Goal: Task Accomplishment & Management: Complete application form

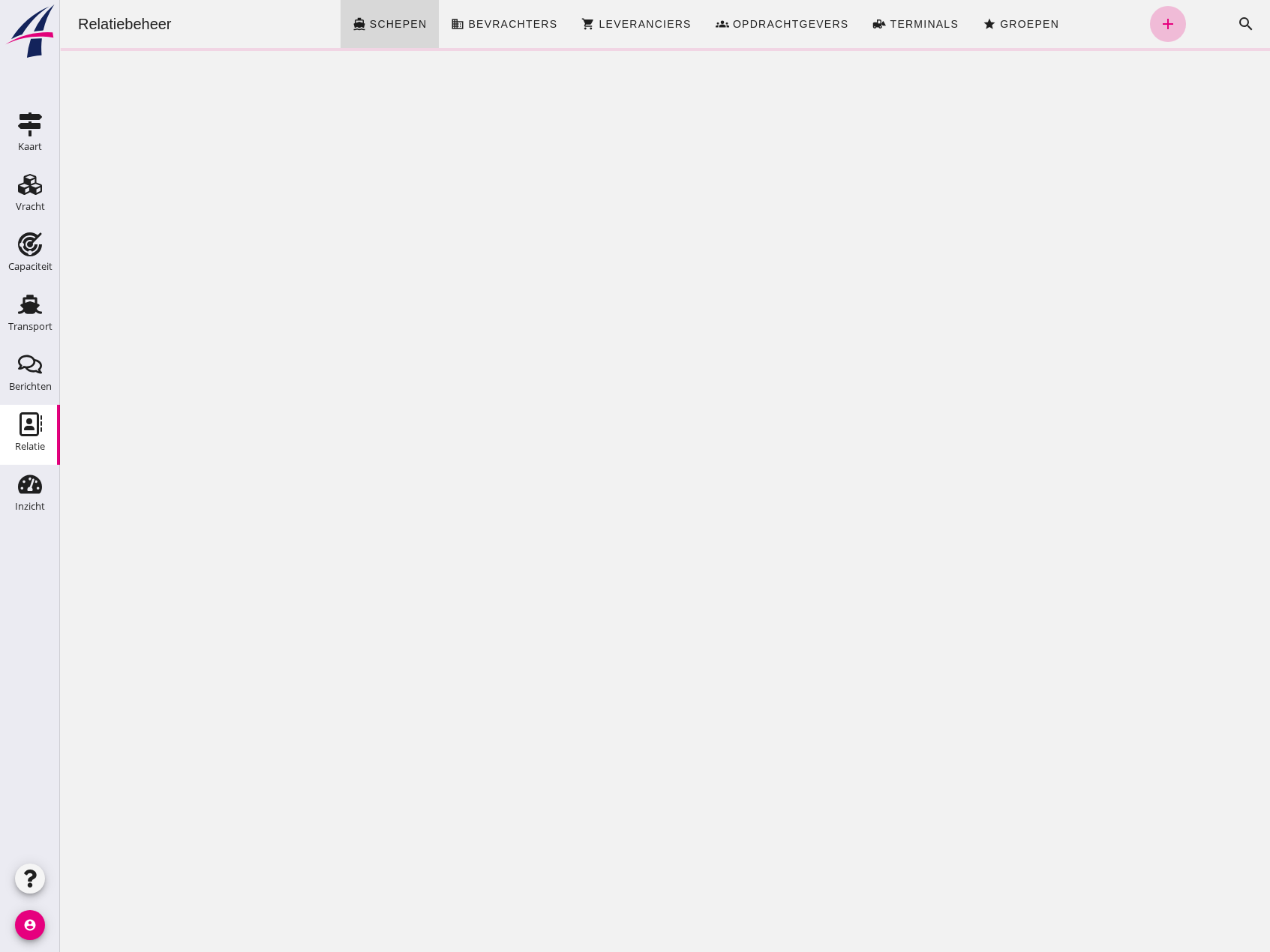
click at [1237, 14] on button "search" at bounding box center [1246, 24] width 36 height 36
click at [1237, 22] on icon "search" at bounding box center [1246, 24] width 18 height 18
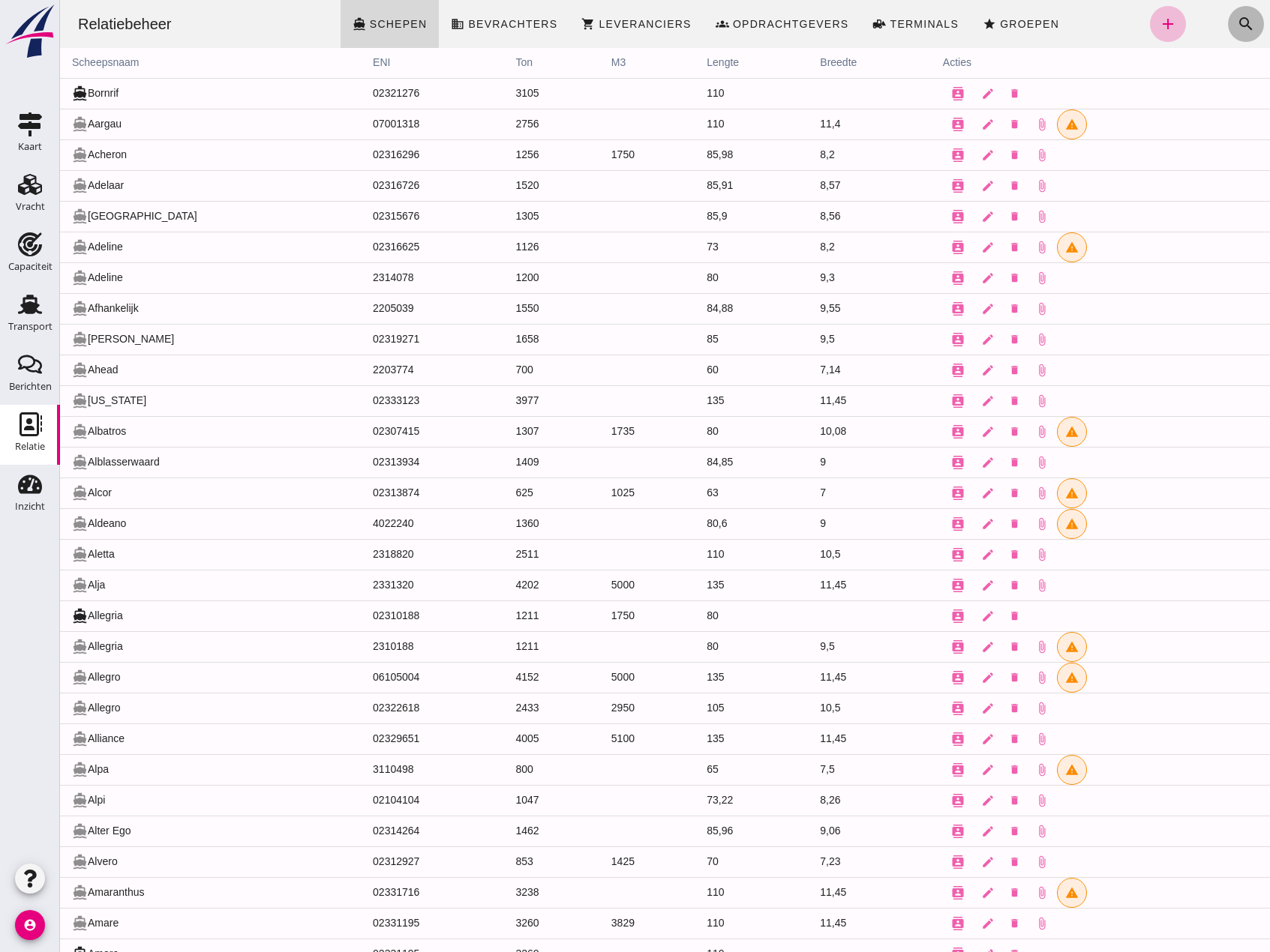
click at [1227, 16] on button "search" at bounding box center [1246, 24] width 36 height 36
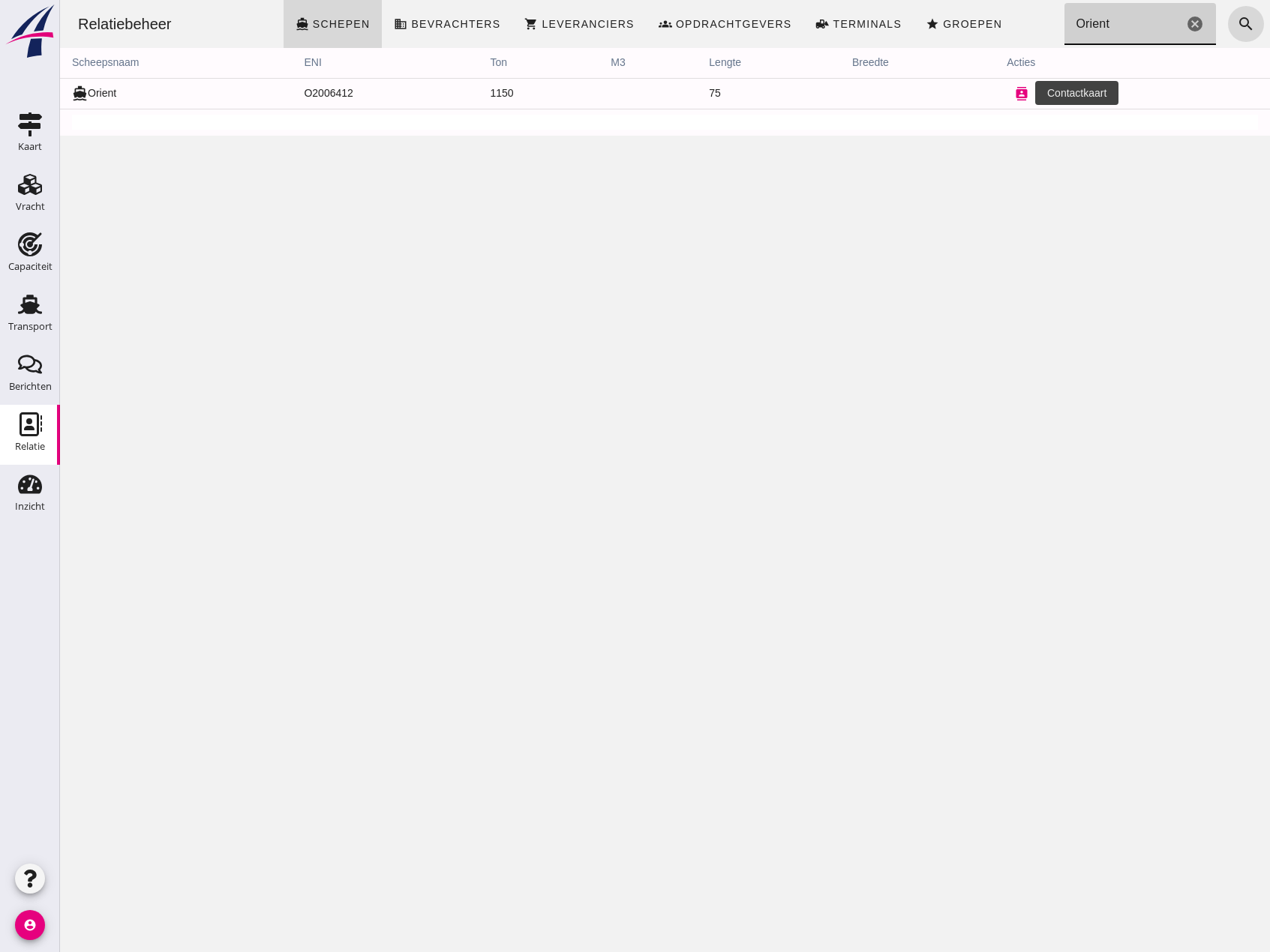
type input "Orient"
click at [1015, 97] on icon "contacts" at bounding box center [1021, 93] width 13 height 13
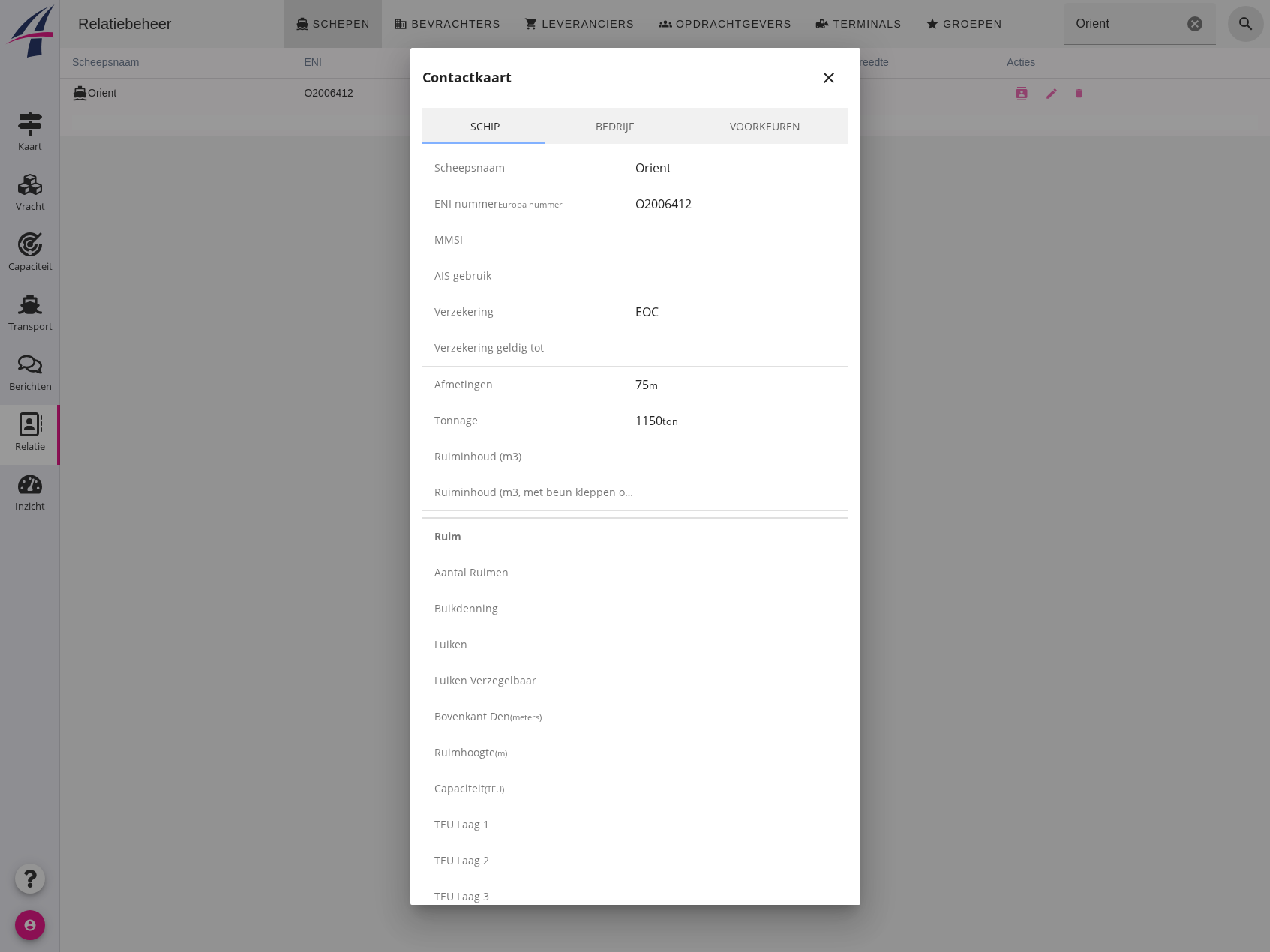
click at [609, 130] on link "Bedrijf" at bounding box center [615, 126] width 134 height 36
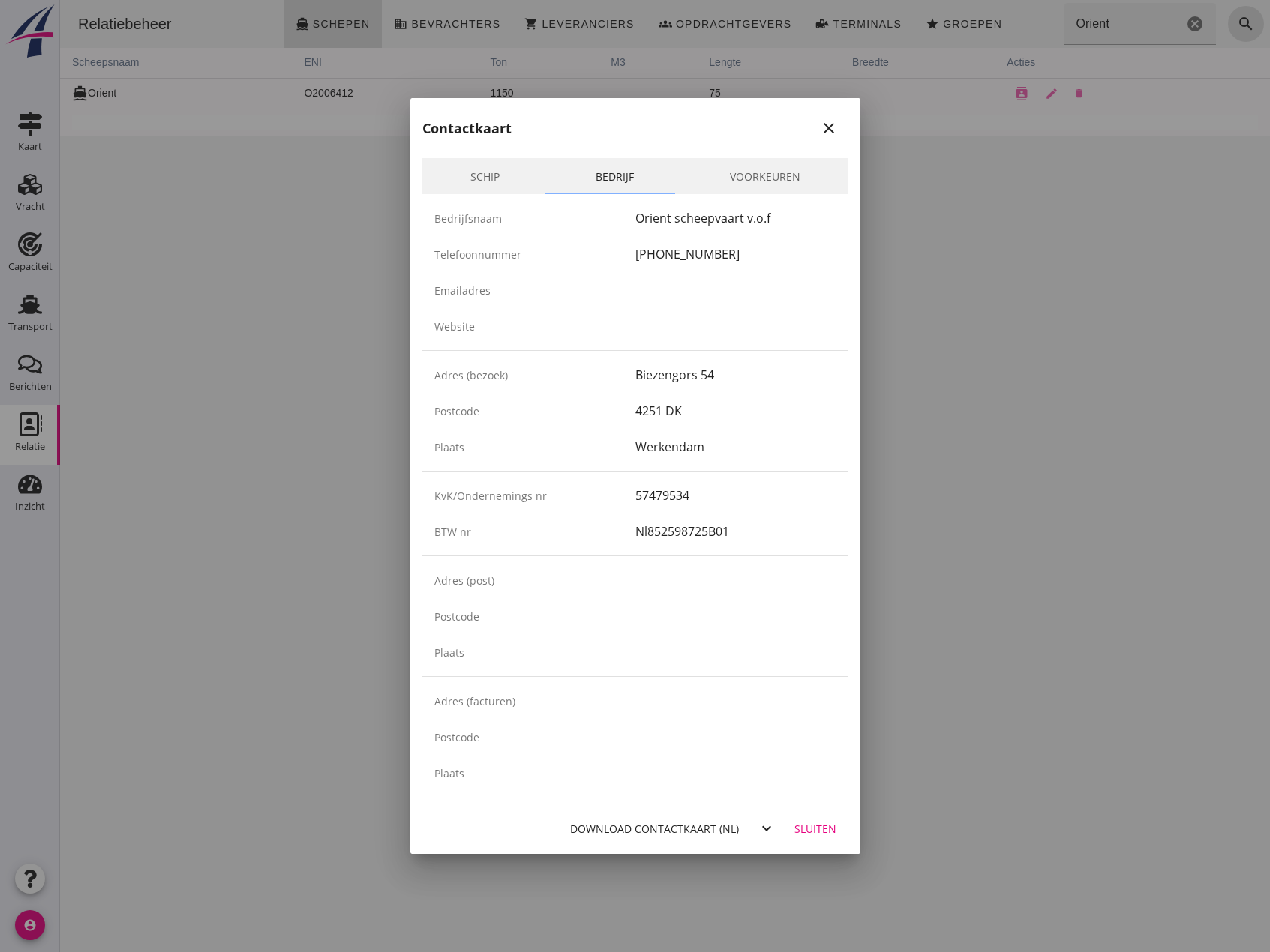
click at [831, 835] on div "Sluiten" at bounding box center [815, 829] width 42 height 16
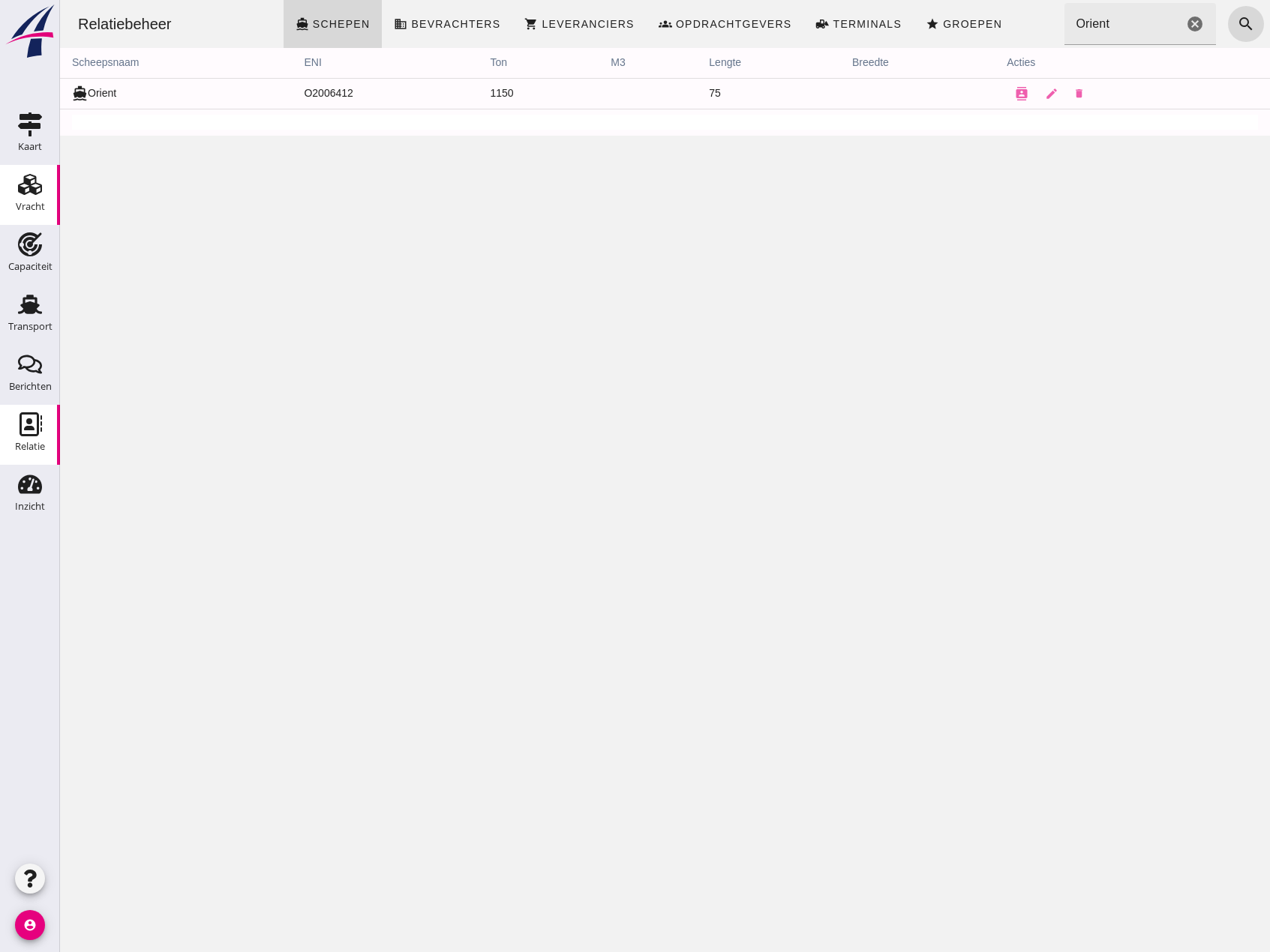
click at [21, 199] on div "Vracht" at bounding box center [30, 207] width 29 height 21
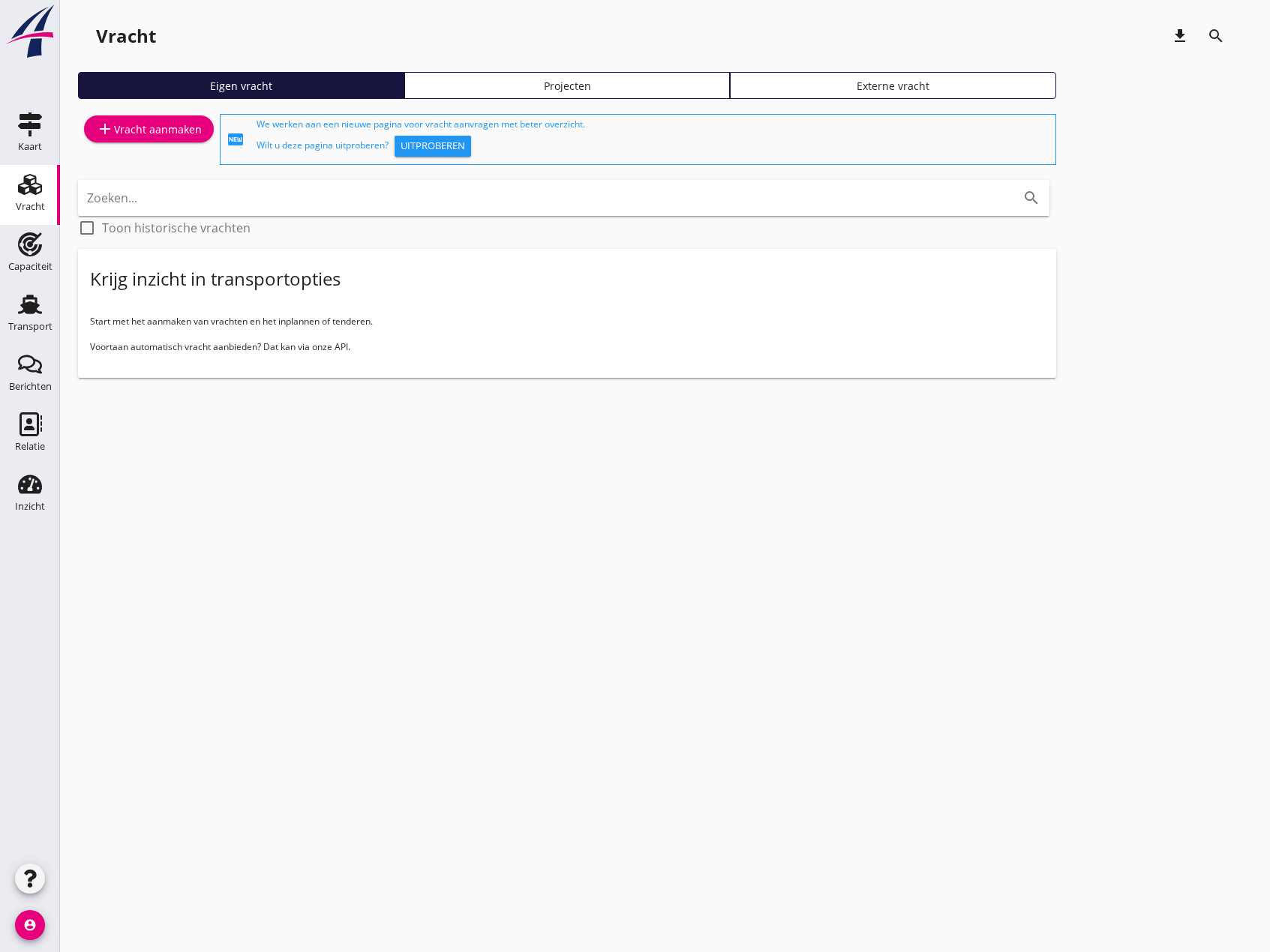
click at [29, 195] on icon "Vracht" at bounding box center [30, 184] width 24 height 24
click at [128, 128] on div "add Vracht aanmaken" at bounding box center [149, 129] width 106 height 18
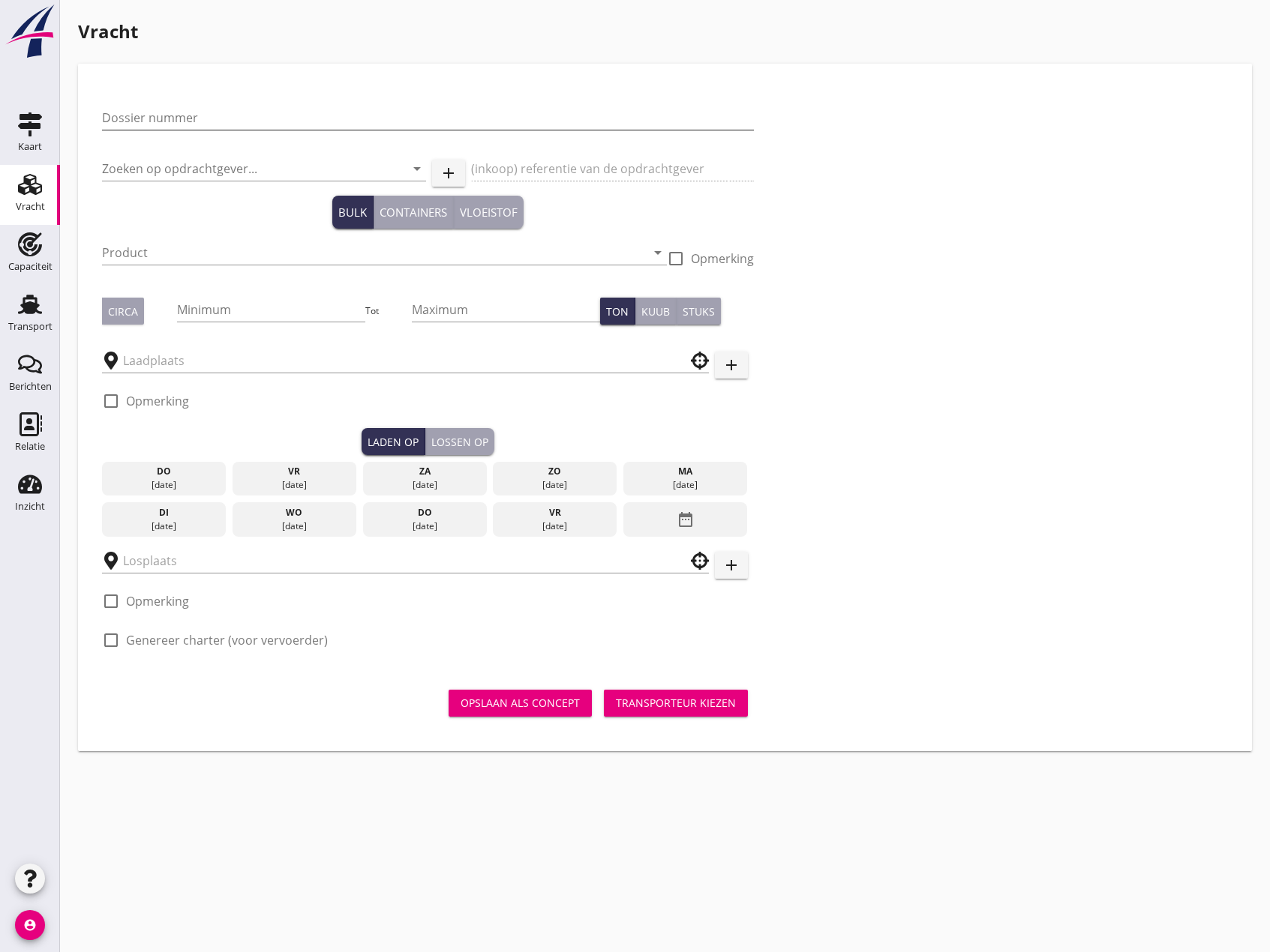
click at [177, 122] on input "Dossier nummer" at bounding box center [428, 118] width 652 height 24
type input "20250638"
click at [159, 160] on input "Zoeken op opdrachtgever..." at bounding box center [243, 168] width 282 height 24
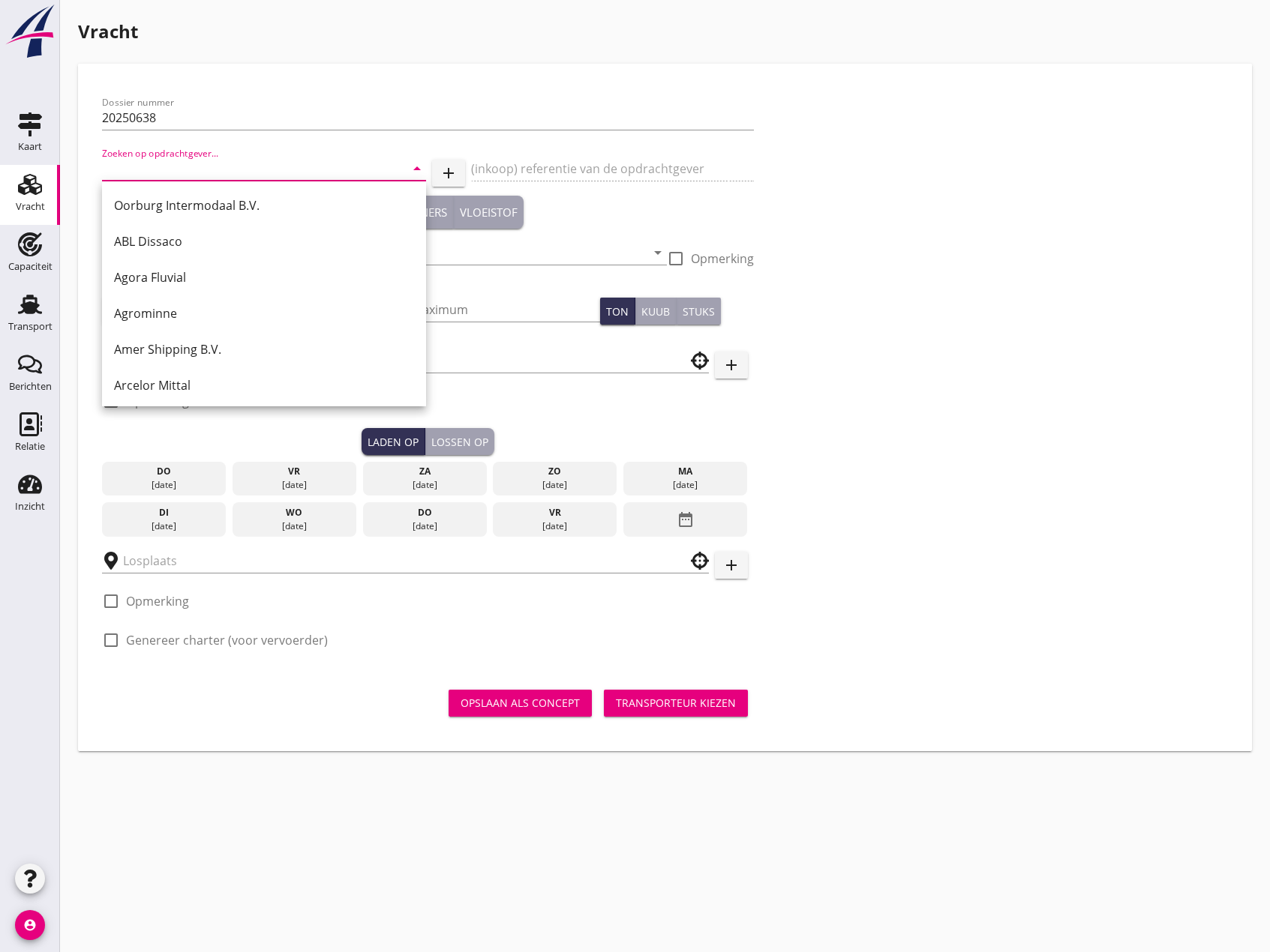
type input "r"
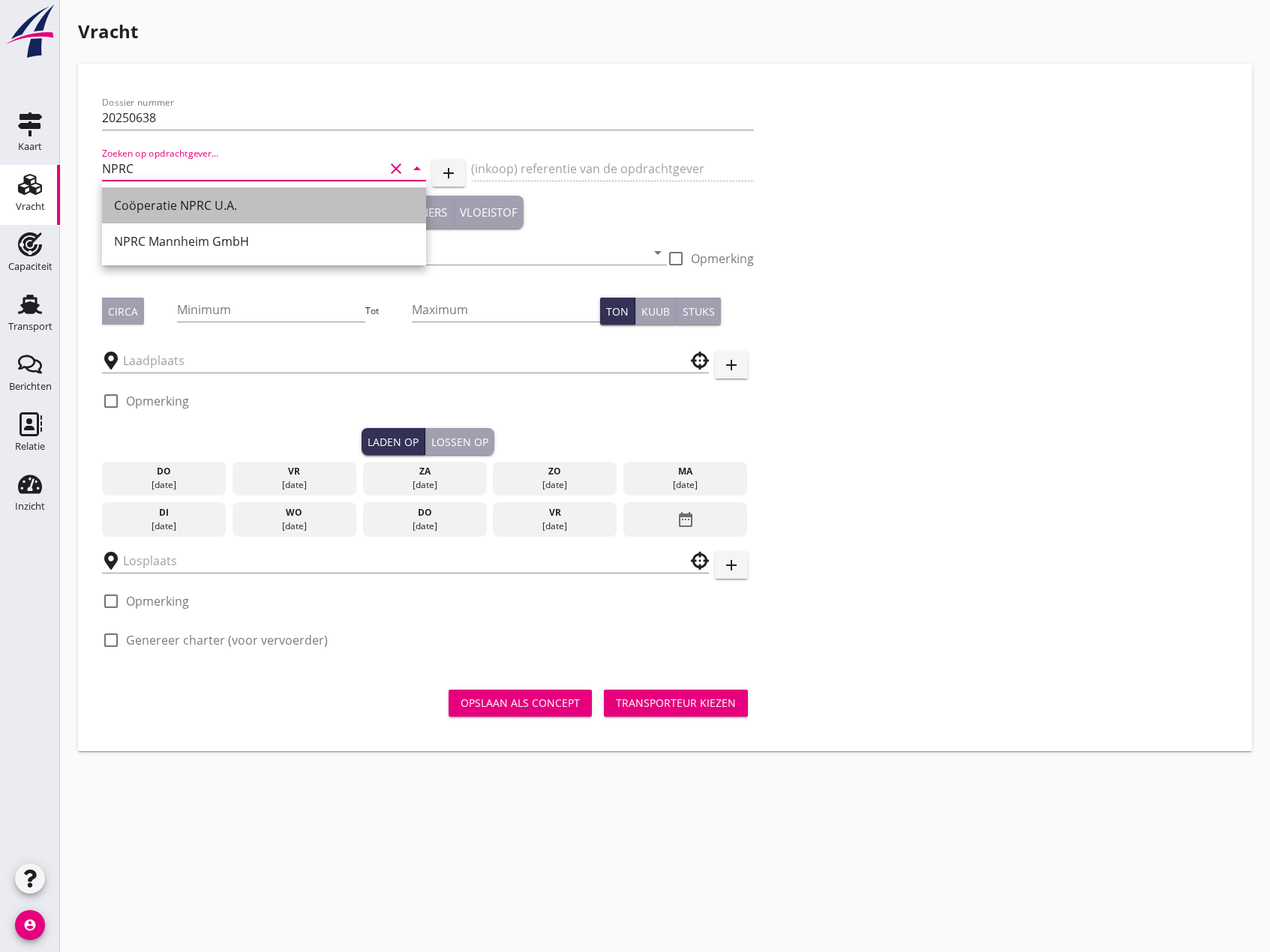
click at [160, 198] on div "Coöperatie NPRC U.A." at bounding box center [264, 205] width 300 height 18
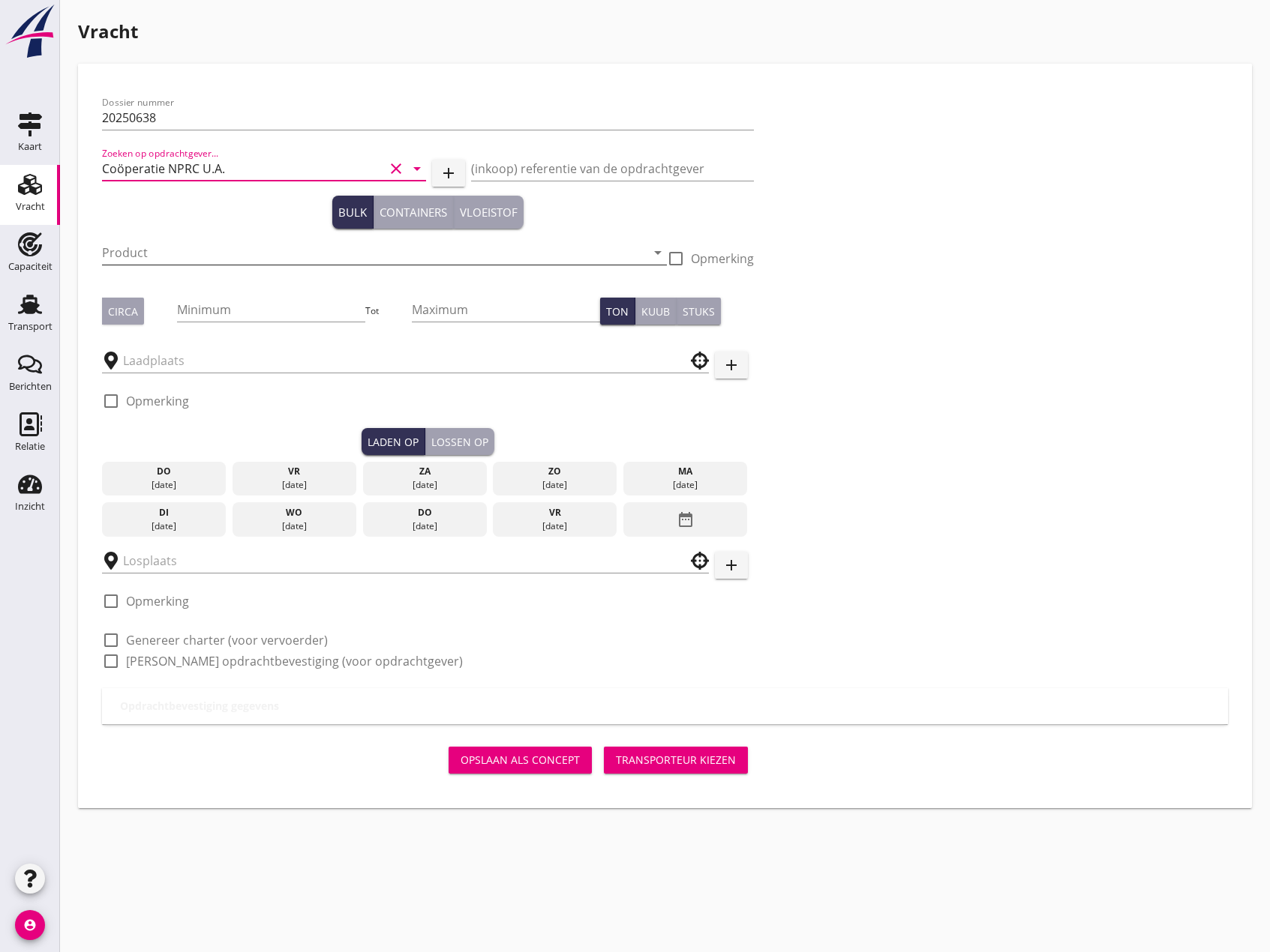
type input "Coöperatie NPRC U.A."
click at [168, 243] on input "Product" at bounding box center [374, 253] width 544 height 24
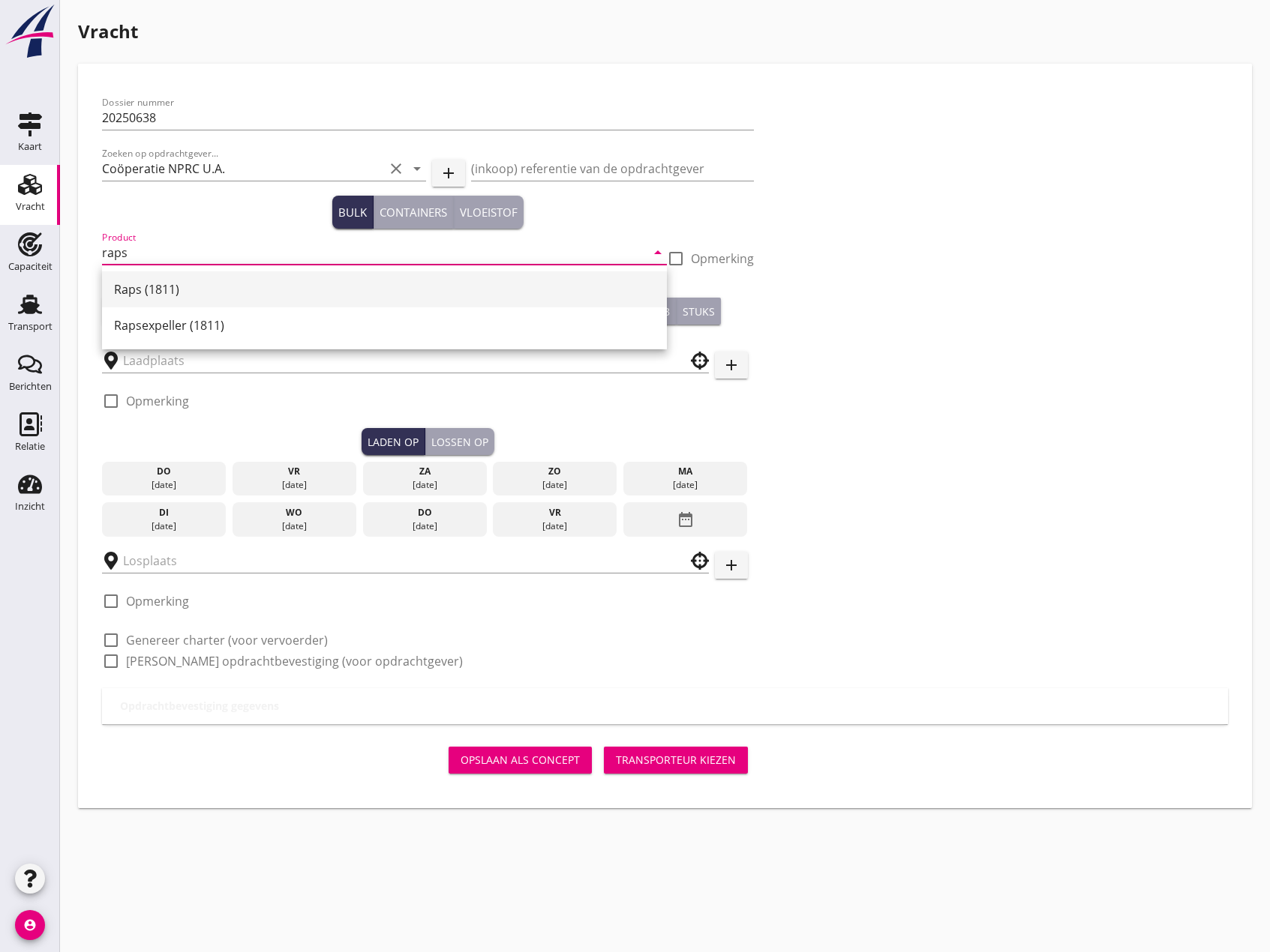
click at [160, 298] on div "Raps (1811)" at bounding box center [384, 289] width 541 height 18
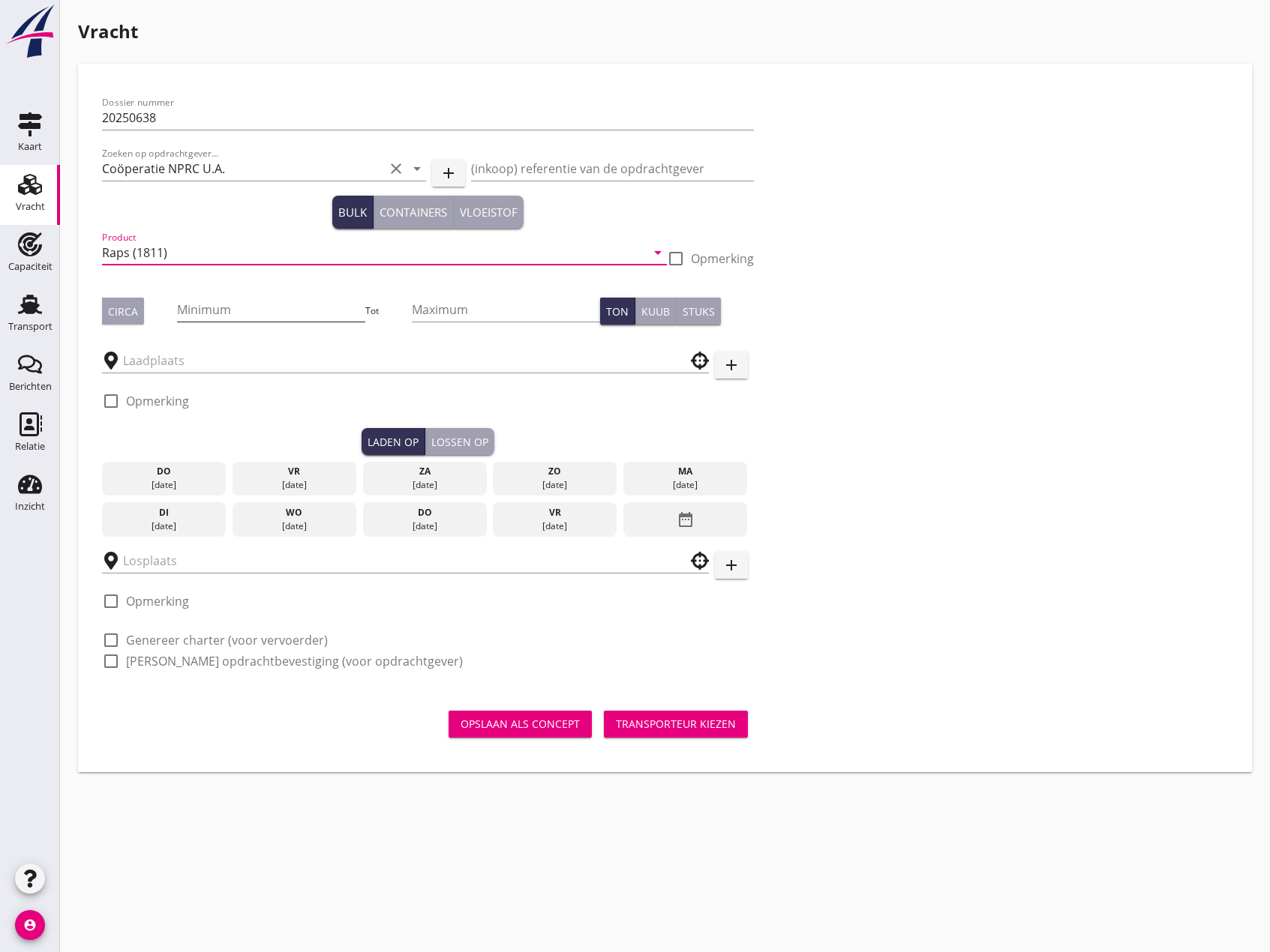
type input "Raps (1811)"
click at [230, 314] on input "Minimum" at bounding box center [271, 310] width 189 height 24
type input "3200"
click at [448, 314] on input "Maximum" at bounding box center [506, 310] width 189 height 24
type input "3200"
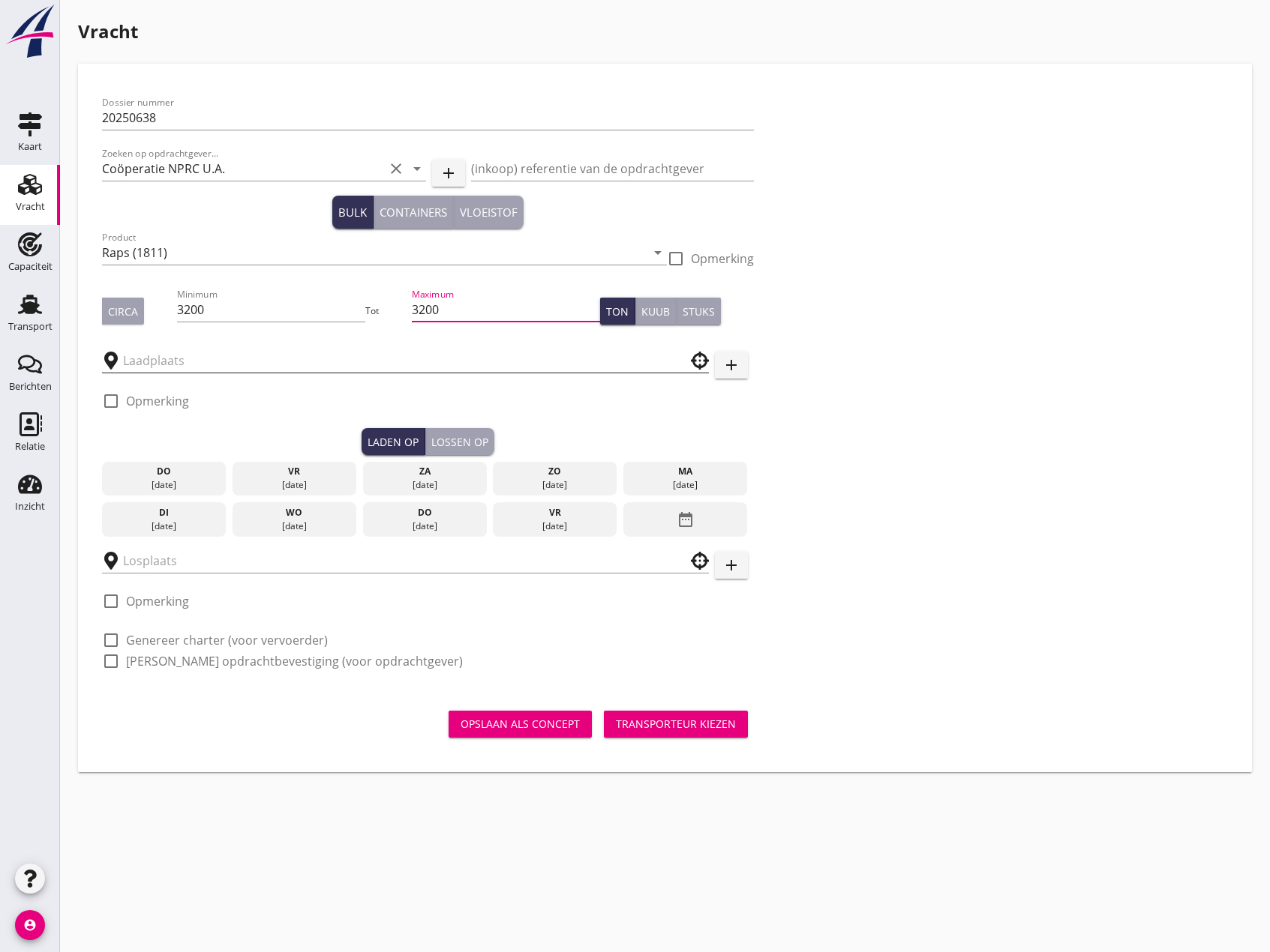
click at [360, 358] on input "text" at bounding box center [395, 360] width 544 height 24
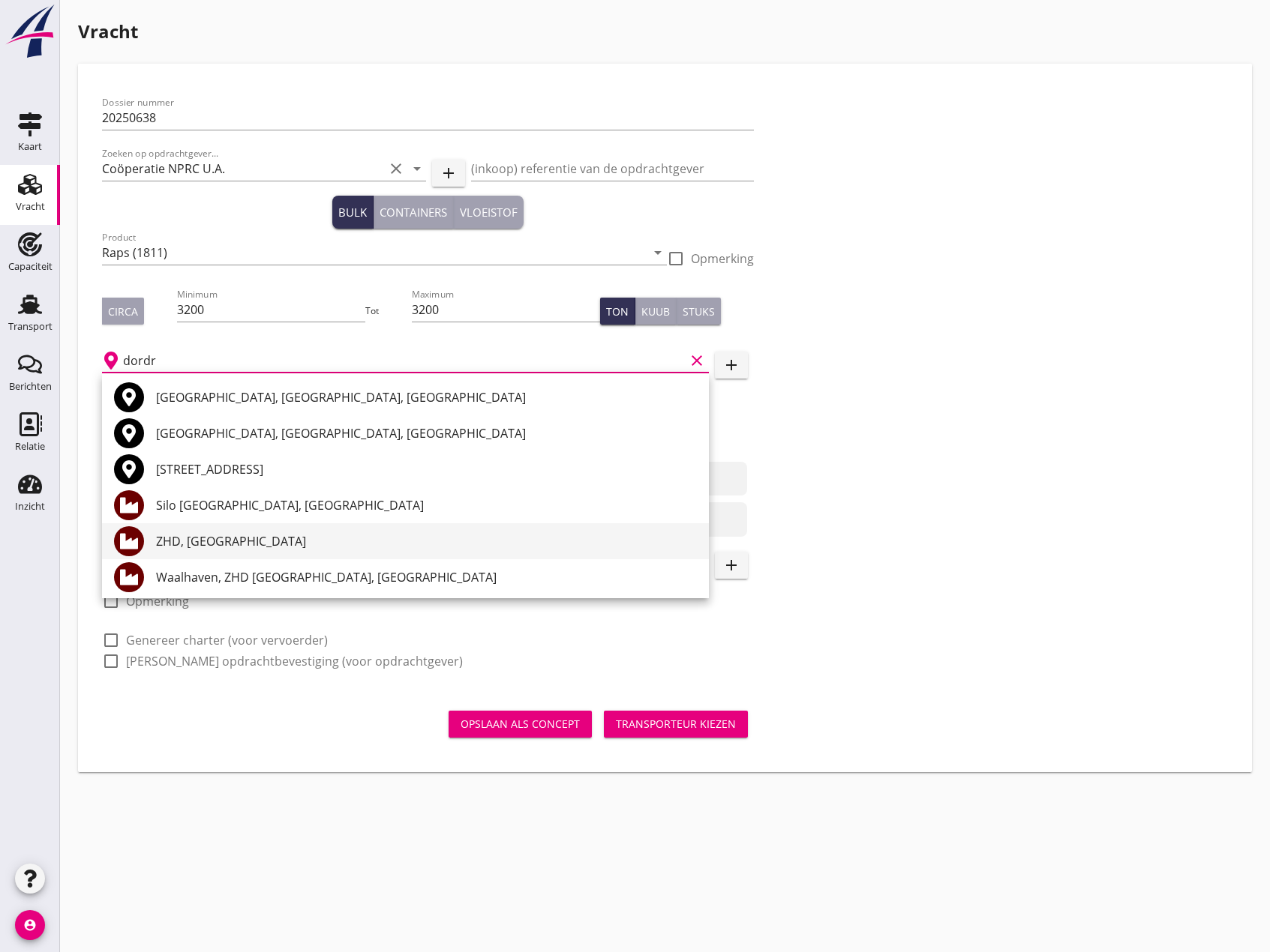
click at [229, 546] on div "ZHD, [GEOGRAPHIC_DATA]" at bounding box center [426, 541] width 541 height 18
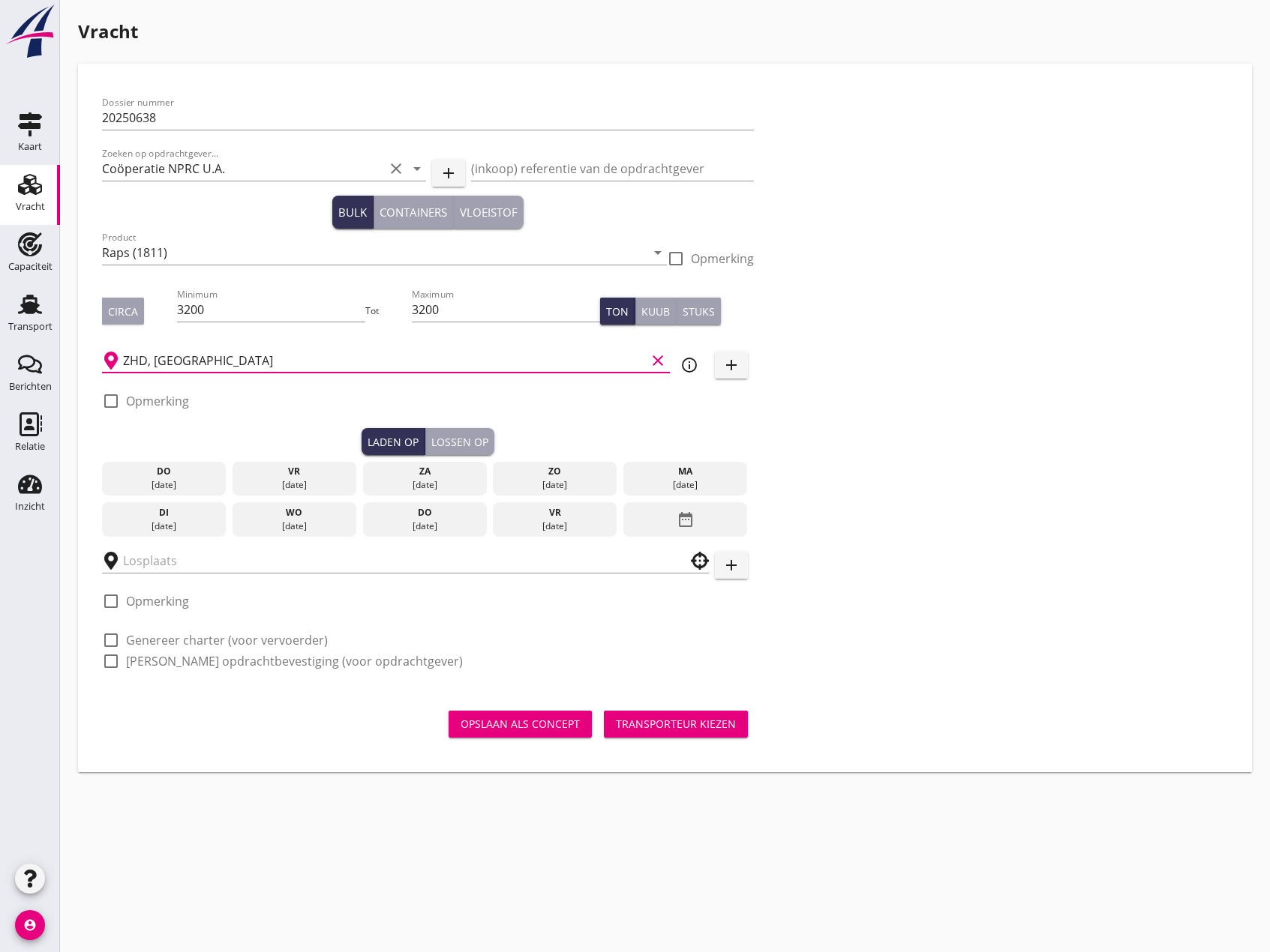
type input "ZHD, [GEOGRAPHIC_DATA]"
click at [164, 482] on div "[DATE]" at bounding box center [164, 484] width 116 height 13
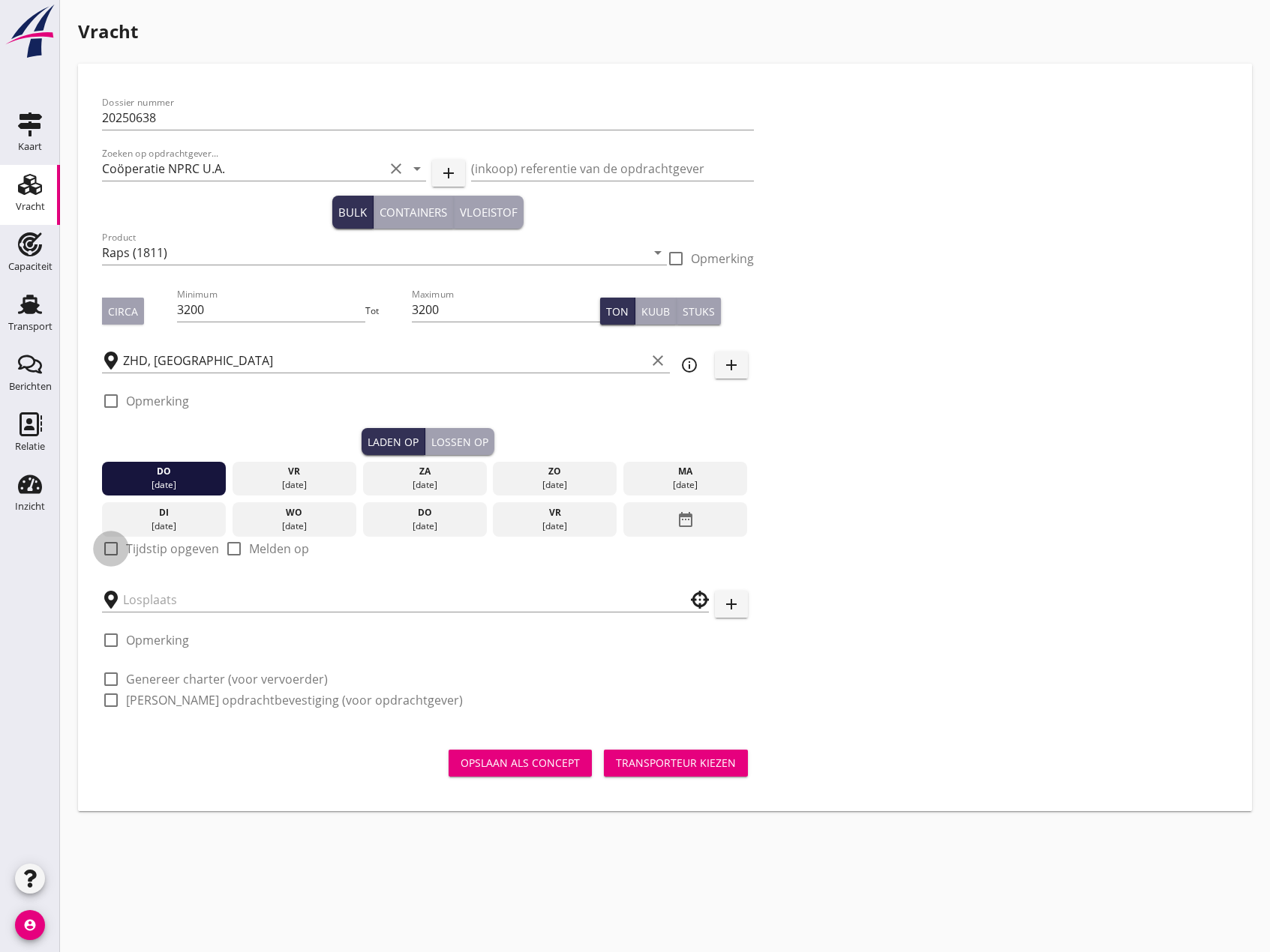
click at [107, 551] on div at bounding box center [111, 549] width 25 height 25
checkbox input "true"
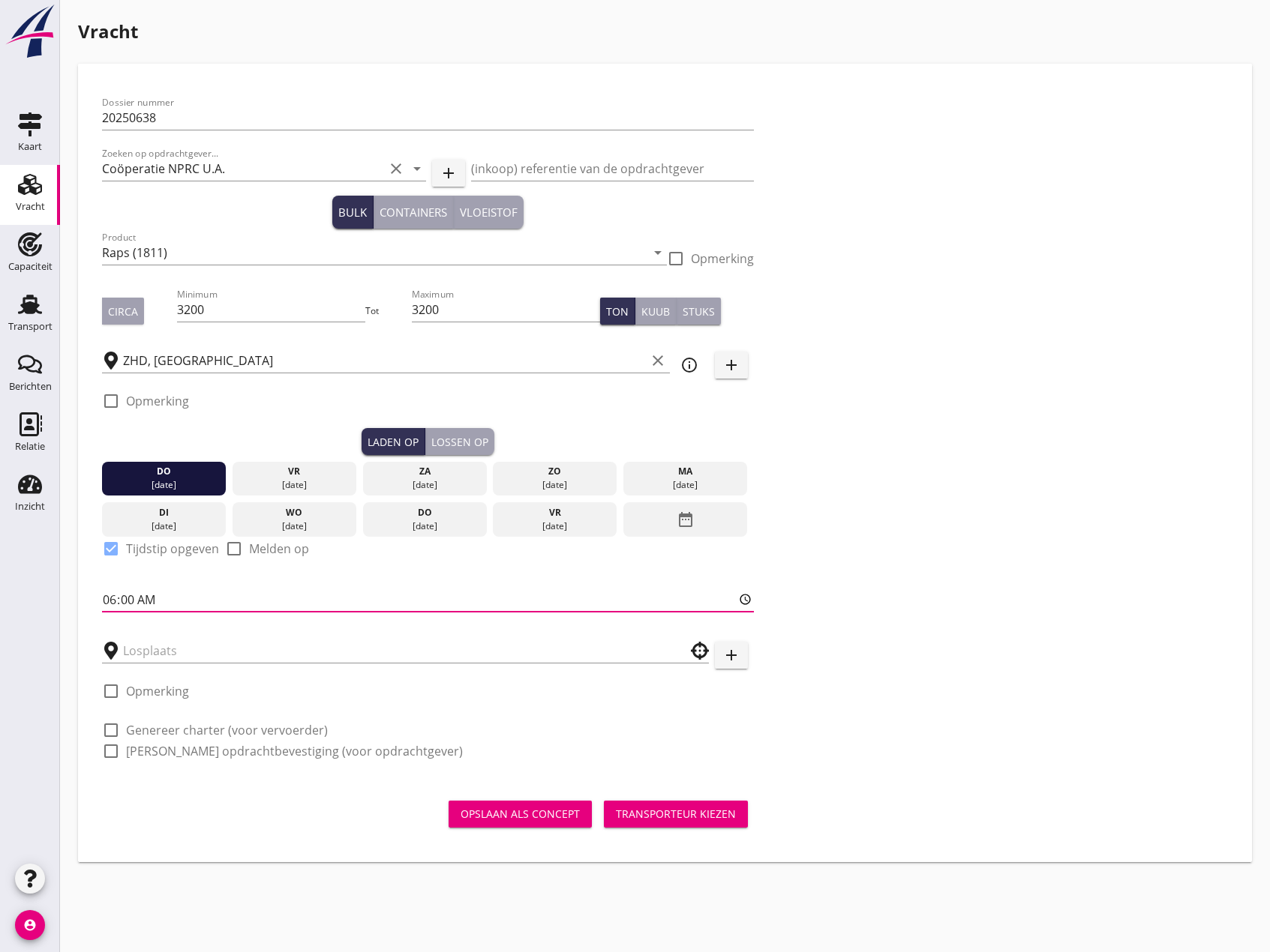
click at [109, 601] on input "06:00" at bounding box center [428, 600] width 652 height 24
type input "12:00"
click at [206, 651] on input "text" at bounding box center [395, 651] width 544 height 24
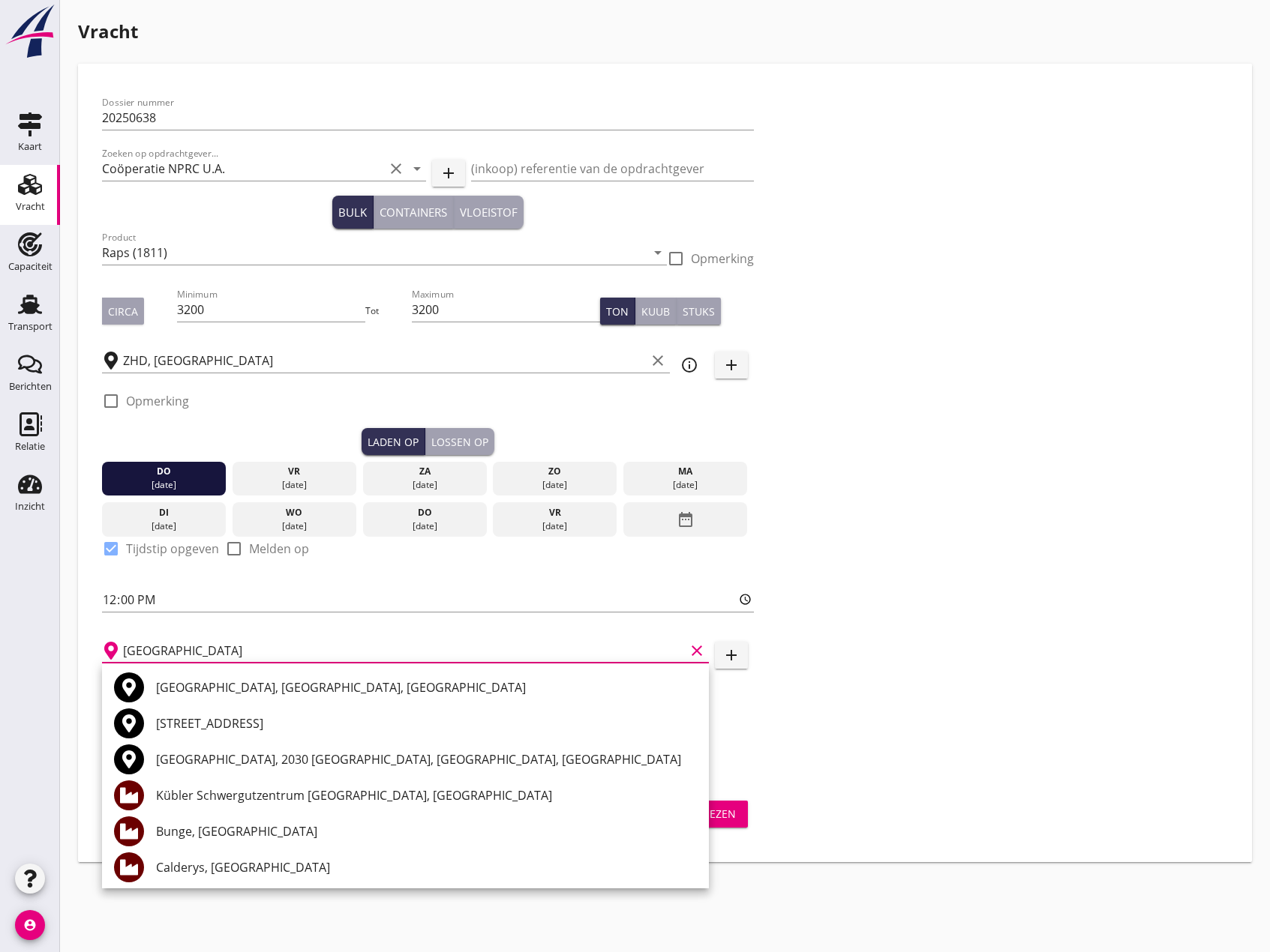
click at [274, 836] on div "Bunge, [GEOGRAPHIC_DATA]" at bounding box center [426, 831] width 541 height 18
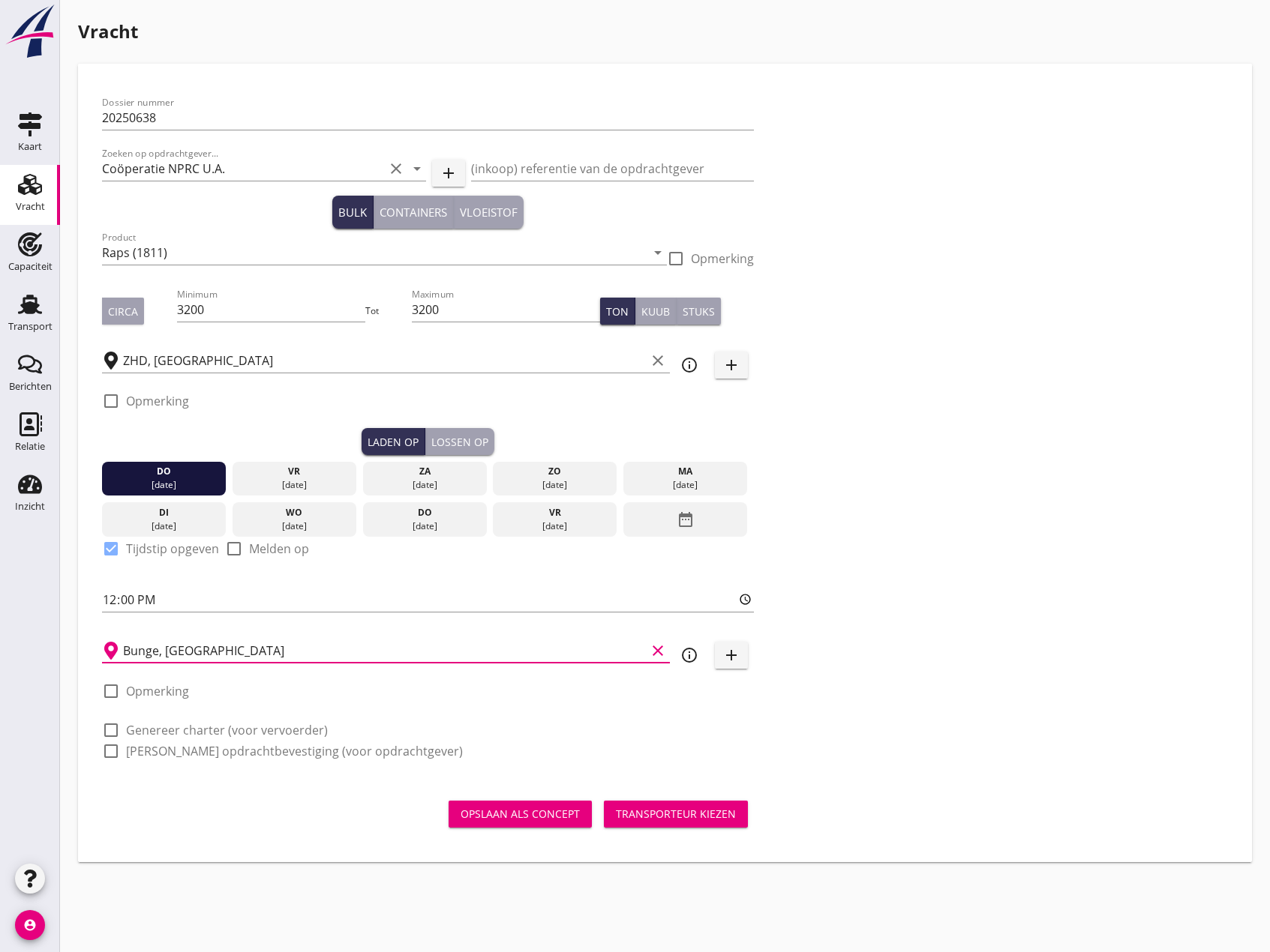
type input "Bunge, [GEOGRAPHIC_DATA]"
click at [477, 442] on div "Lossen op" at bounding box center [460, 442] width 57 height 16
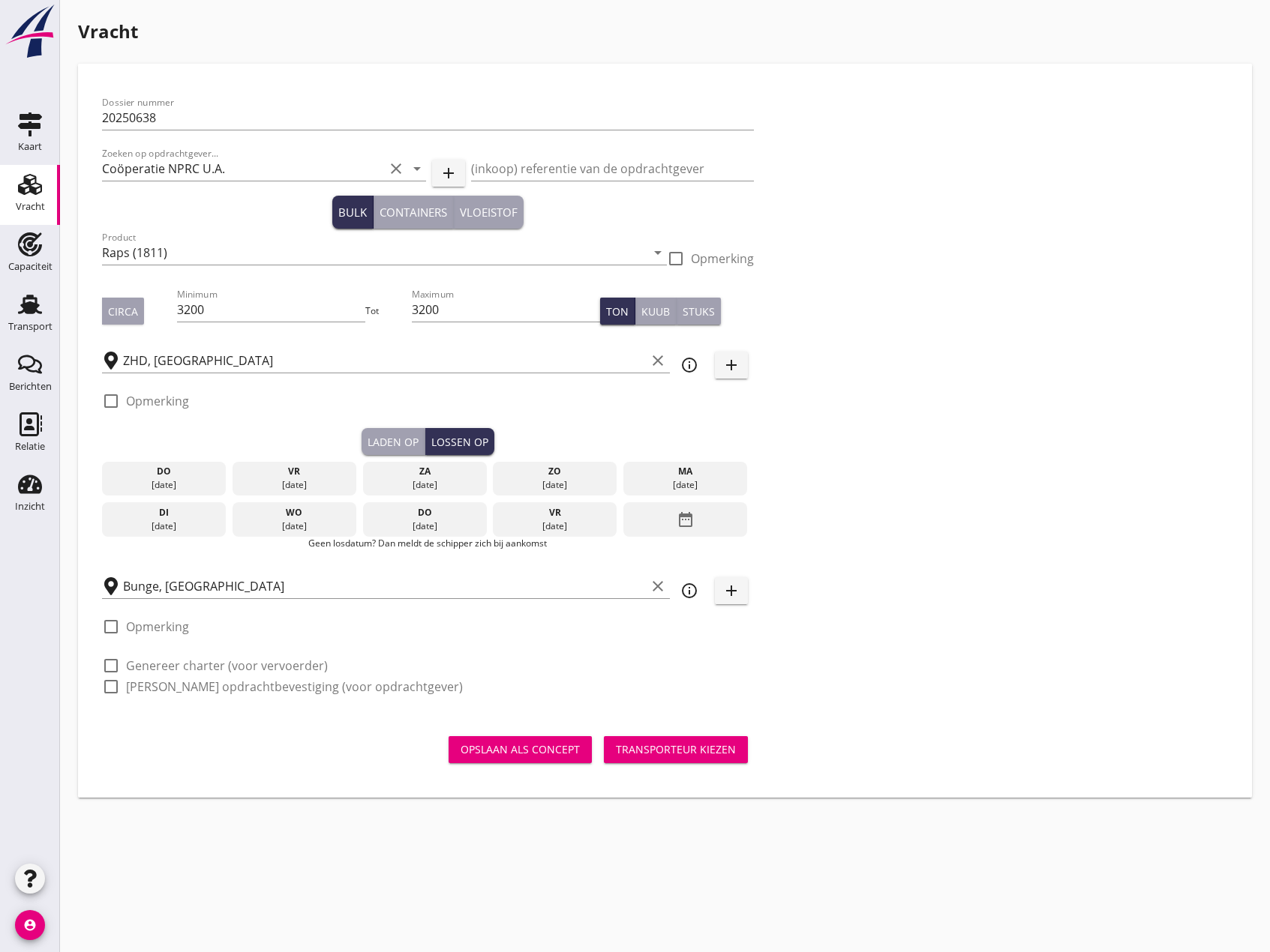
click at [654, 468] on div "ma" at bounding box center [684, 471] width 116 height 13
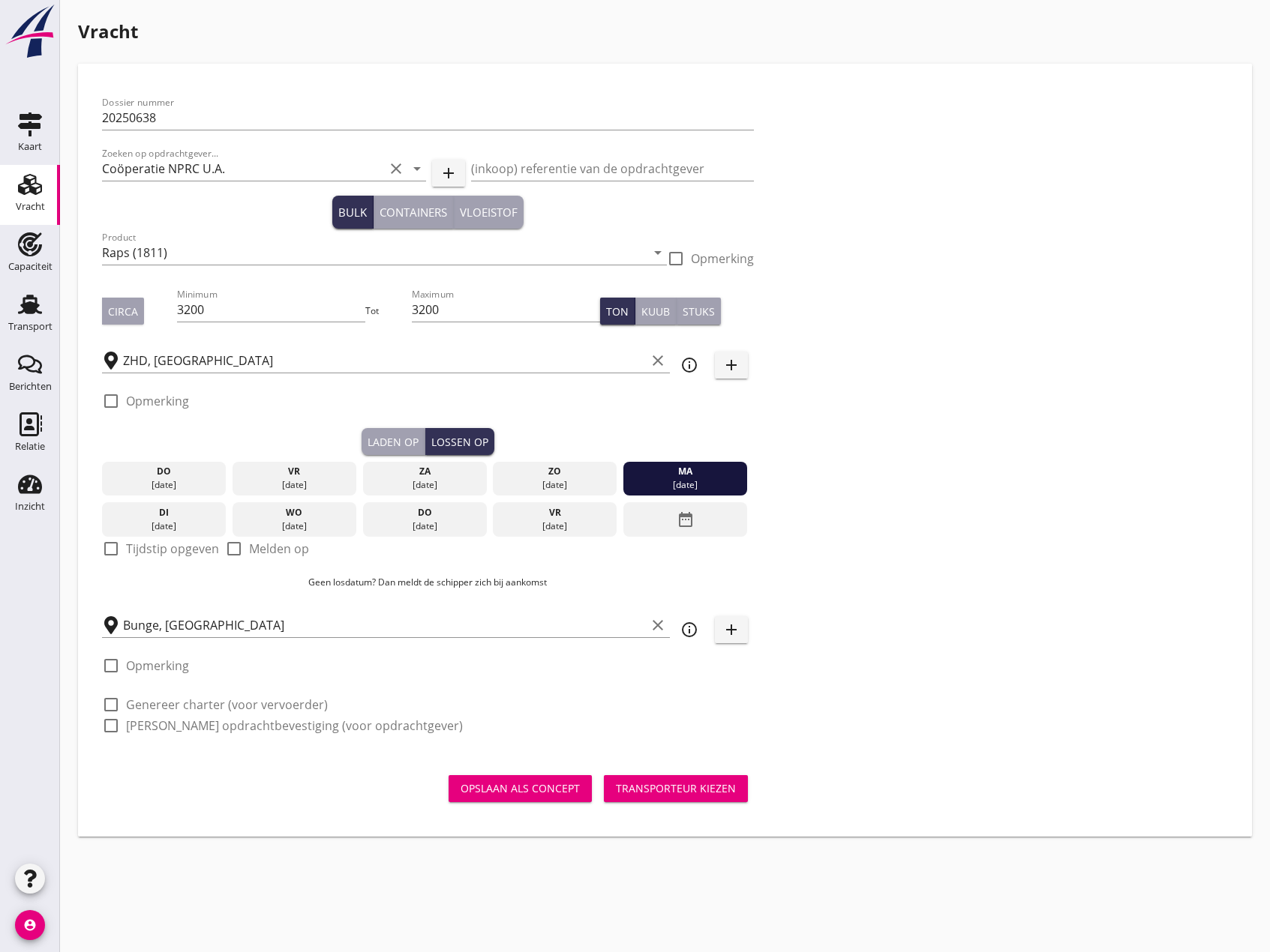
click at [111, 553] on div at bounding box center [111, 549] width 25 height 25
checkbox input "true"
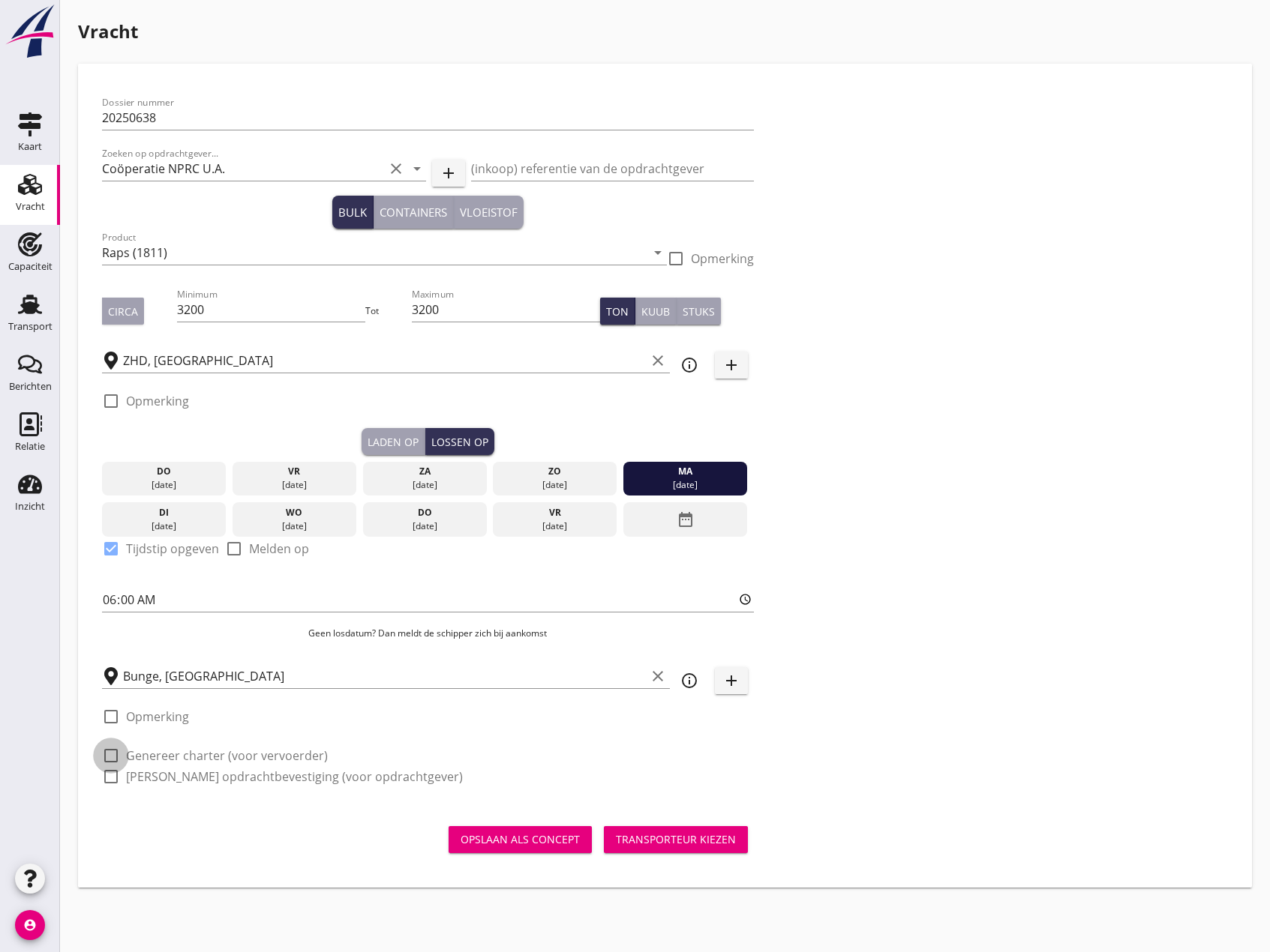
click at [108, 751] on div at bounding box center [111, 755] width 25 height 25
checkbox input "true"
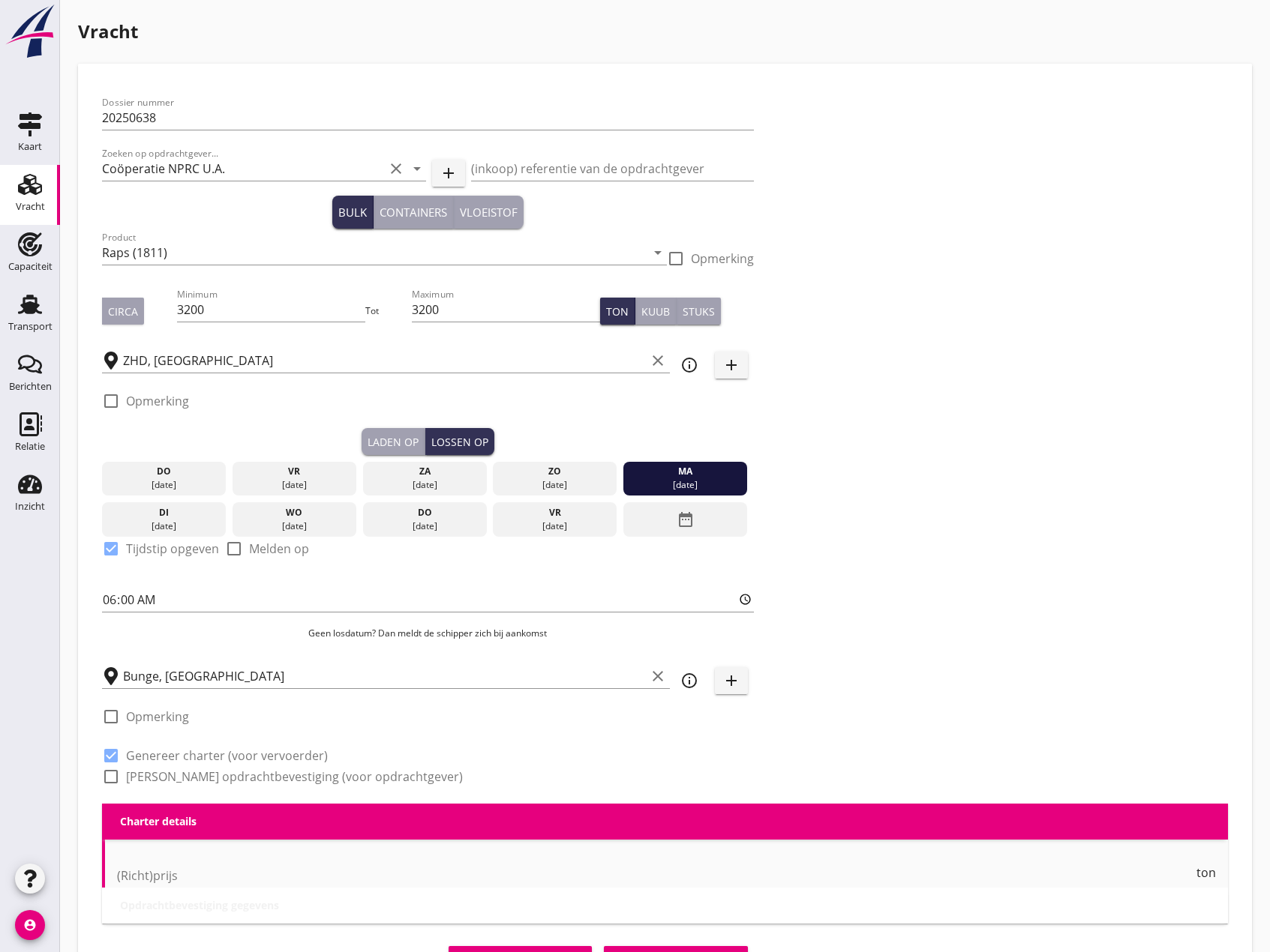
checkbox input "true"
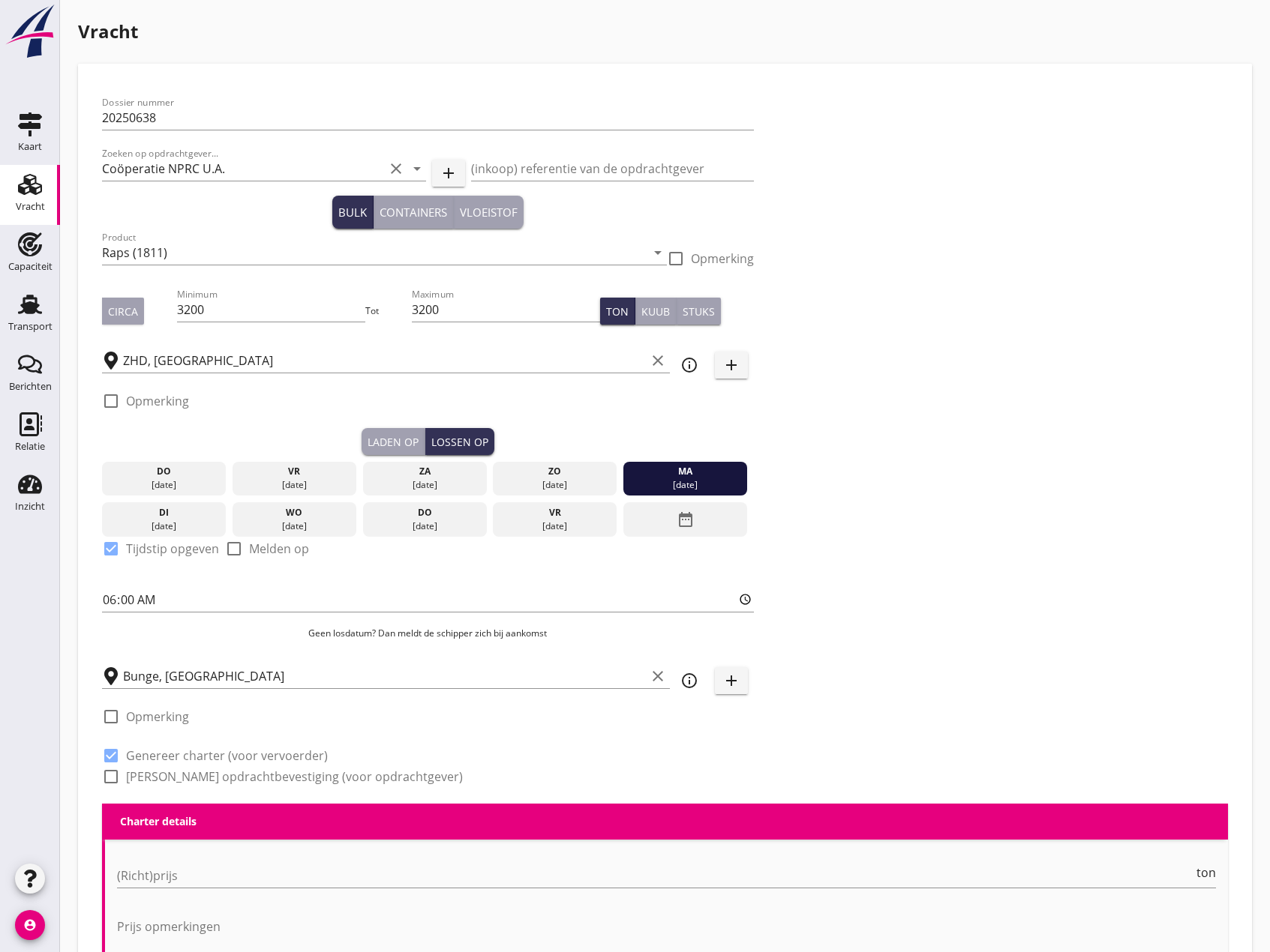
click at [116, 773] on div at bounding box center [111, 777] width 25 height 25
checkbox input "true"
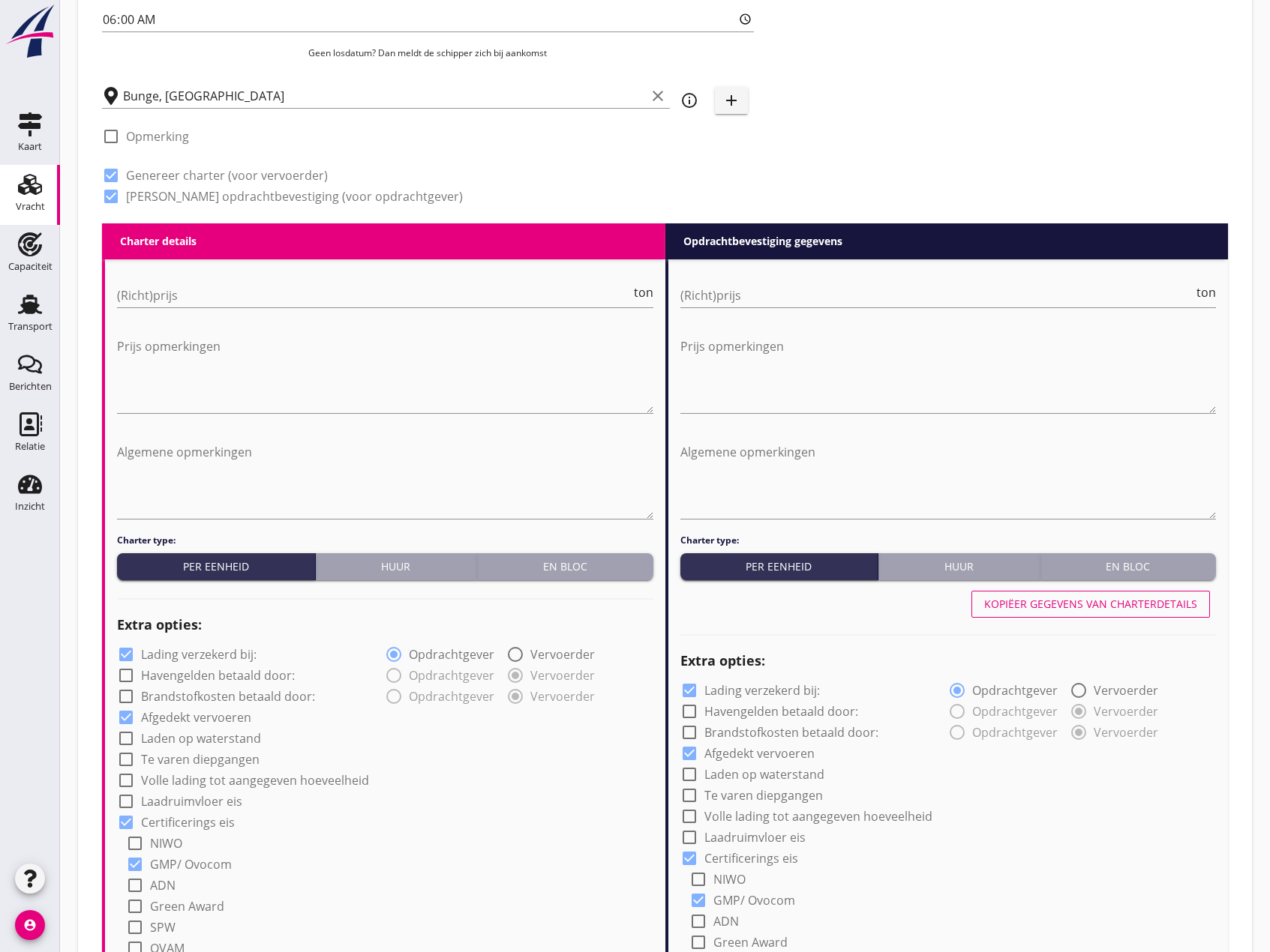
scroll to position [600, 0]
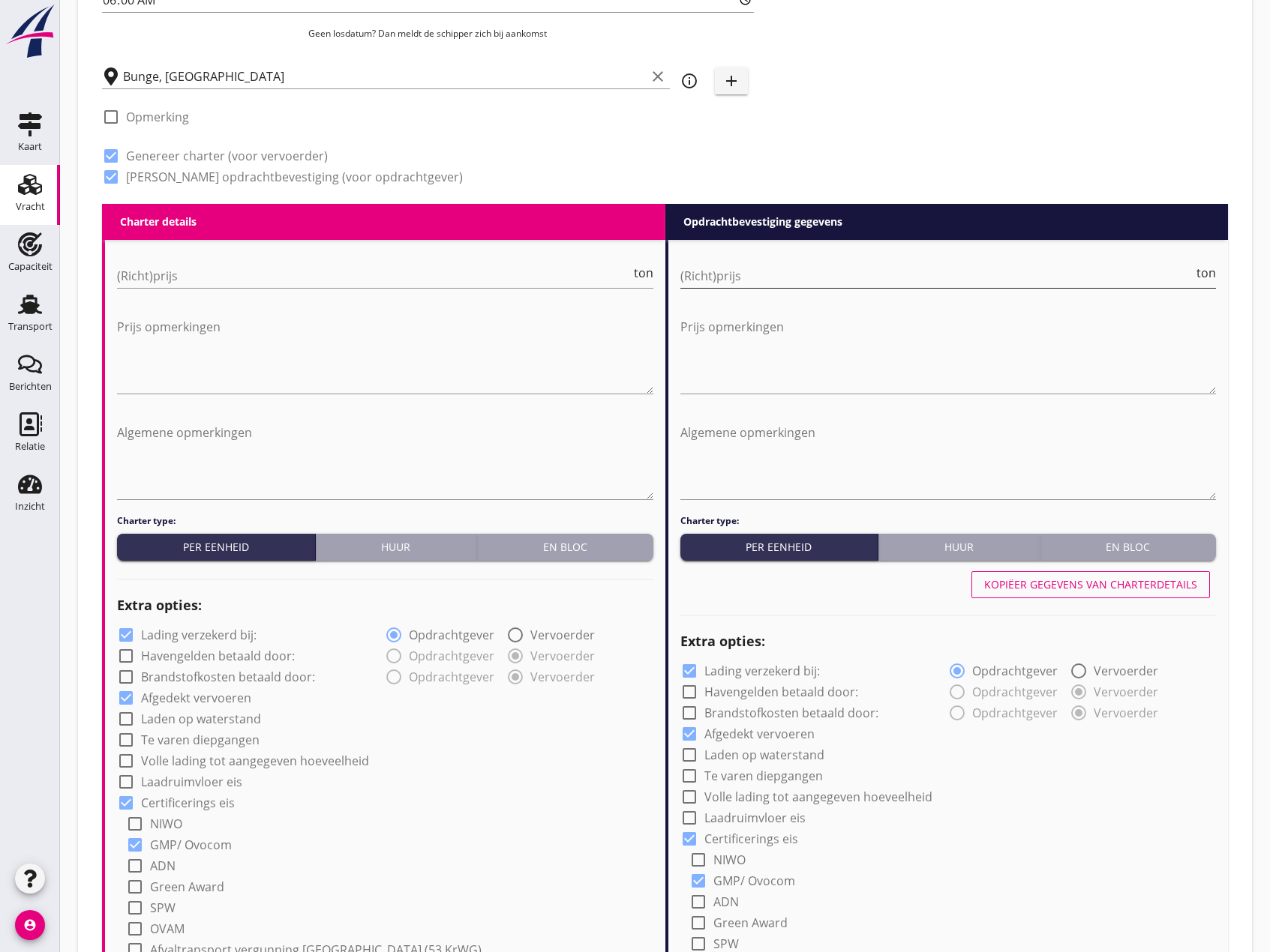
click at [834, 278] on input "(Richt)prijs" at bounding box center [937, 276] width 514 height 24
type input "9"
type input "9.50"
click at [325, 282] on input "(Richt)prijs" at bounding box center [374, 276] width 514 height 24
type input "9"
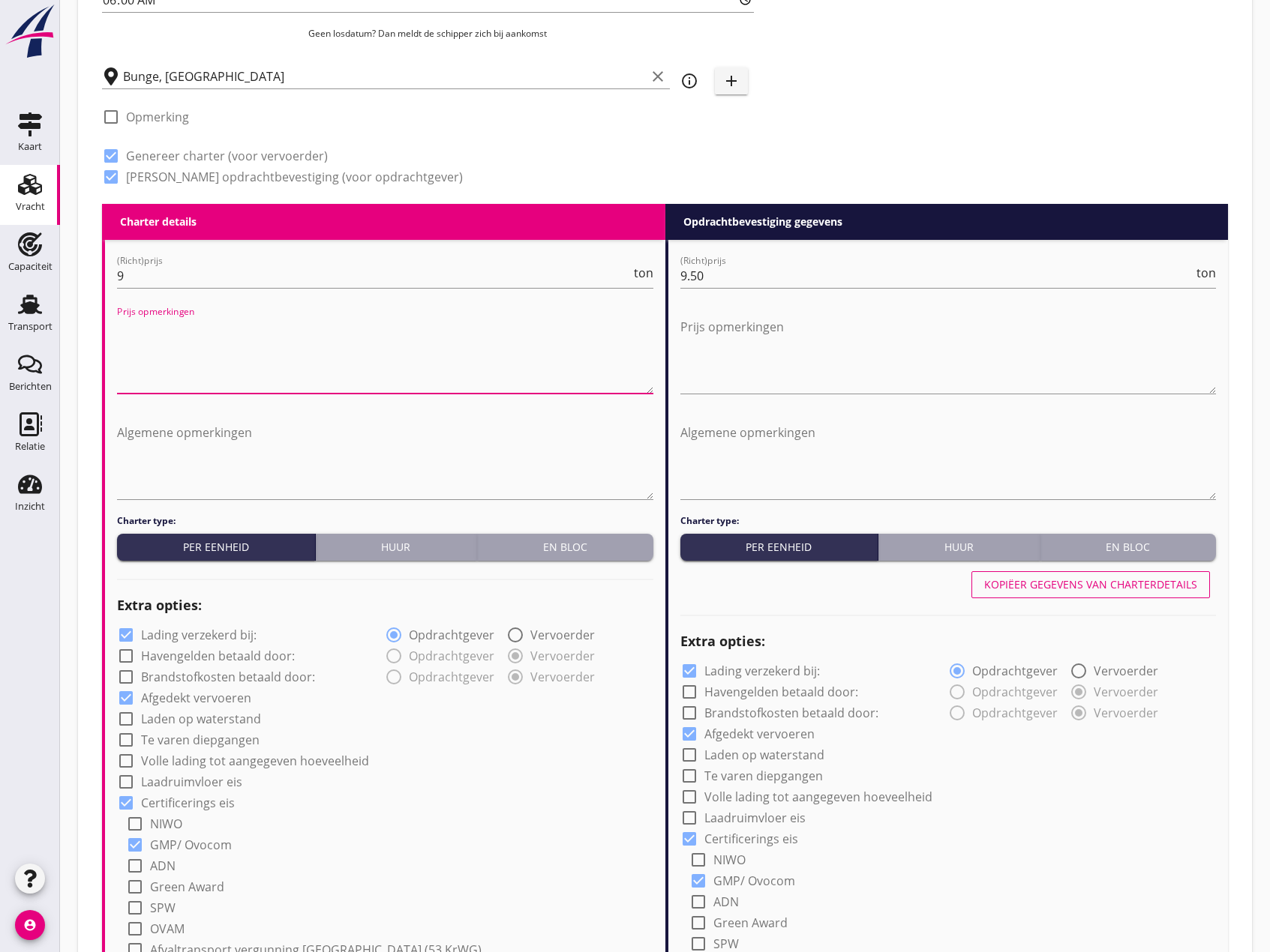
click at [279, 333] on textarea "Prijs opmerkingen" at bounding box center [385, 355] width 537 height 79
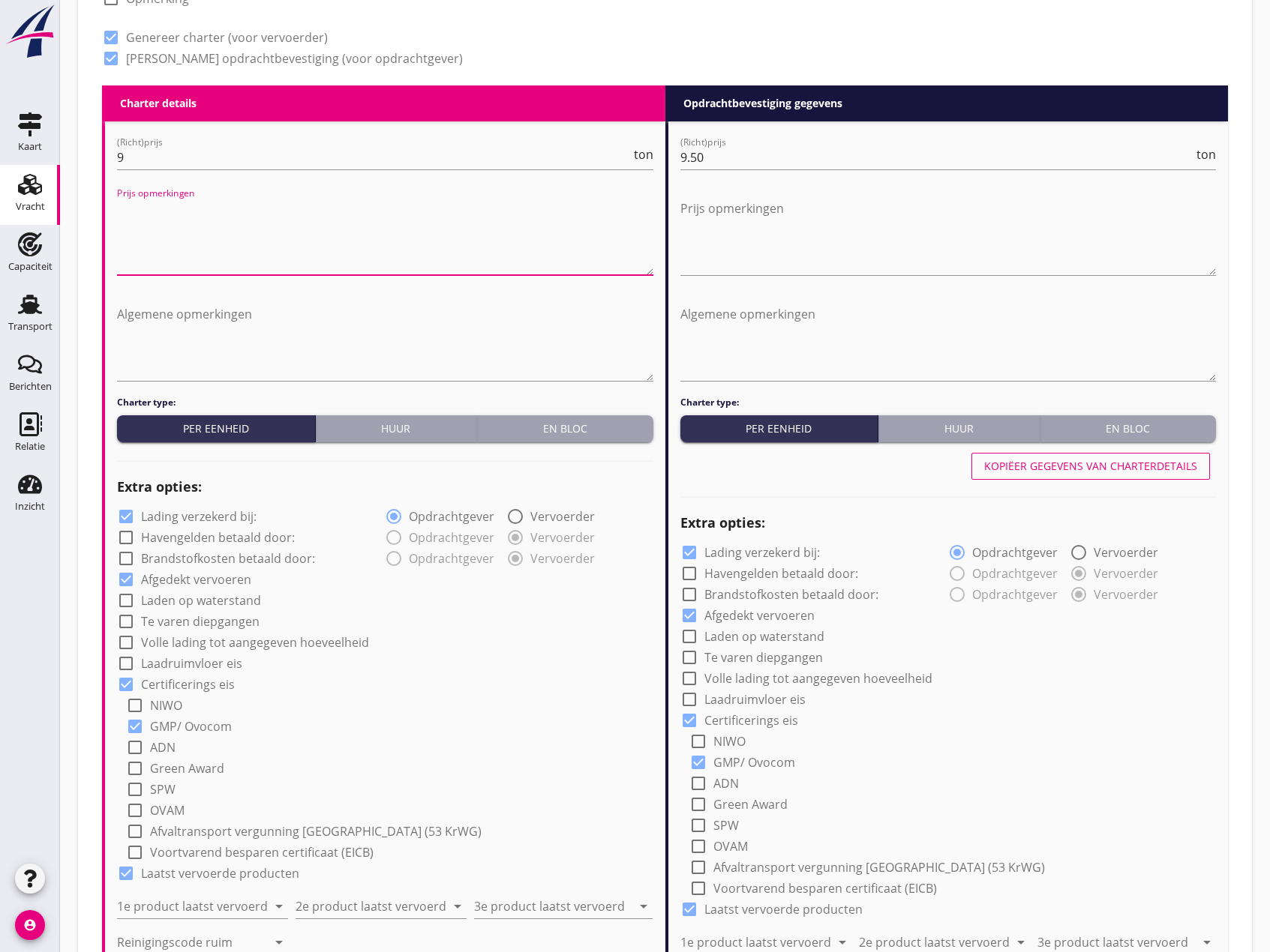
scroll to position [825, 0]
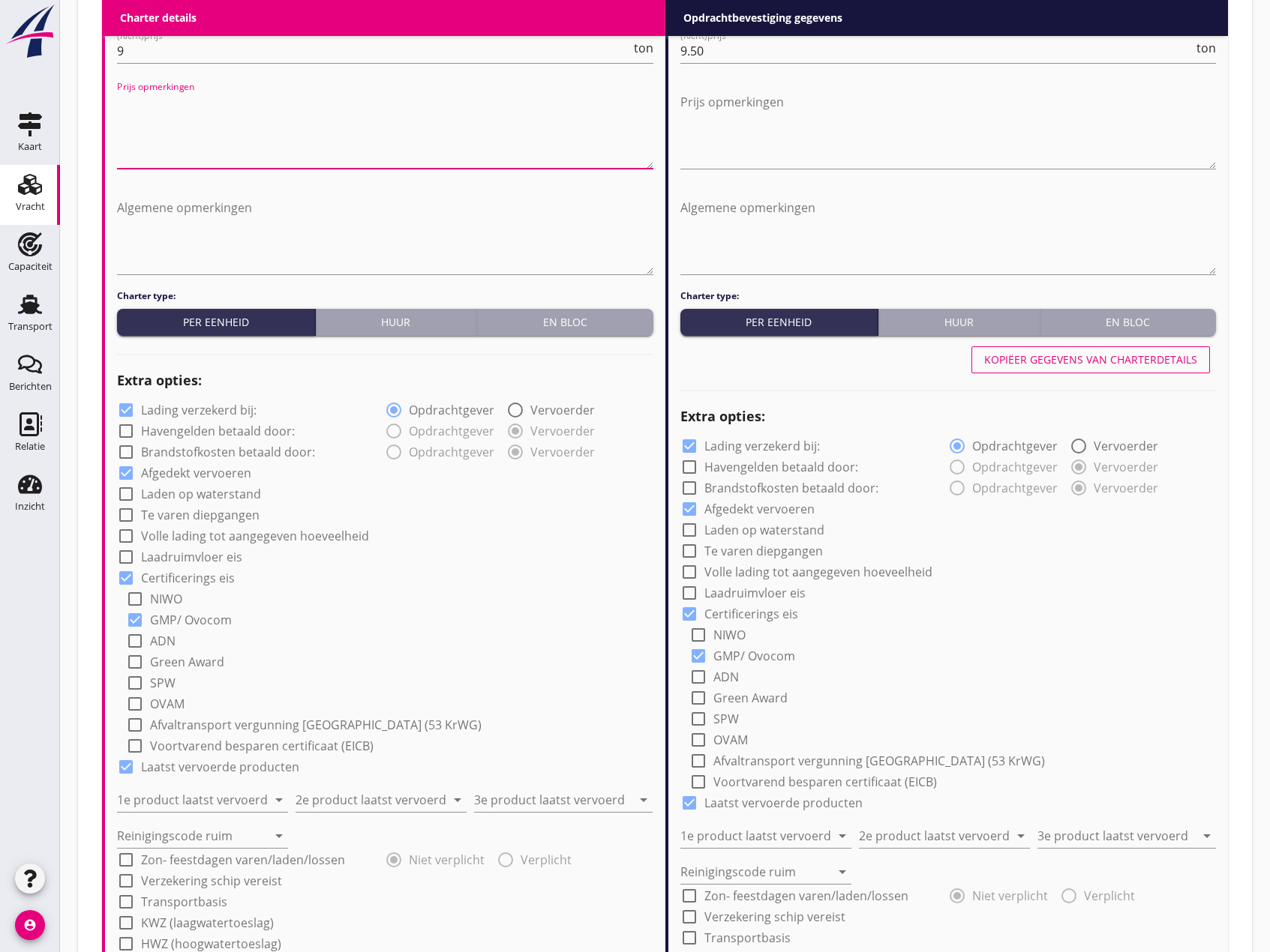
click at [130, 539] on div at bounding box center [126, 536] width 25 height 25
checkbox input "true"
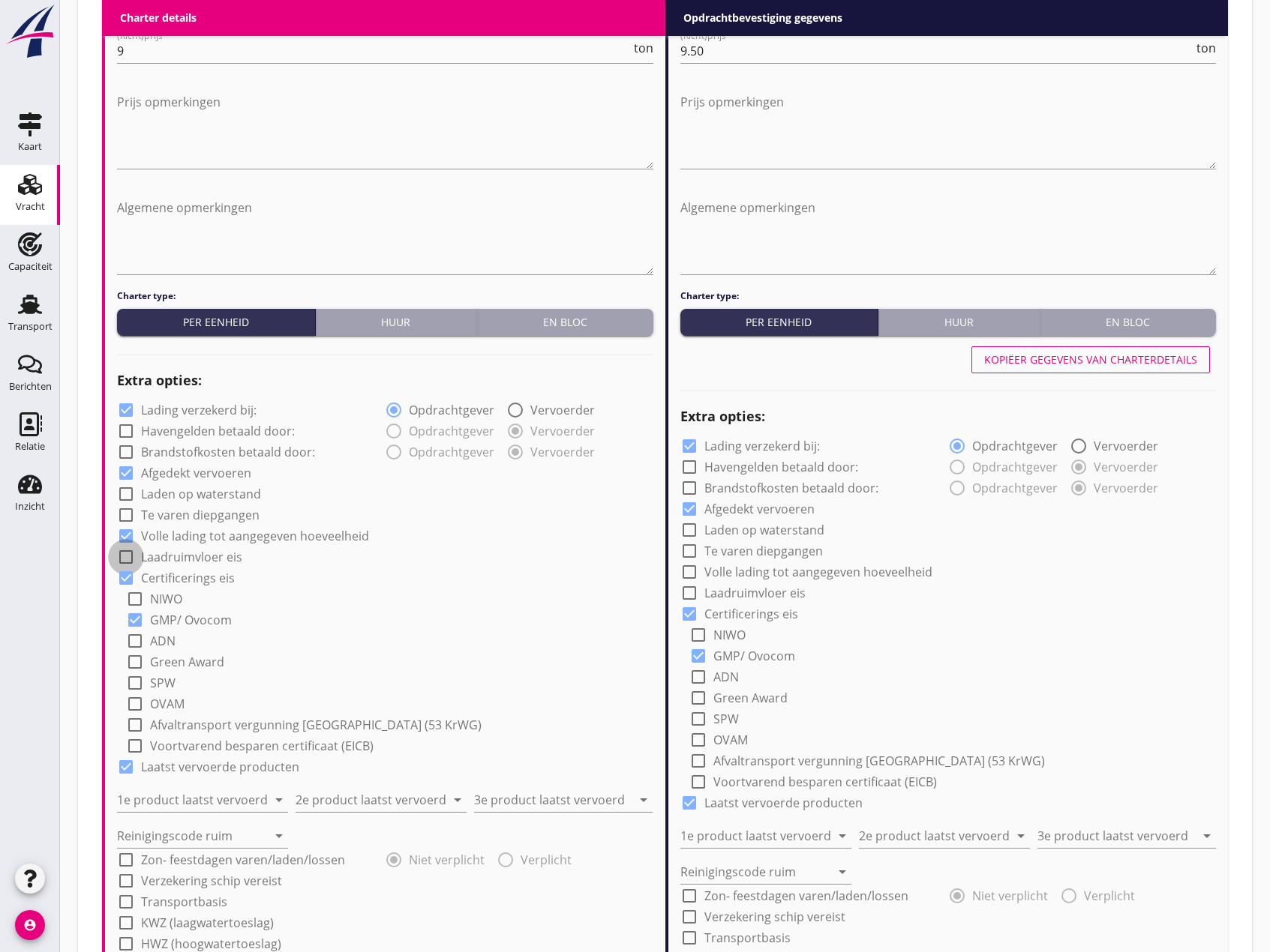
click at [126, 559] on div at bounding box center [126, 557] width 25 height 25
checkbox input "true"
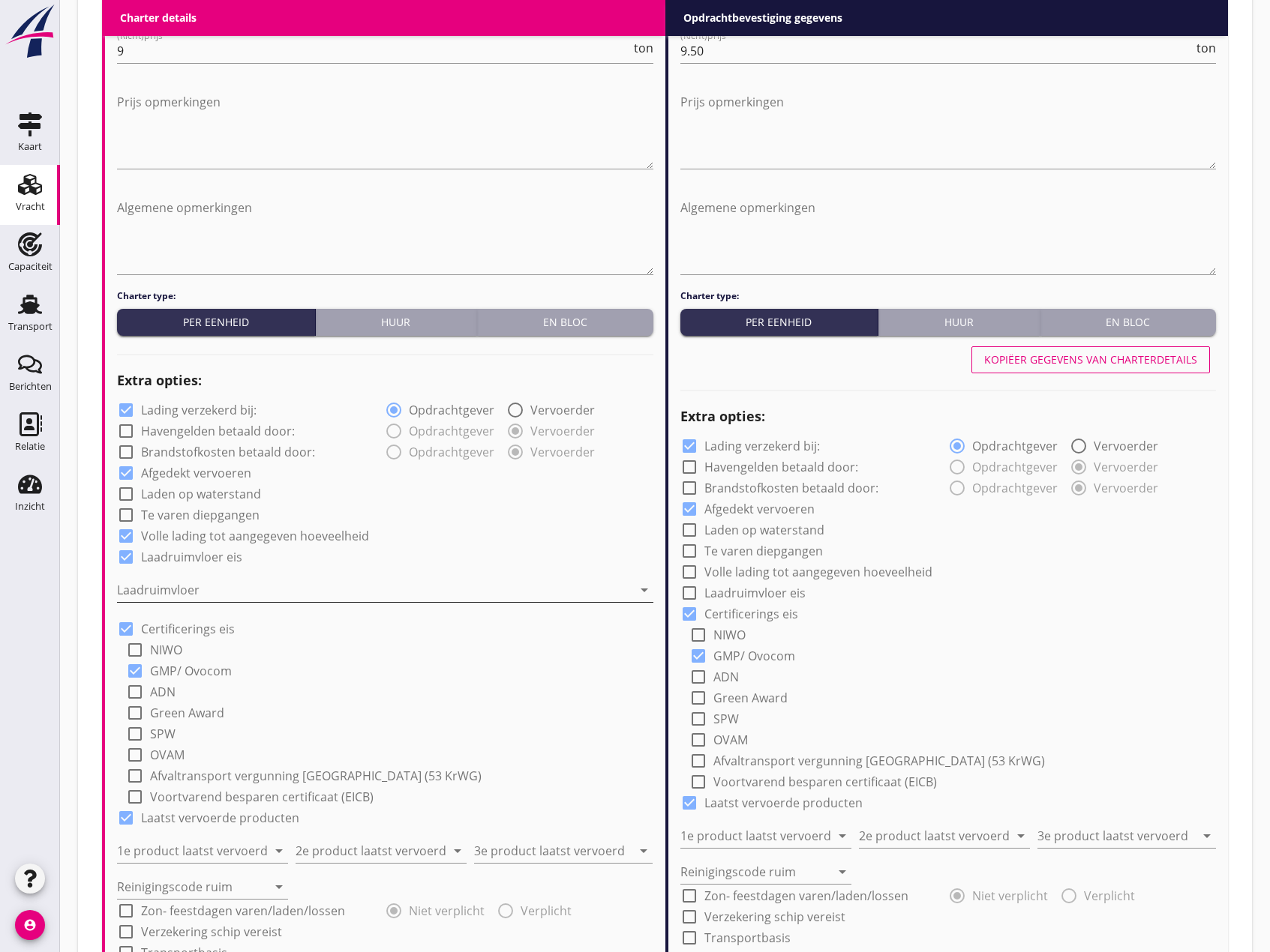
click at [198, 585] on div at bounding box center [375, 590] width 515 height 24
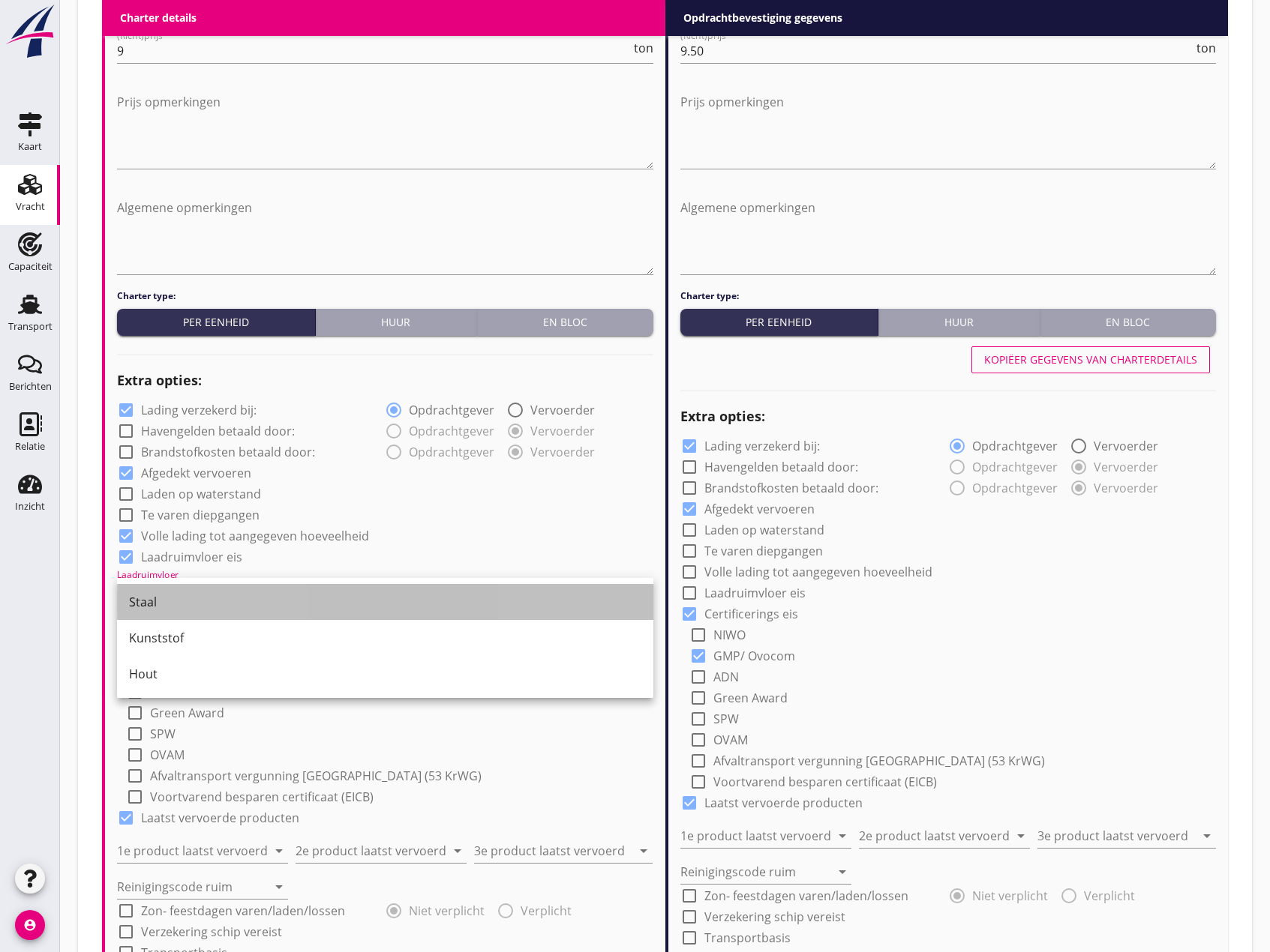
click at [198, 610] on div "Staal" at bounding box center [385, 602] width 512 height 18
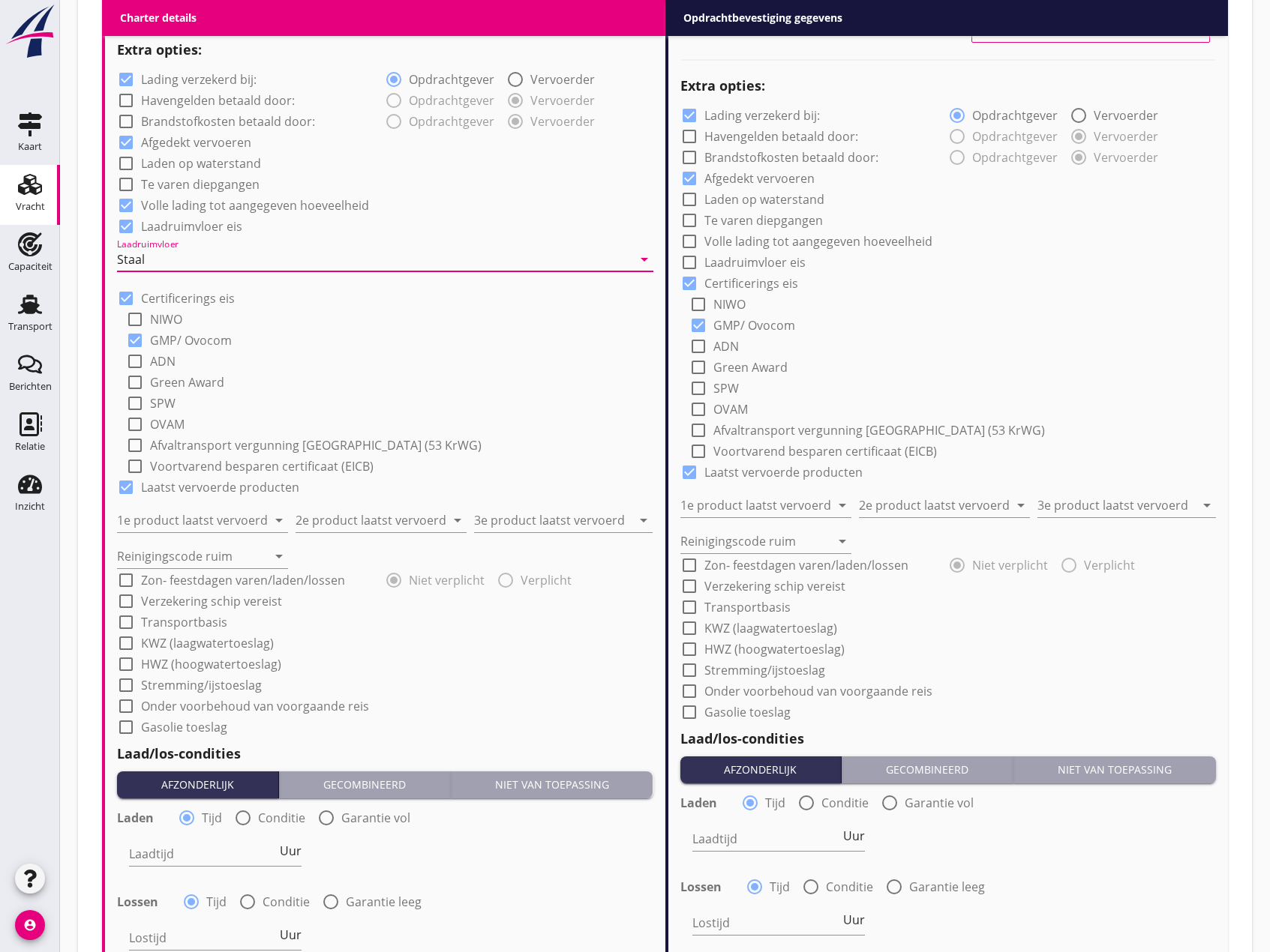
scroll to position [1199, 0]
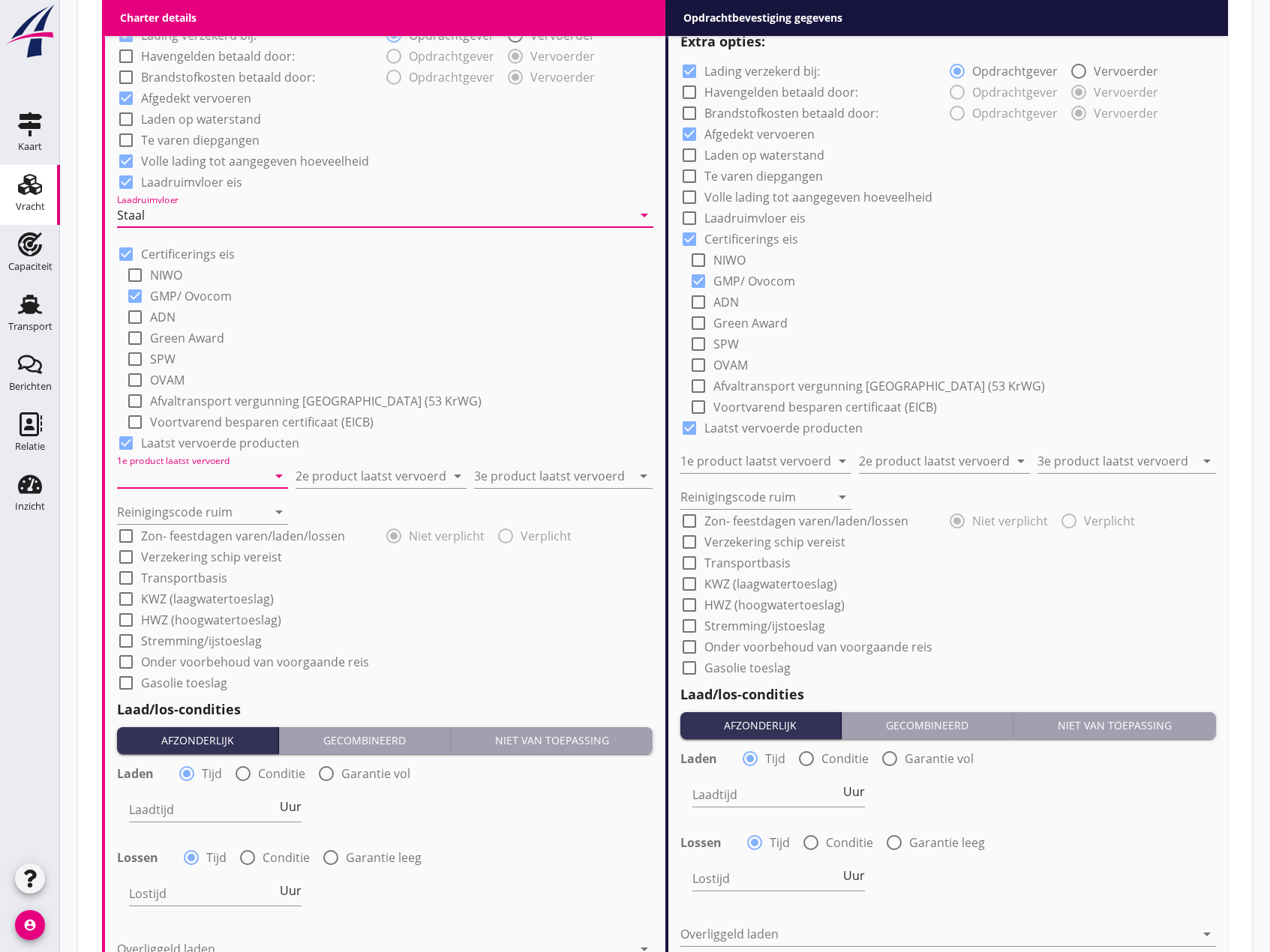
click at [187, 483] on input "1e product laatst vervoerd" at bounding box center [192, 476] width 150 height 24
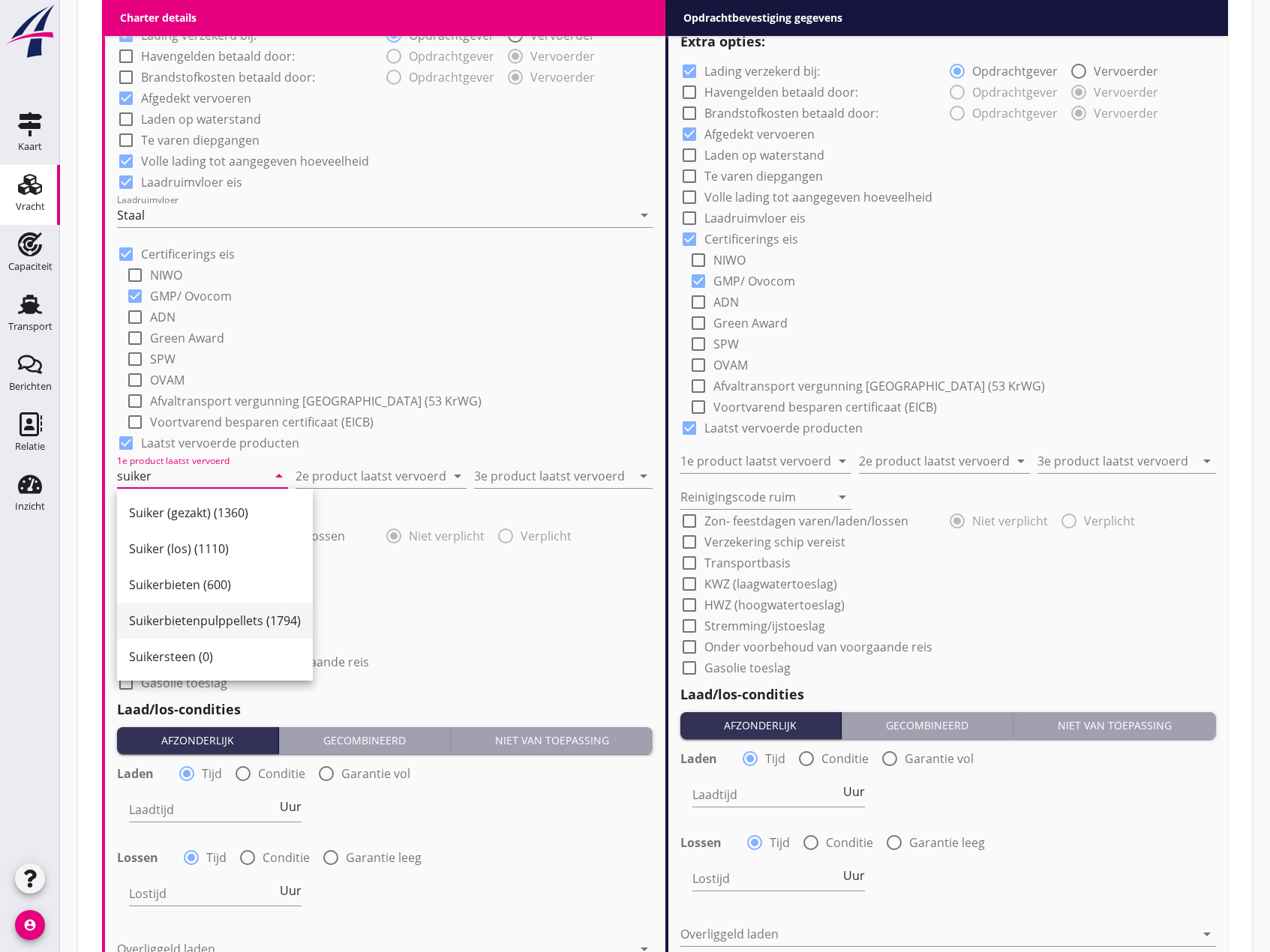
click at [181, 621] on div "Suikerbietenpulppellets (1794)" at bounding box center [214, 620] width 171 height 18
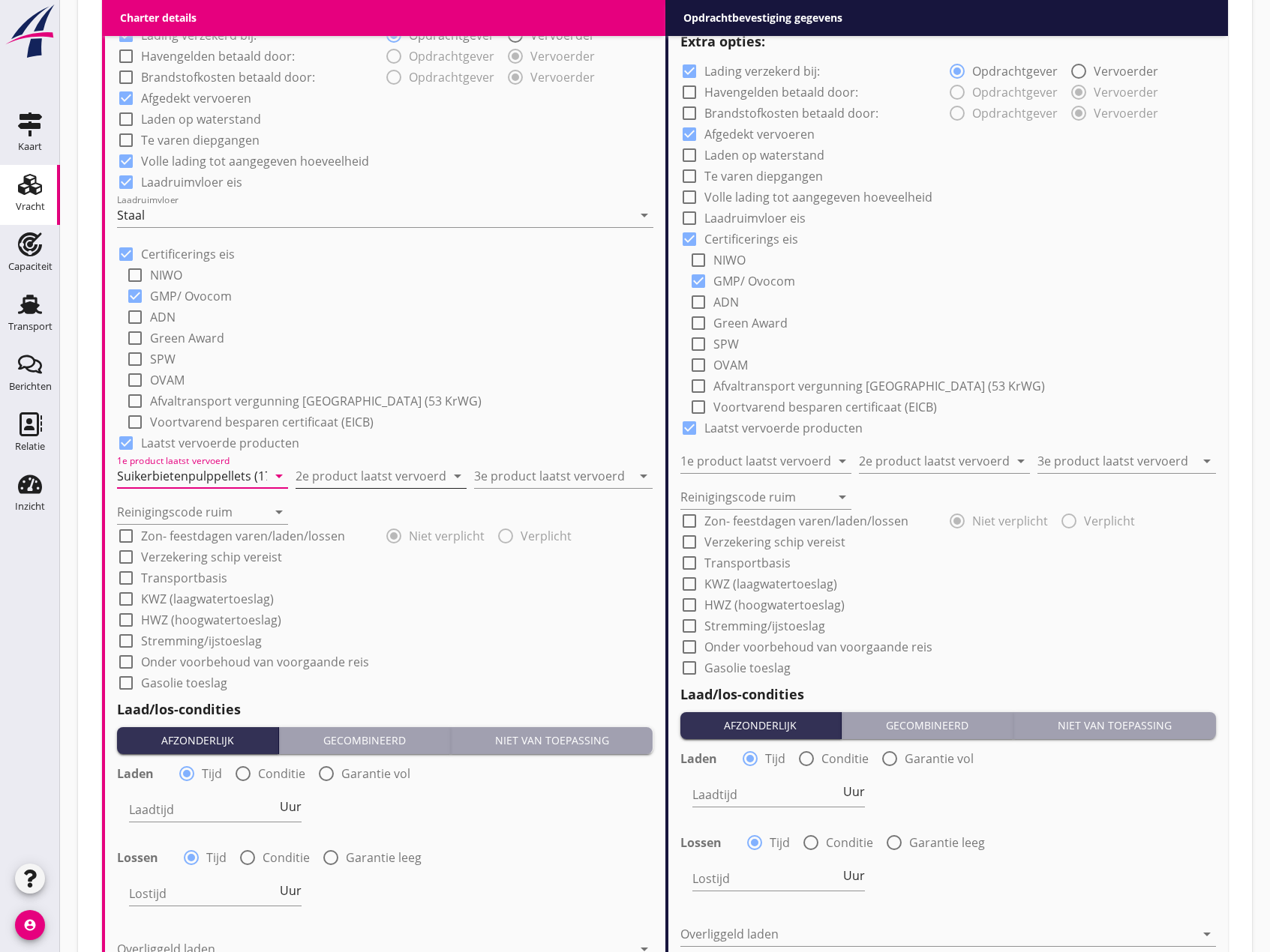
type input "Suikerbietenpulppellets (1794)"
click at [368, 472] on input "2e product laatst vervoerd" at bounding box center [371, 476] width 150 height 24
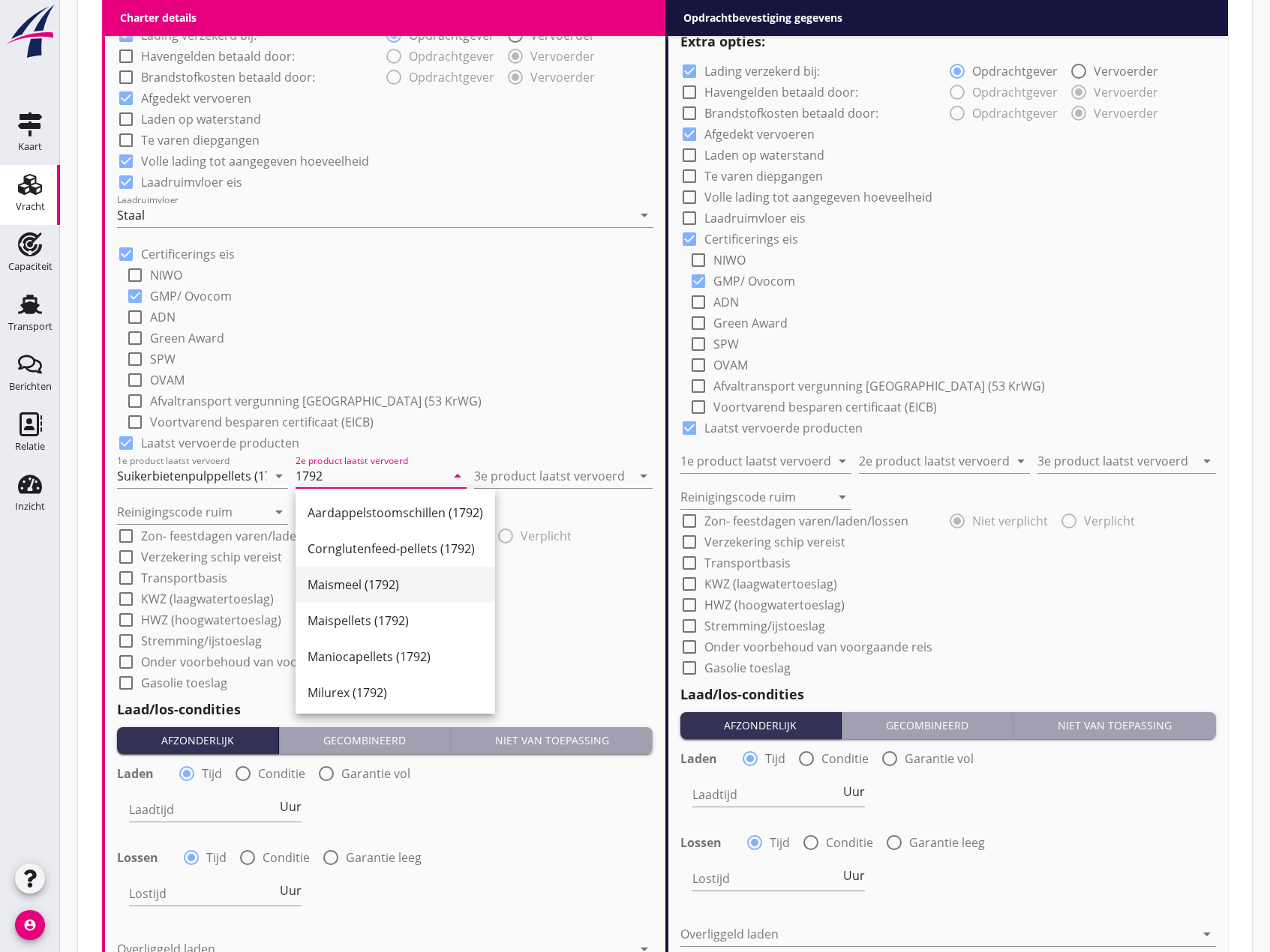
click at [345, 575] on div "Maismeel (1792)" at bounding box center [395, 585] width 175 height 36
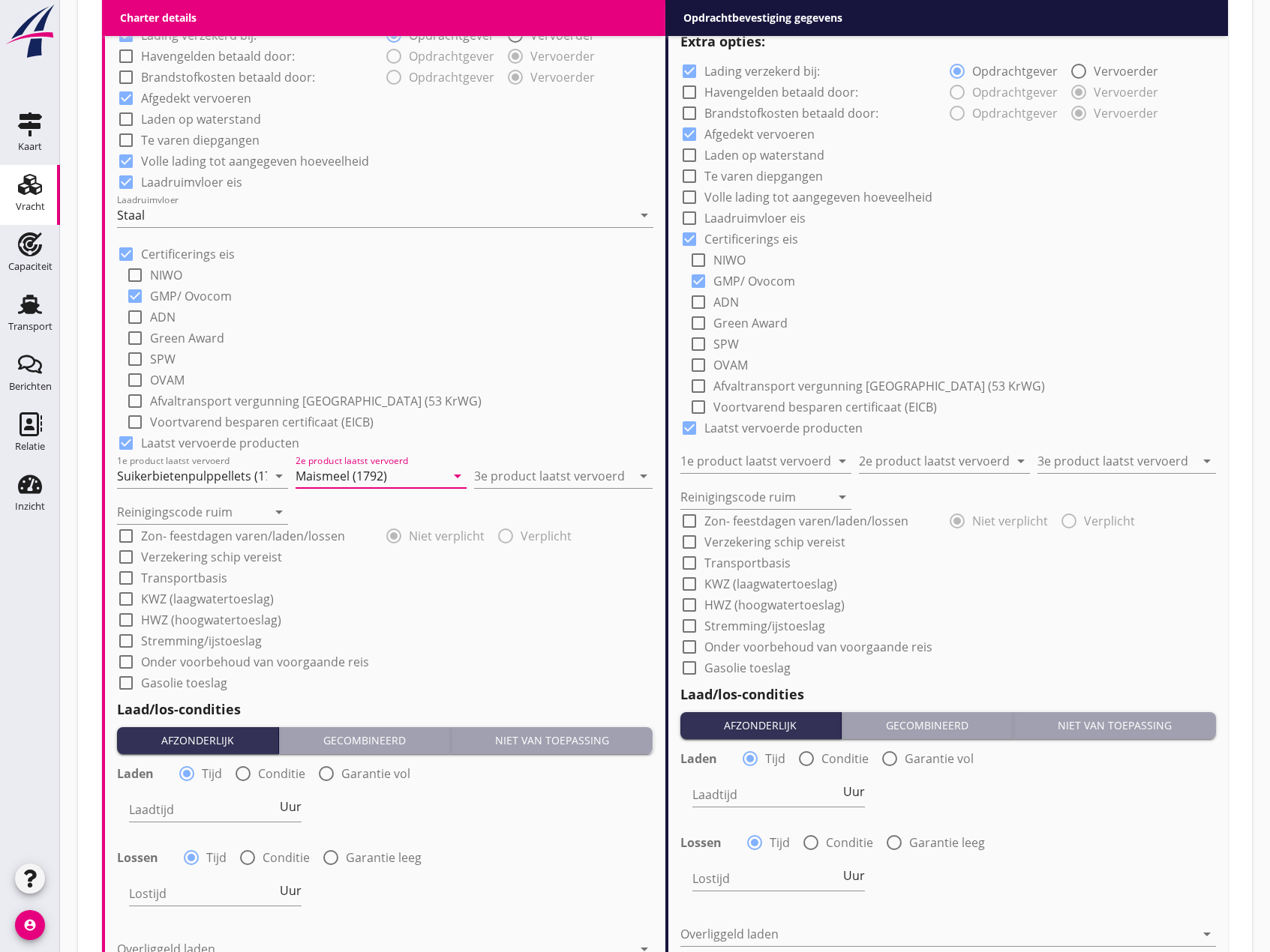
click at [355, 479] on input "Maismeel (1792)" at bounding box center [371, 476] width 150 height 24
click at [353, 478] on input "Maismeel (1792)" at bounding box center [371, 476] width 150 height 24
type input "ActiGrano (1792)"
click at [527, 476] on input "3e product laatst vervoerd" at bounding box center [552, 476] width 157 height 24
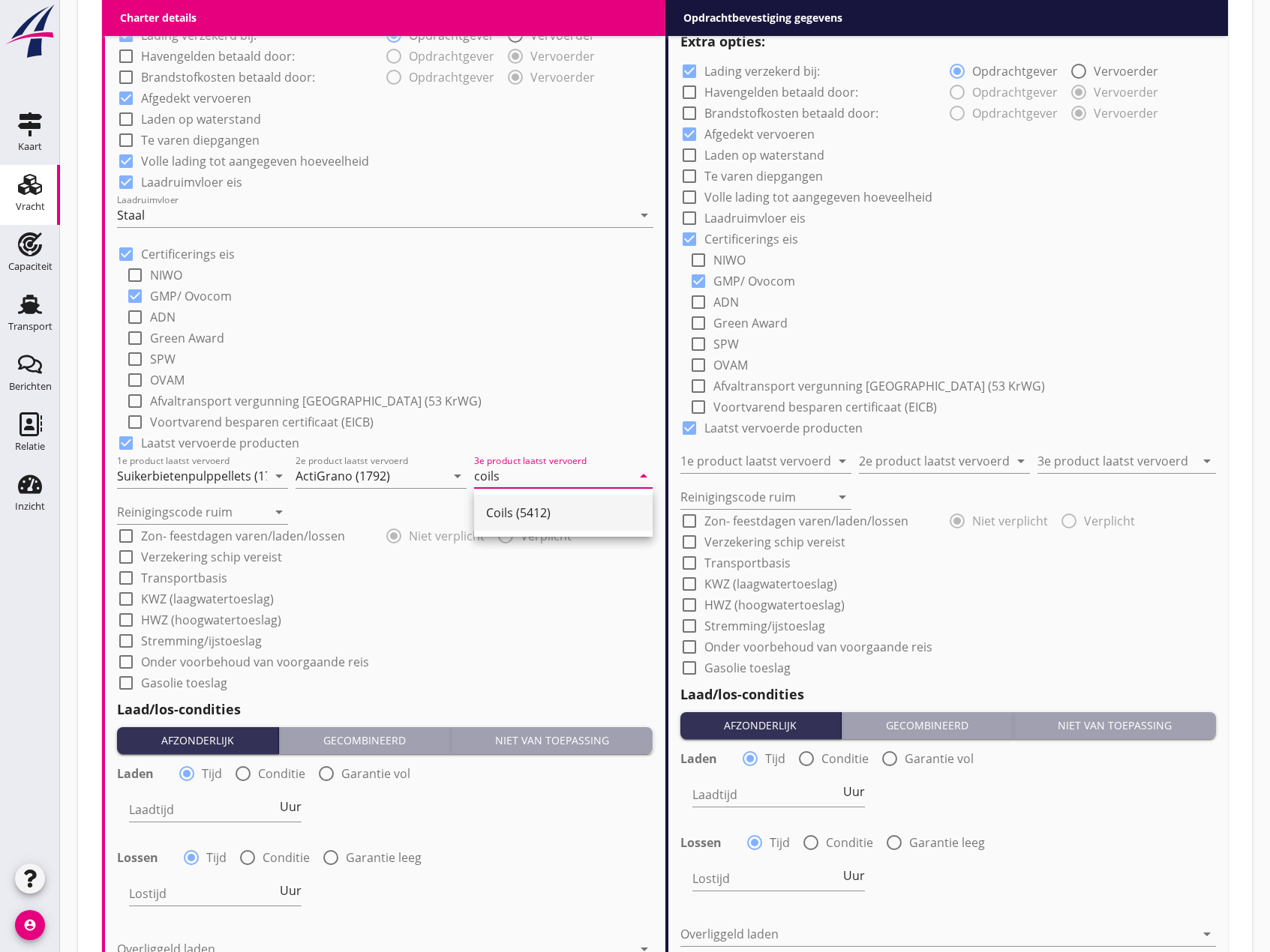
click at [492, 512] on div "Coils (5412)" at bounding box center [563, 513] width 154 height 18
type input "Coils (5412)"
click at [195, 513] on input "Reinigingscode ruim" at bounding box center [192, 512] width 150 height 24
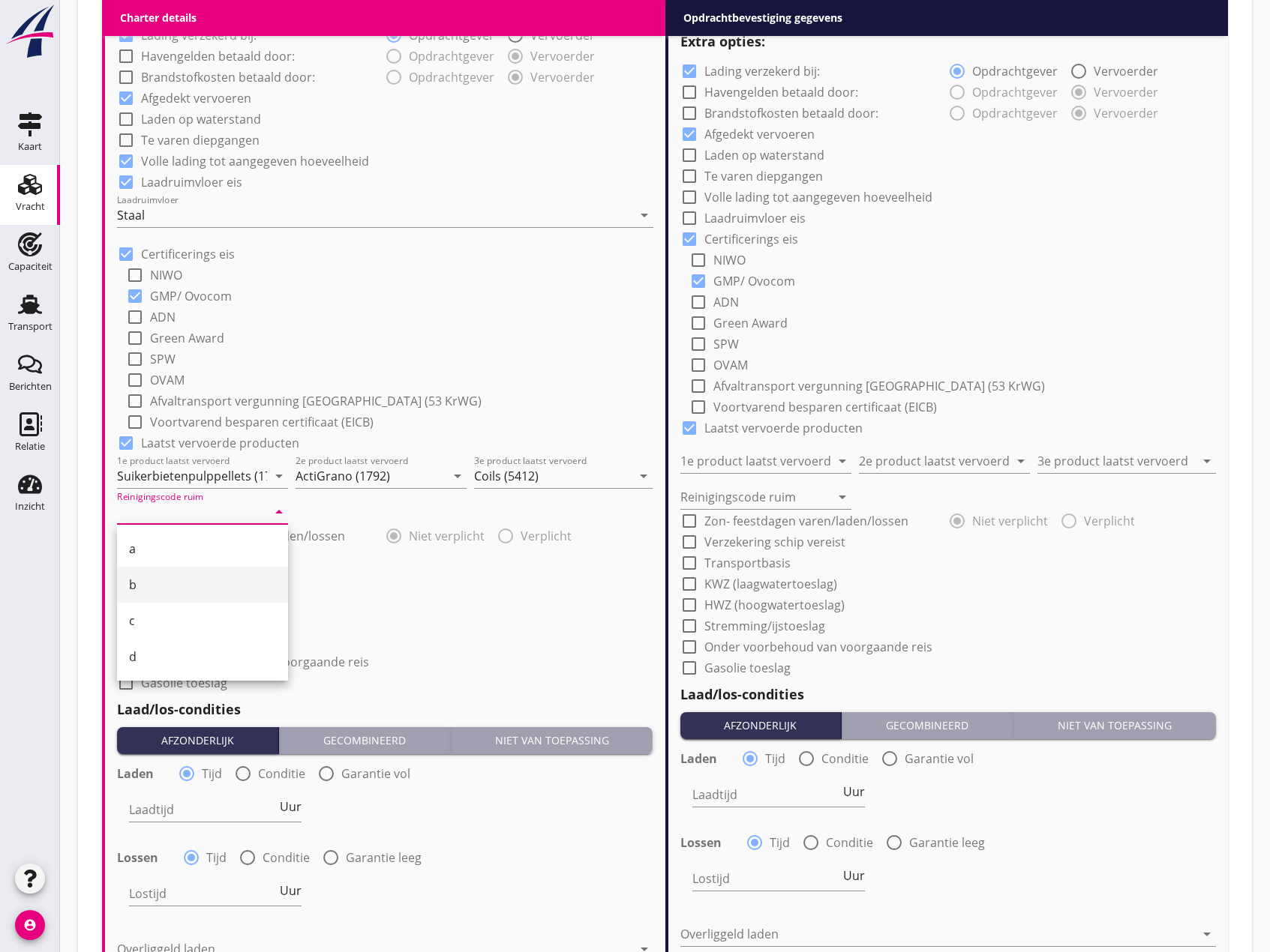
click at [157, 575] on div "b" at bounding box center [202, 585] width 147 height 36
type input "b"
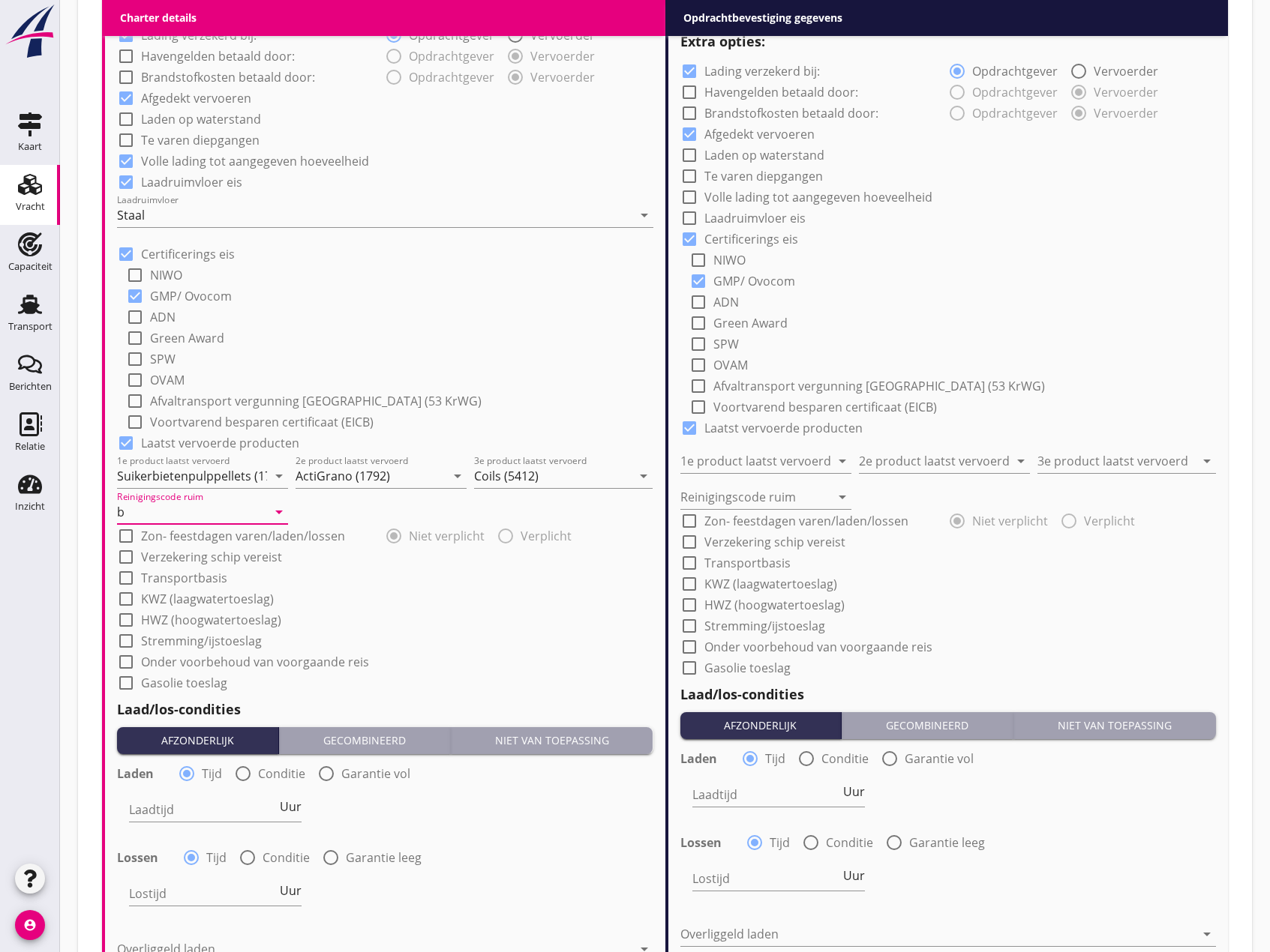
click at [127, 533] on div at bounding box center [126, 536] width 25 height 25
checkbox input "true"
click at [121, 561] on div at bounding box center [126, 557] width 25 height 25
checkbox input "true"
click at [125, 585] on div at bounding box center [126, 578] width 25 height 25
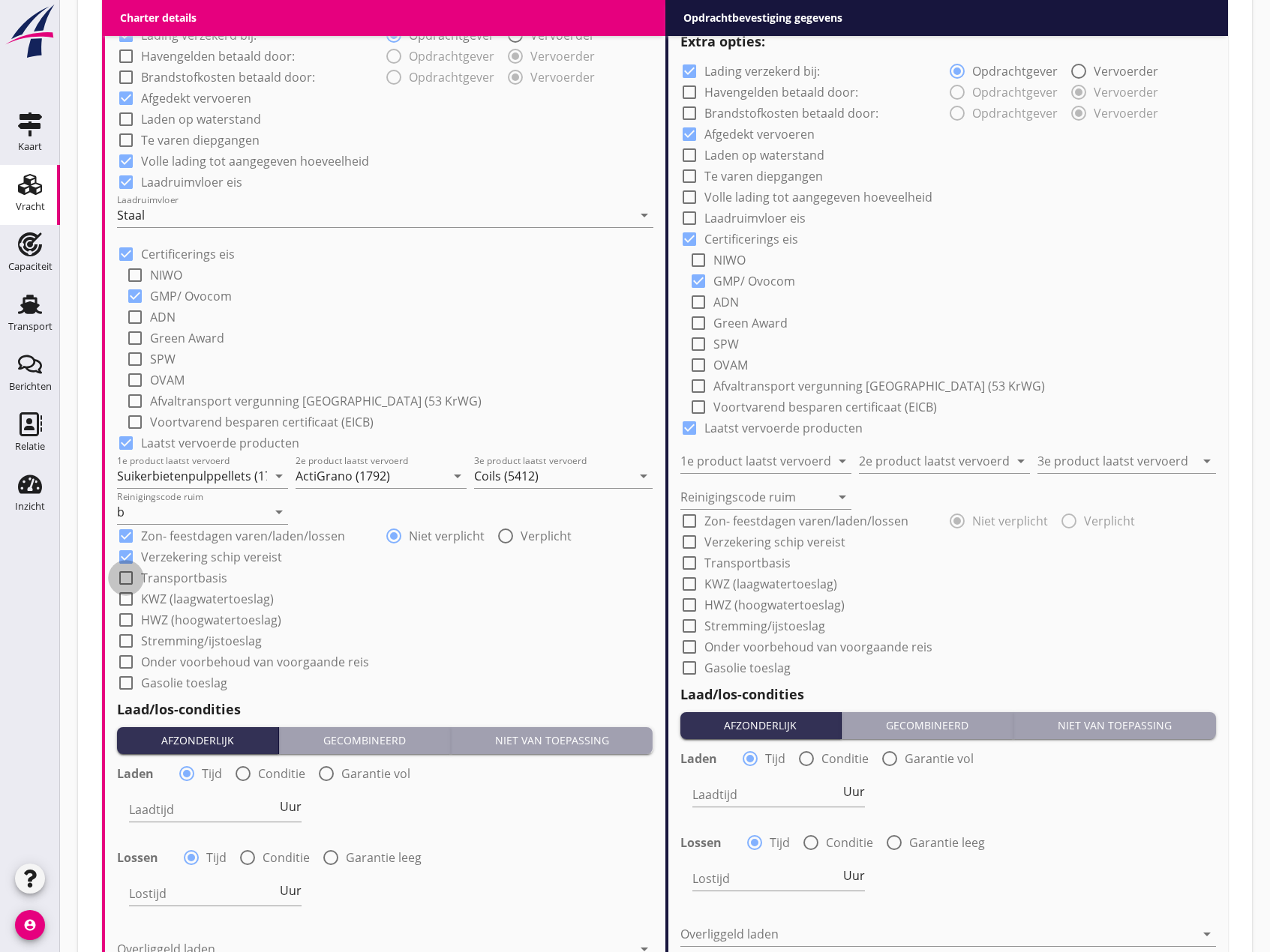
checkbox input "true"
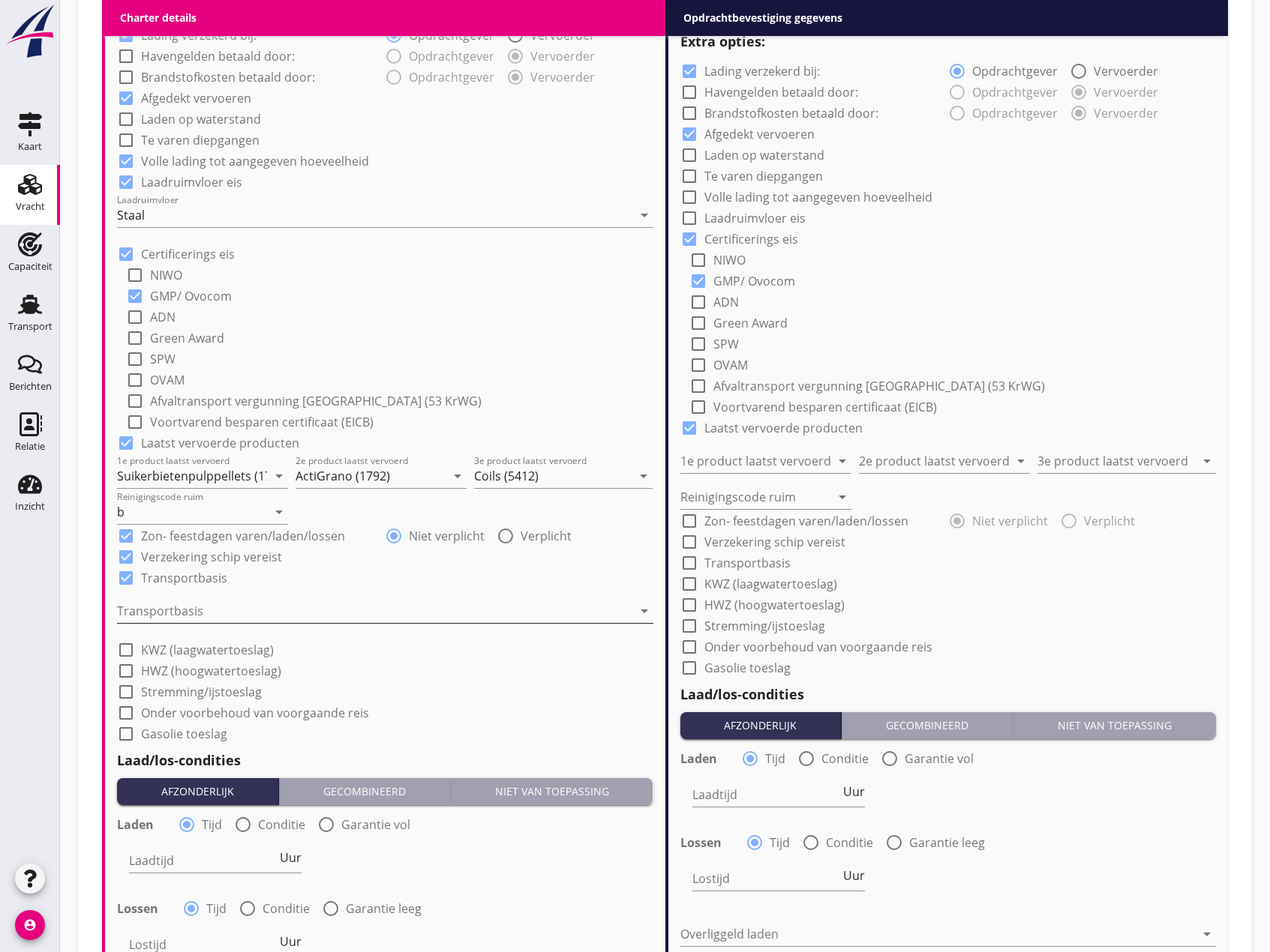
click at [164, 610] on div at bounding box center [375, 611] width 515 height 24
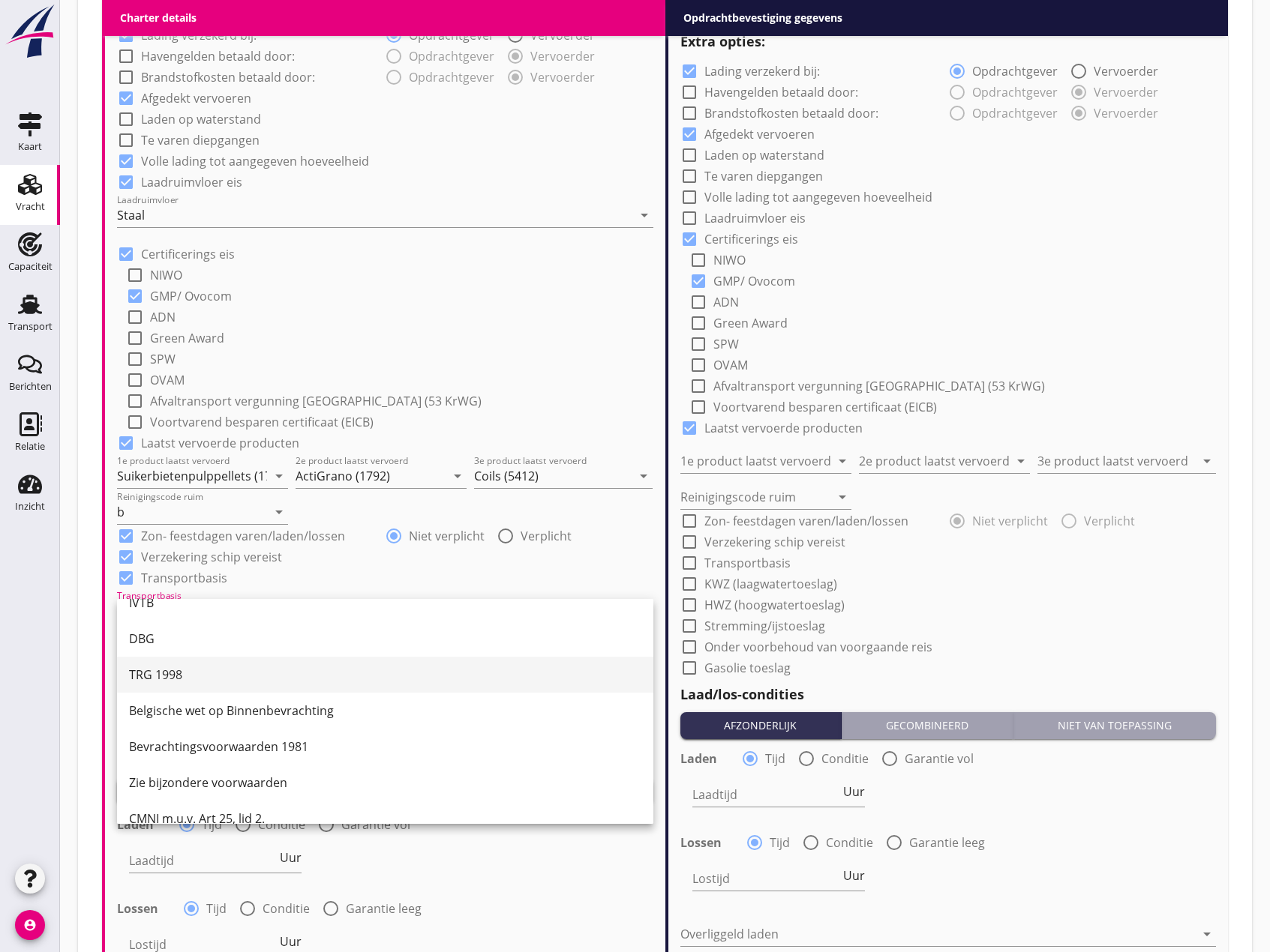
scroll to position [39, 0]
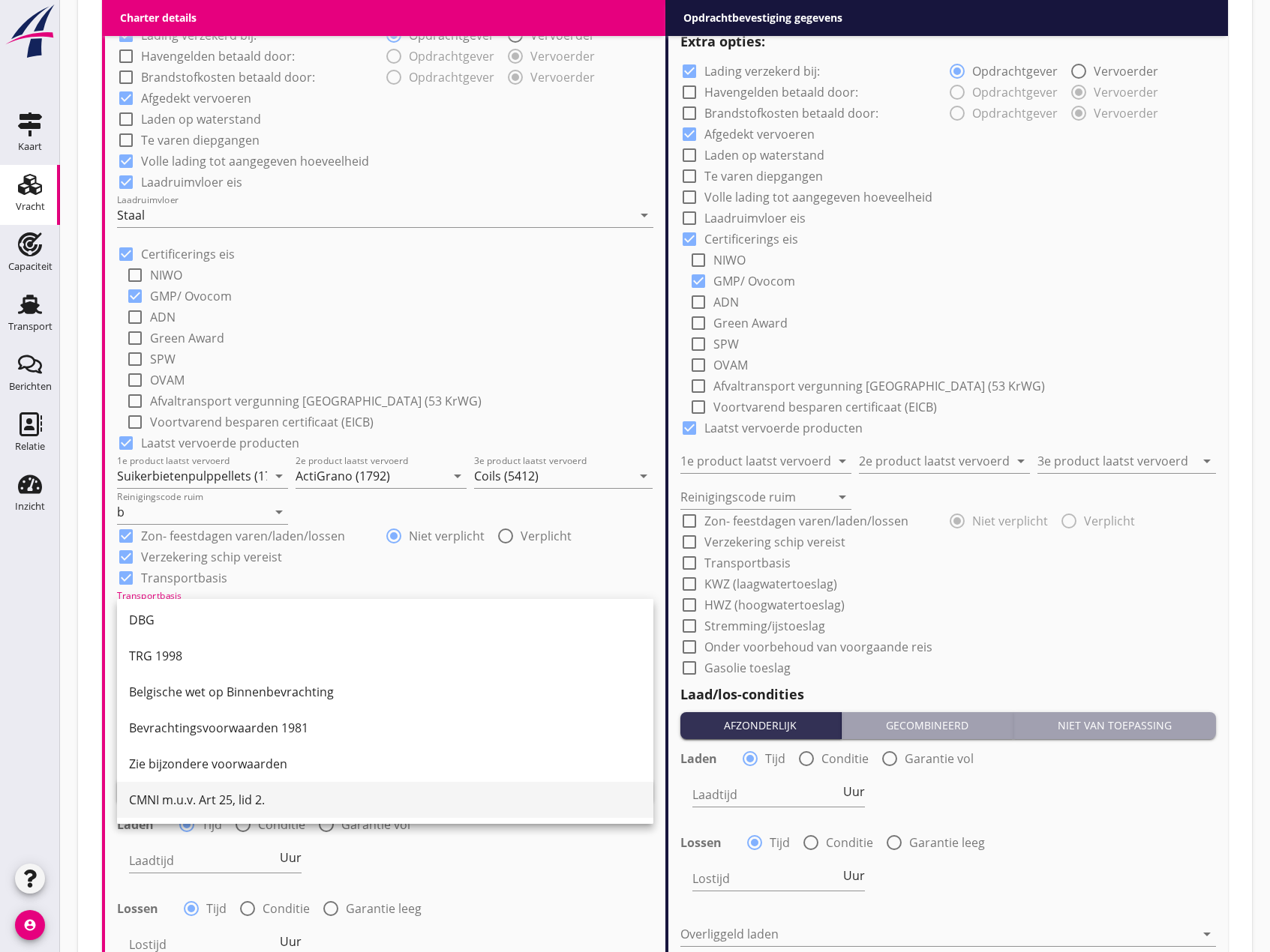
click at [209, 796] on div "CMNI m.u.v. Art 25, lid 2." at bounding box center [385, 800] width 512 height 18
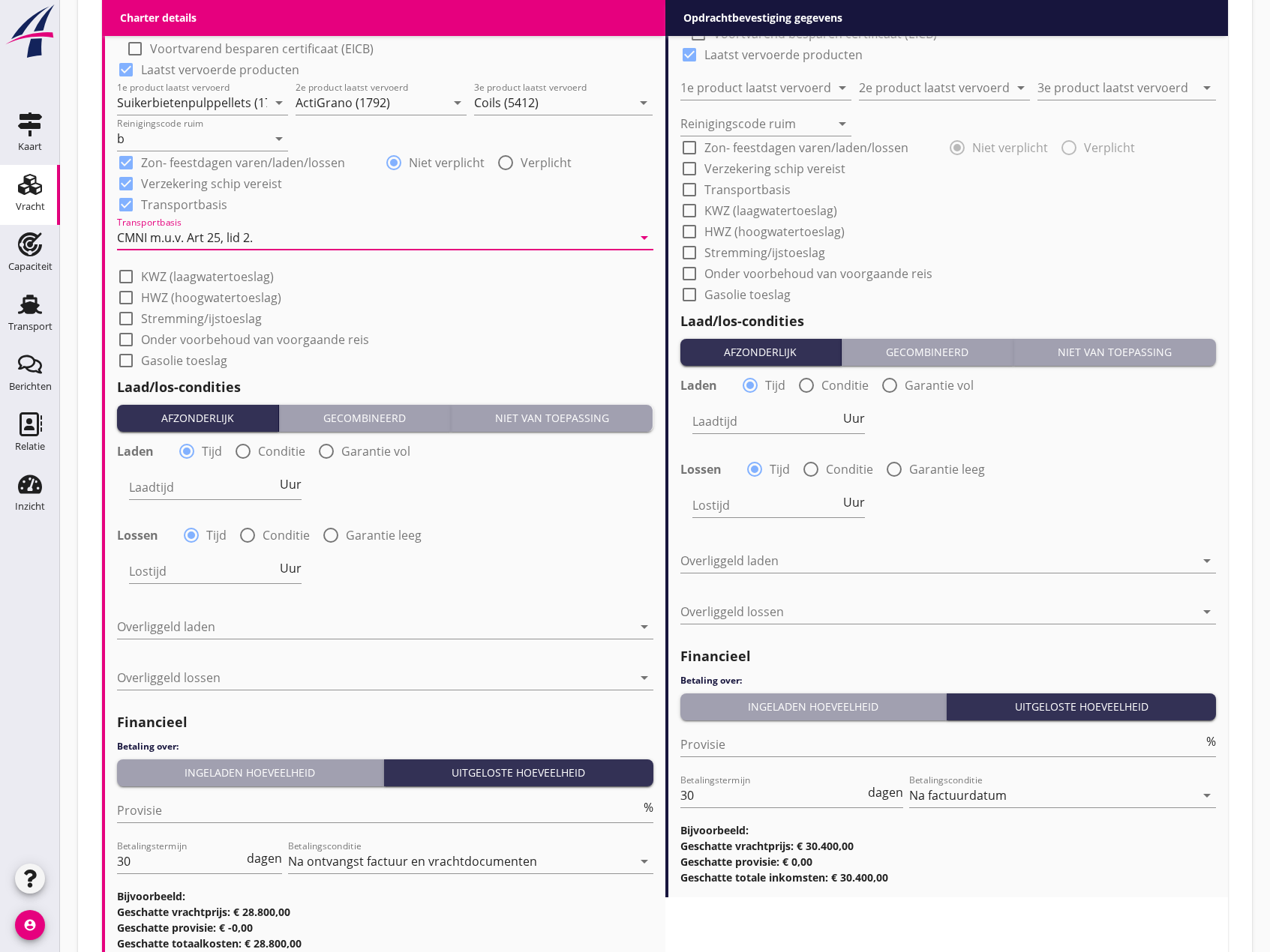
scroll to position [1575, 0]
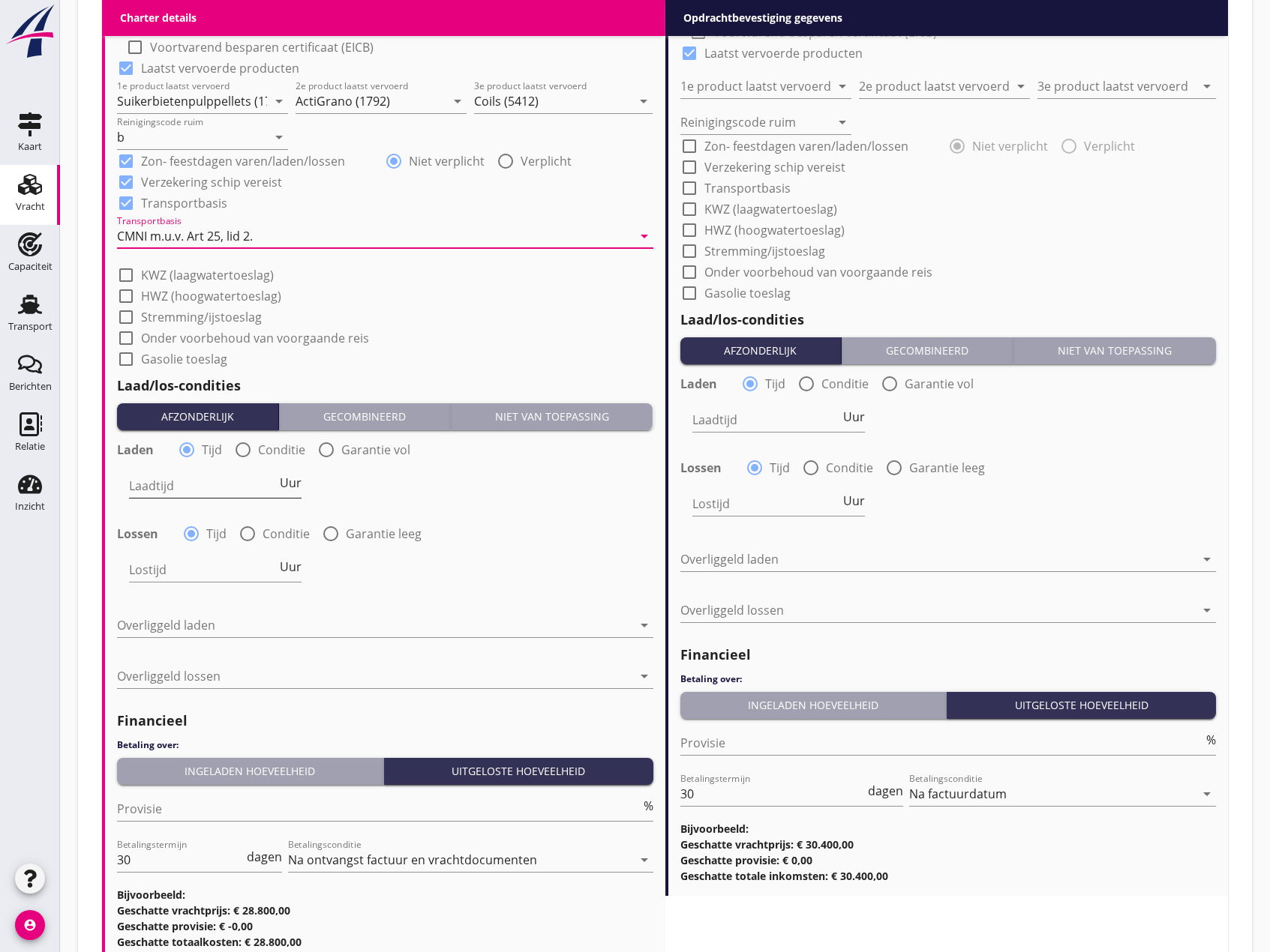
click at [141, 491] on input "Laadtijd" at bounding box center [202, 486] width 148 height 24
type input "36"
click at [172, 566] on input "Lostijd" at bounding box center [202, 570] width 148 height 24
type input "48"
click at [186, 630] on div at bounding box center [375, 625] width 515 height 24
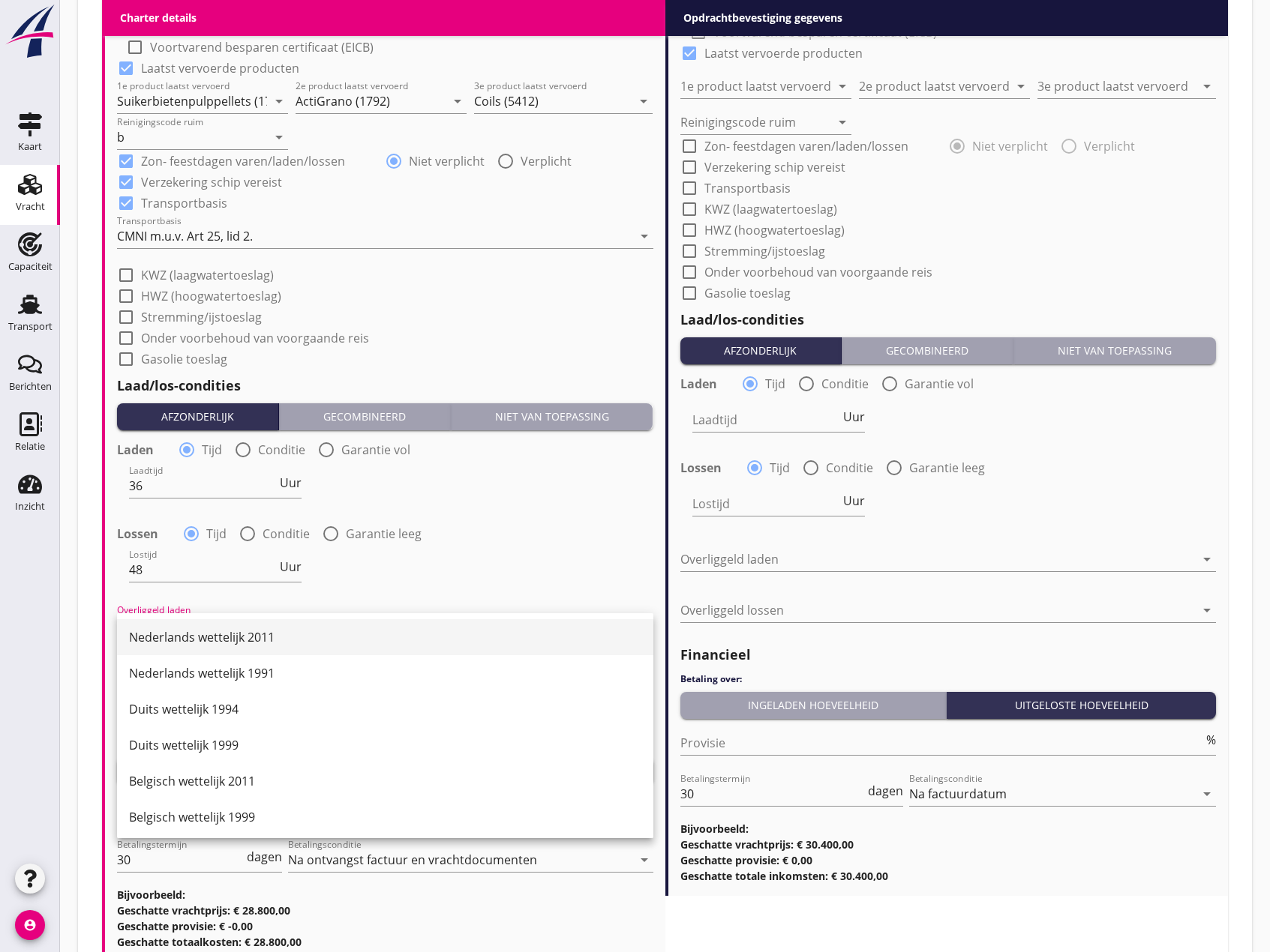
click at [191, 642] on div "Nederlands wettelijk 2011" at bounding box center [385, 637] width 512 height 18
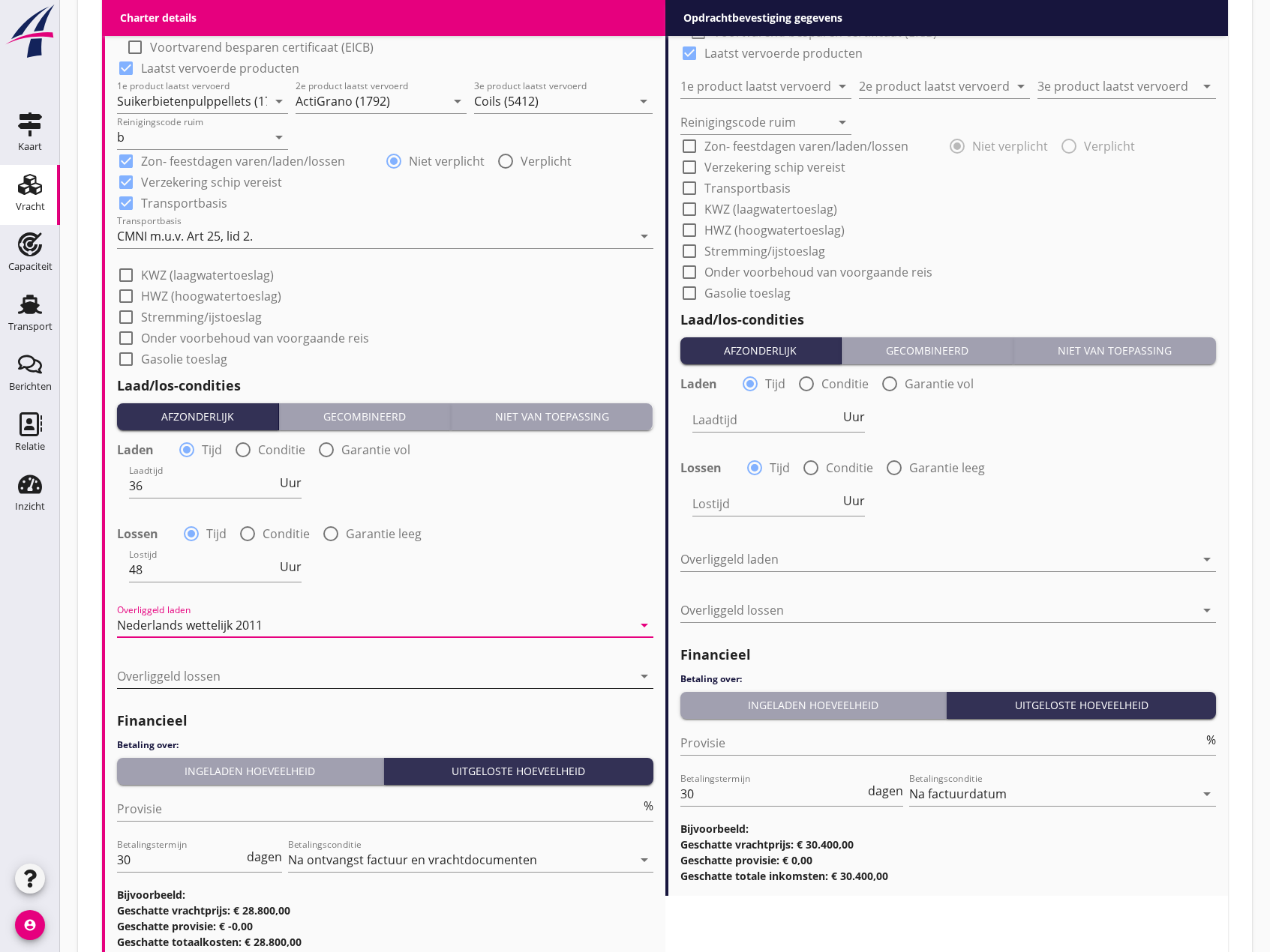
click at [190, 677] on div at bounding box center [375, 676] width 515 height 24
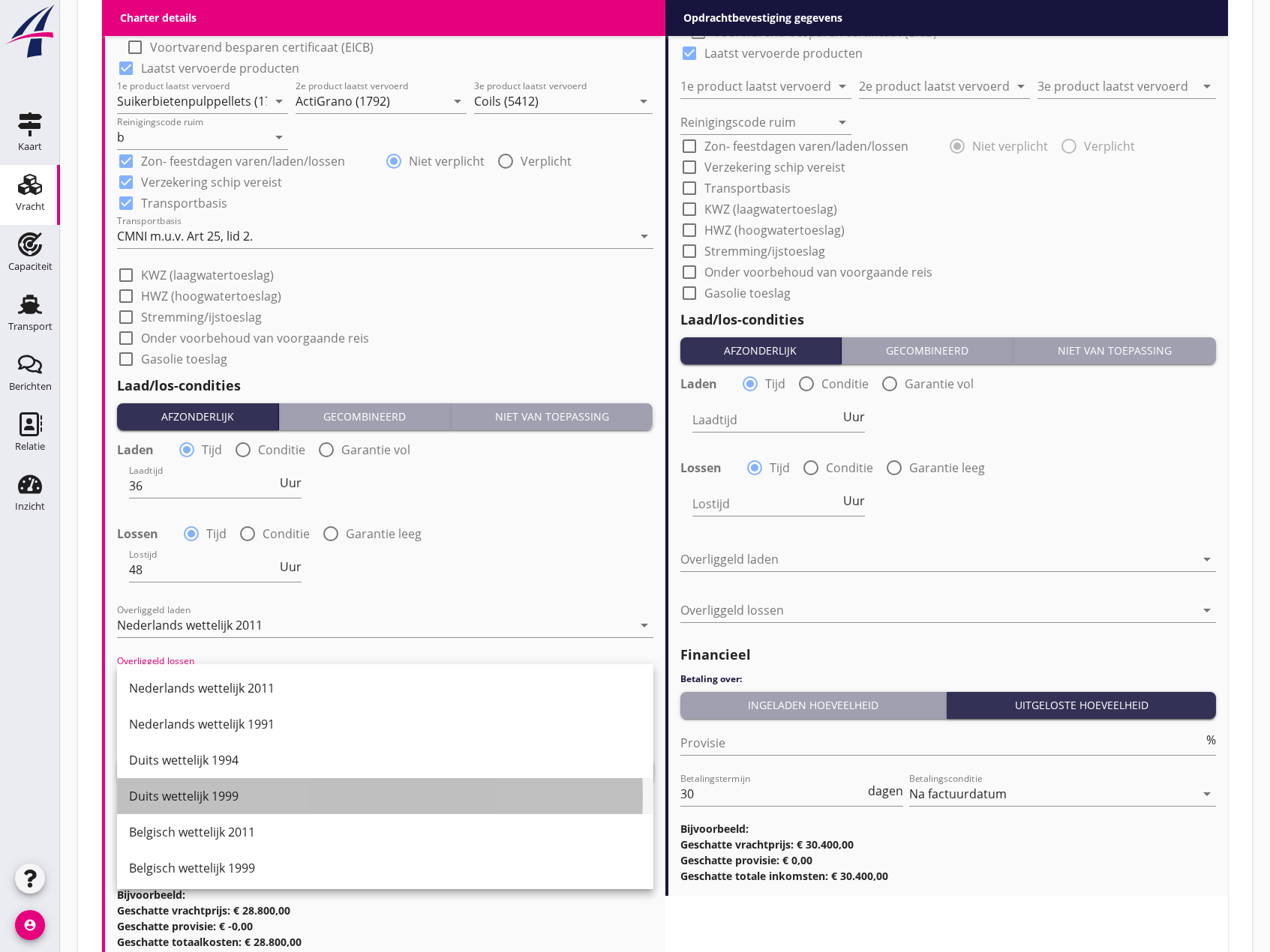
click at [194, 795] on div "Duits wettelijk 1999" at bounding box center [385, 796] width 512 height 18
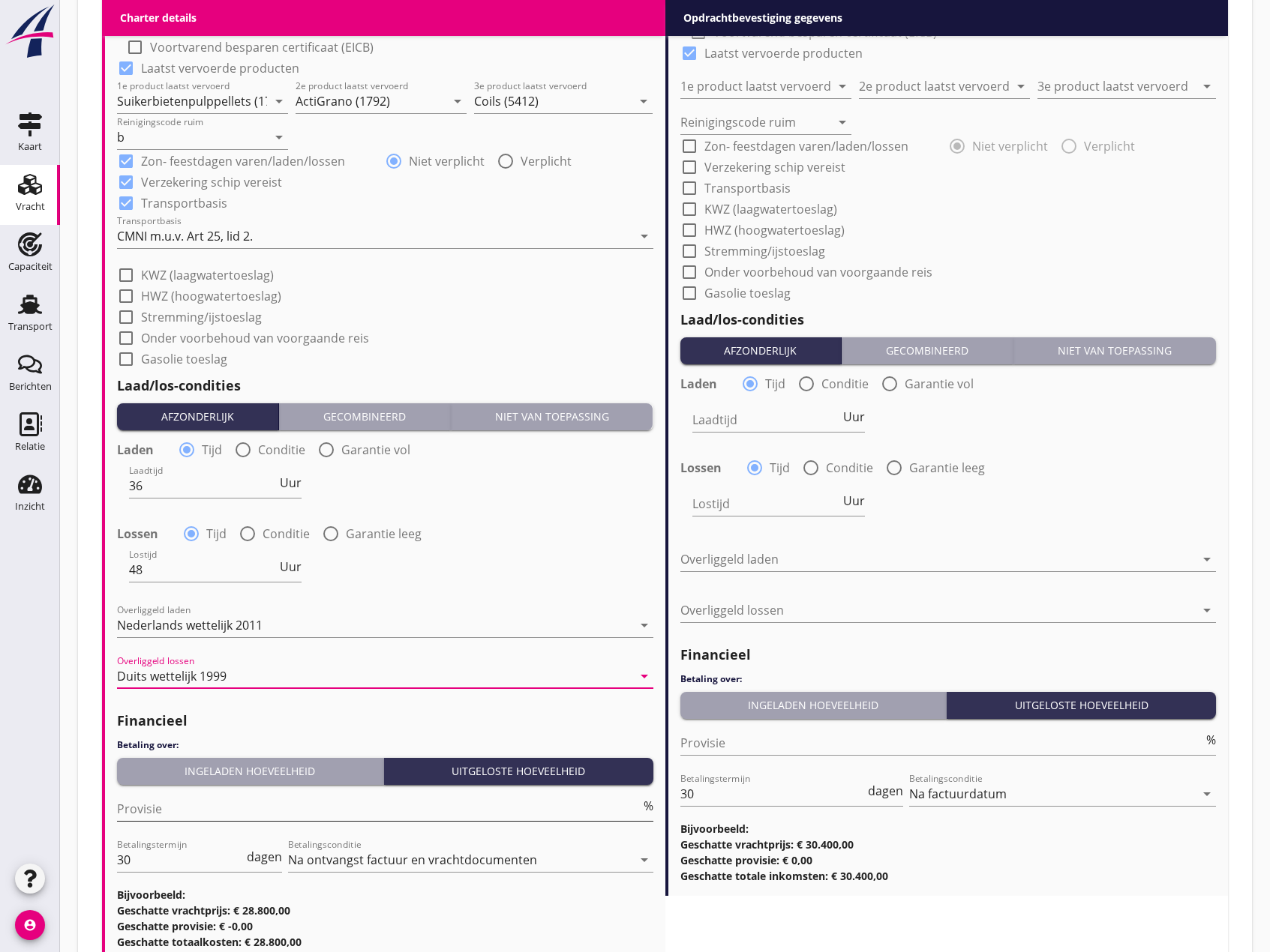
click at [184, 809] on input "Provisie" at bounding box center [379, 809] width 523 height 24
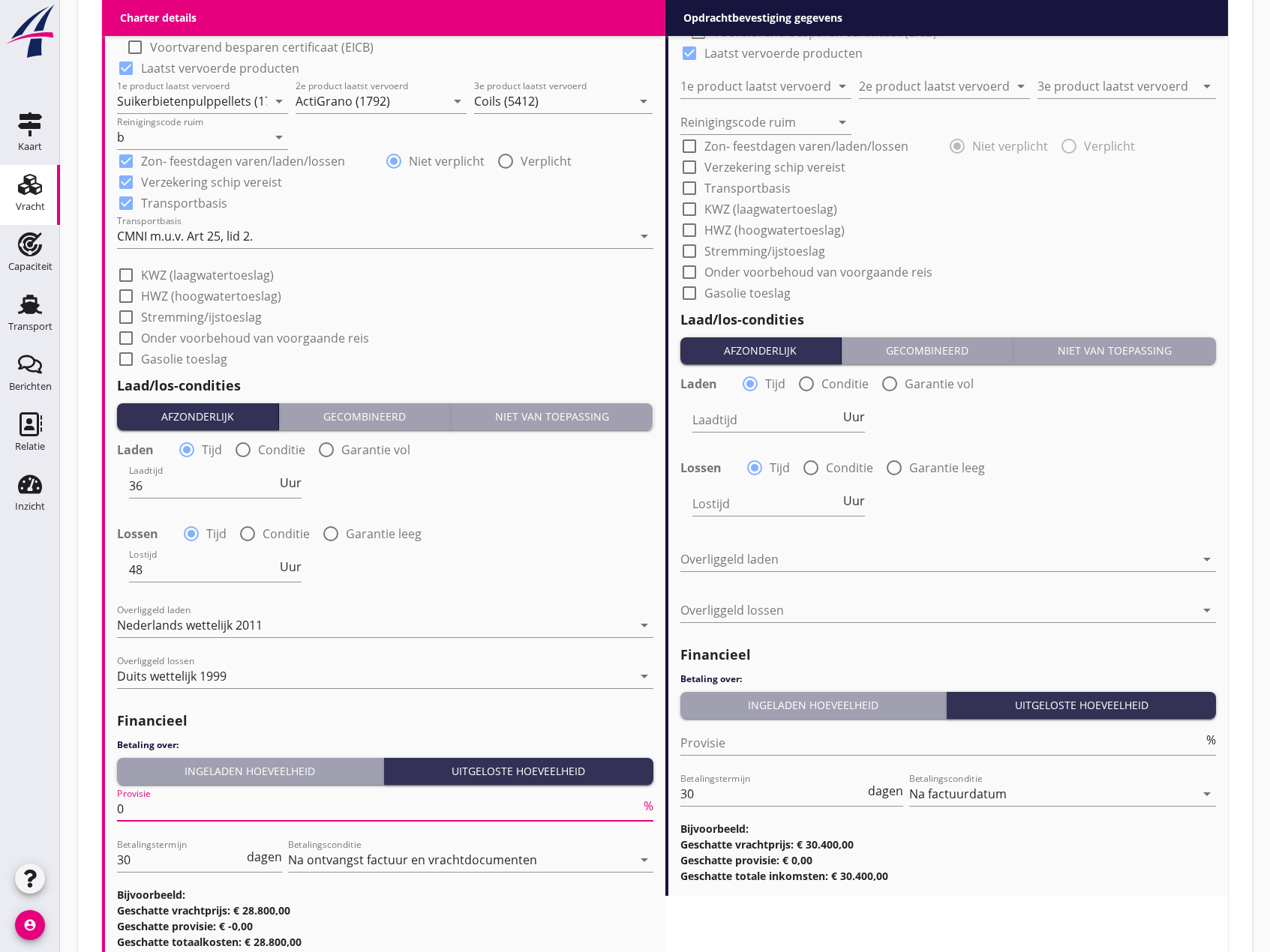
type input "0"
click at [232, 772] on div "Ingeladen hoeveelheid" at bounding box center [251, 771] width 254 height 16
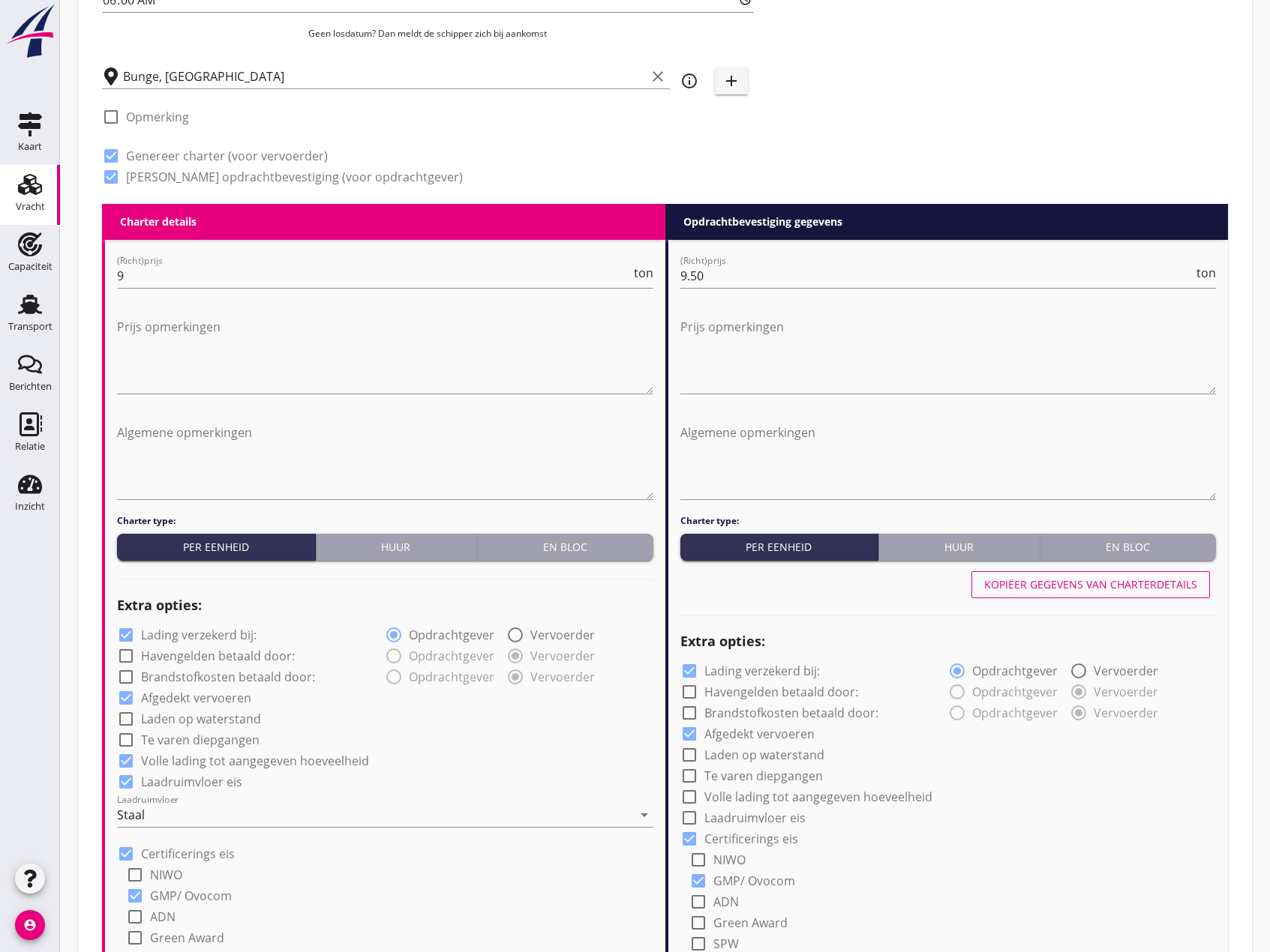
scroll to position [675, 0]
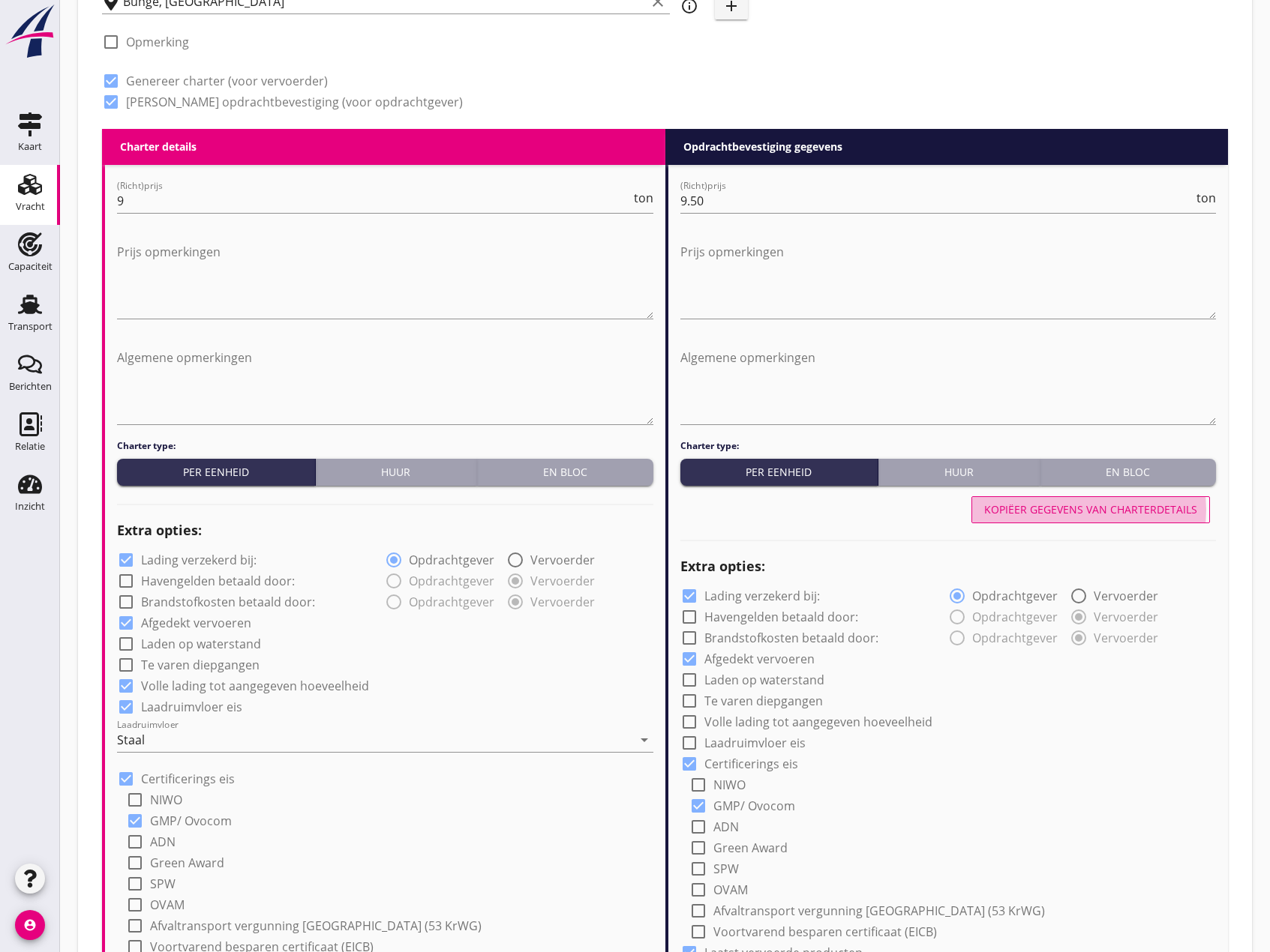
click at [1132, 515] on div "Kopiëer gegevens van charterdetails" at bounding box center [1091, 510] width 213 height 16
checkbox input "true"
type input "Suikerbietenpulppellets (1794)"
type input "ActiGrano (1792)"
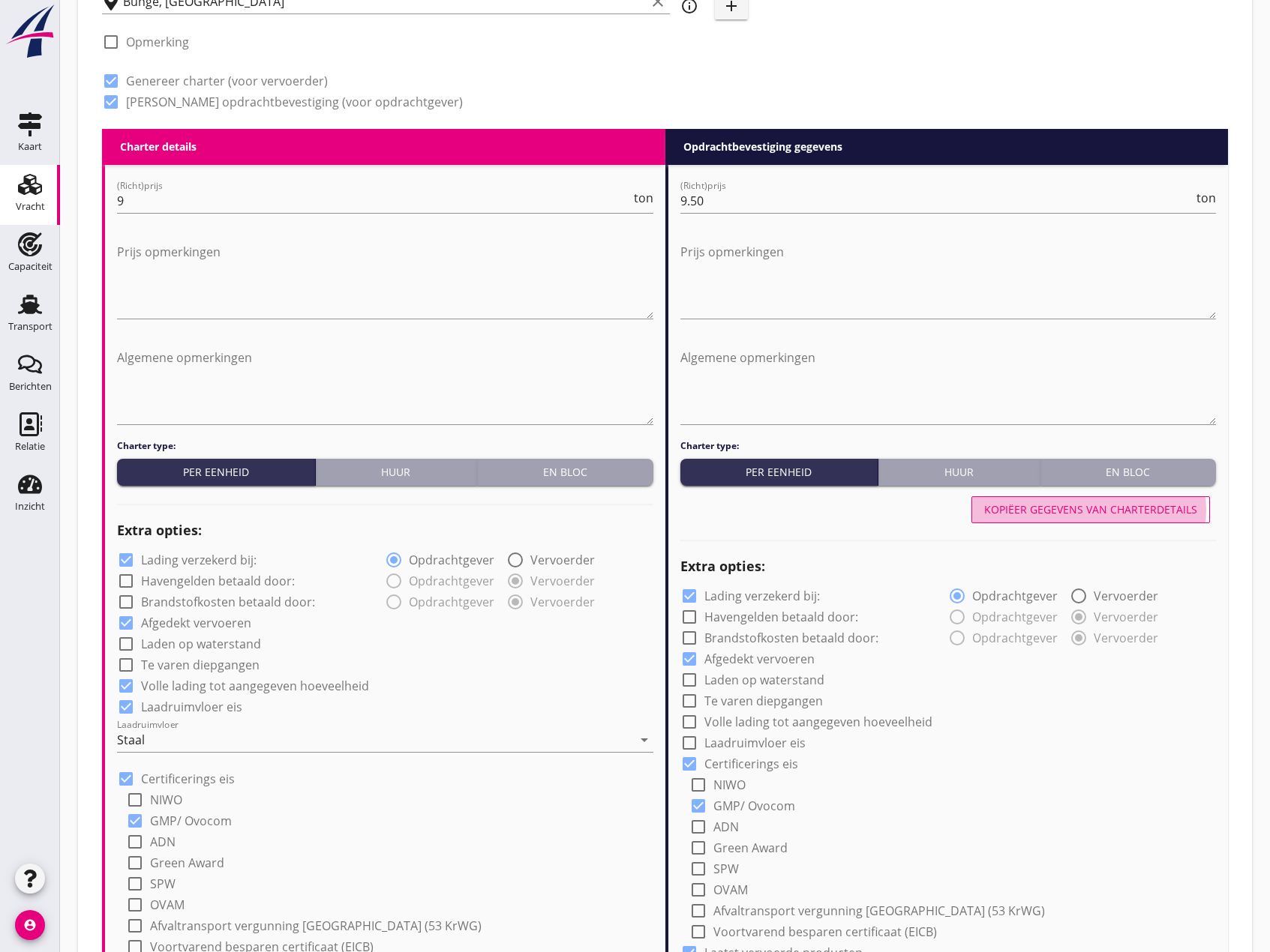
type input "Coils (5412)"
type input "b"
checkbox input "true"
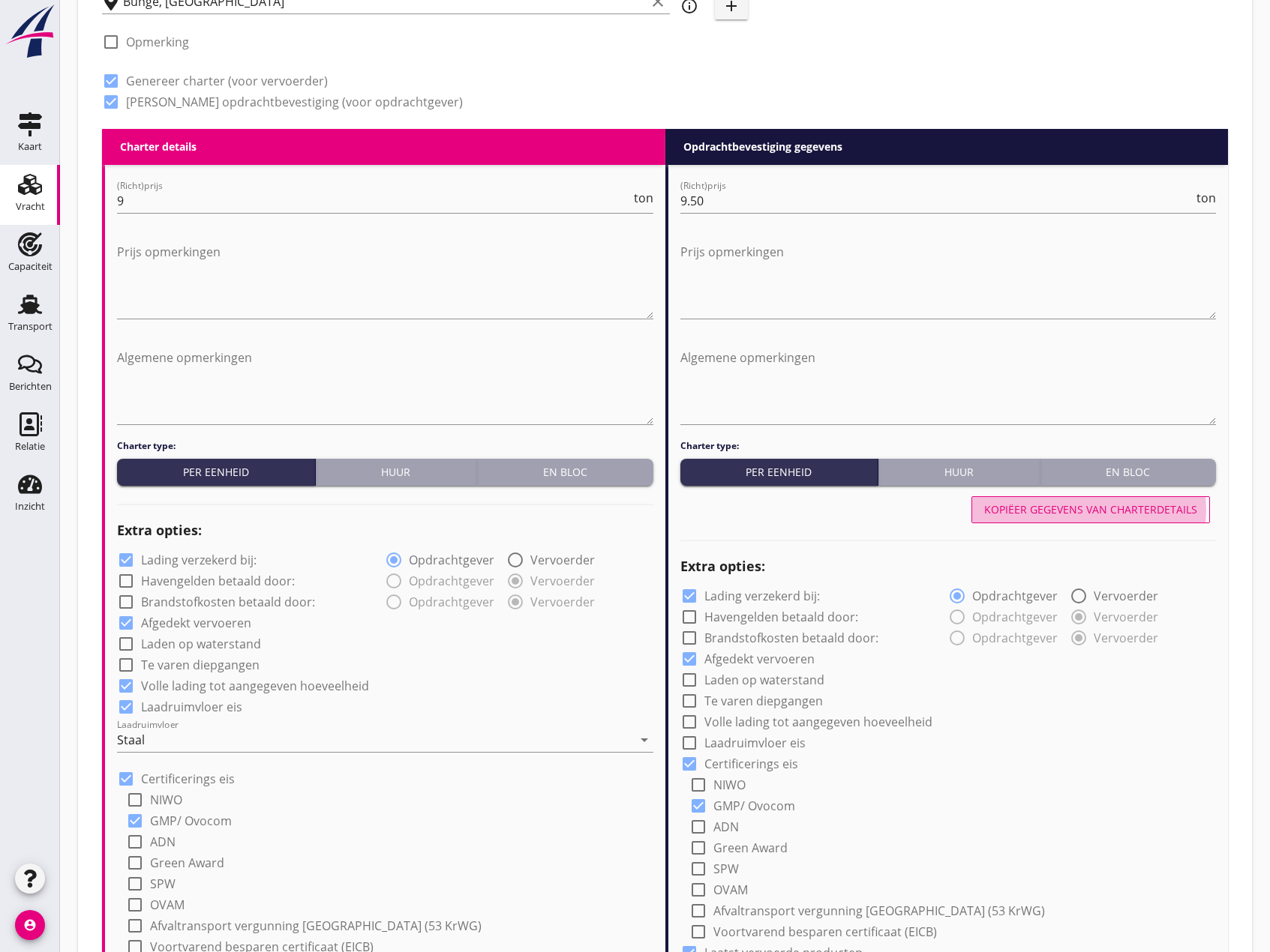
type input "36"
type input "48"
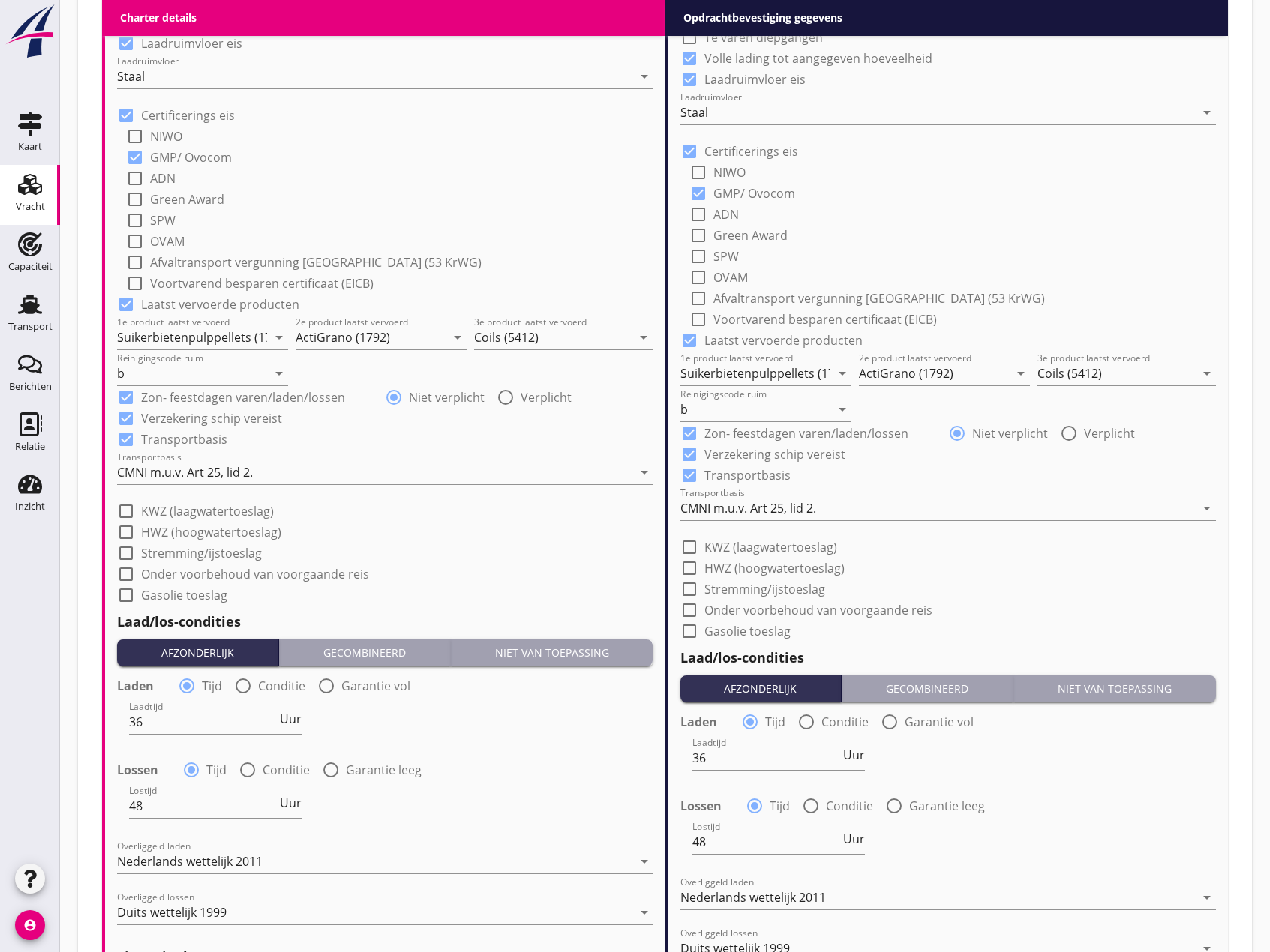
scroll to position [1349, 0]
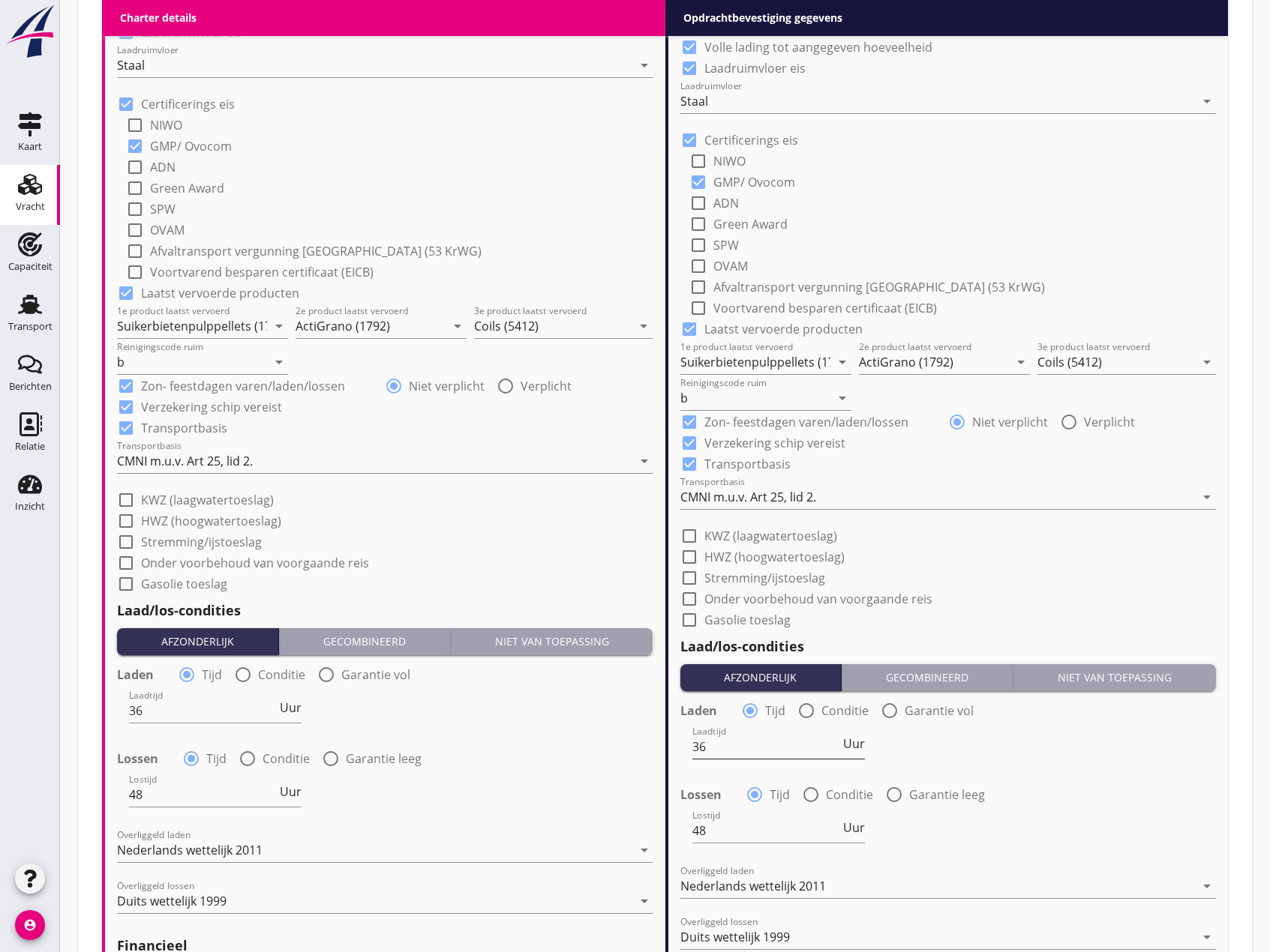
click at [750, 745] on input "36" at bounding box center [766, 747] width 148 height 24
type input "3"
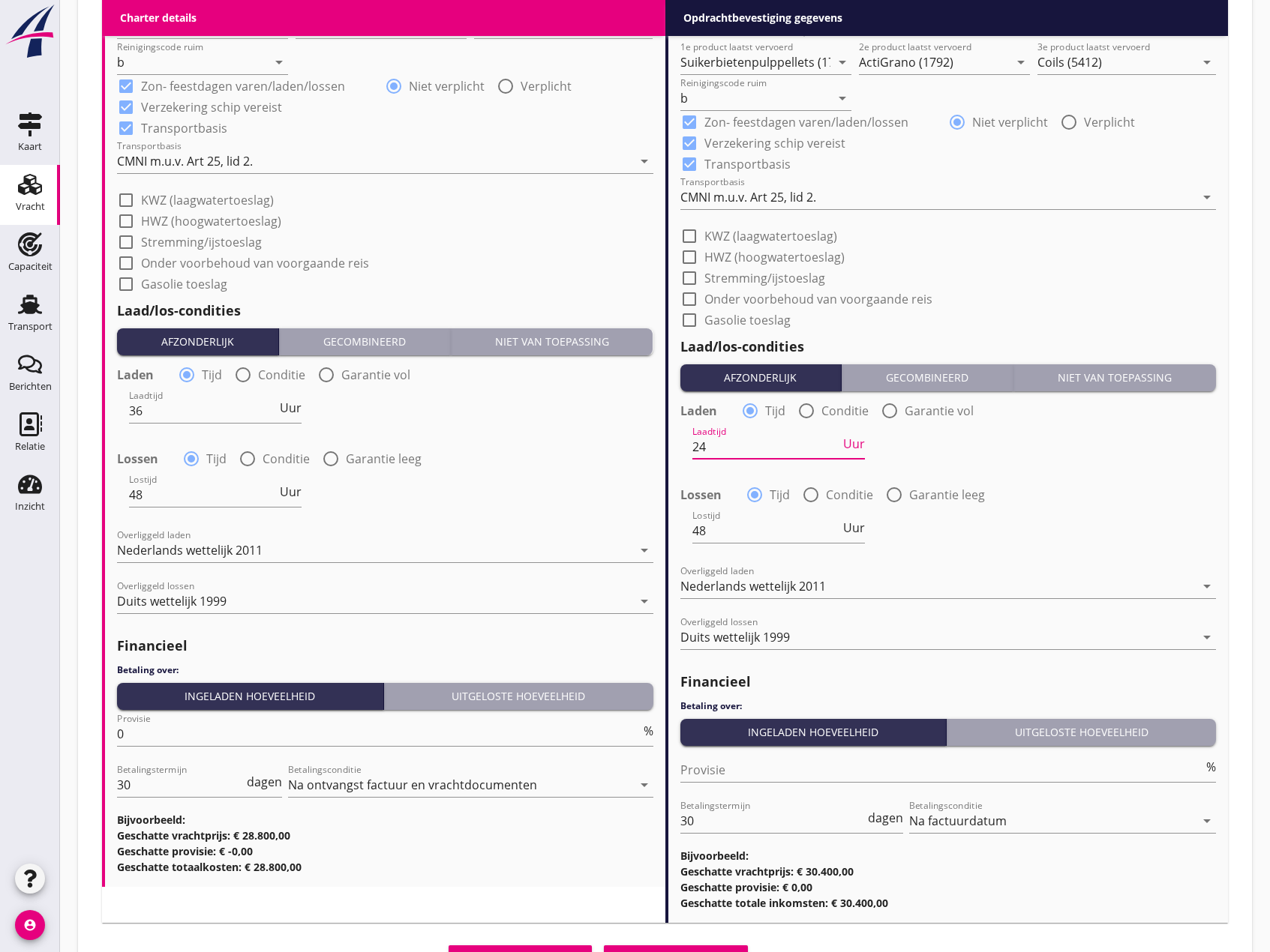
scroll to position [1722, 0]
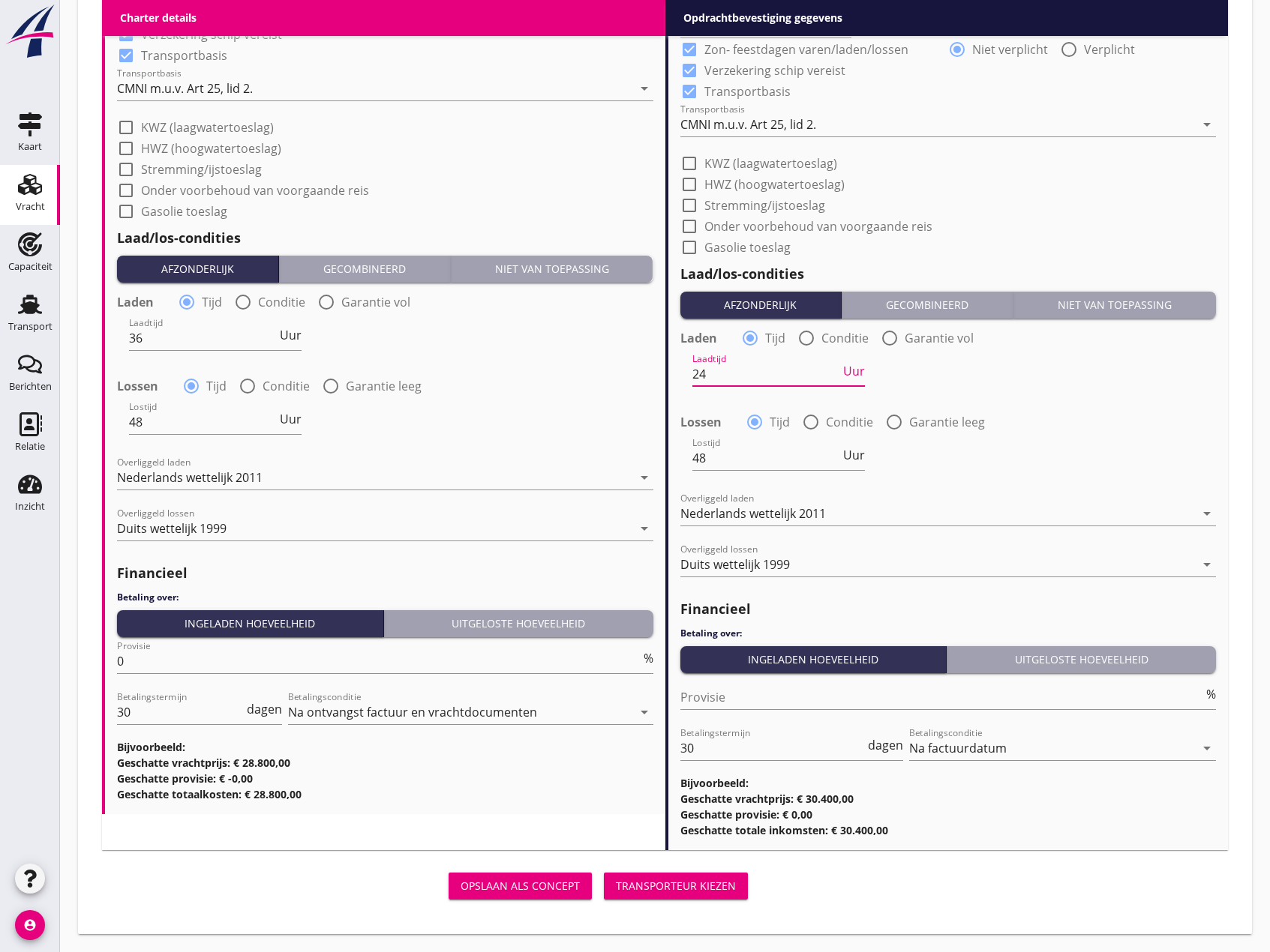
type input "24"
click at [684, 890] on div "Transporteur kiezen" at bounding box center [676, 886] width 120 height 16
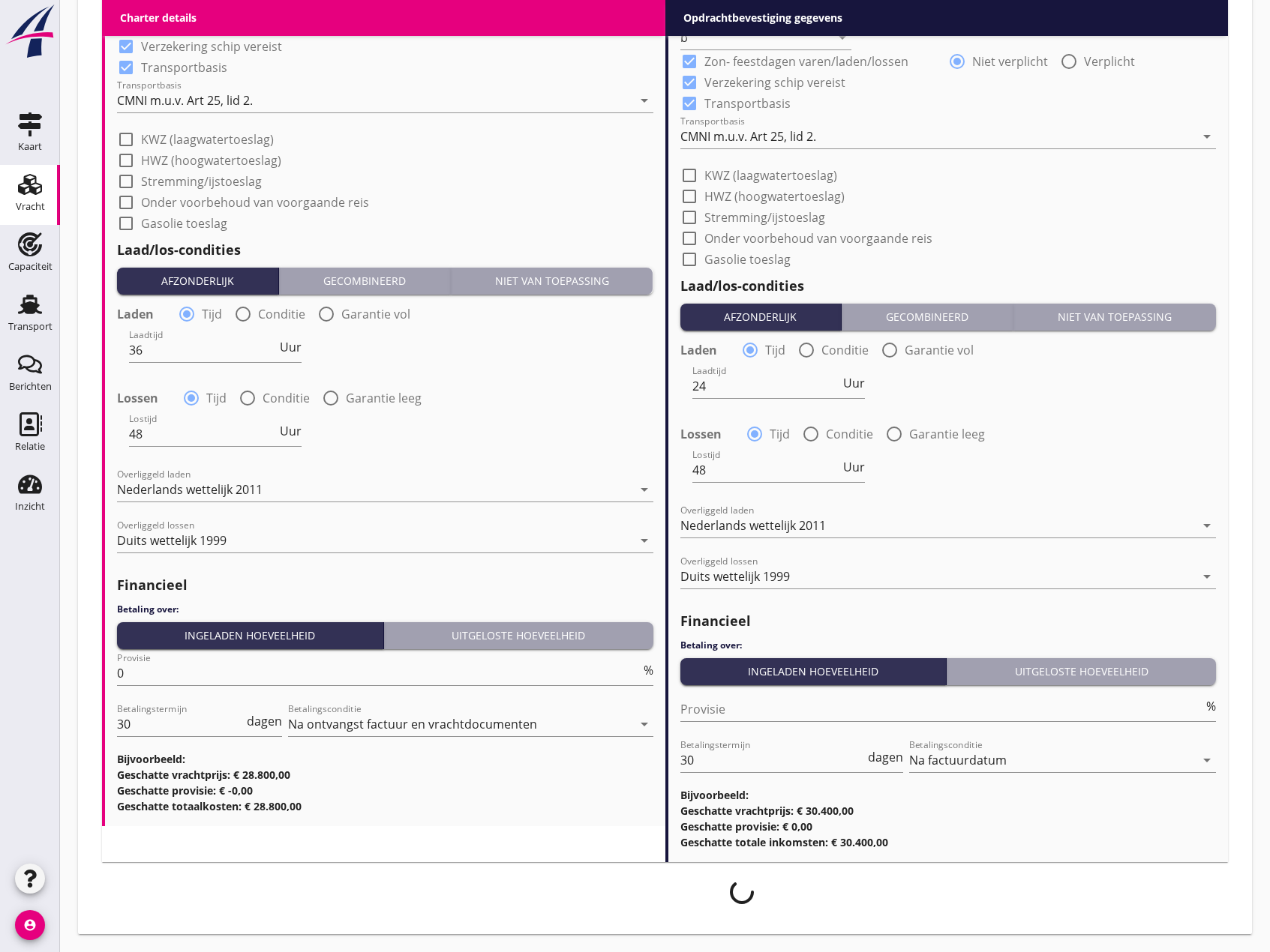
scroll to position [1710, 0]
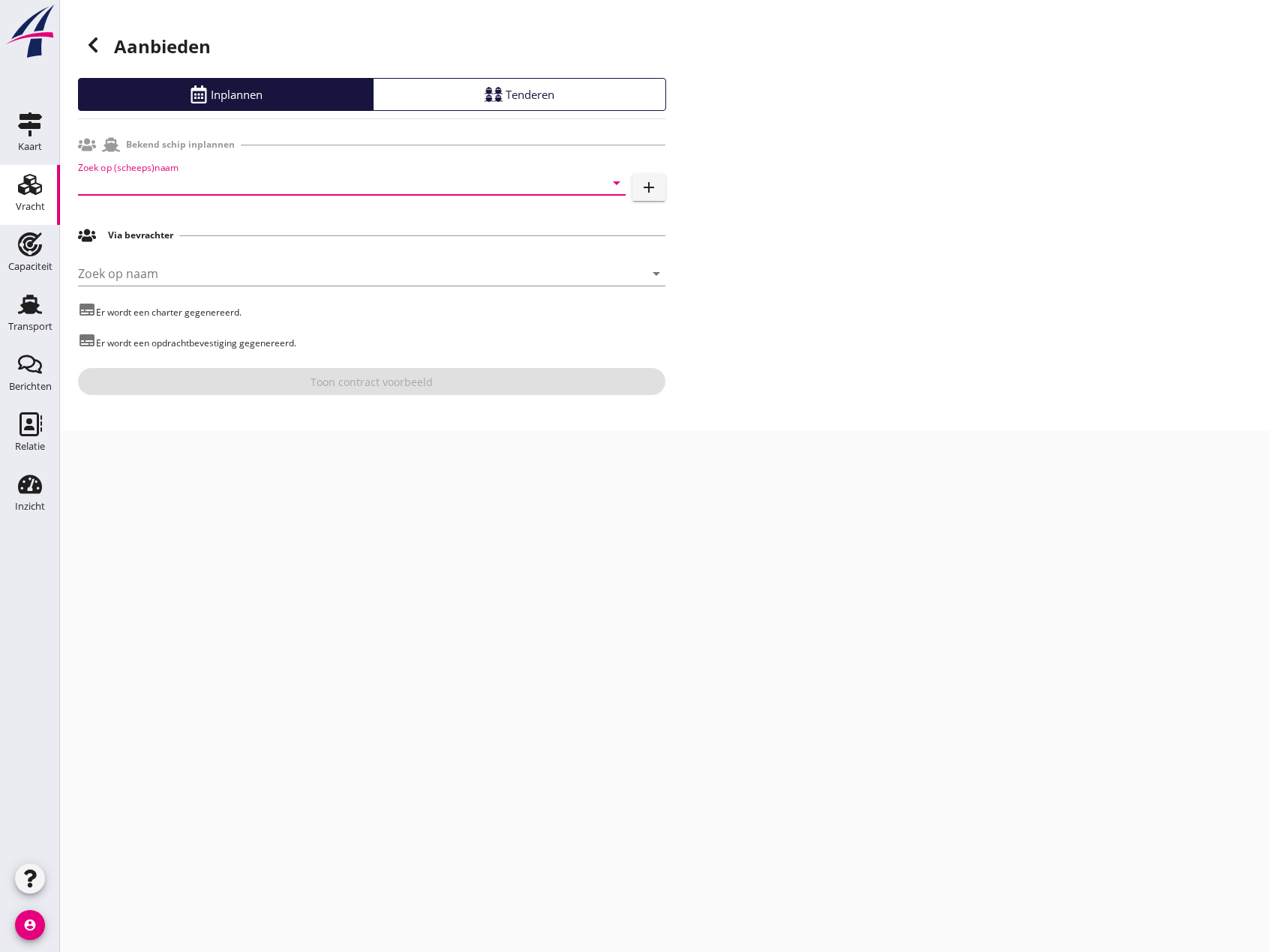
click at [198, 179] on input "Zoek op (scheeps)naam" at bounding box center [331, 182] width 506 height 24
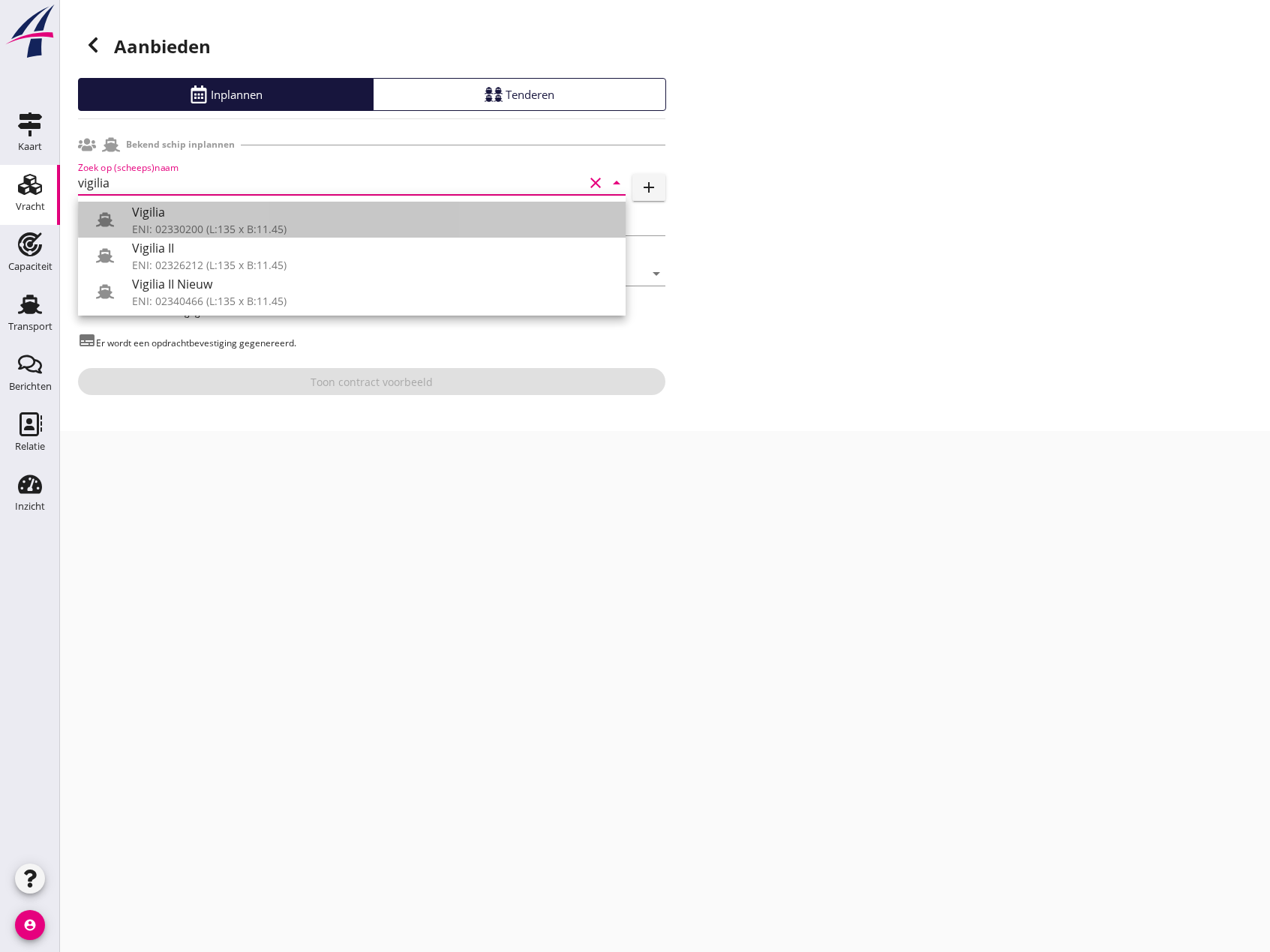
click at [217, 220] on div "Vigilia" at bounding box center [372, 212] width 481 height 18
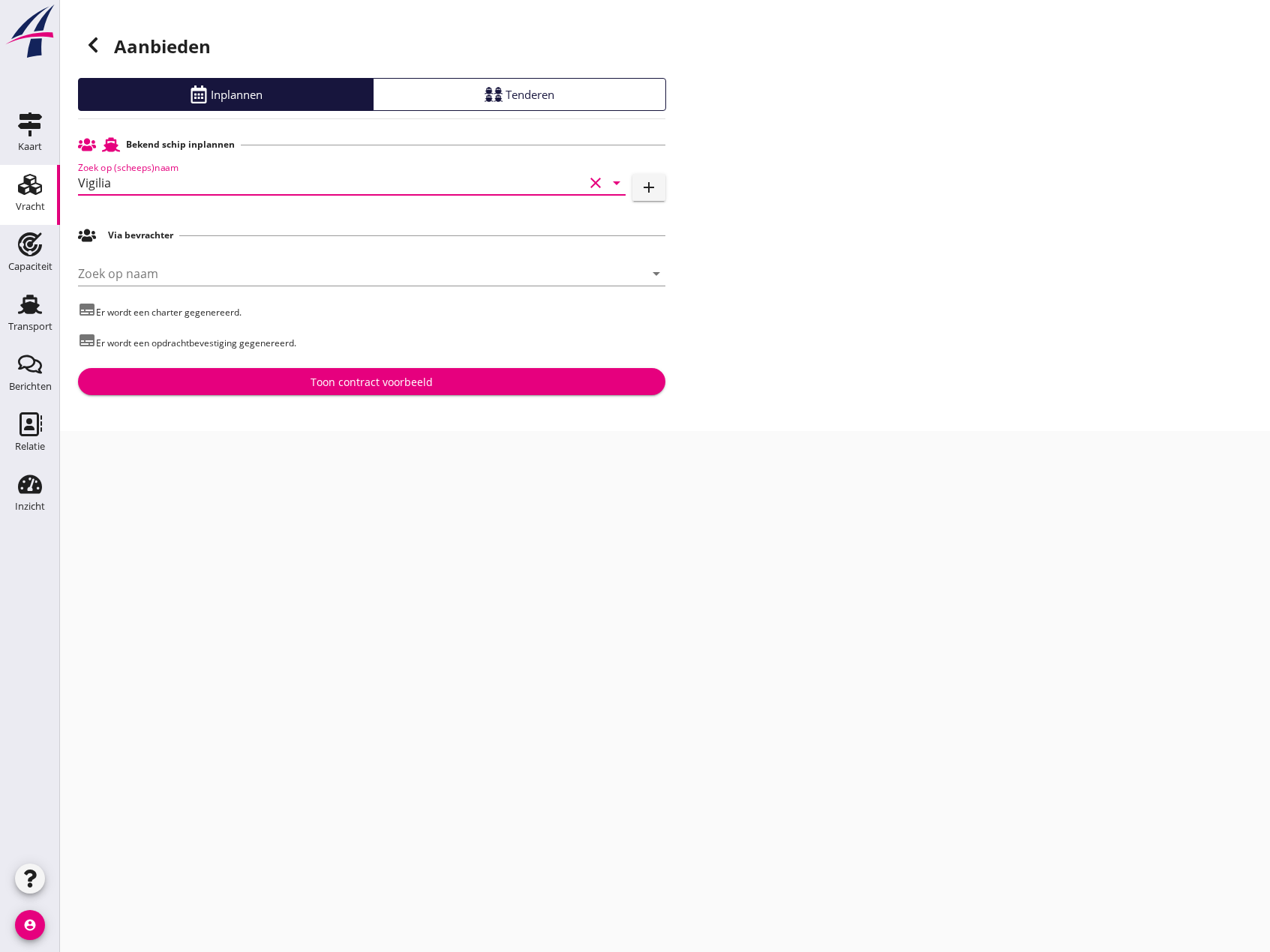
type input "Vigilia"
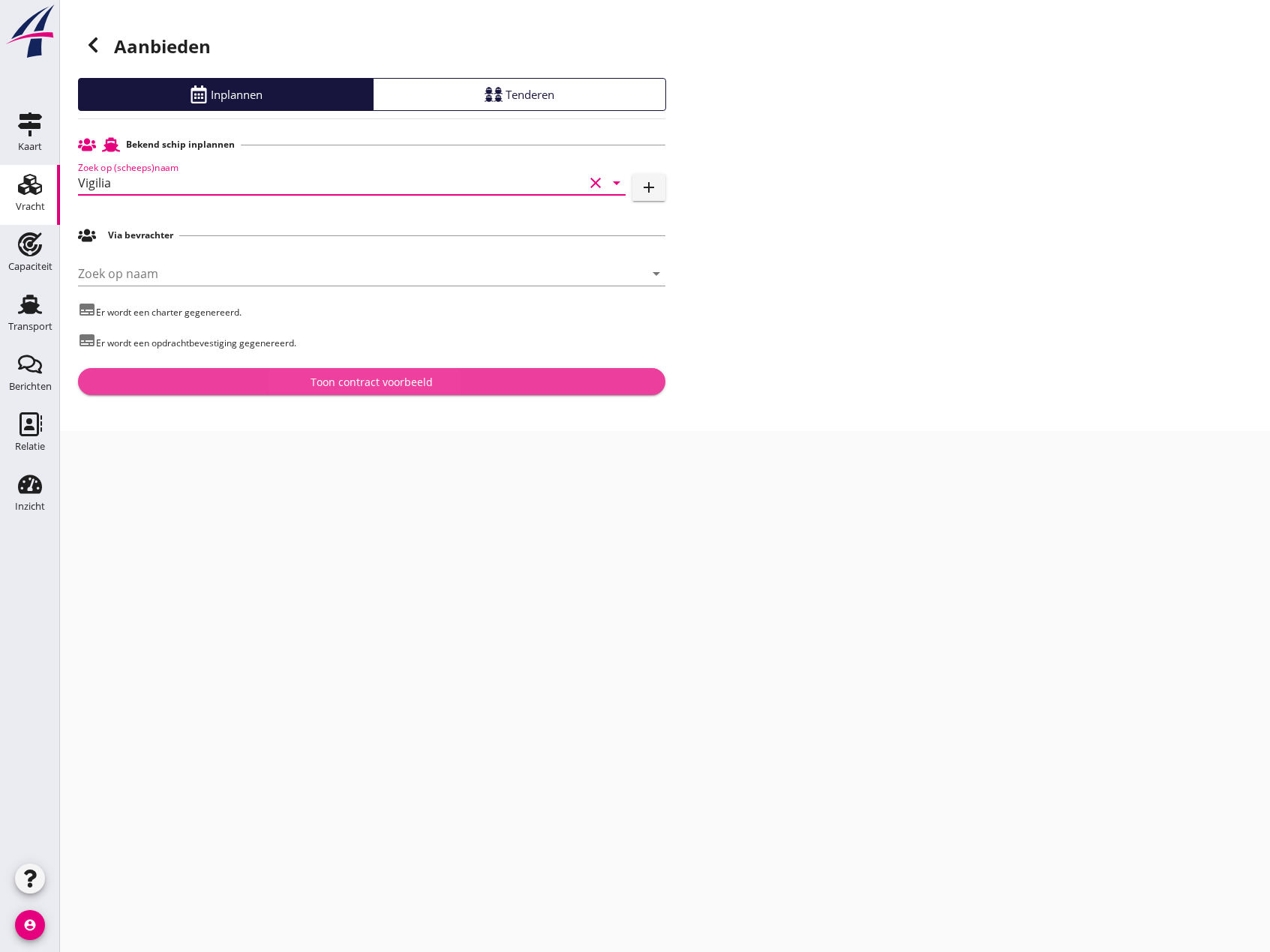
click at [400, 386] on div "Toon contract voorbeeld" at bounding box center [371, 382] width 122 height 16
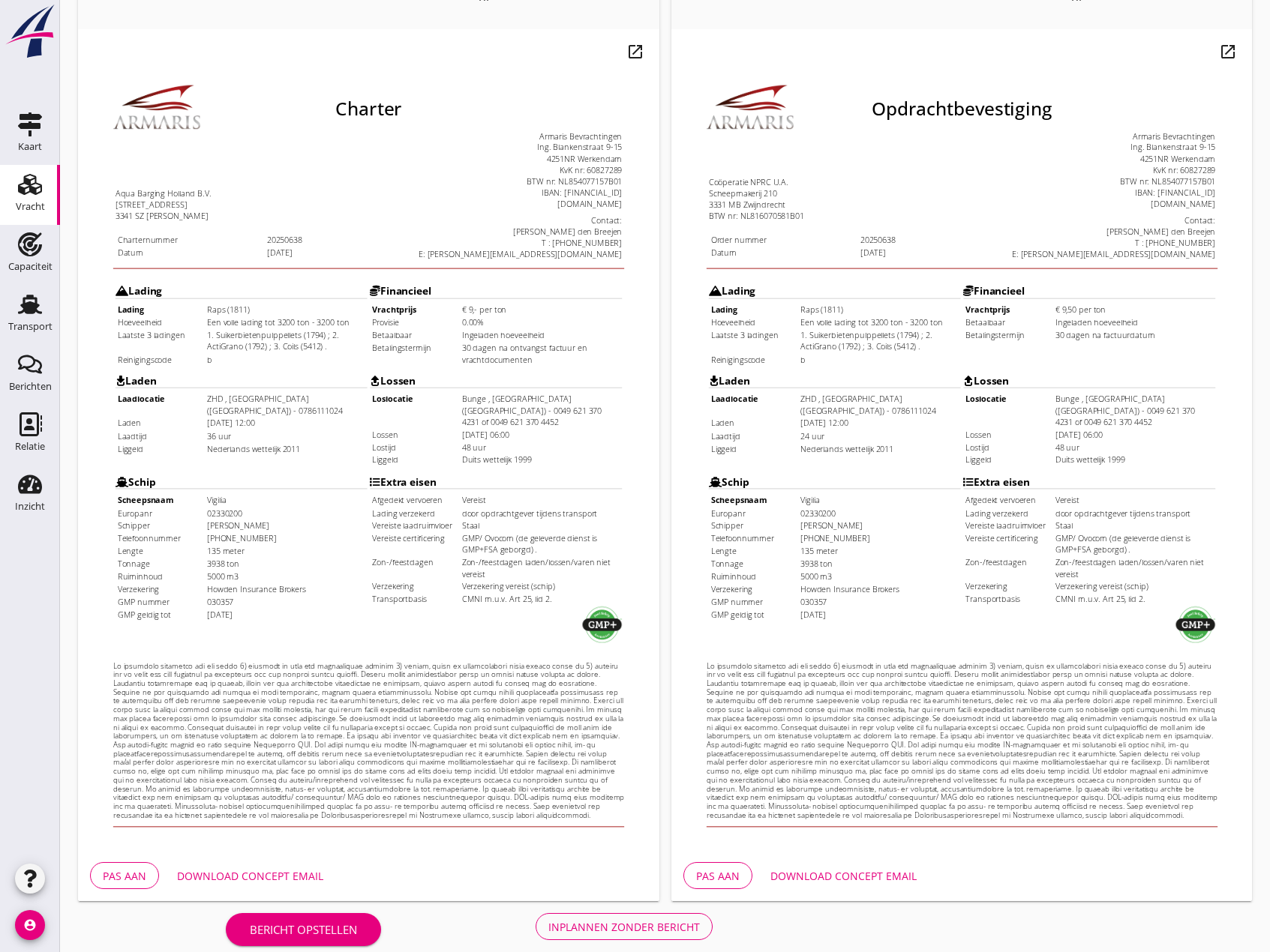
scroll to position [137, 0]
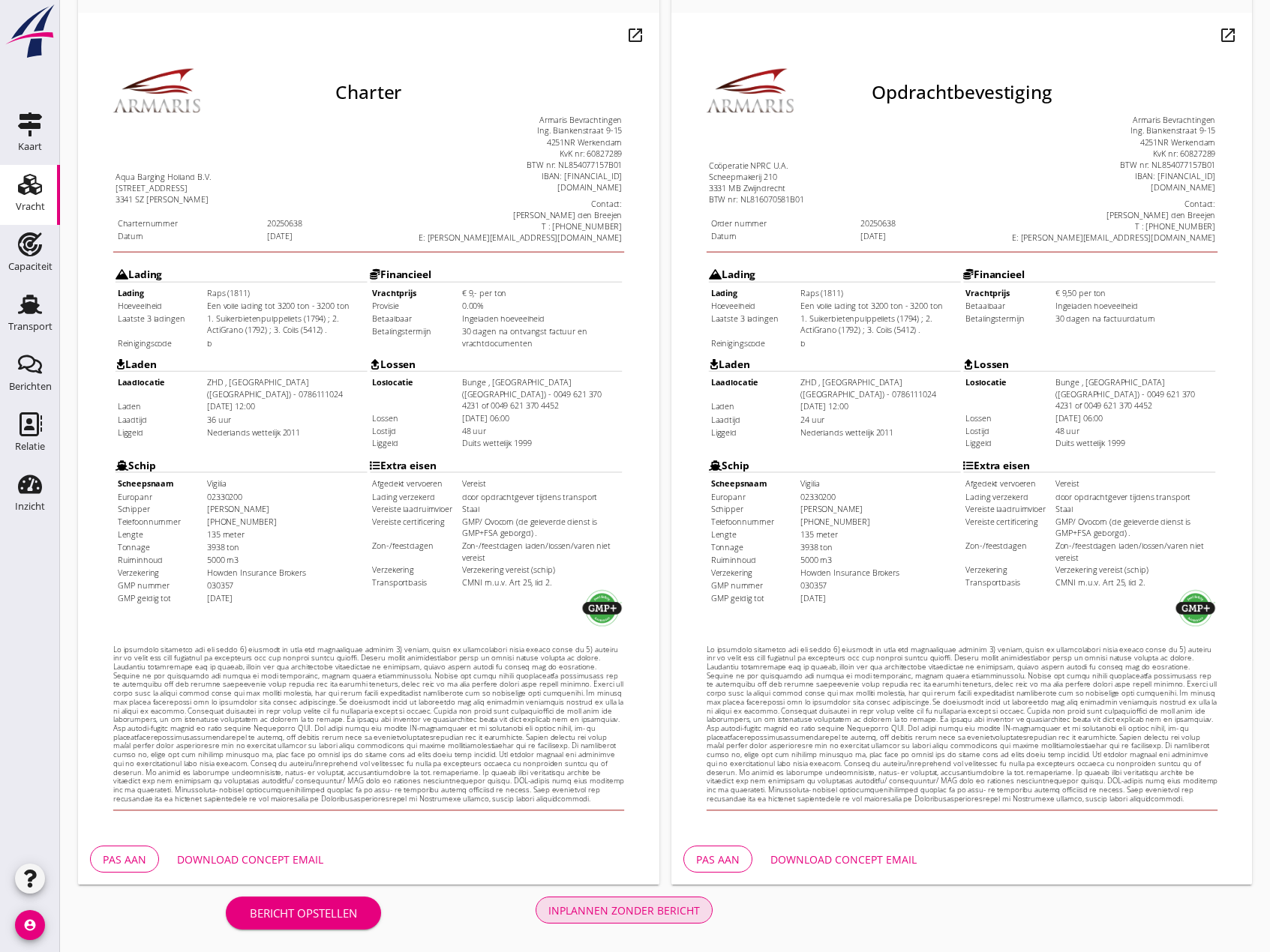
click at [632, 907] on div "Inplannen zonder bericht" at bounding box center [624, 911] width 152 height 16
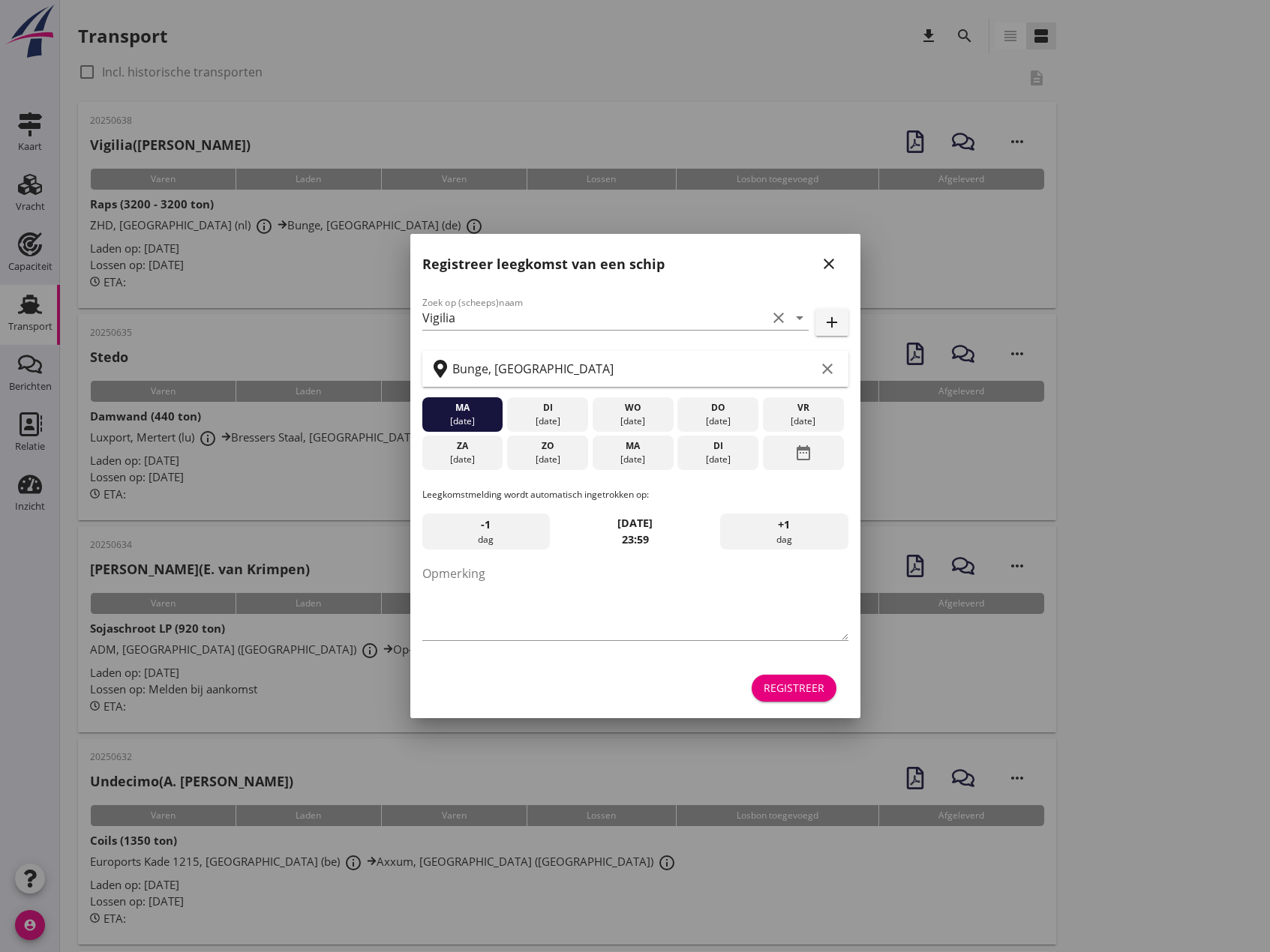
click at [827, 264] on icon "close" at bounding box center [828, 264] width 18 height 18
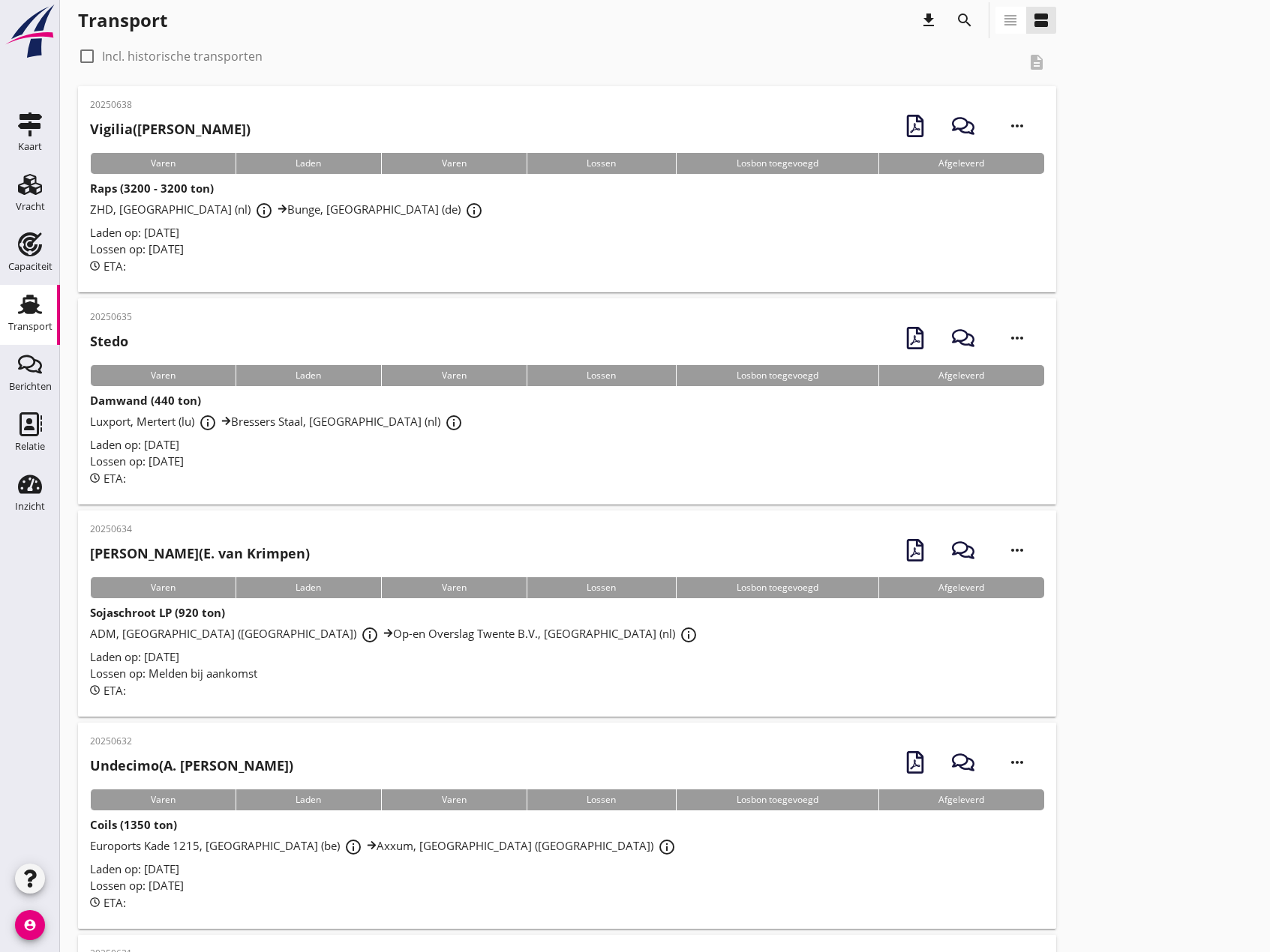
scroll to position [15, 0]
click at [171, 202] on span "ZHD, [GEOGRAPHIC_DATA] (nl) info_outline Bunge, [GEOGRAPHIC_DATA] (de) info_out…" at bounding box center [288, 209] width 398 height 15
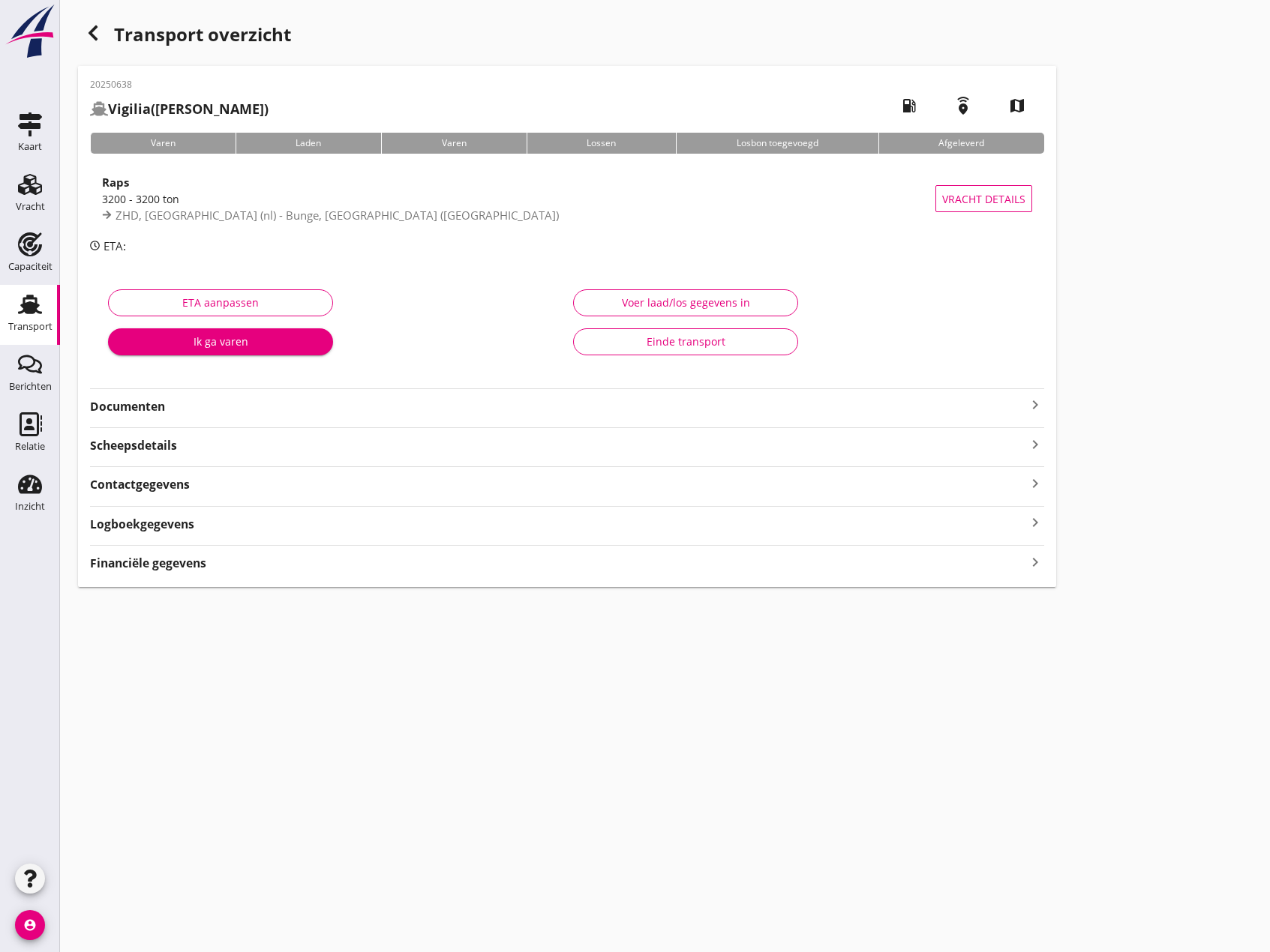
click at [1032, 403] on icon "keyboard_arrow_right" at bounding box center [1034, 405] width 18 height 18
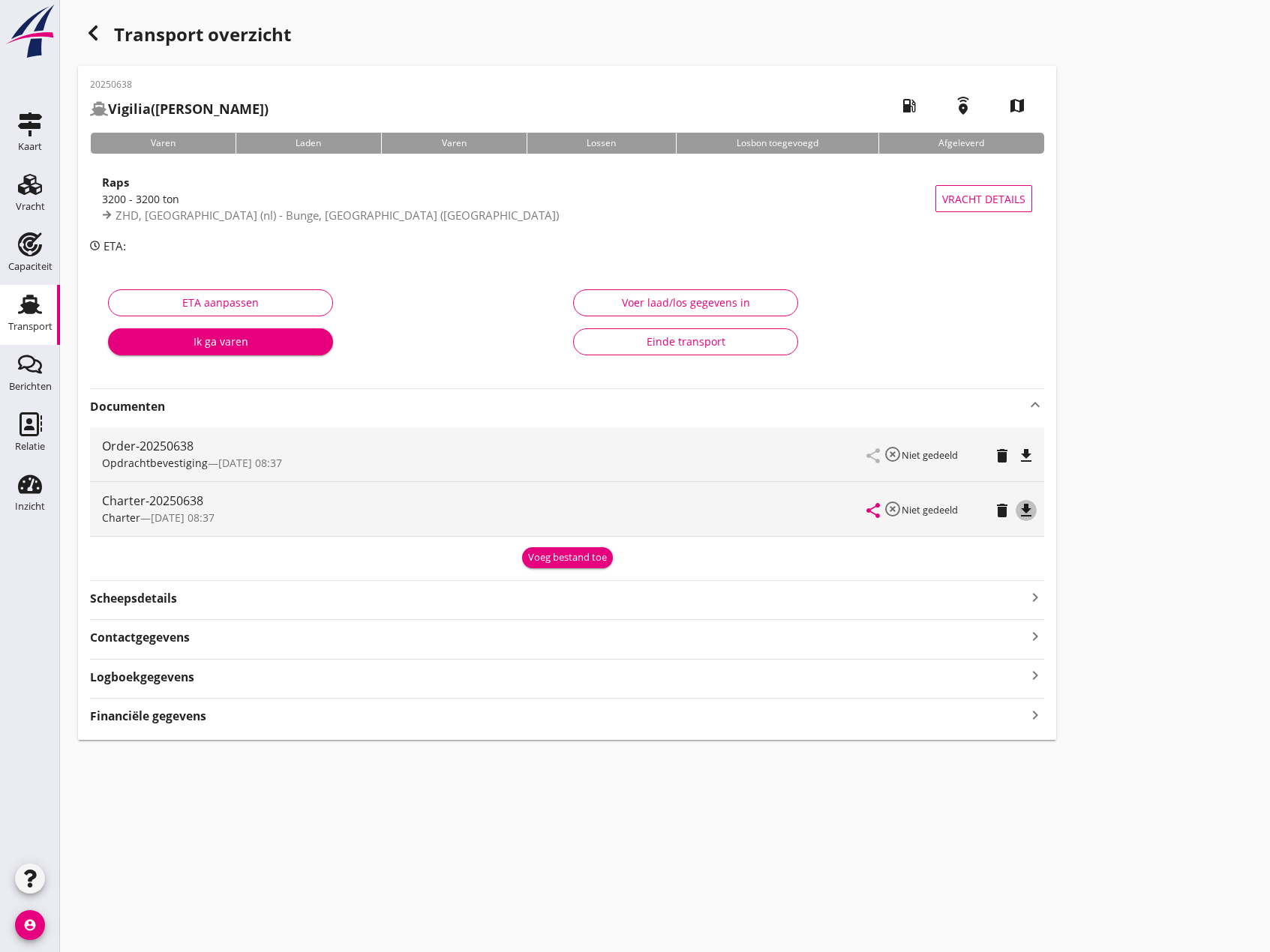
click at [1026, 510] on icon "file_download" at bounding box center [1026, 510] width 18 height 18
click at [21, 186] on icon "Vracht" at bounding box center [30, 184] width 24 height 24
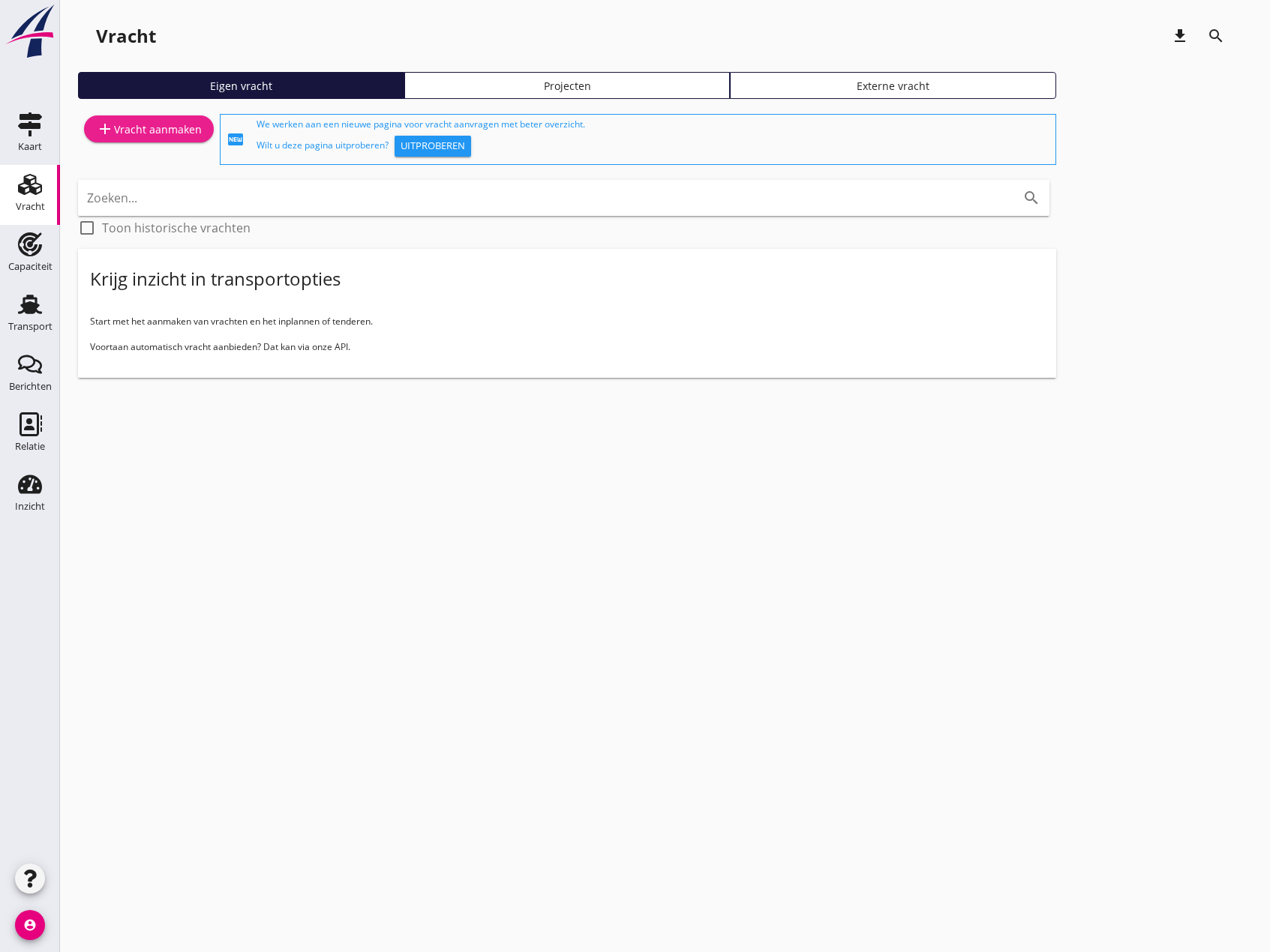
drag, startPoint x: 130, startPoint y: 131, endPoint x: 133, endPoint y: 142, distance: 11.4
click at [130, 131] on div "add Vracht aanmaken" at bounding box center [149, 129] width 106 height 18
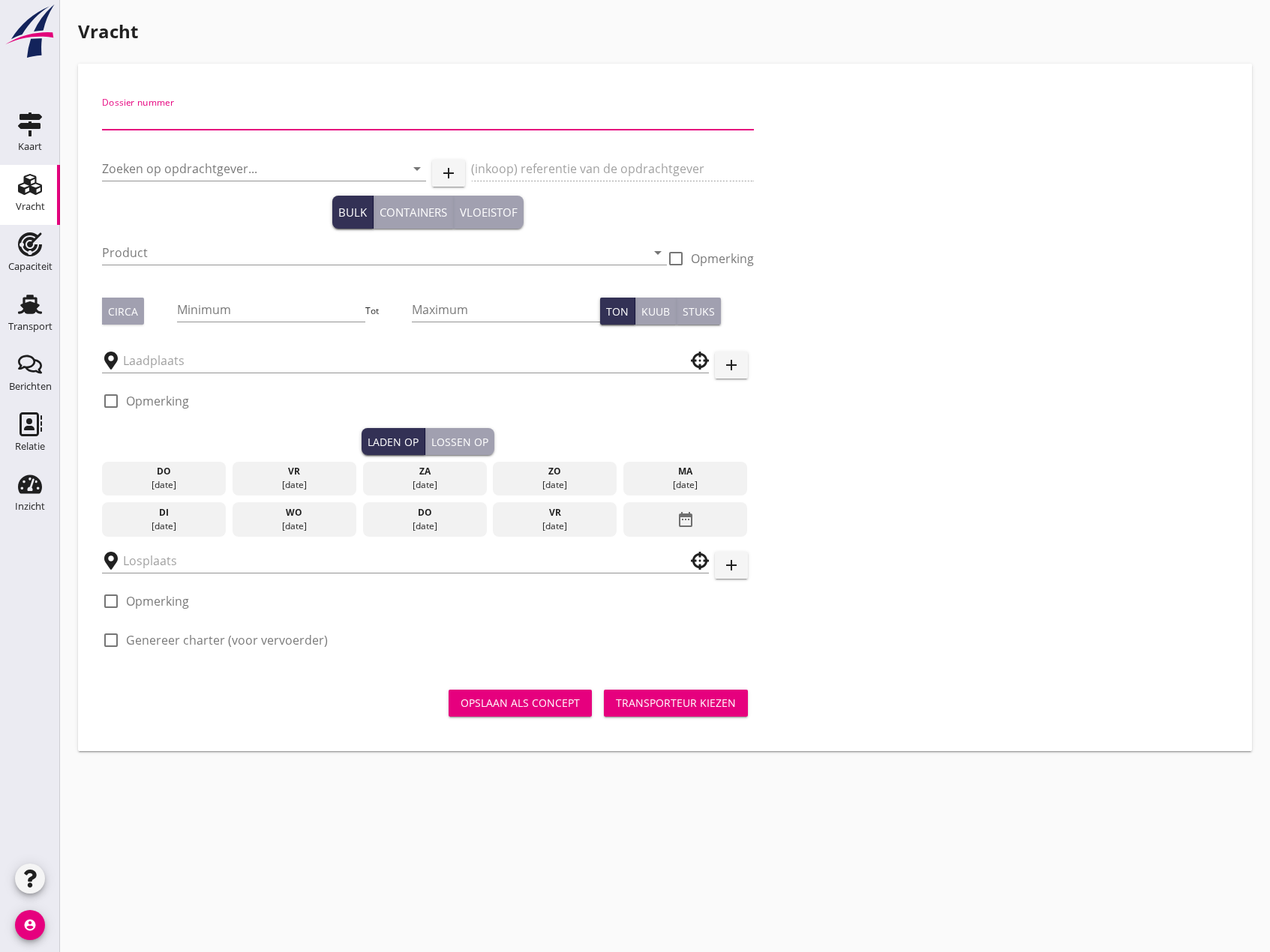
click at [184, 125] on input "Dossier nummer" at bounding box center [428, 118] width 652 height 24
type input "20250639"
drag, startPoint x: 190, startPoint y: 152, endPoint x: 194, endPoint y: 162, distance: 10.8
click at [194, 162] on div "Zoeken op opdrachtgever... arrow_drop_down" at bounding box center [264, 171] width 324 height 48
click at [194, 162] on input "Zoeken op opdrachtgever..." at bounding box center [243, 168] width 282 height 24
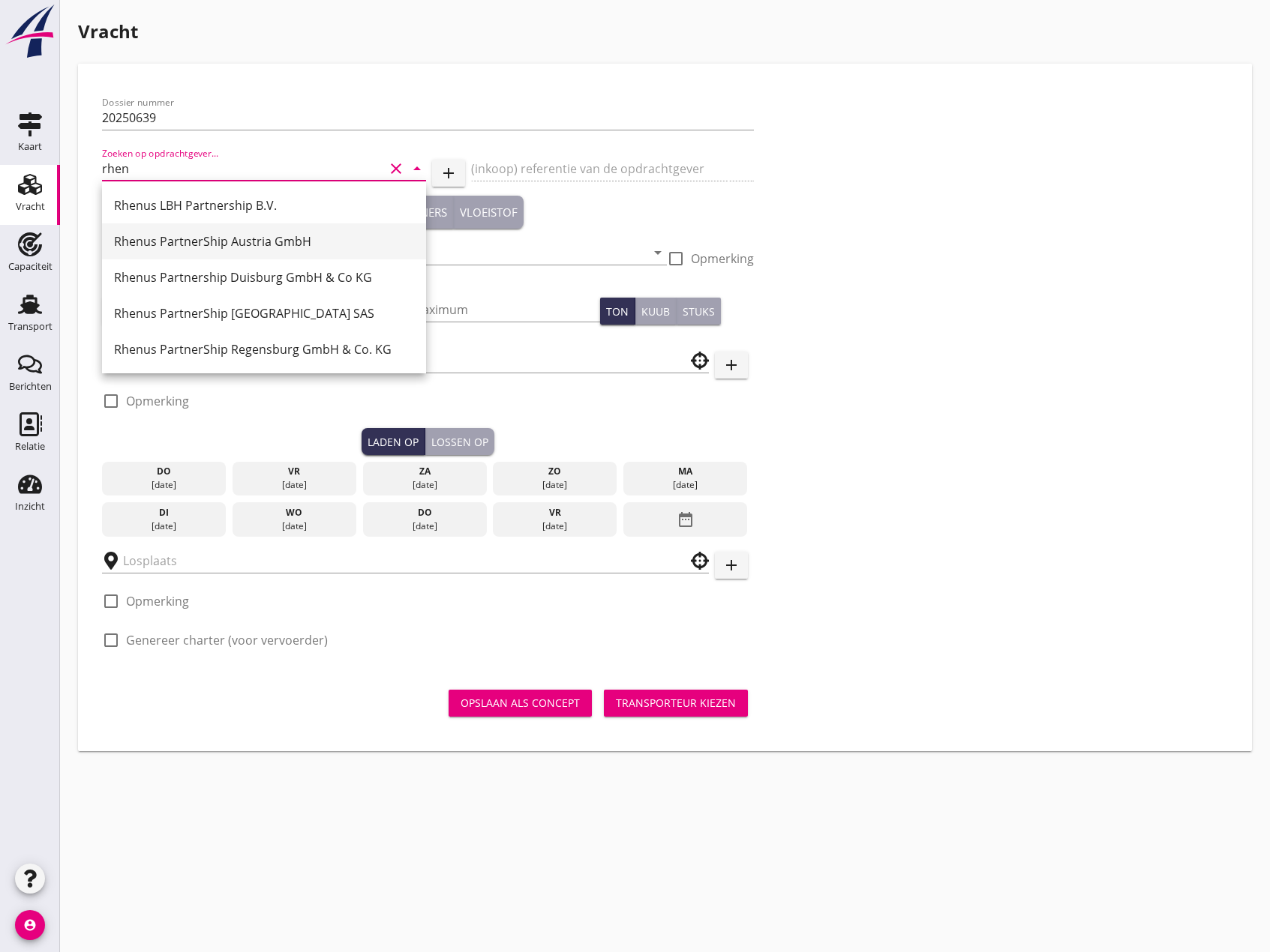
click at [183, 228] on div "Rhenus PartnerShip Austria GmbH" at bounding box center [264, 242] width 300 height 36
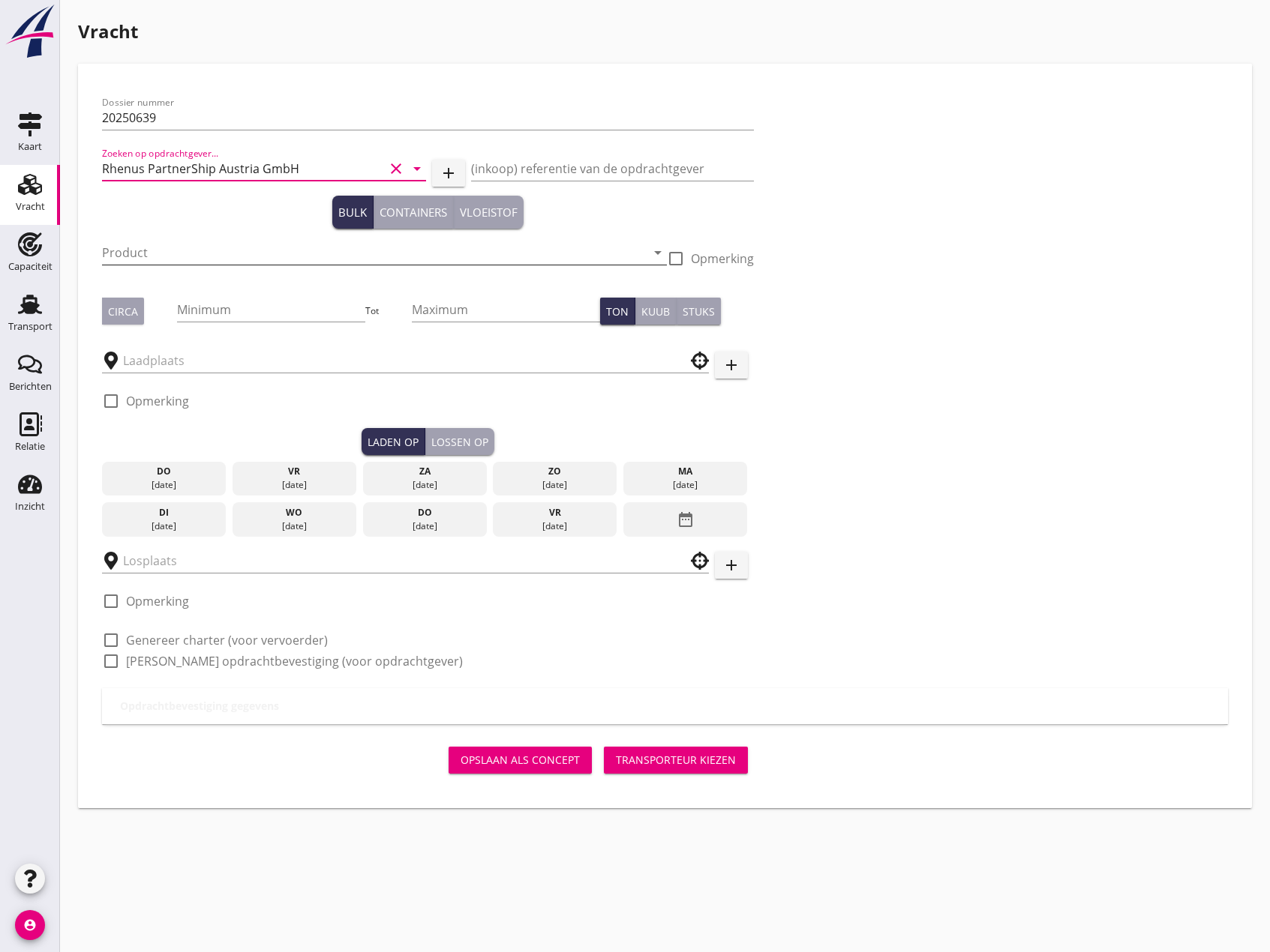
type input "Rhenus PartnerShip Austria GmbH"
click at [178, 259] on input "Product" at bounding box center [374, 253] width 544 height 24
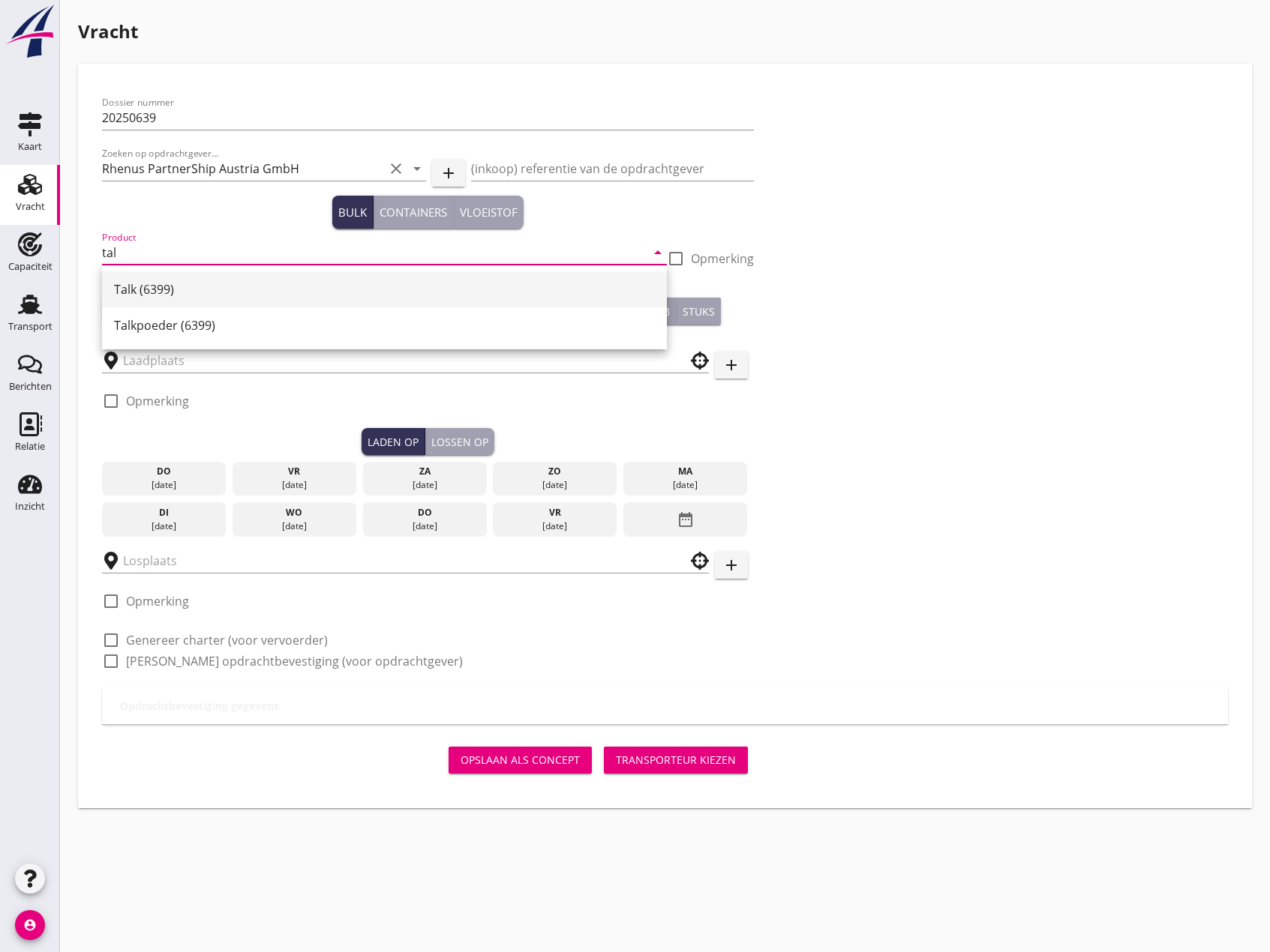
click at [186, 290] on div "Talk (6399)" at bounding box center [384, 289] width 541 height 18
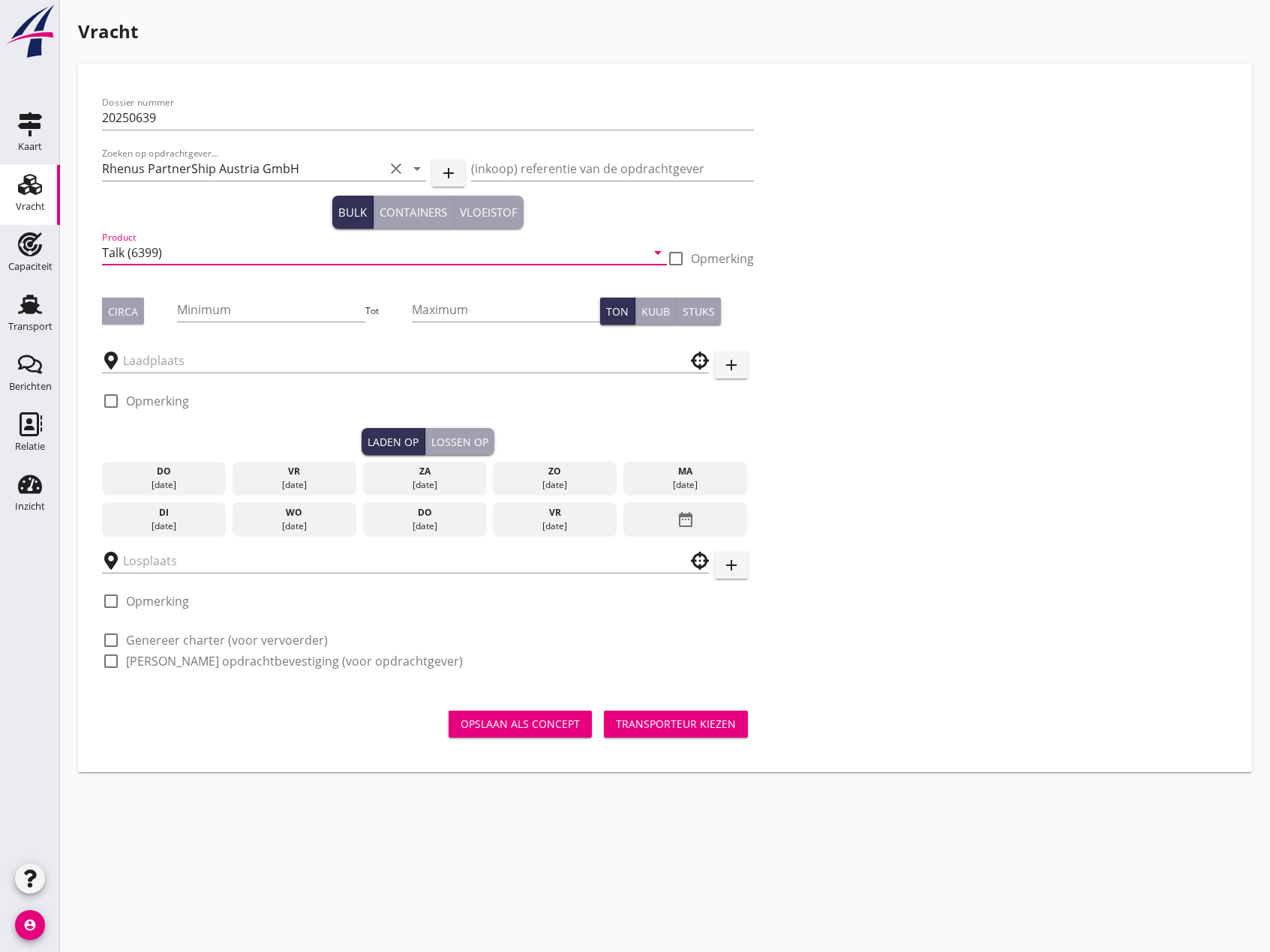
click at [122, 253] on input "Talk (6399)" at bounding box center [374, 253] width 544 height 24
type input "Talkum (6399)"
click at [249, 306] on input "Minimum" at bounding box center [271, 310] width 189 height 24
type input "750"
drag, startPoint x: 444, startPoint y: 305, endPoint x: 450, endPoint y: 311, distance: 8.5
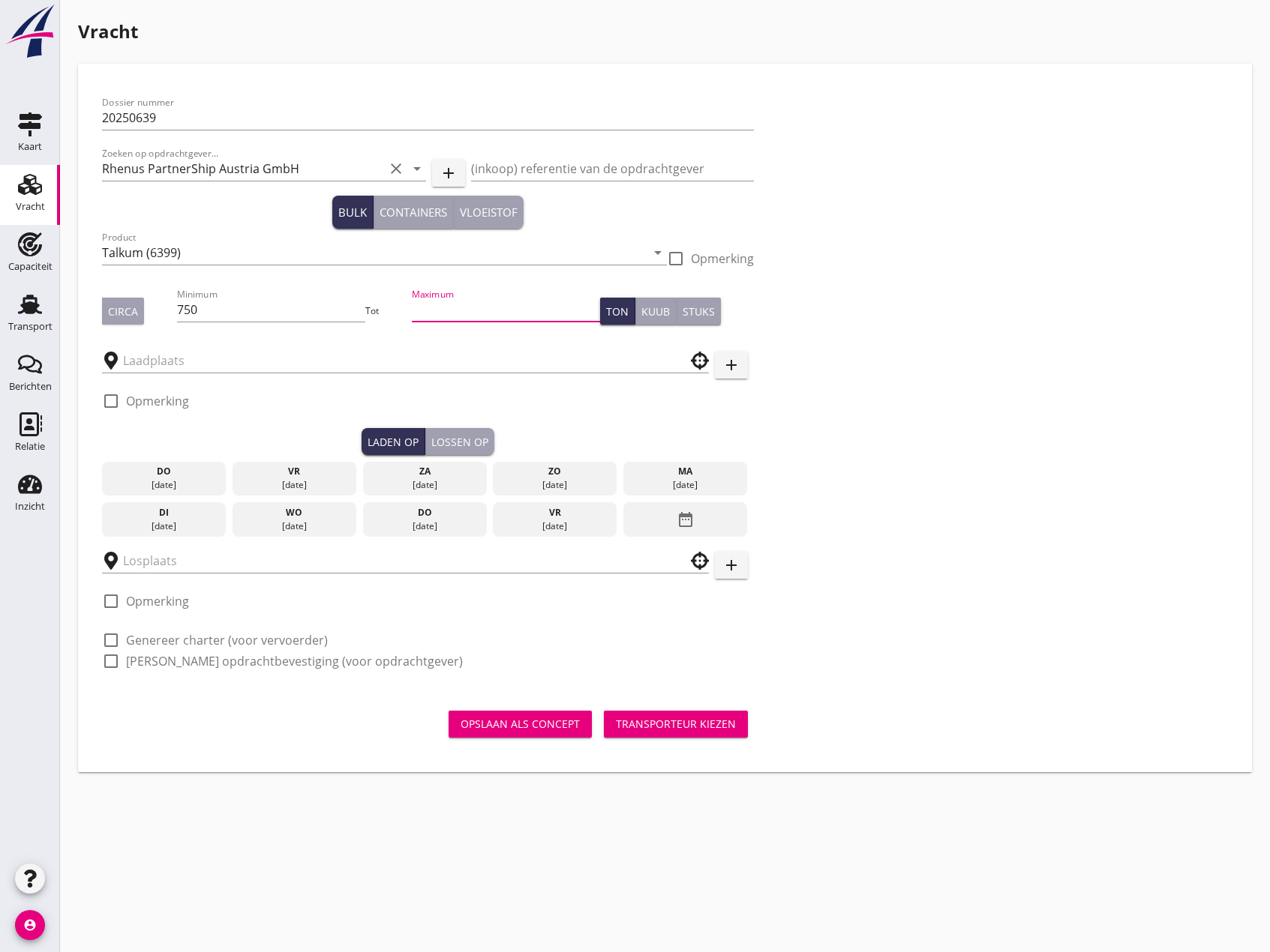
click at [445, 306] on input "Maximum" at bounding box center [506, 310] width 189 height 24
type input "1500"
click at [309, 354] on input "text" at bounding box center [395, 360] width 544 height 24
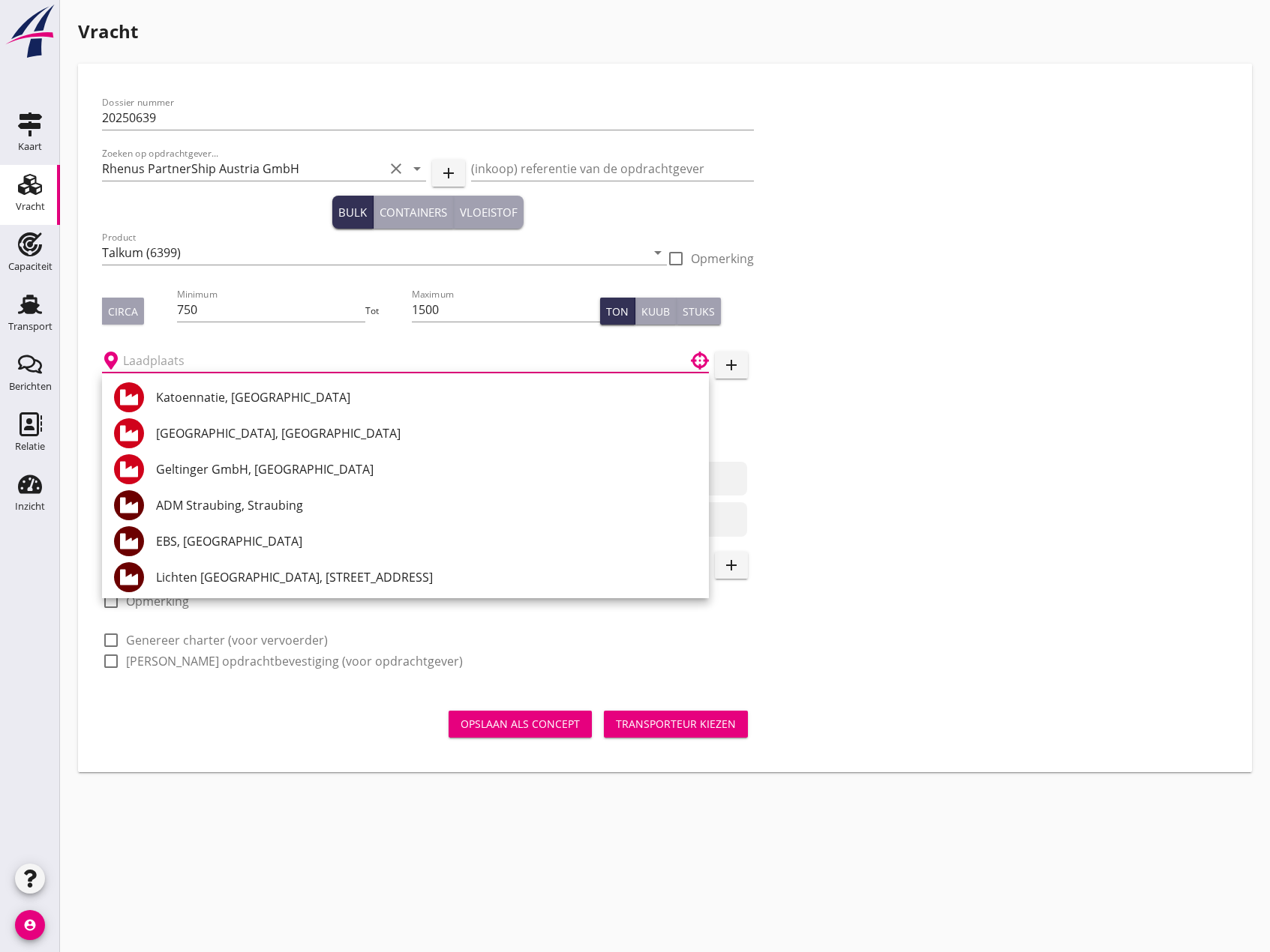
click at [180, 360] on input "text" at bounding box center [395, 360] width 544 height 24
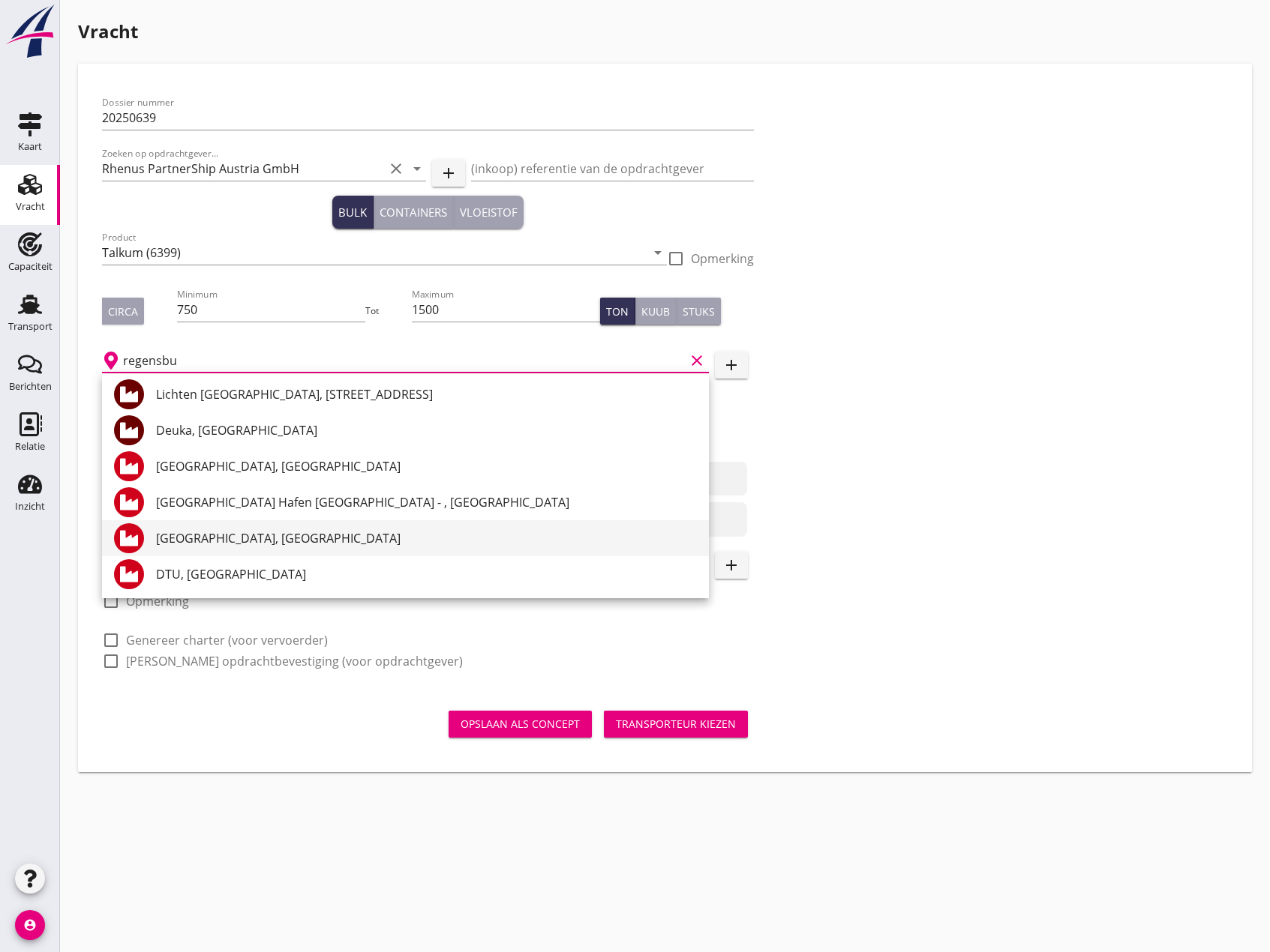
scroll to position [36, 0]
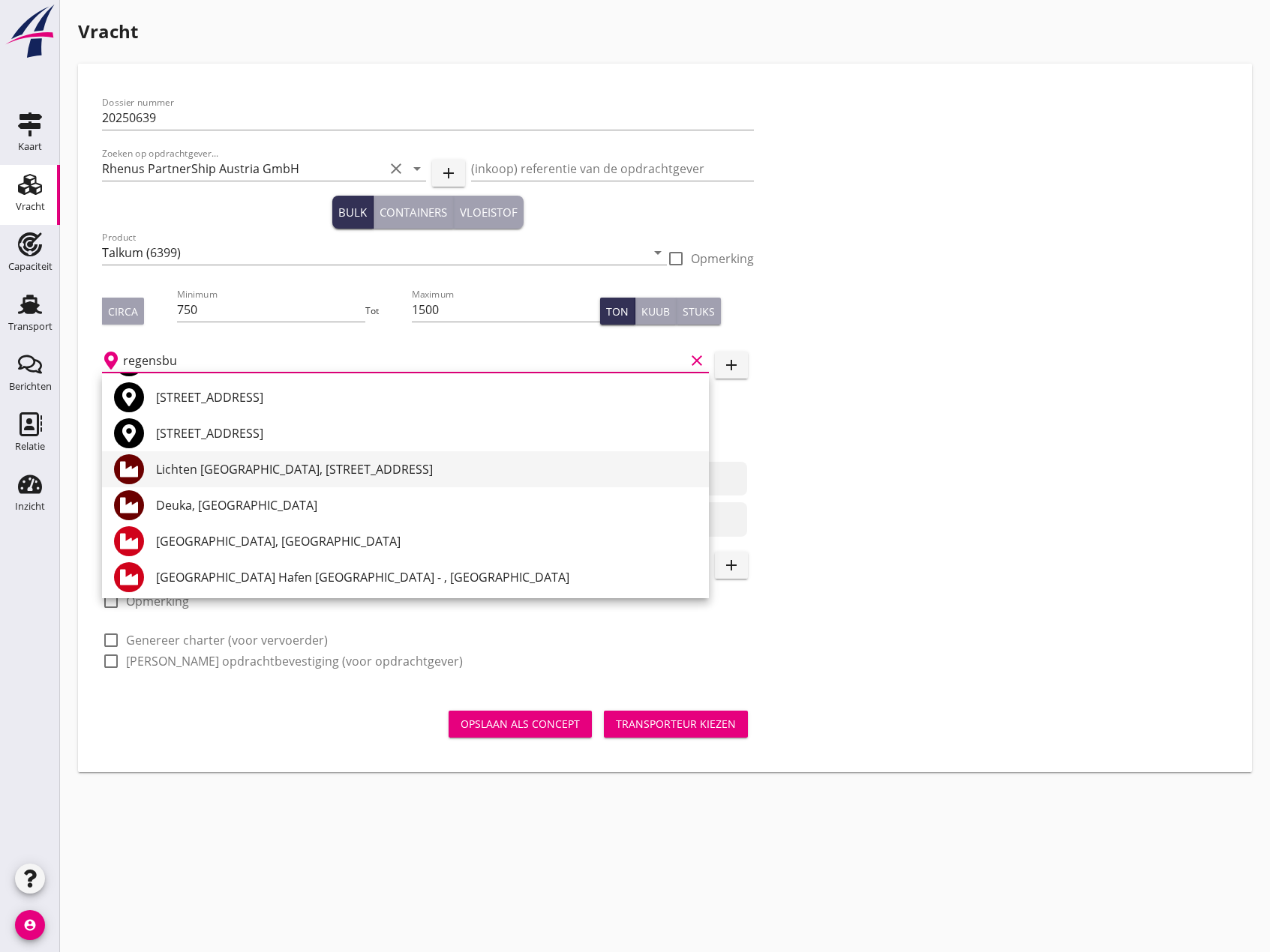
click at [268, 473] on div "Lichten [GEOGRAPHIC_DATA], [STREET_ADDRESS]" at bounding box center [426, 469] width 541 height 18
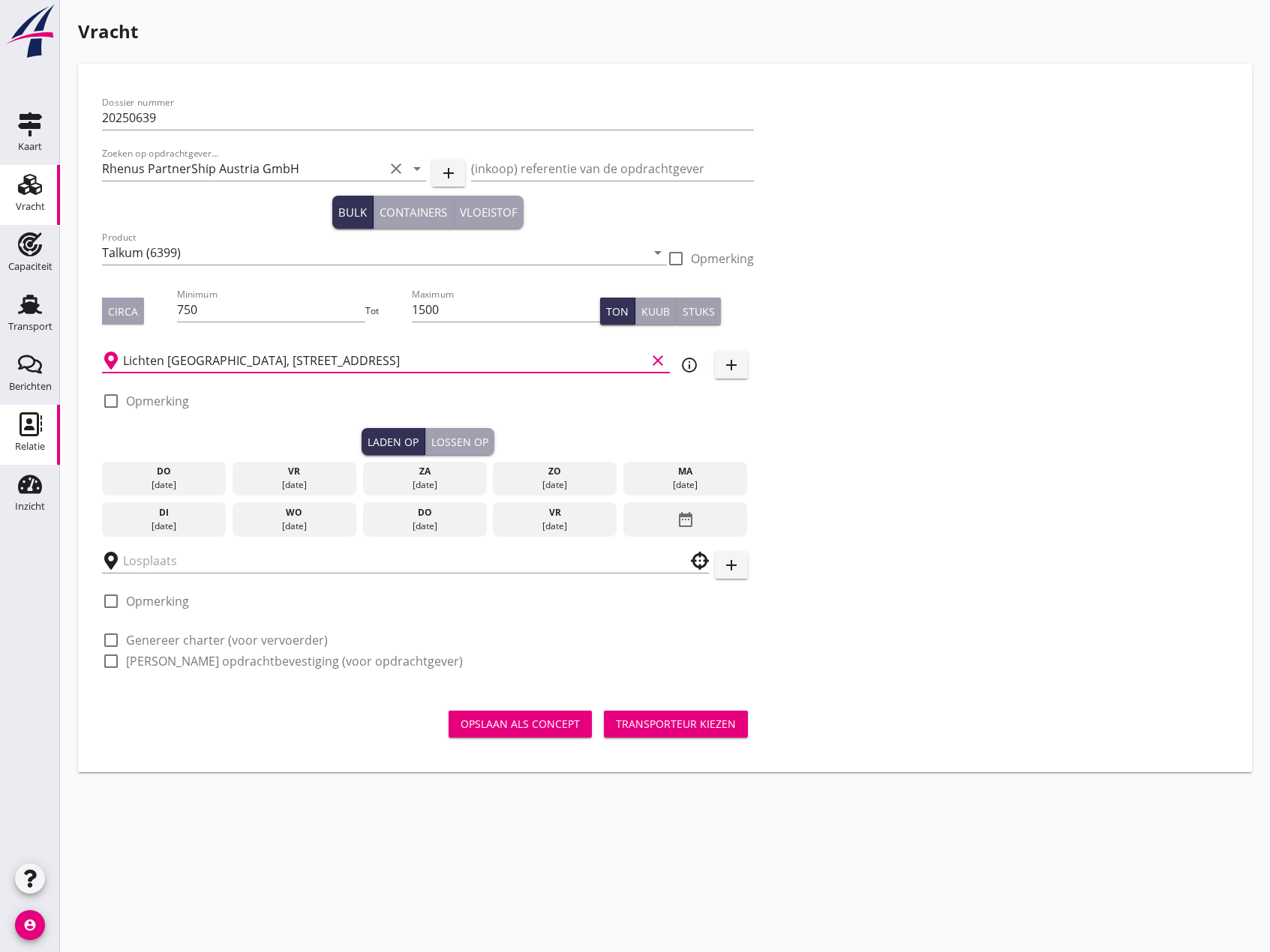
type input "Lichten [GEOGRAPHIC_DATA], [STREET_ADDRESS]"
click at [669, 473] on div "ma" at bounding box center [684, 471] width 116 height 13
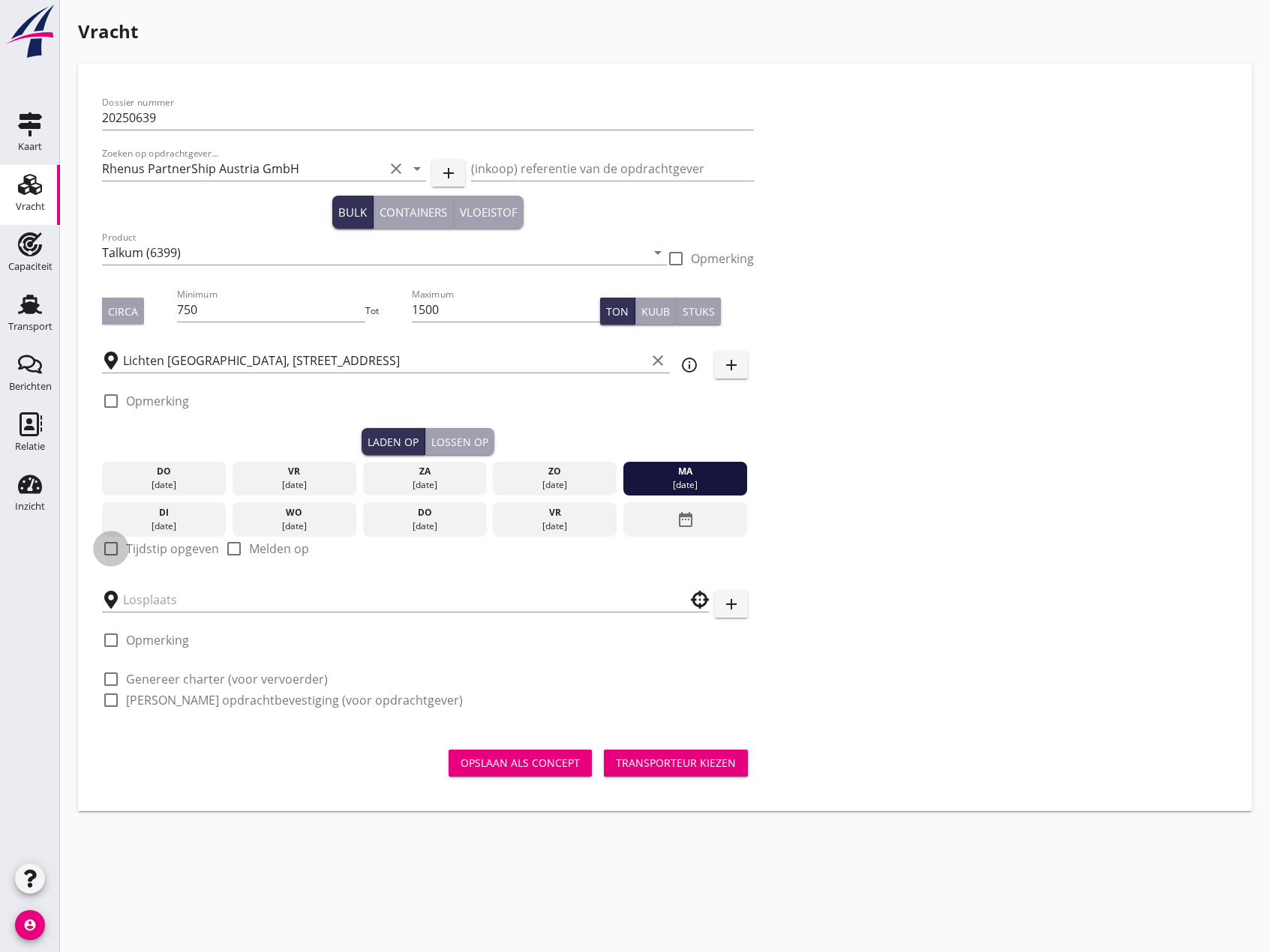
click at [104, 548] on div at bounding box center [111, 549] width 25 height 25
checkbox input "true"
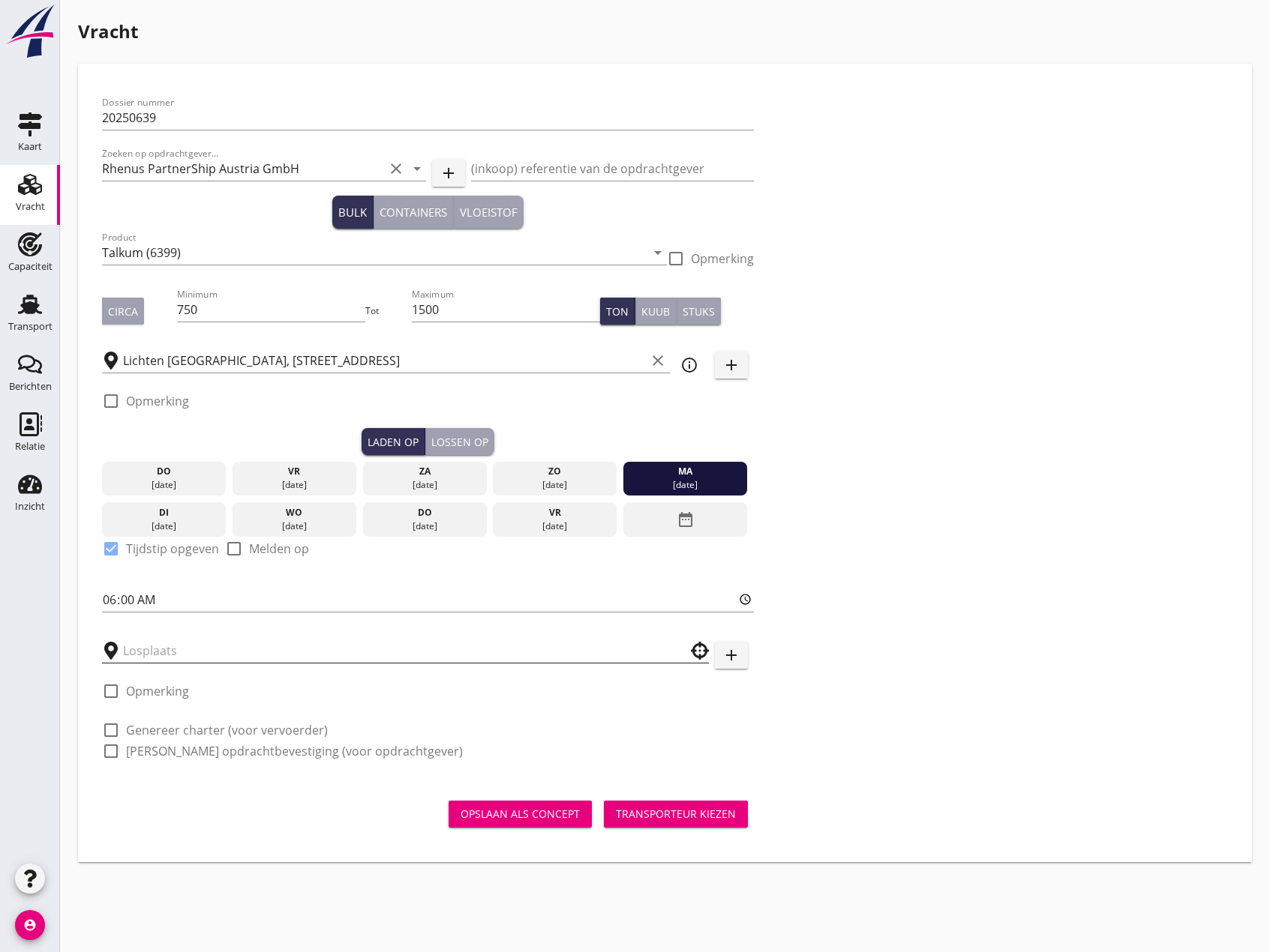
click at [194, 649] on input "text" at bounding box center [395, 651] width 544 height 24
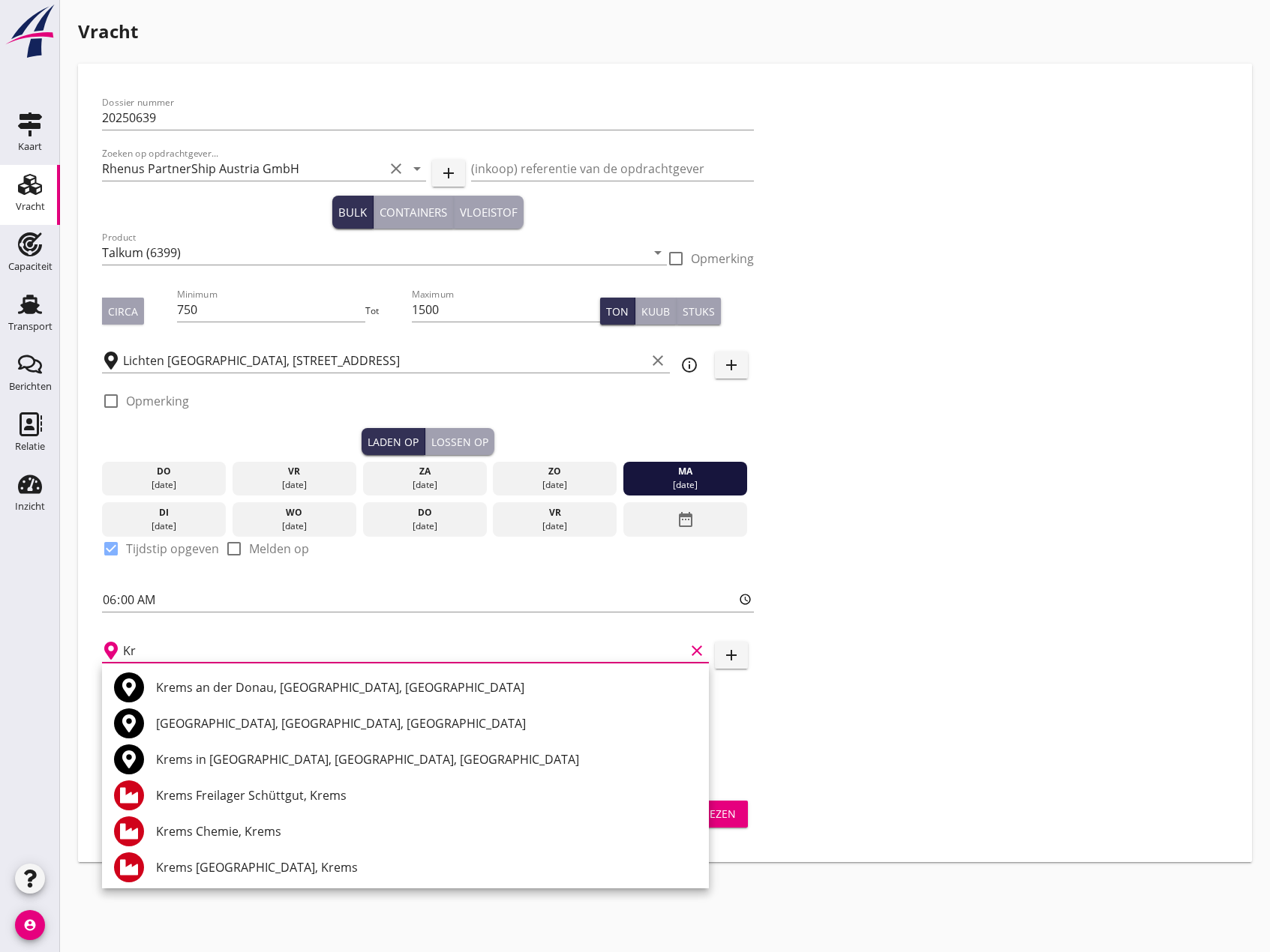
type input "K"
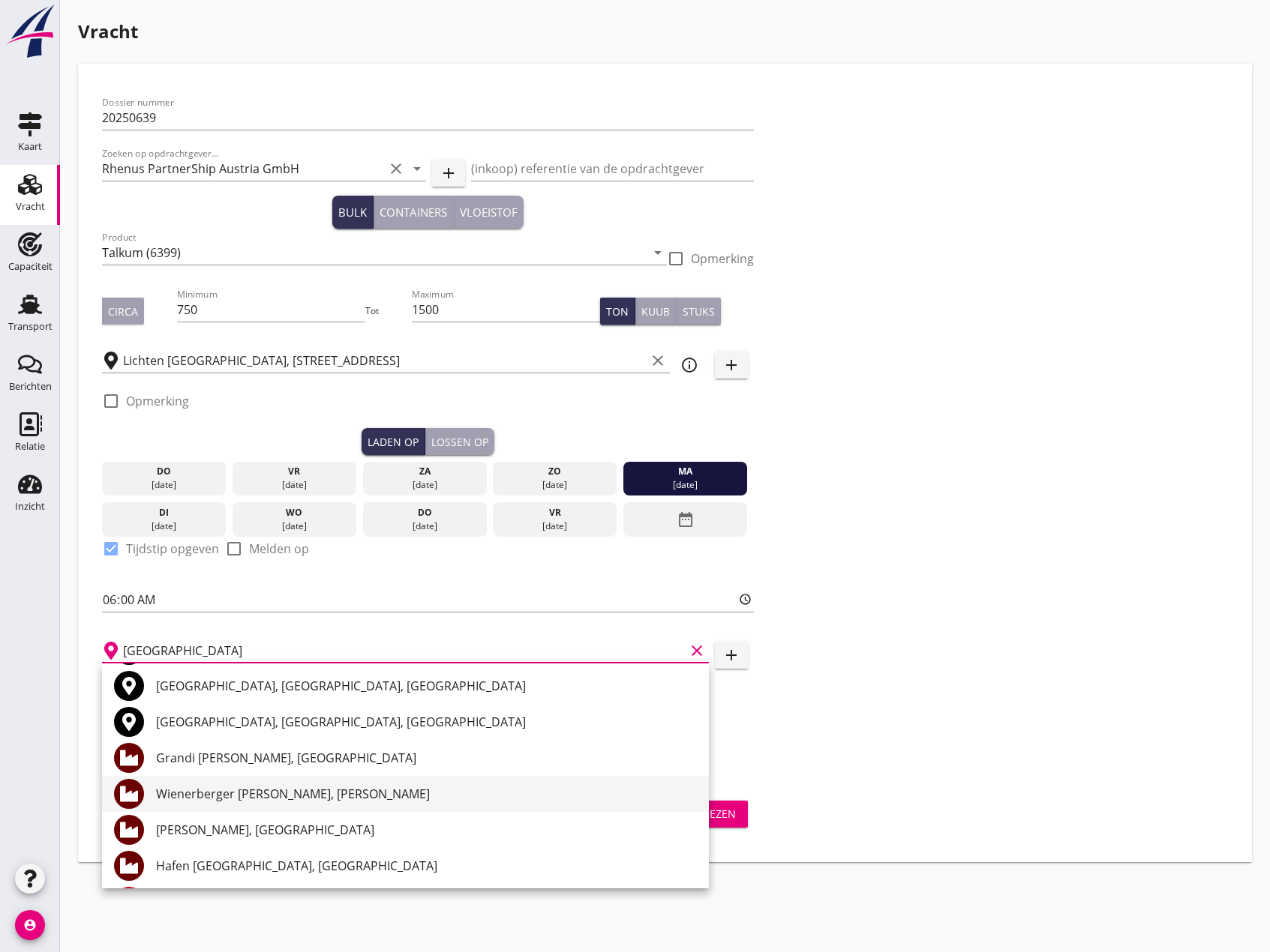
scroll to position [75, 0]
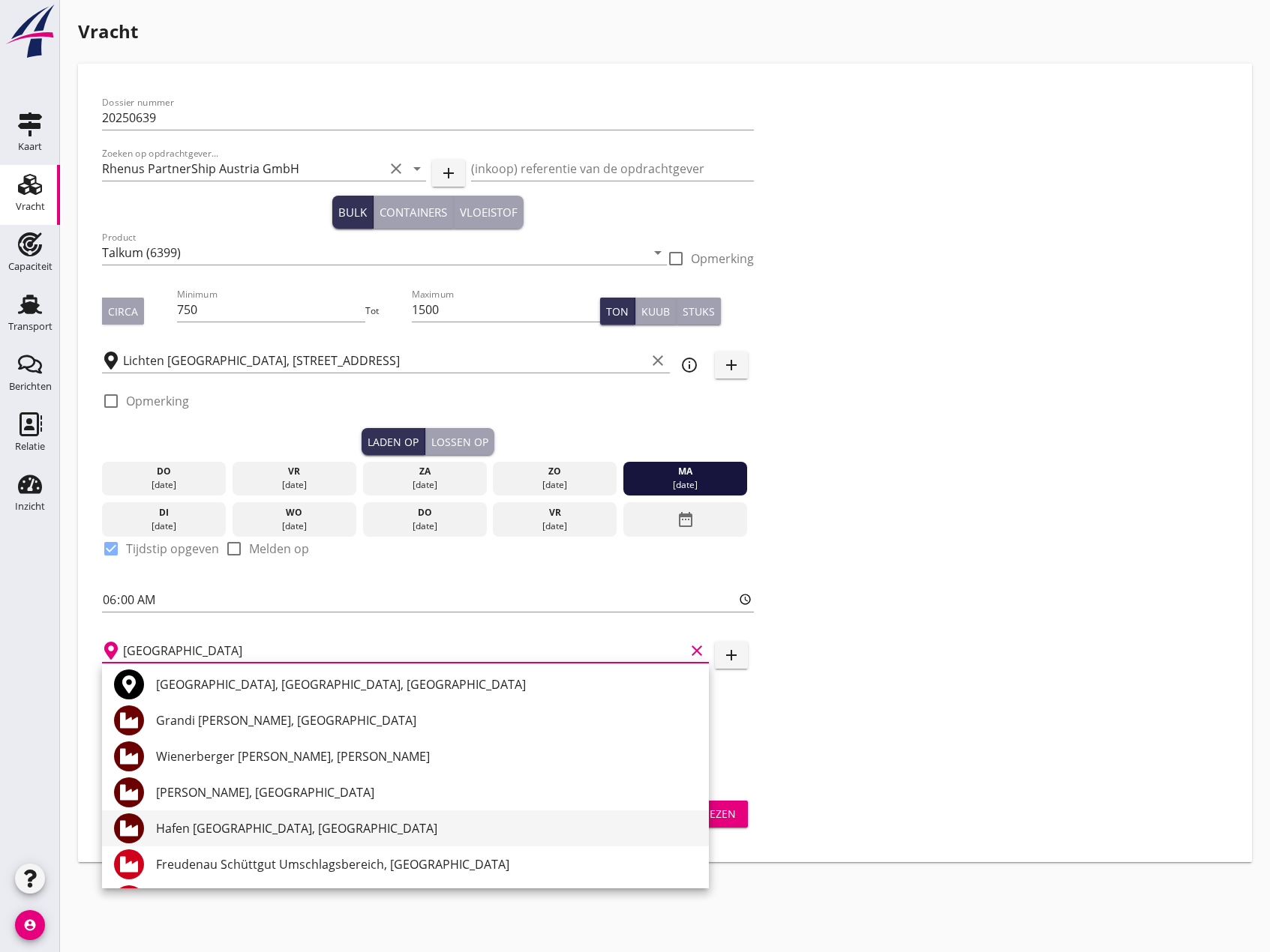
click at [220, 829] on div "Hafen [GEOGRAPHIC_DATA], [GEOGRAPHIC_DATA]" at bounding box center [426, 828] width 541 height 18
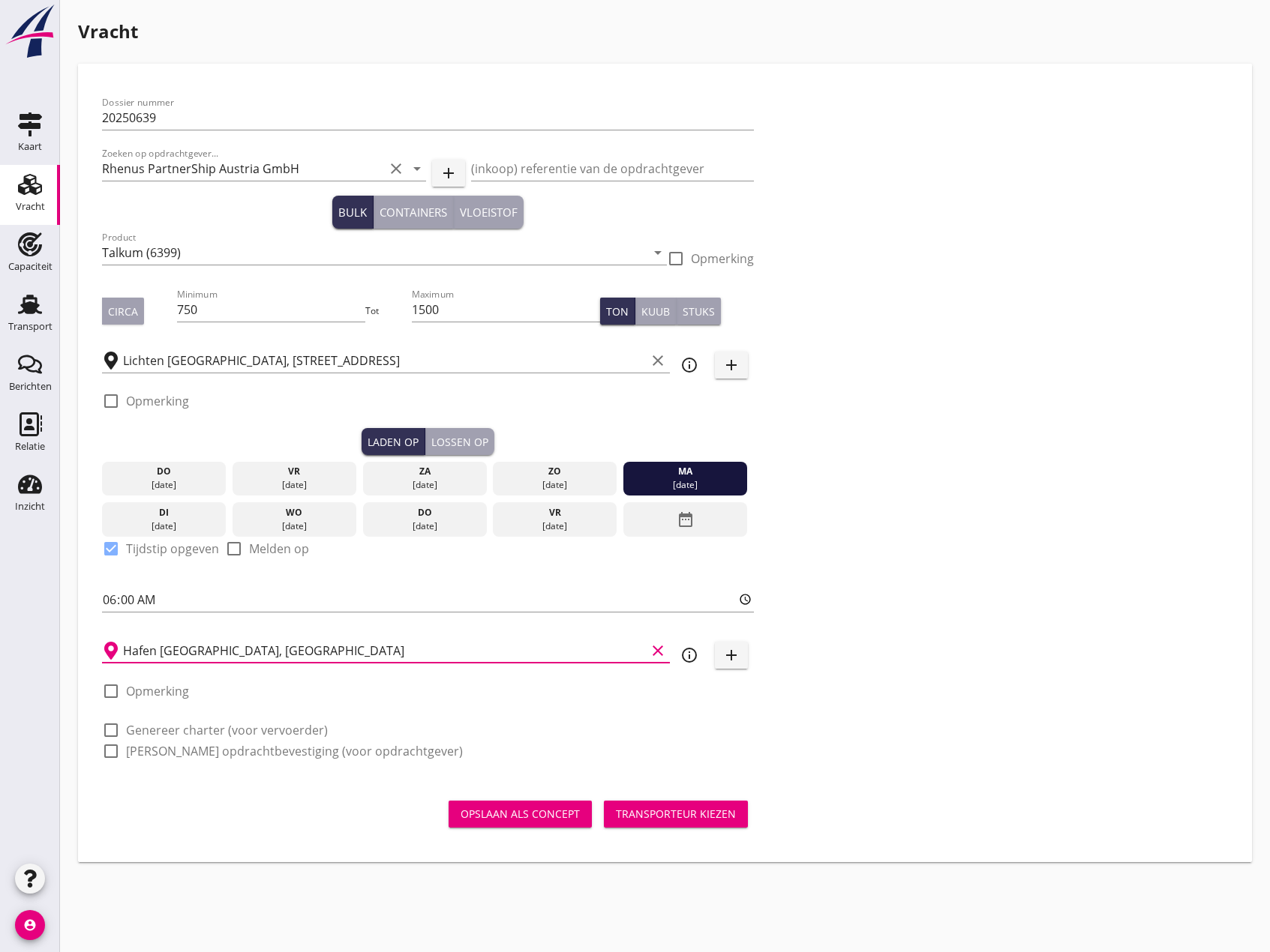
type input "Hafen [GEOGRAPHIC_DATA], [GEOGRAPHIC_DATA]"
click at [115, 692] on div at bounding box center [111, 691] width 25 height 25
checkbox input "true"
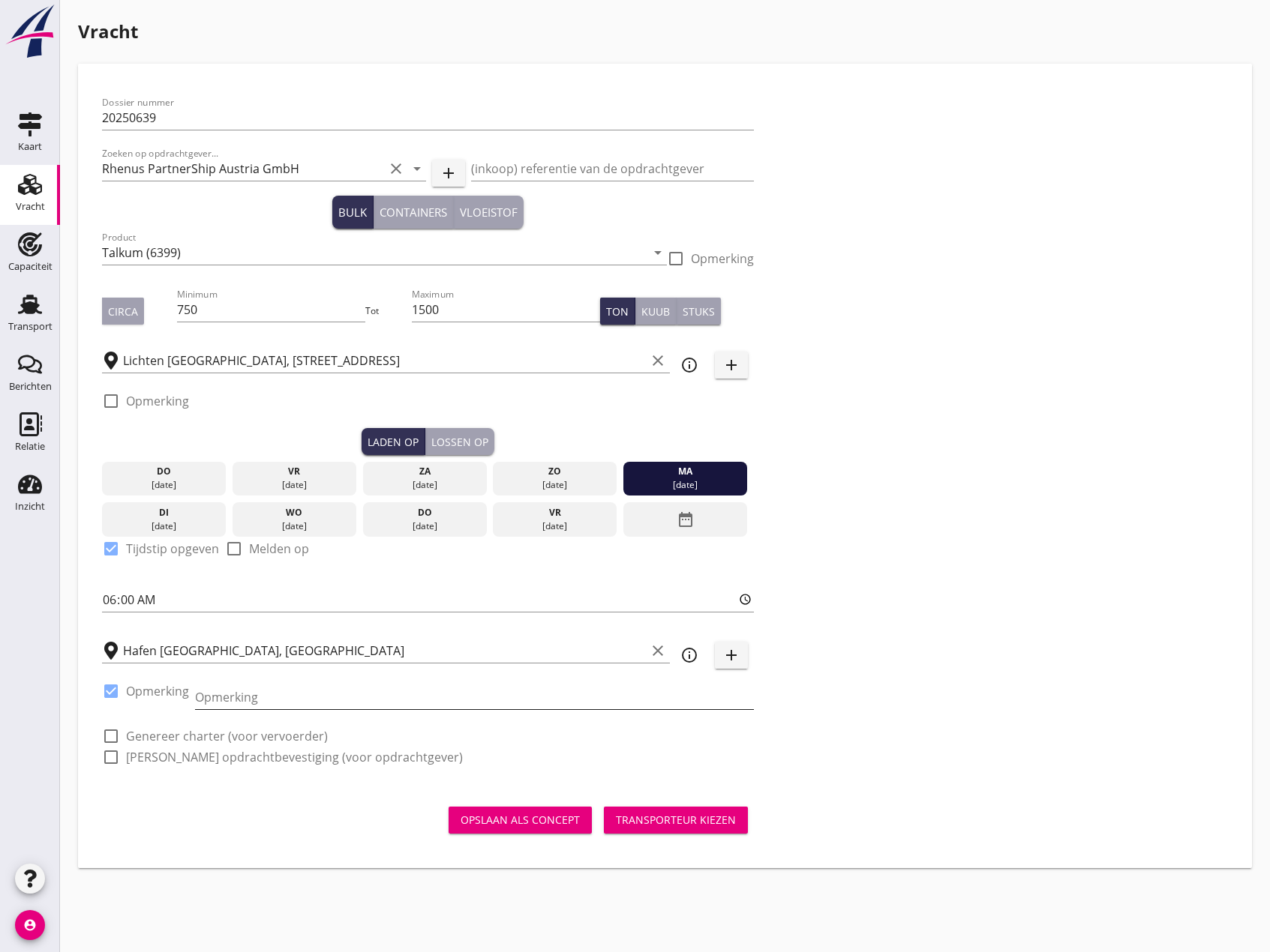
click at [241, 704] on input "Opmerking" at bounding box center [474, 697] width 559 height 24
type input "oder Passau."
click at [111, 736] on div at bounding box center [111, 736] width 25 height 25
checkbox input "true"
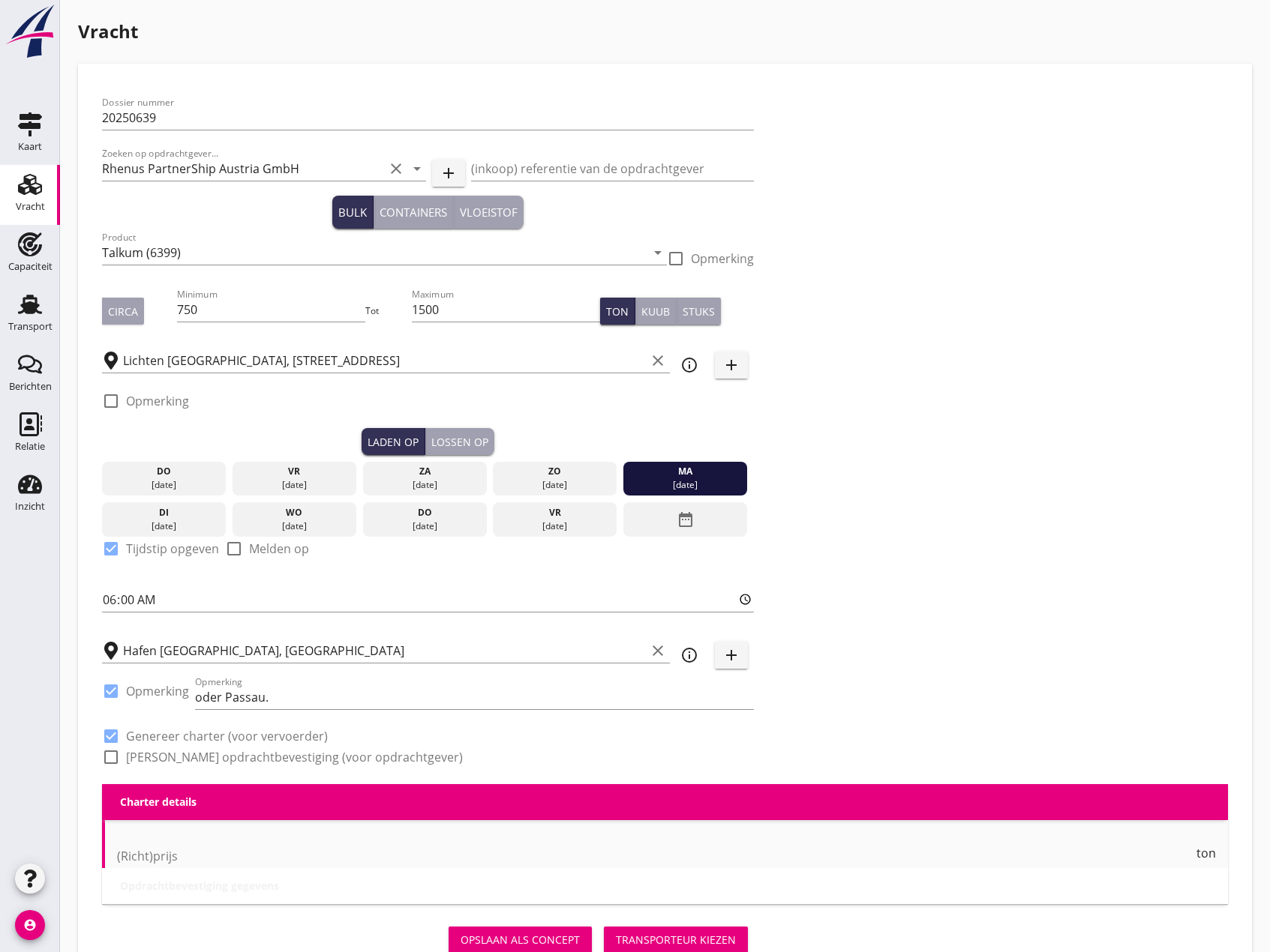
click at [110, 752] on div at bounding box center [111, 757] width 25 height 25
checkbox input "true"
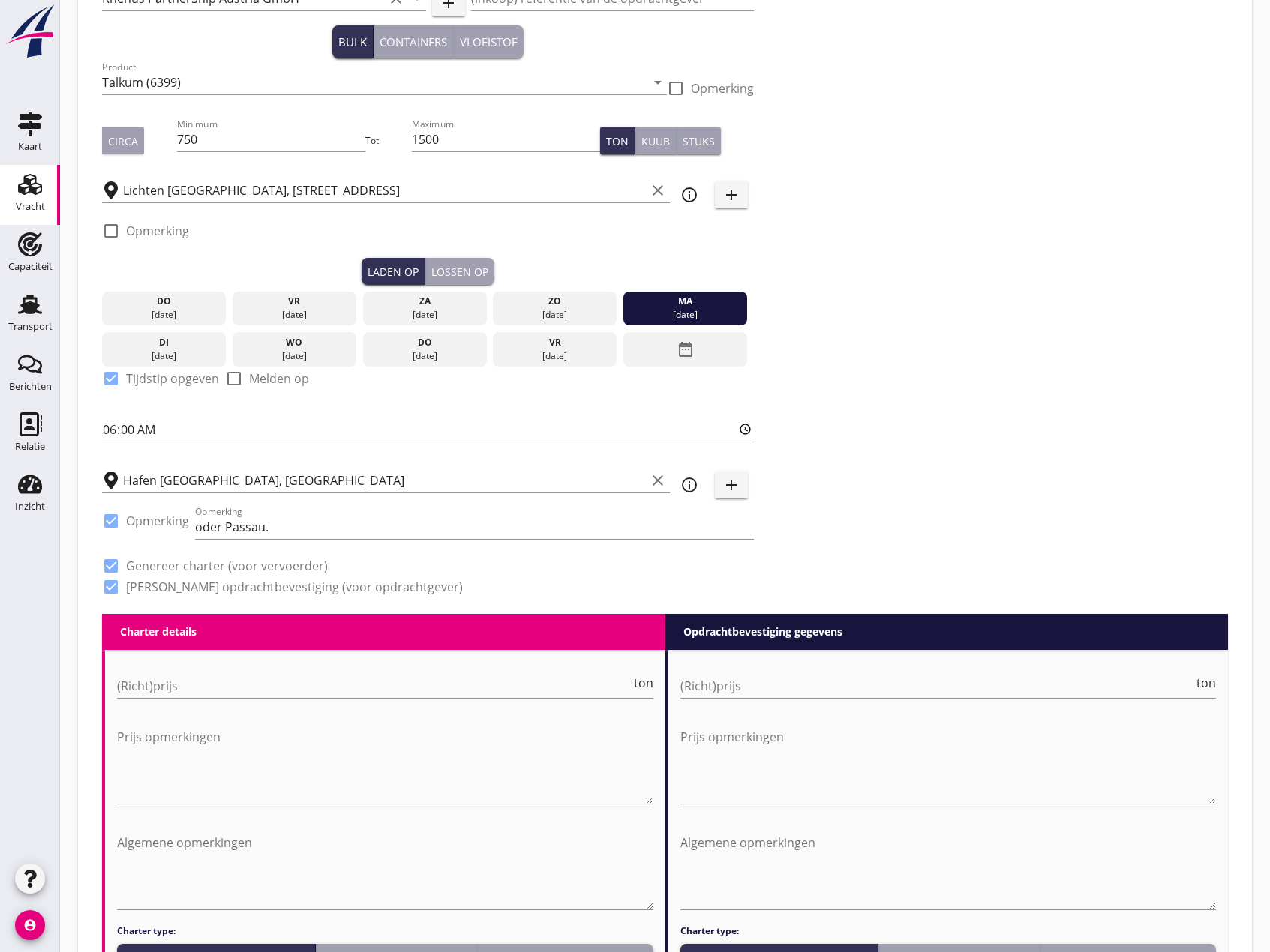
scroll to position [300, 0]
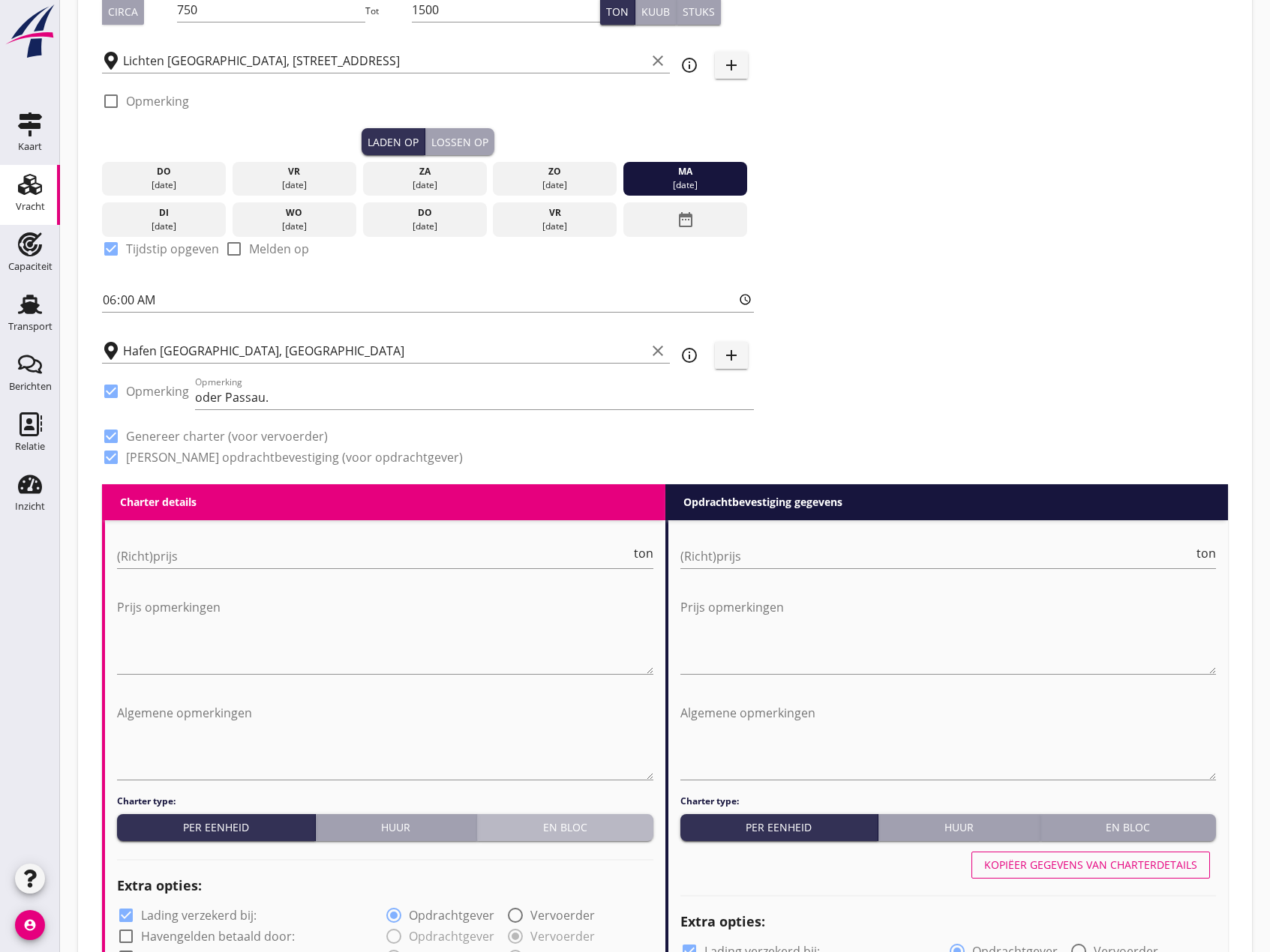
click at [533, 833] on div "En bloc" at bounding box center [565, 827] width 164 height 16
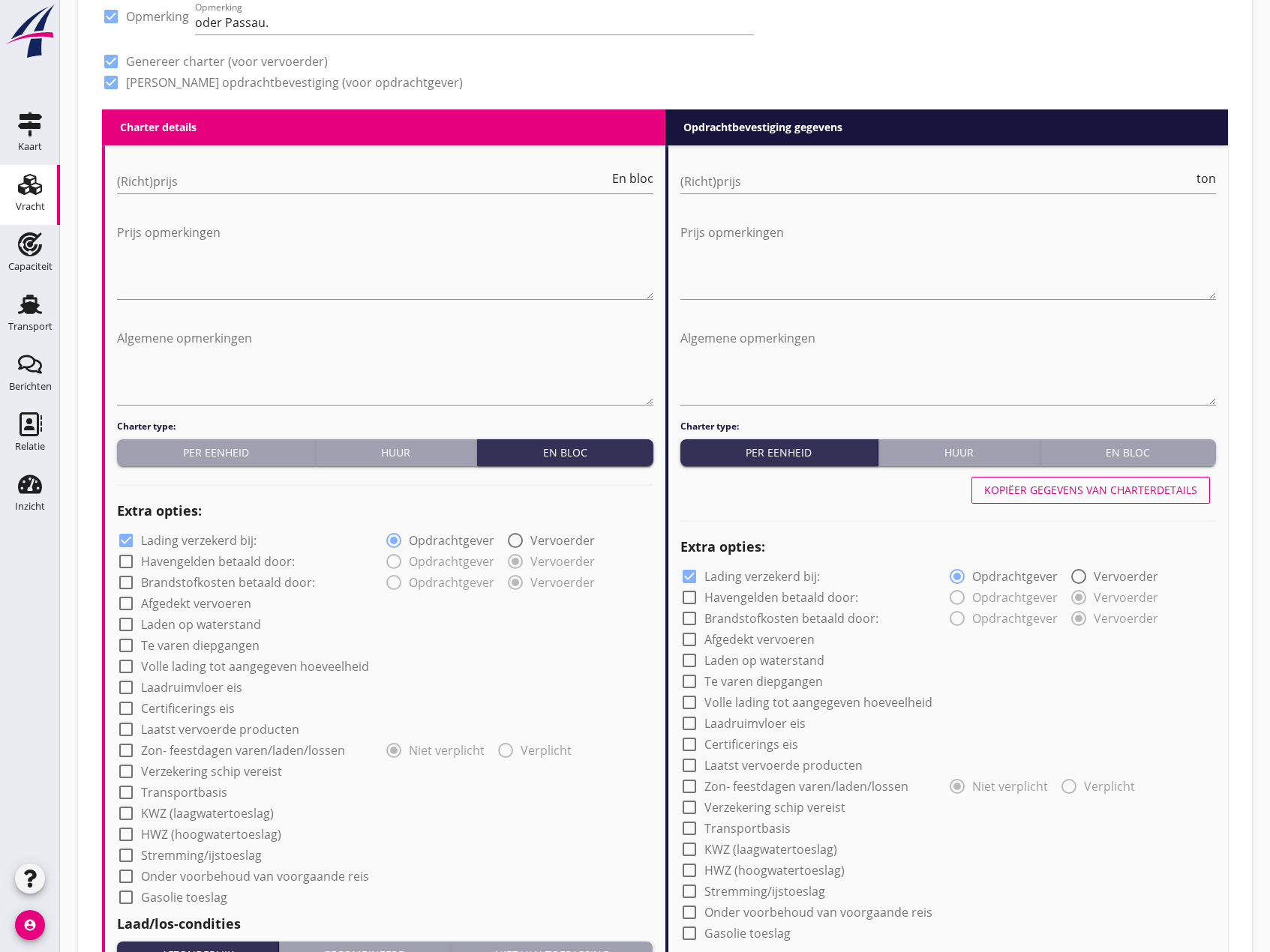
scroll to position [750, 0]
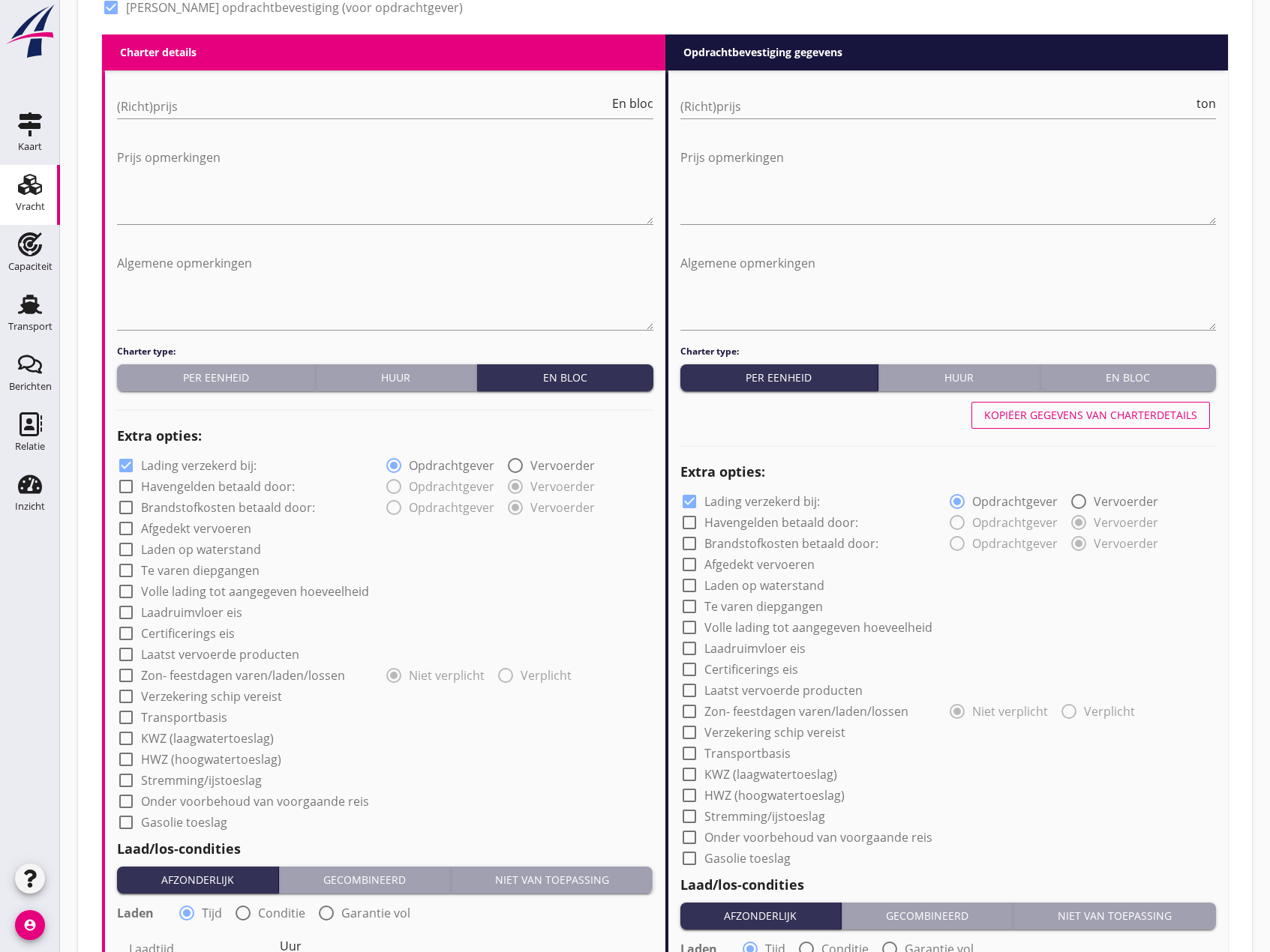
click at [1159, 374] on div "En bloc" at bounding box center [1129, 378] width 164 height 16
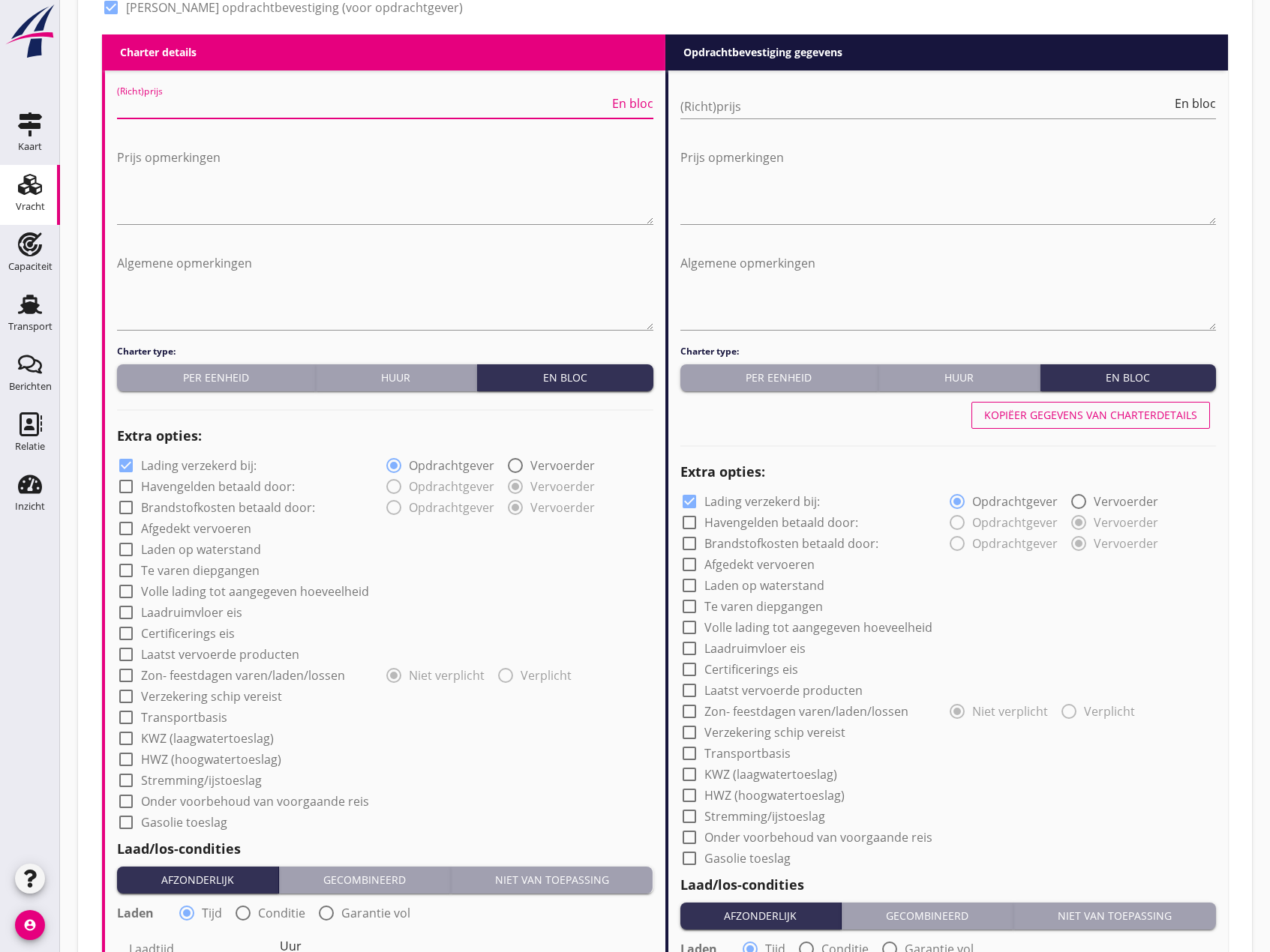
click at [213, 111] on input "(Richt)prijs" at bounding box center [363, 107] width 492 height 24
type input "19000"
click at [119, 209] on textarea "Prijs opmerkingen" at bounding box center [385, 185] width 537 height 79
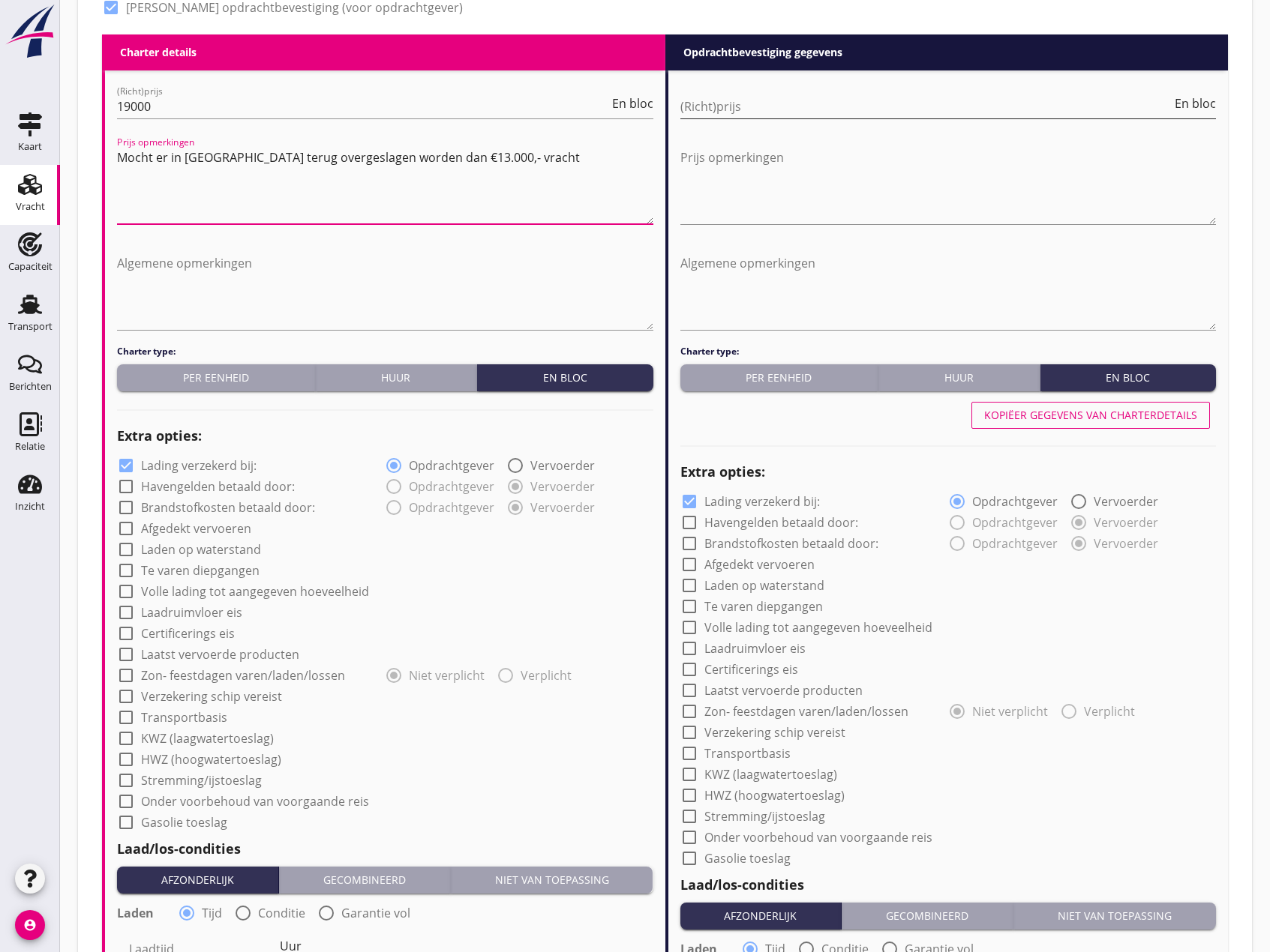
type textarea "Mocht er in [GEOGRAPHIC_DATA] terug overgeslagen worden dan €13.000,- vracht"
click at [857, 102] on input "(Richt)prijs" at bounding box center [926, 107] width 492 height 24
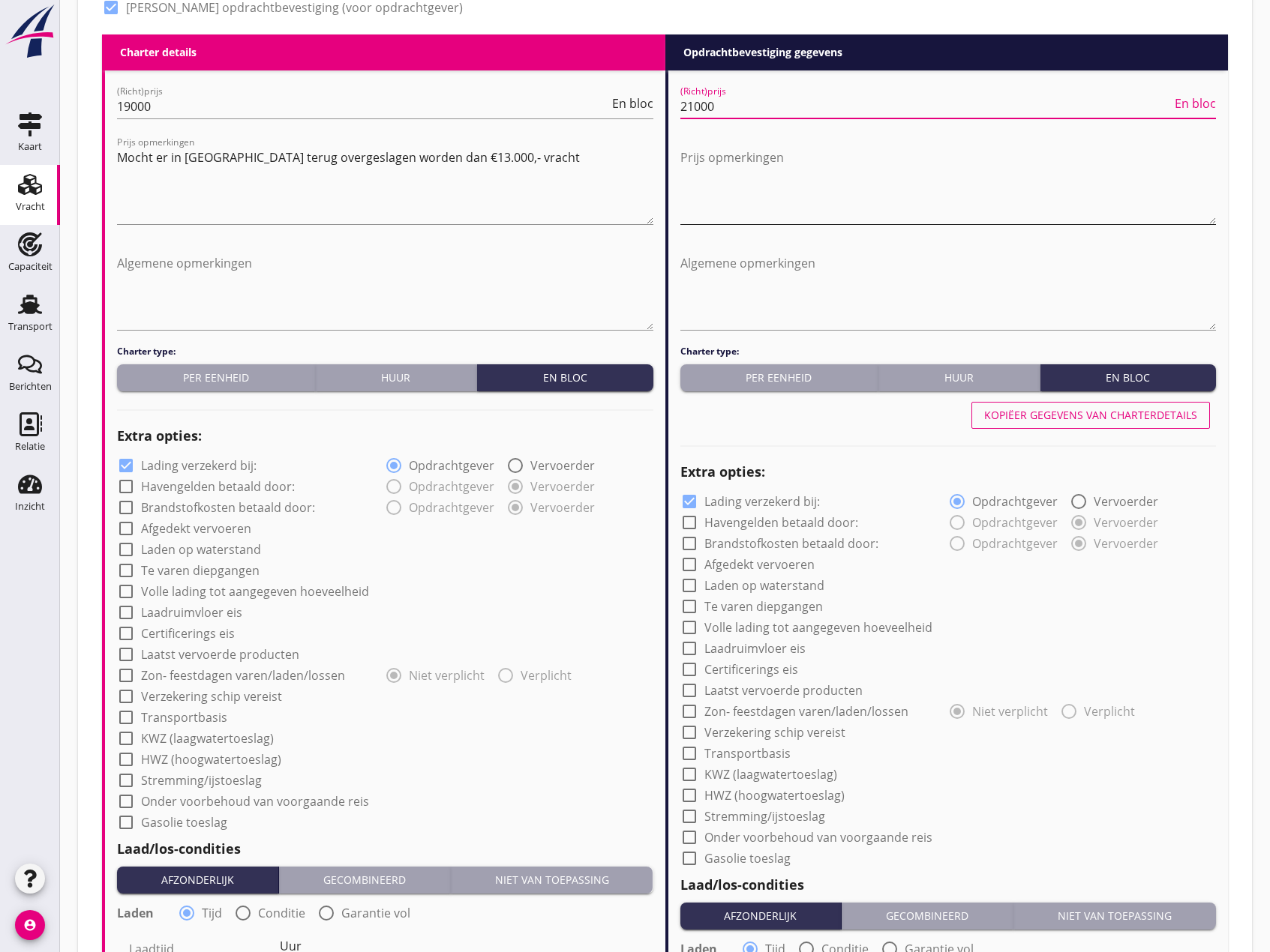
type input "21000"
click at [781, 157] on textarea "Prijs opmerkingen" at bounding box center [948, 185] width 537 height 79
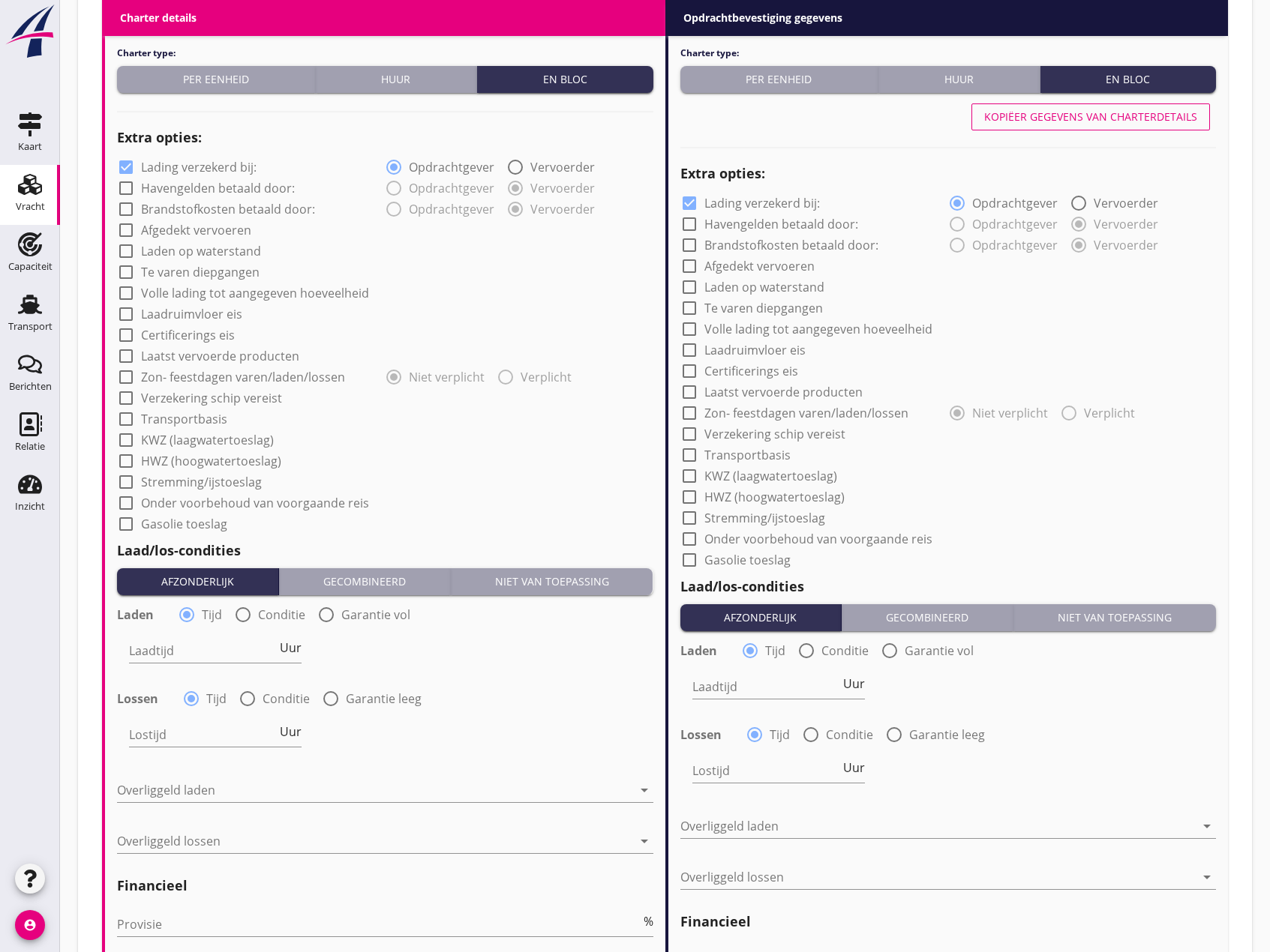
scroll to position [1050, 0]
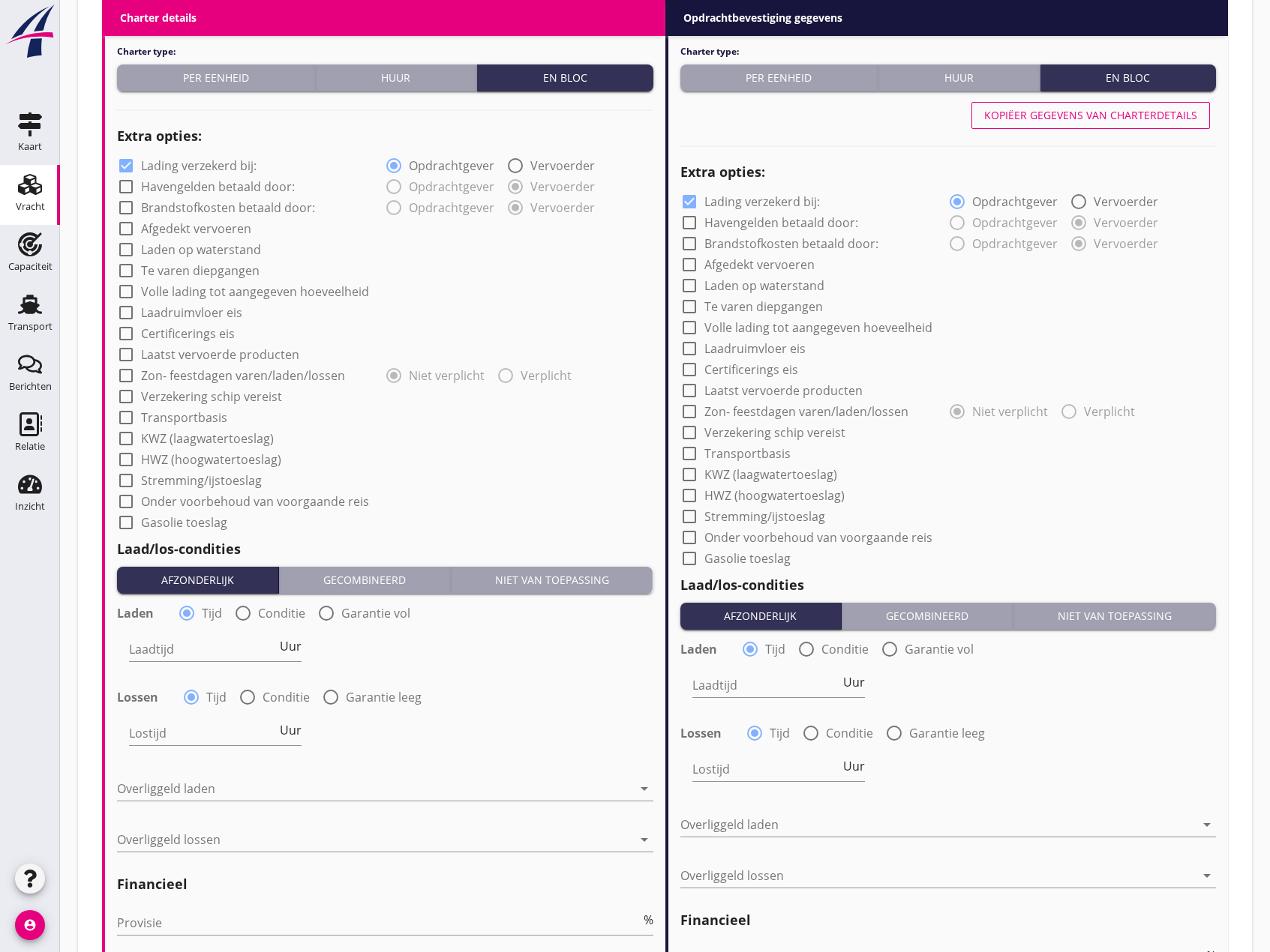
type textarea "15000 voor Passau"
click at [125, 183] on div at bounding box center [126, 186] width 25 height 25
checkbox input "true"
click at [127, 203] on div at bounding box center [126, 208] width 25 height 25
checkbox input "true"
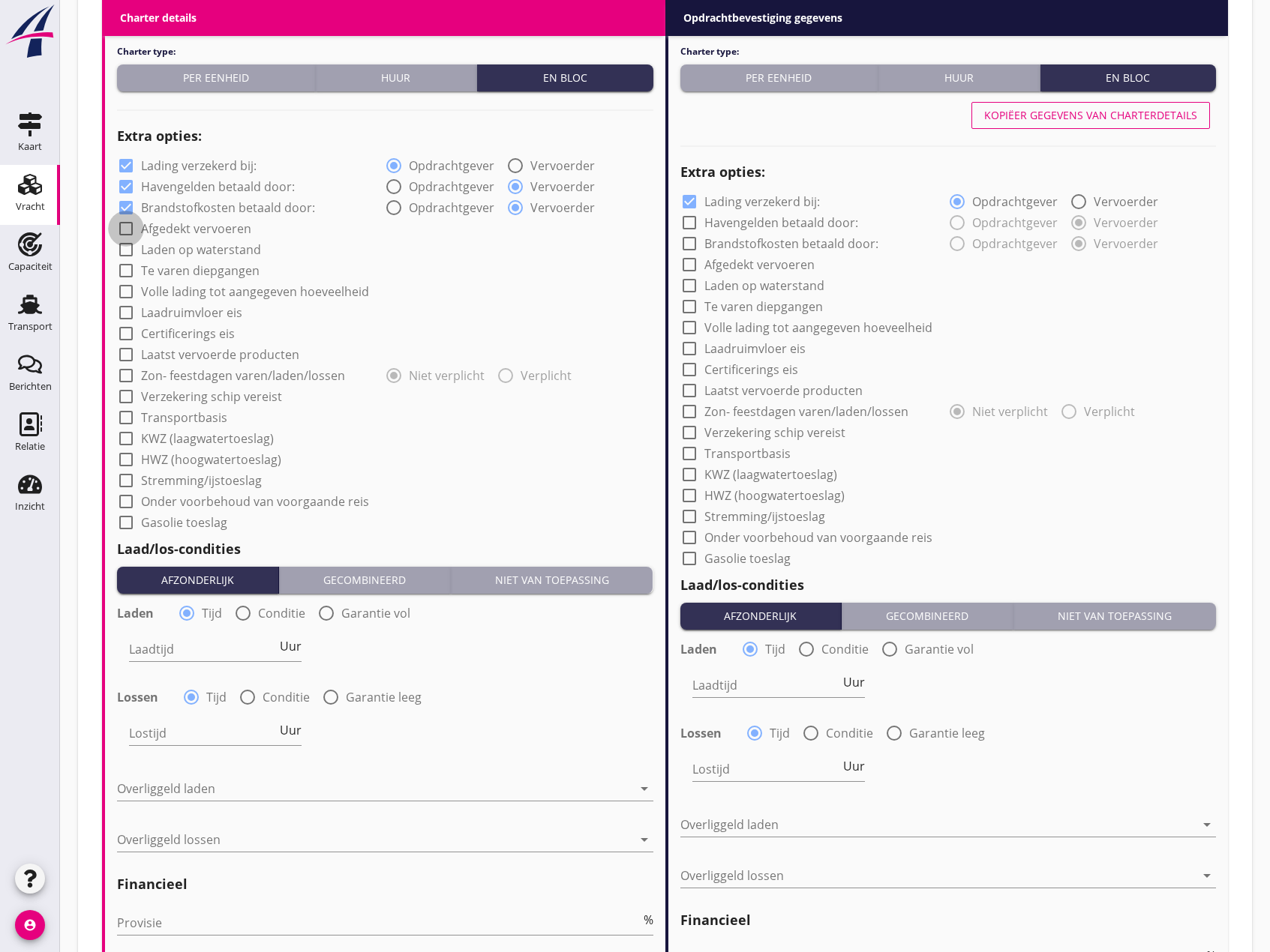
click at [130, 228] on div at bounding box center [126, 228] width 25 height 25
checkbox input "true"
click at [123, 249] on div at bounding box center [126, 250] width 25 height 25
checkbox input "true"
click at [125, 268] on div at bounding box center [126, 270] width 25 height 25
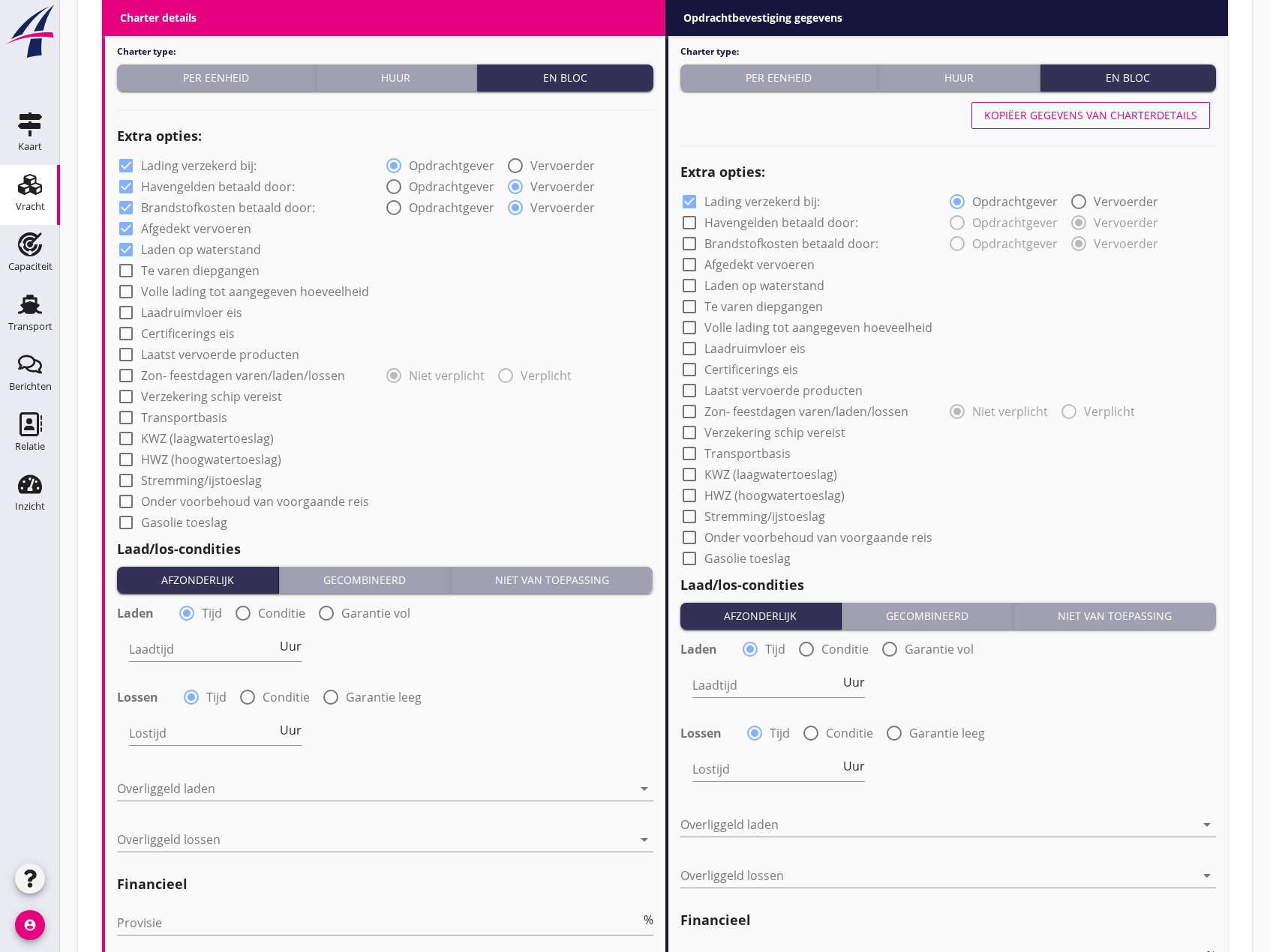
checkbox input "true"
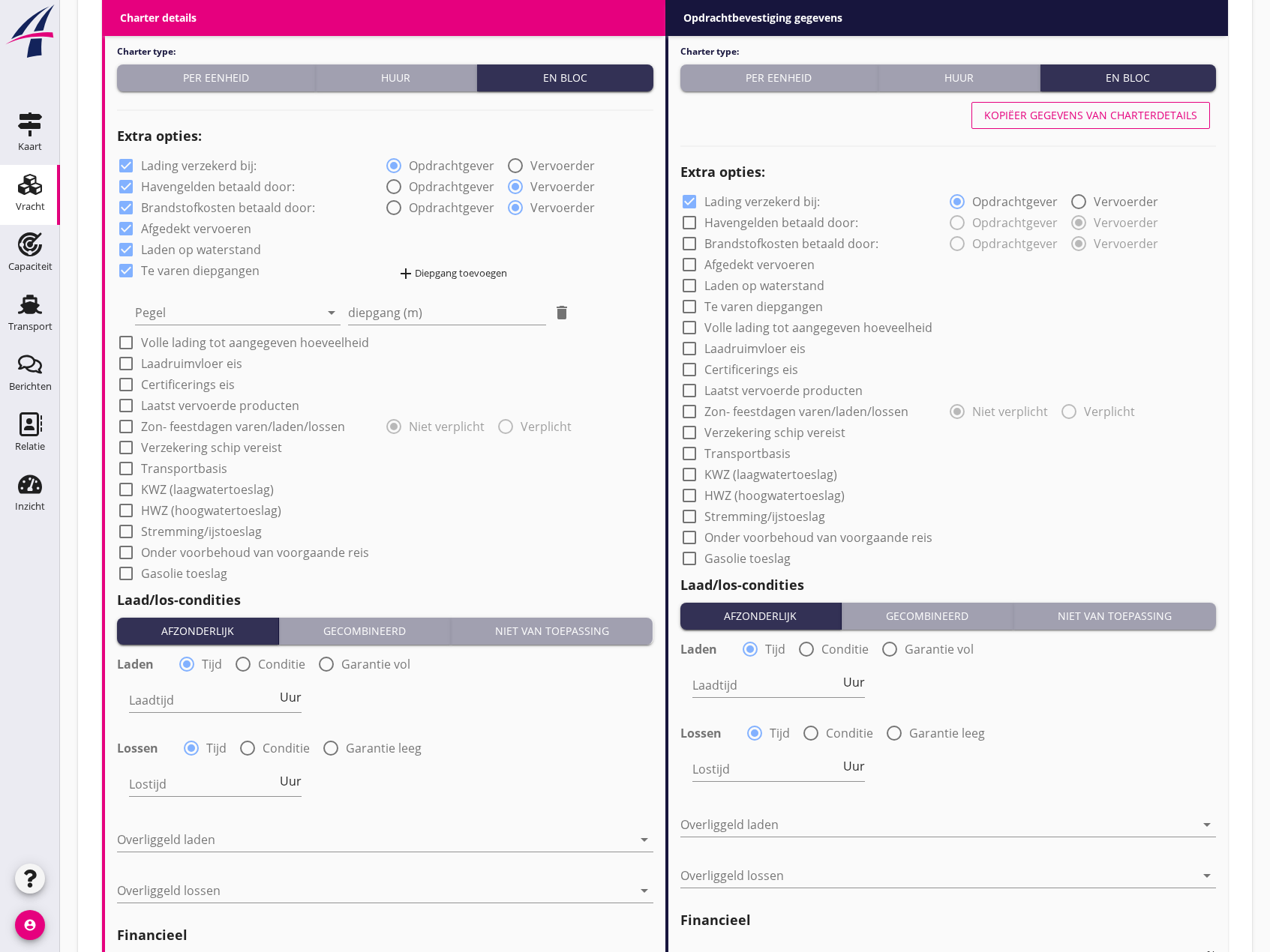
click at [443, 277] on div "add Diepgang toevoegen" at bounding box center [452, 273] width 111 height 18
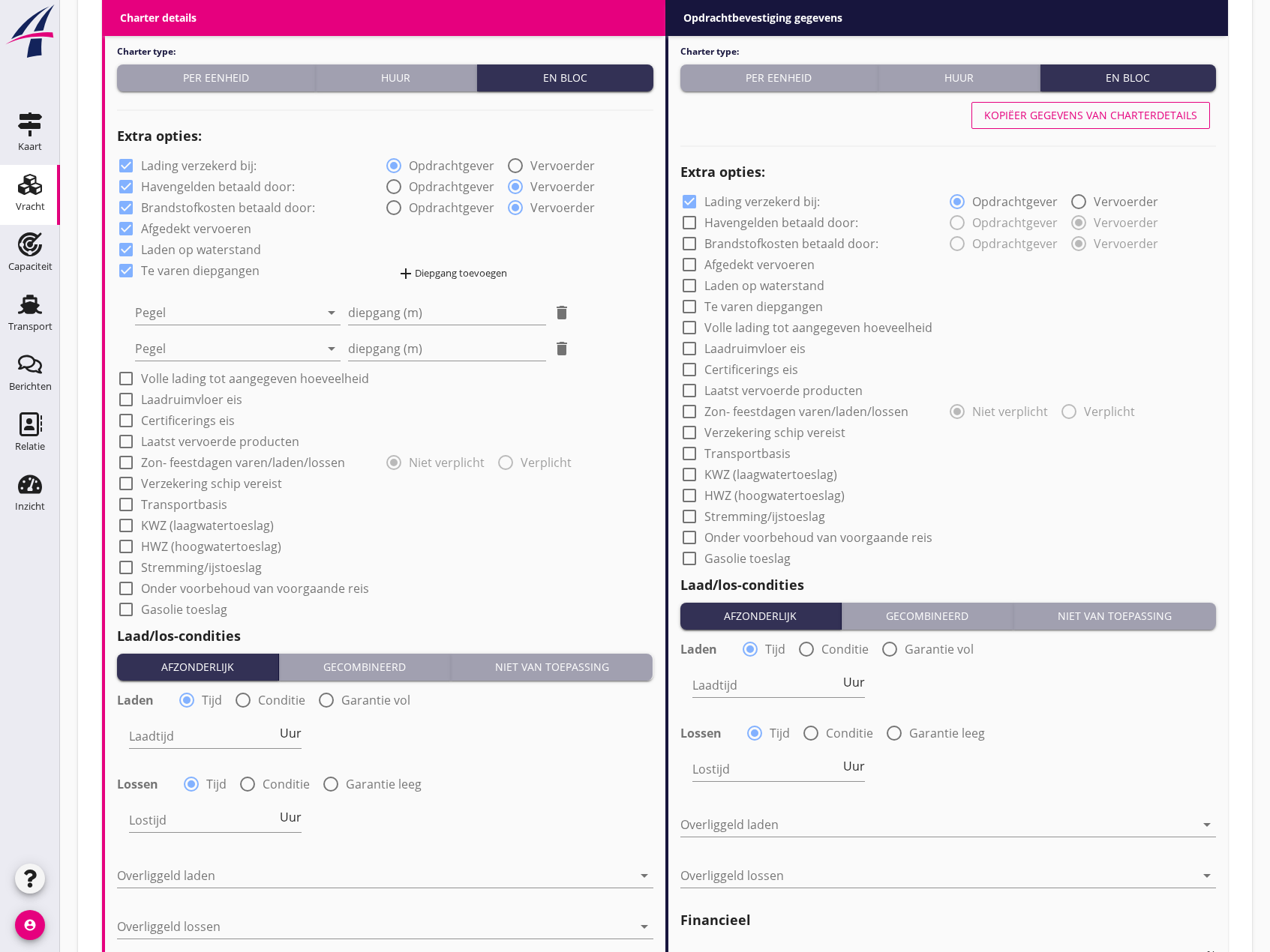
click at [443, 277] on div "add Diepgang toevoegen" at bounding box center [452, 273] width 111 height 18
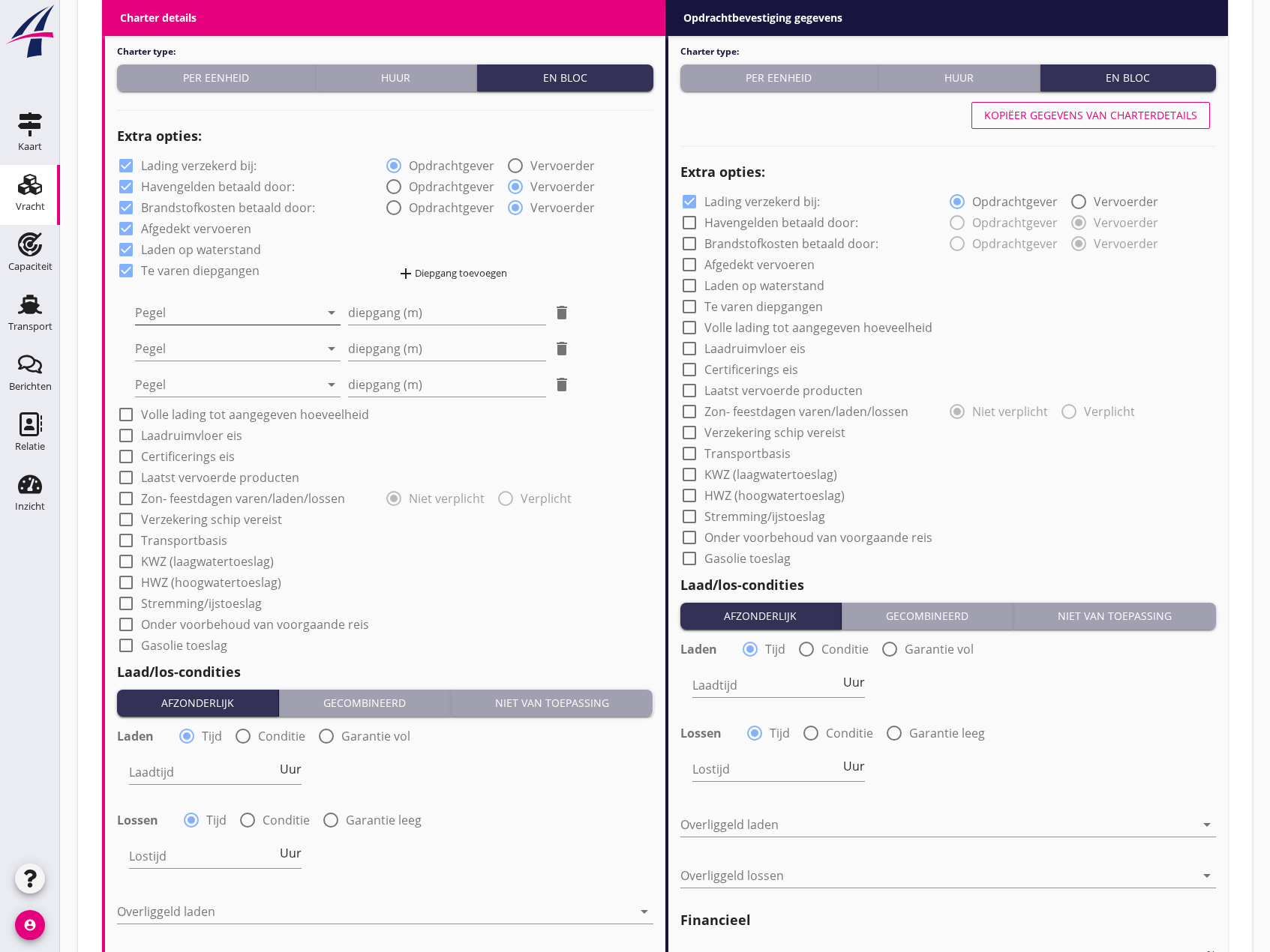
click at [260, 319] on div at bounding box center [227, 313] width 184 height 24
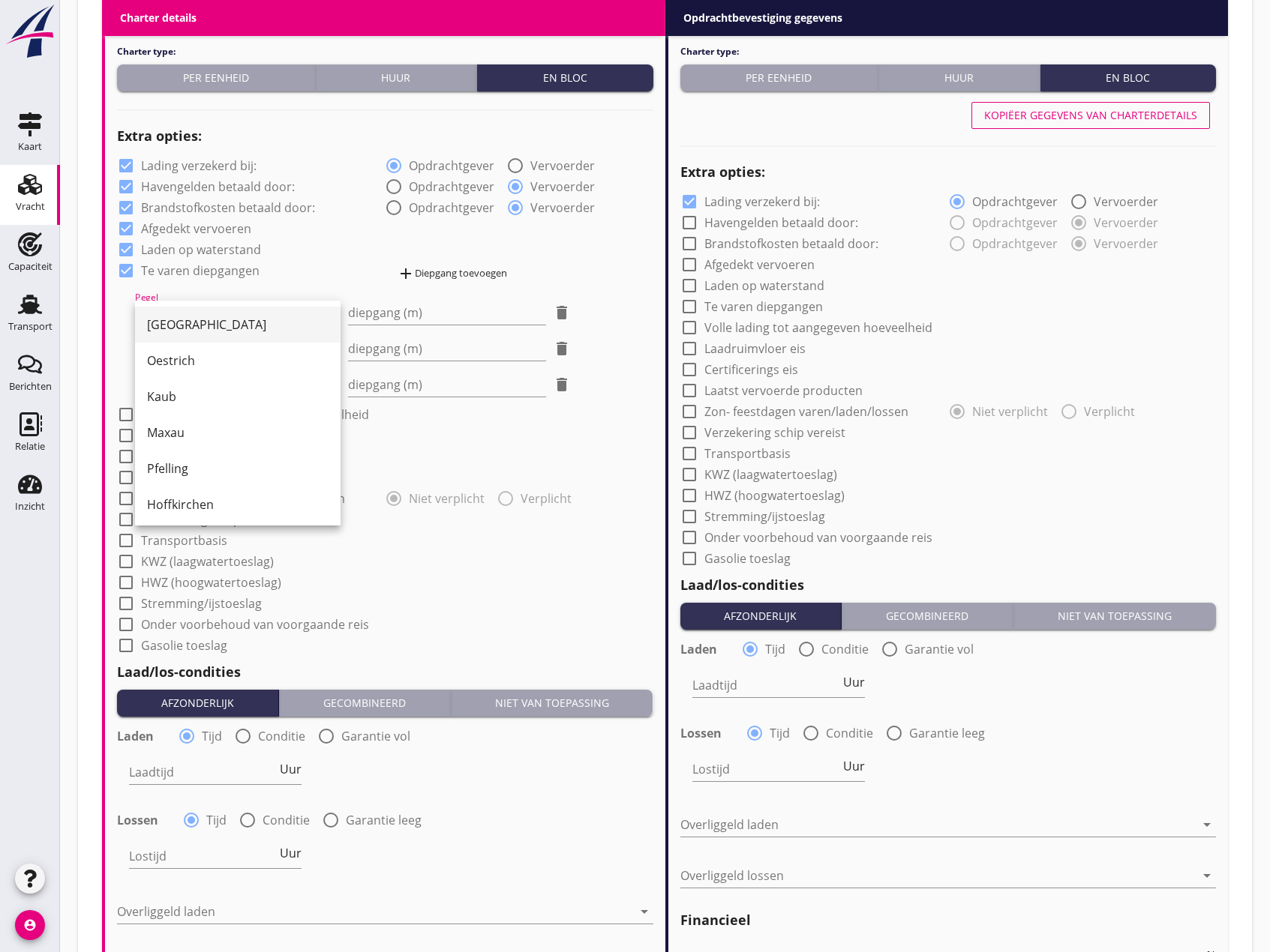
scroll to position [300, 0]
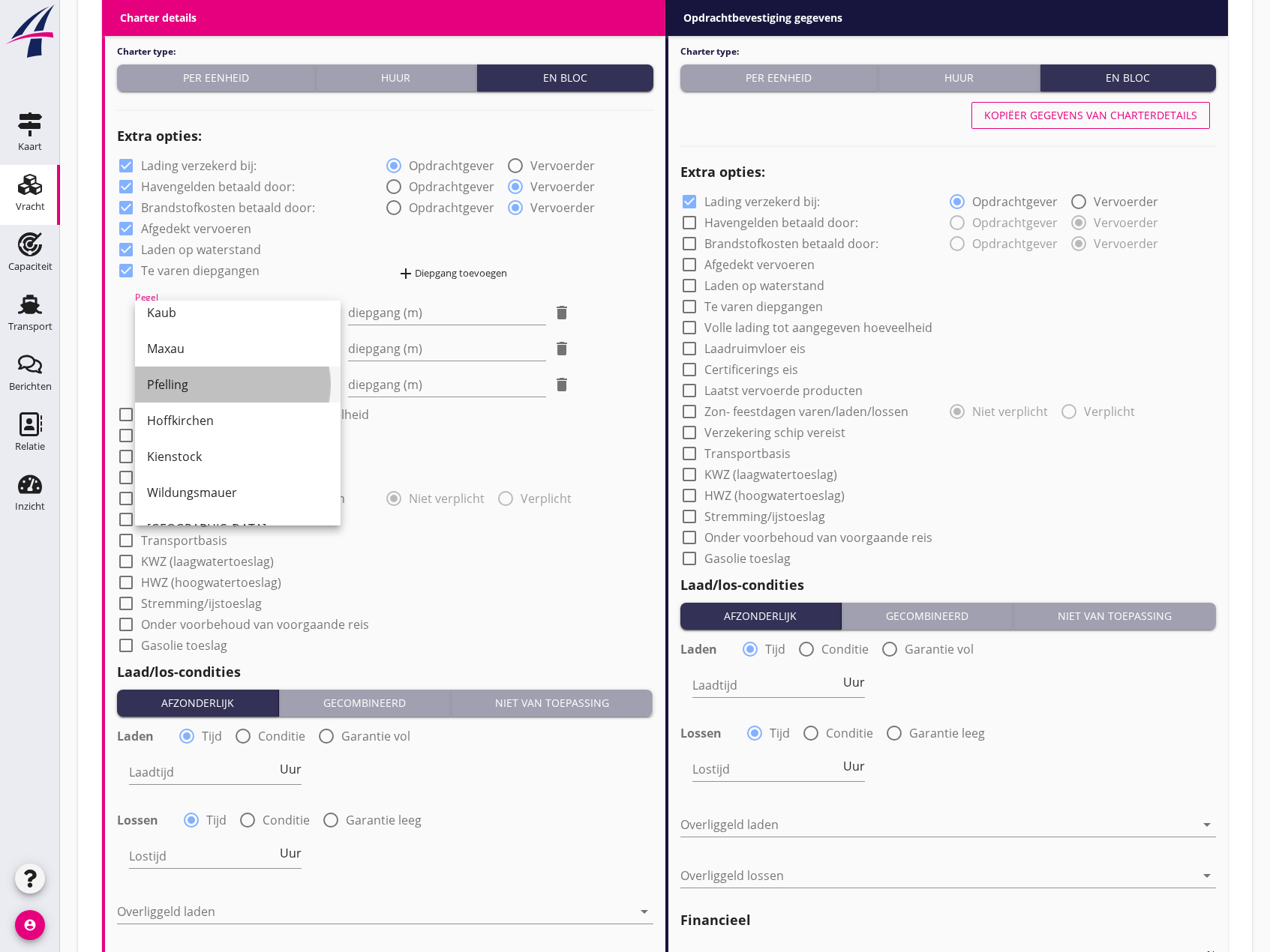
click at [193, 382] on div "Pfelling" at bounding box center [238, 384] width 182 height 18
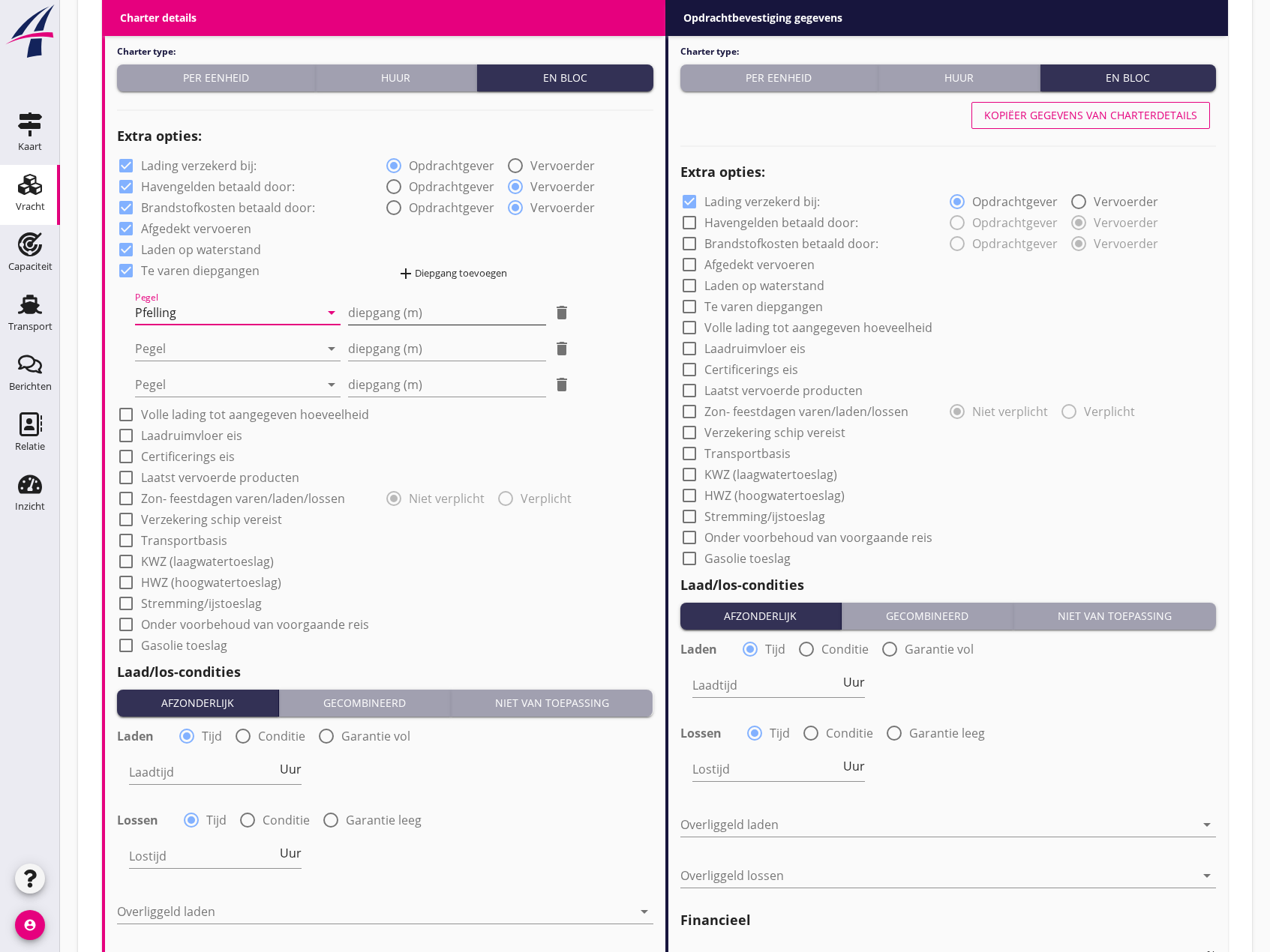
click at [386, 313] on input "diepgang (m)" at bounding box center [447, 313] width 198 height 24
type input "-1"
type input "-1.20"
click at [269, 348] on div at bounding box center [227, 348] width 184 height 24
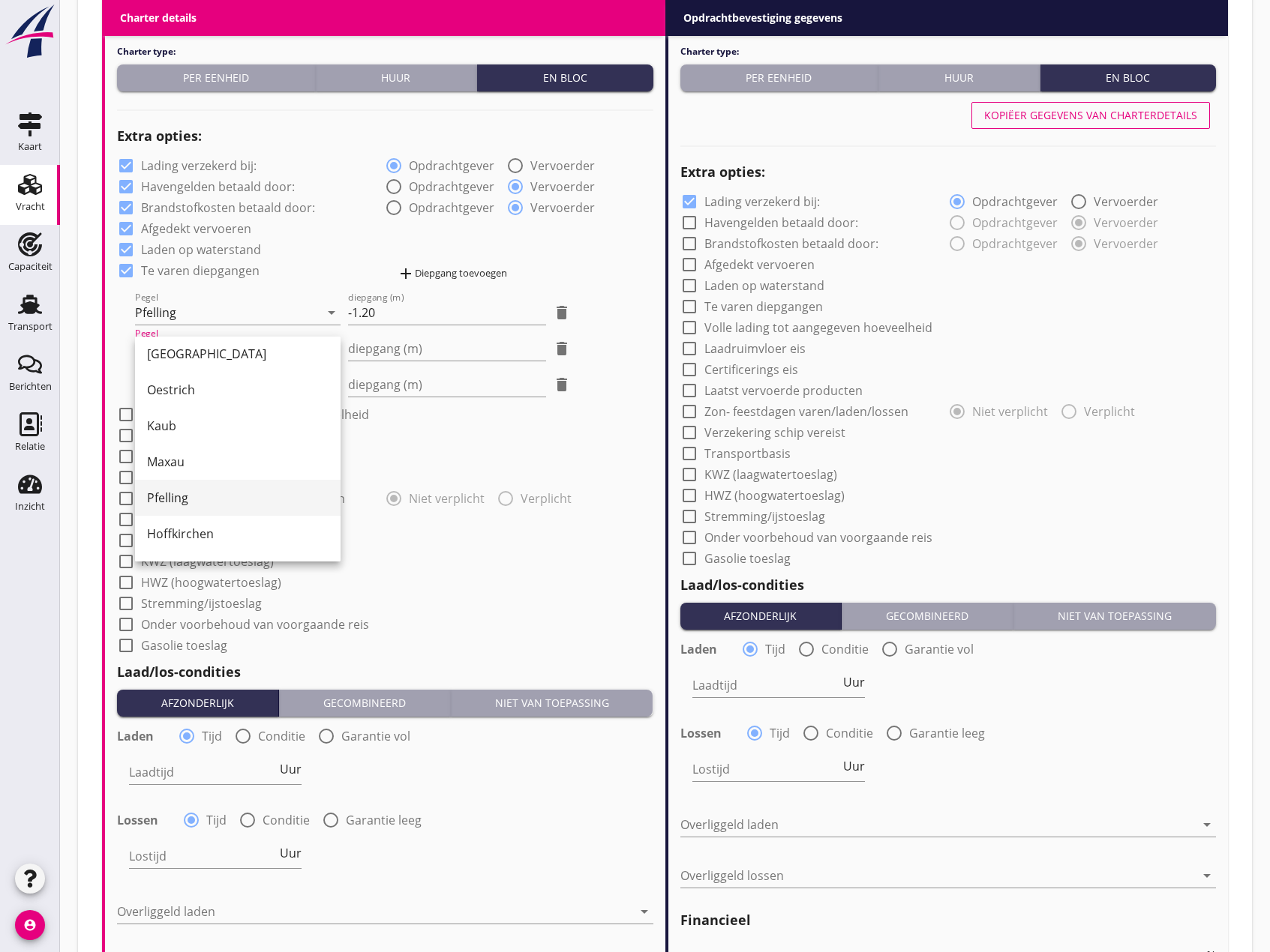
scroll to position [225, 0]
click at [224, 536] on div "Hoffkirchen" at bounding box center [238, 531] width 182 height 18
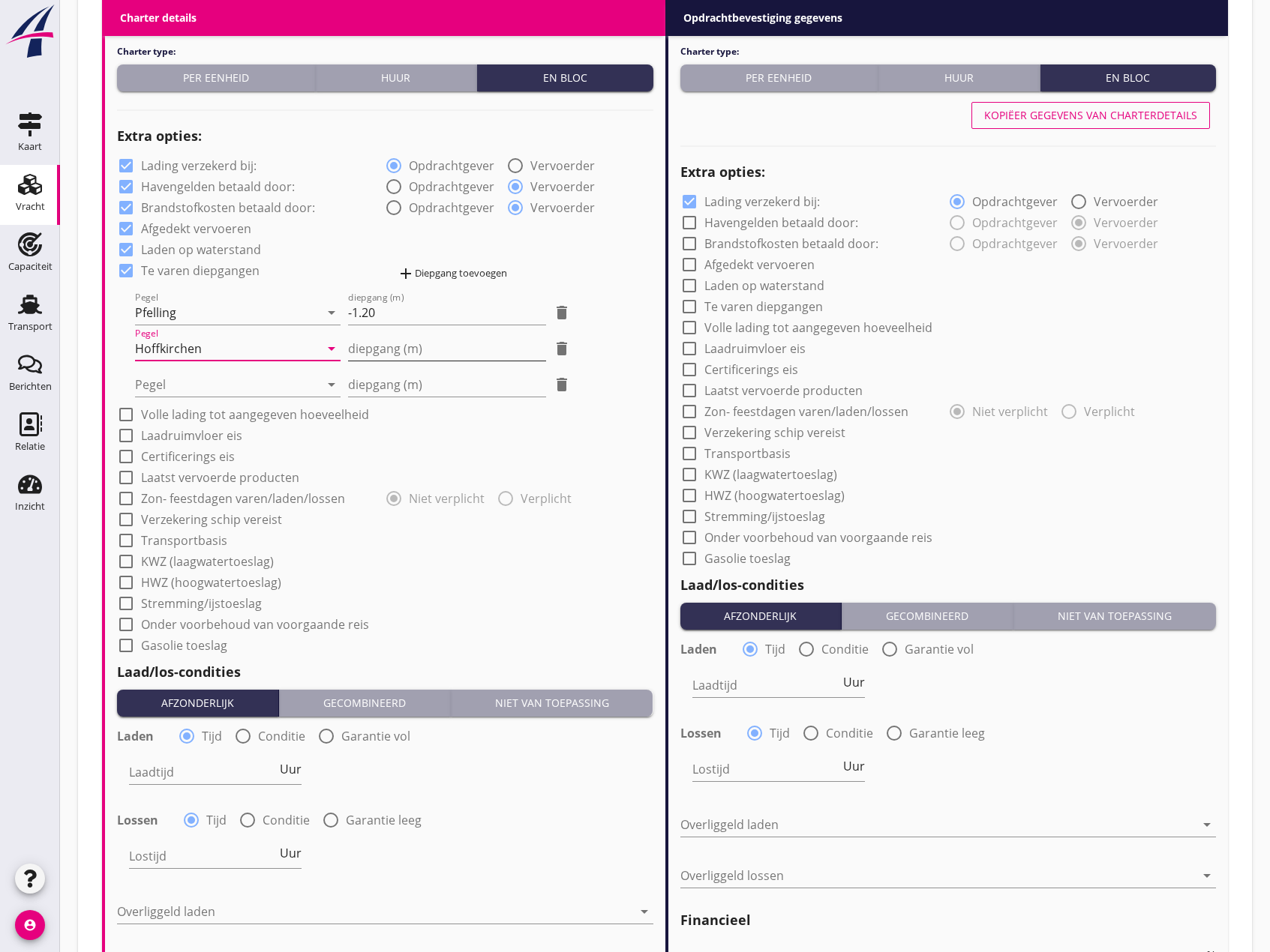
click at [363, 357] on input "diepgang (m)" at bounding box center [447, 348] width 198 height 24
type input "-0"
type input "-0.40"
click at [184, 386] on div at bounding box center [227, 385] width 184 height 24
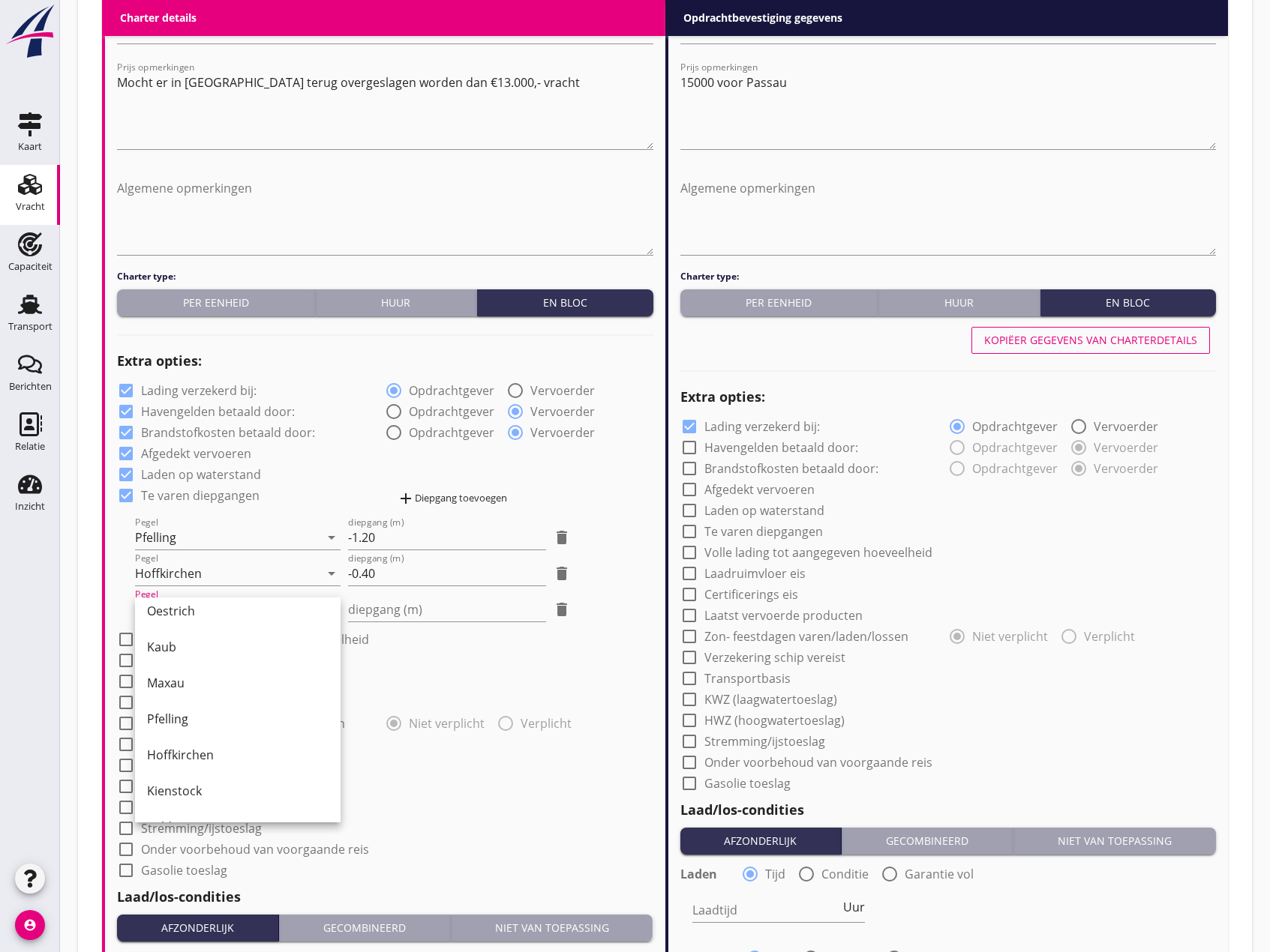
scroll to position [300, 0]
click at [187, 758] on div "Kienstock" at bounding box center [238, 753] width 182 height 18
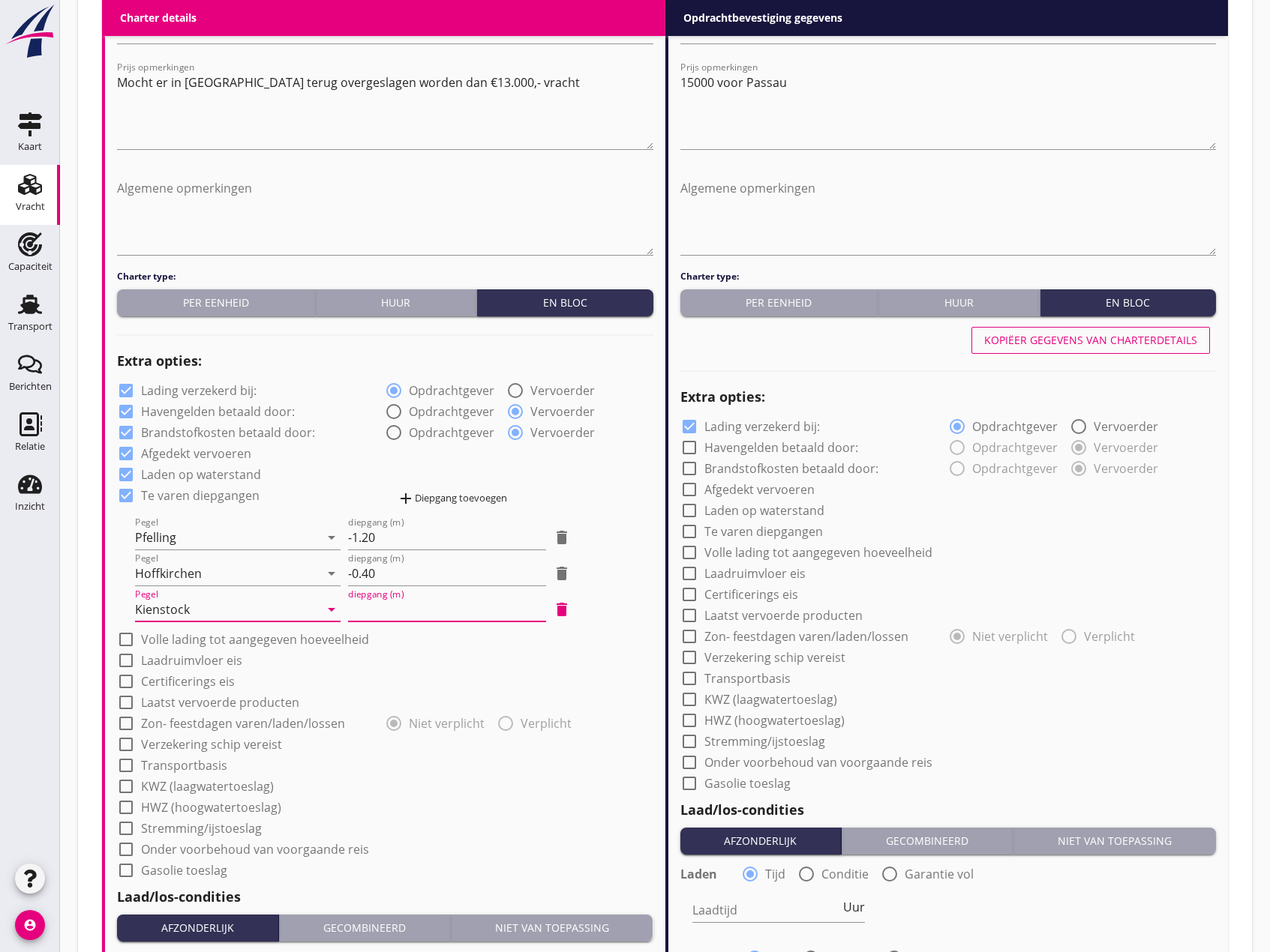
click at [370, 611] on input "diepgang (m)" at bounding box center [447, 609] width 198 height 24
type input "0"
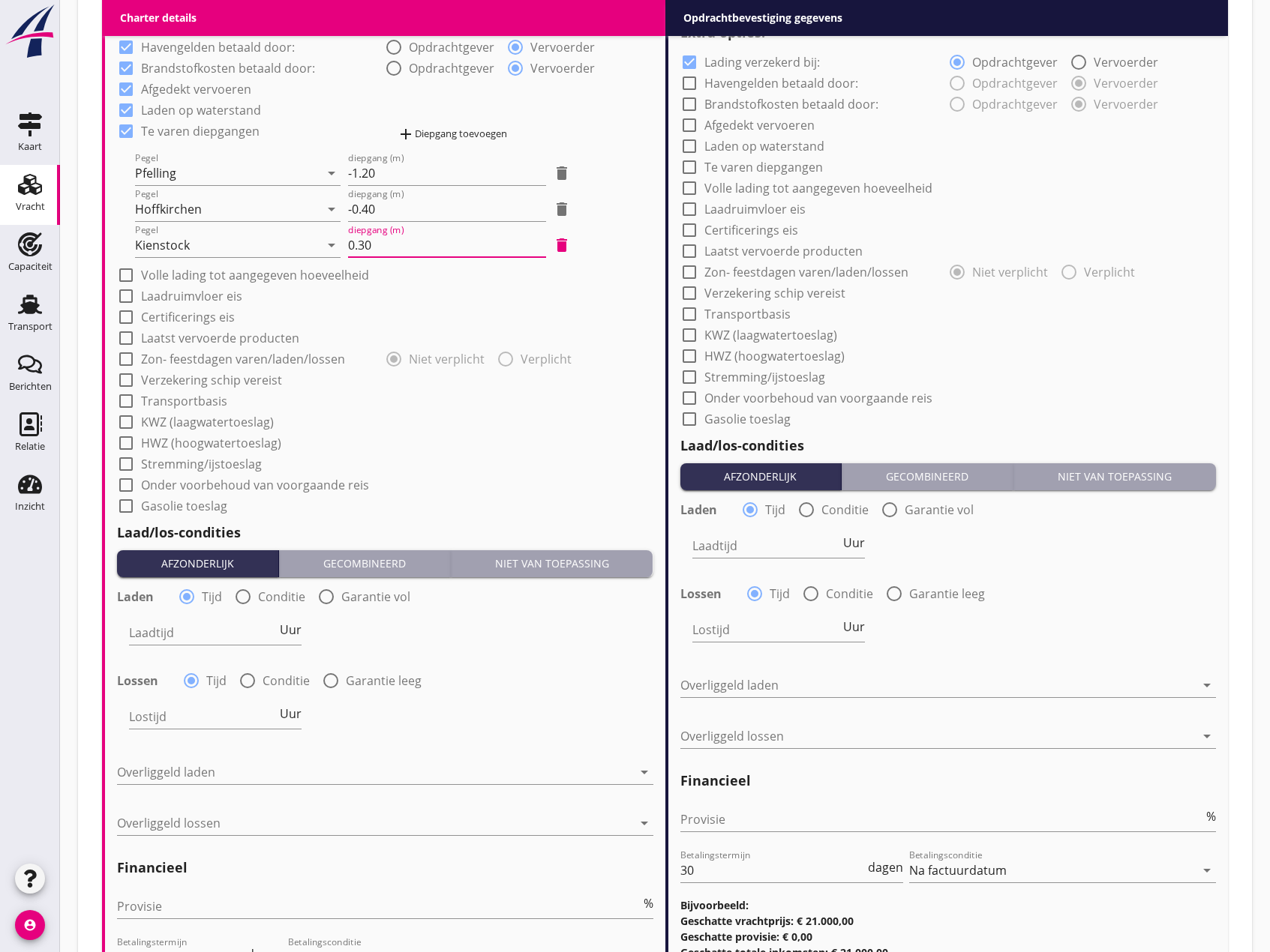
scroll to position [1199, 0]
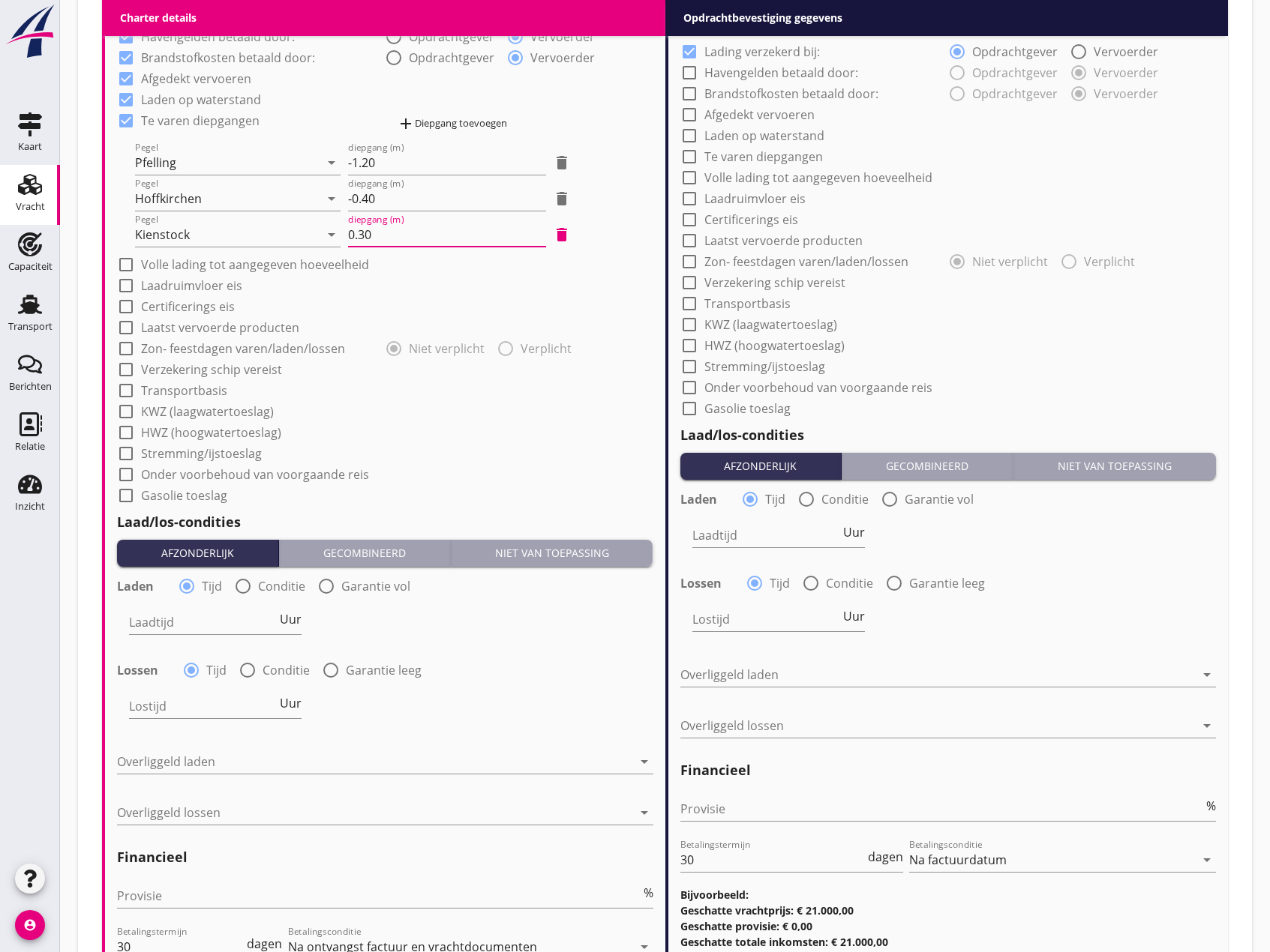
type input "0.30"
click at [125, 263] on div at bounding box center [126, 265] width 25 height 25
checkbox input "true"
click at [126, 285] on div at bounding box center [126, 285] width 25 height 25
checkbox input "true"
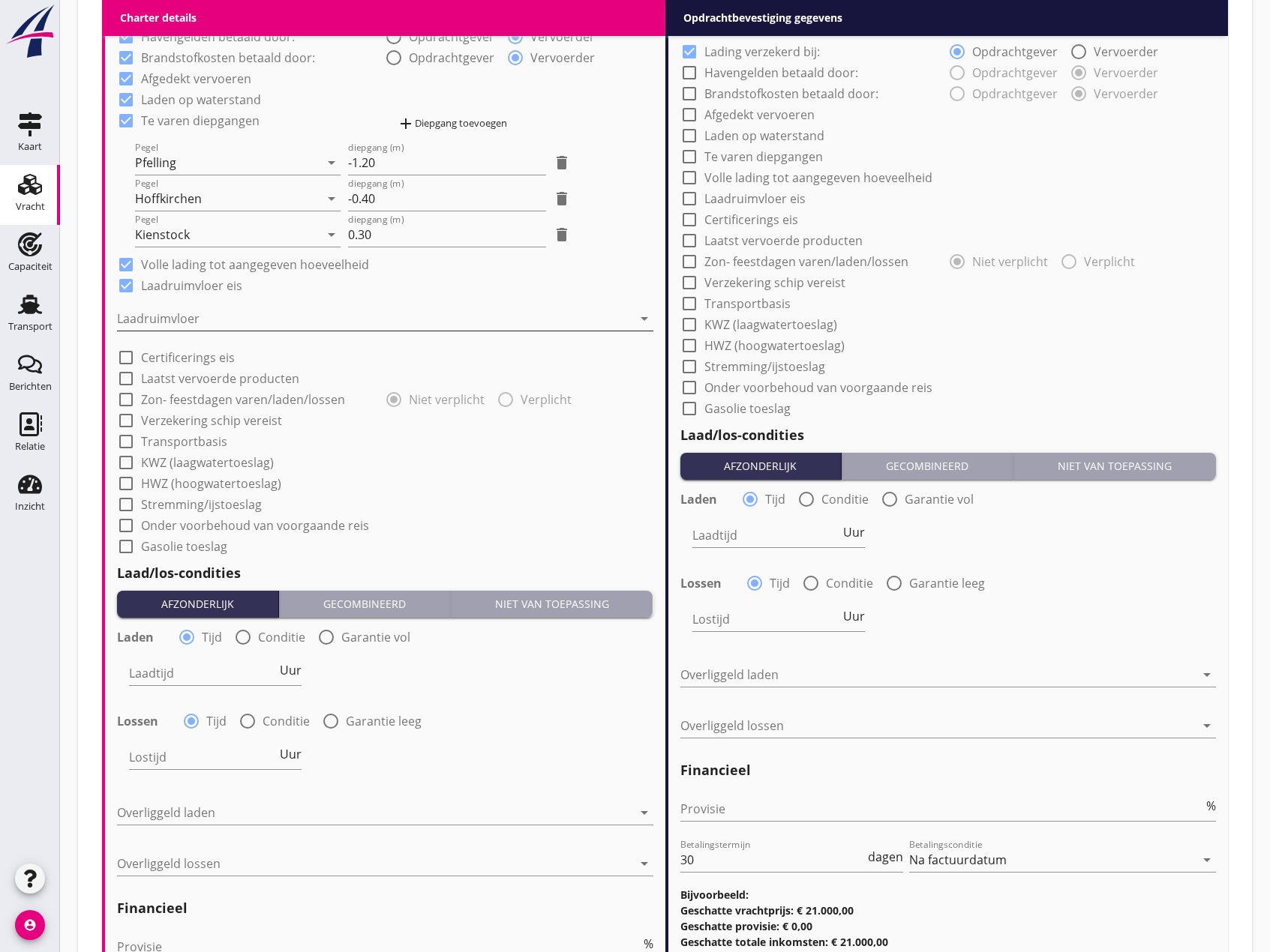
click at [142, 320] on div at bounding box center [375, 318] width 515 height 24
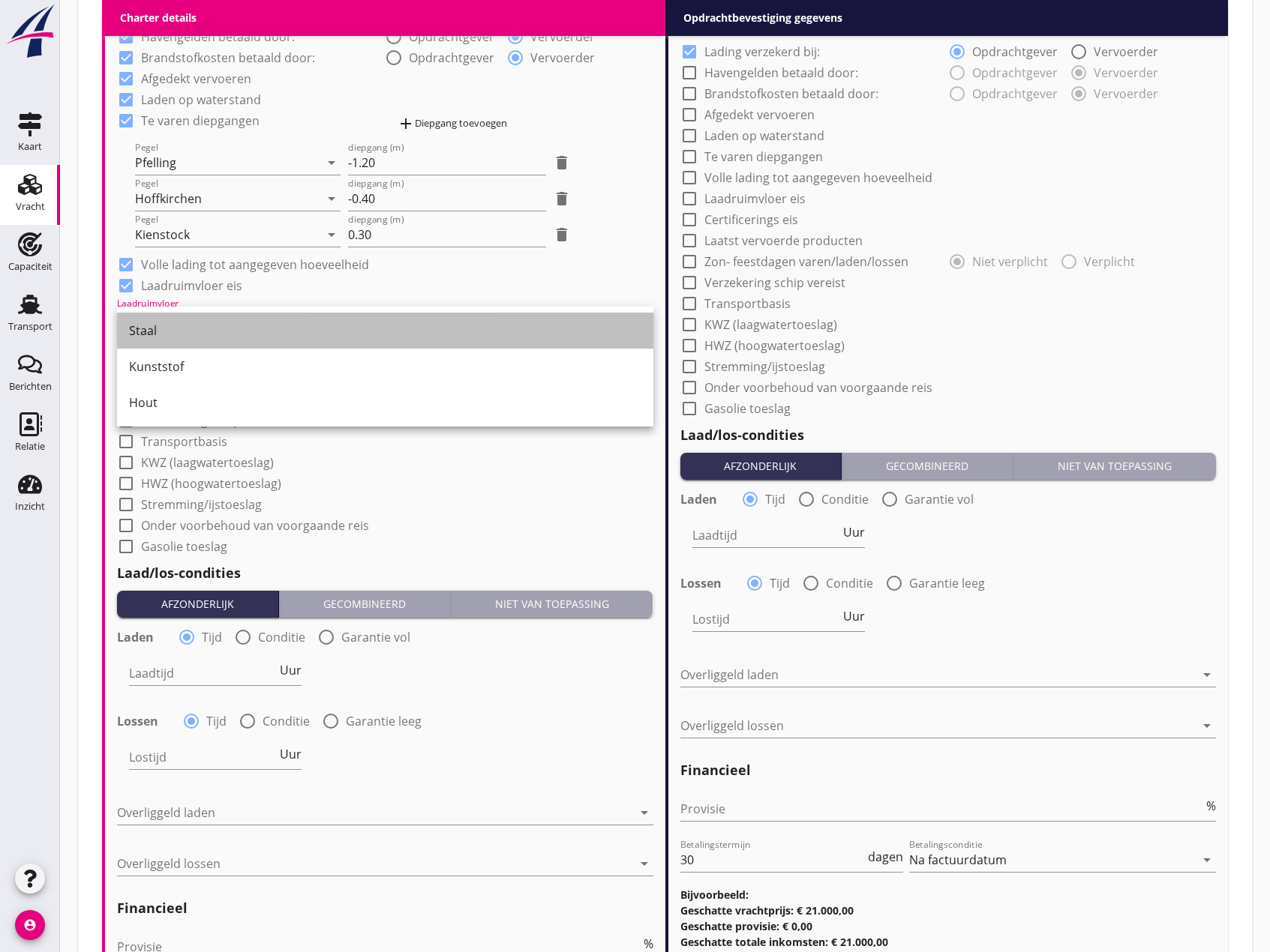
click at [146, 335] on div "Staal" at bounding box center [385, 330] width 512 height 18
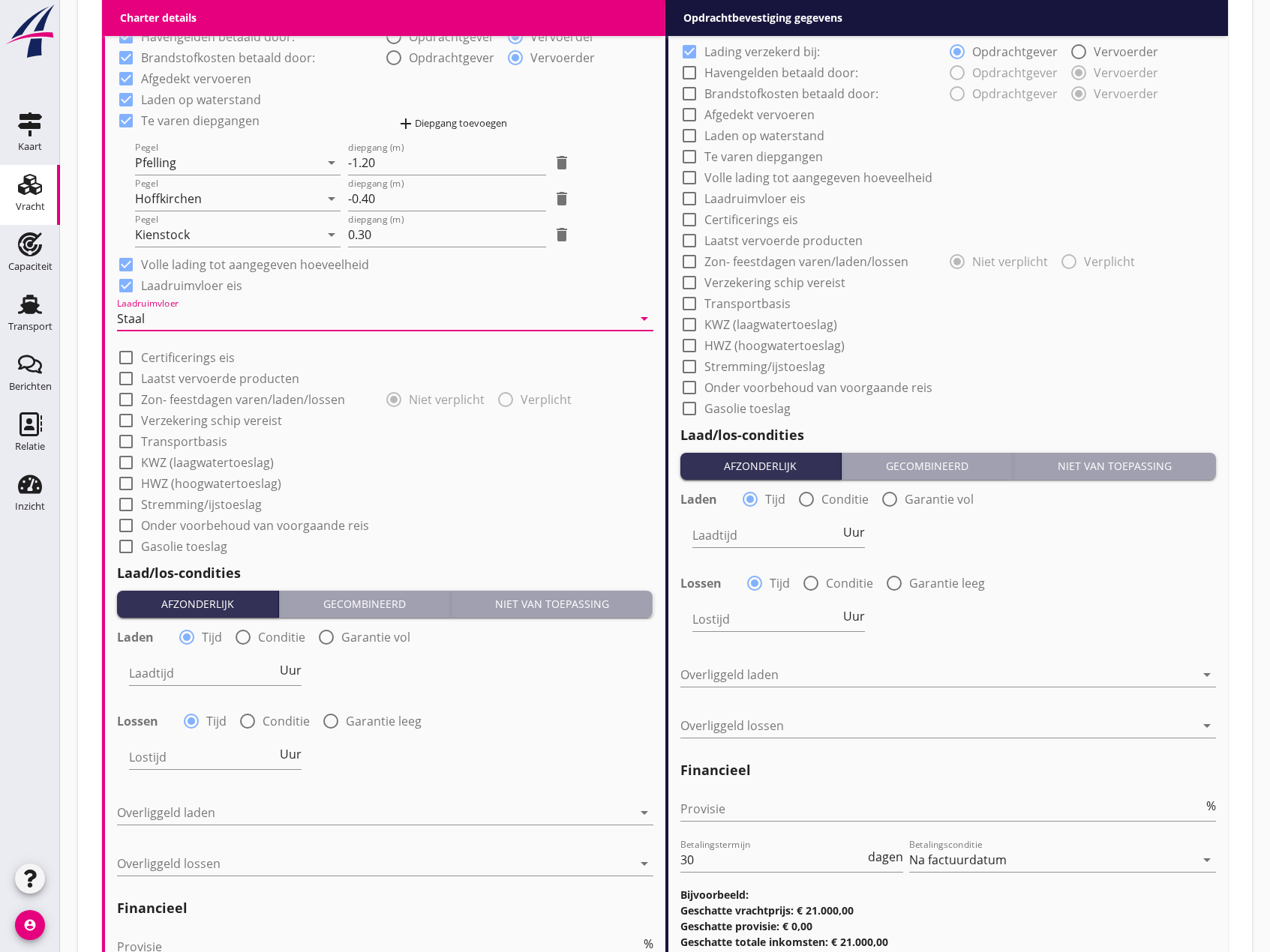
click at [128, 402] on div at bounding box center [126, 400] width 25 height 25
checkbox input "true"
click at [123, 422] on div at bounding box center [126, 420] width 25 height 25
checkbox input "true"
click at [128, 439] on div at bounding box center [126, 442] width 25 height 25
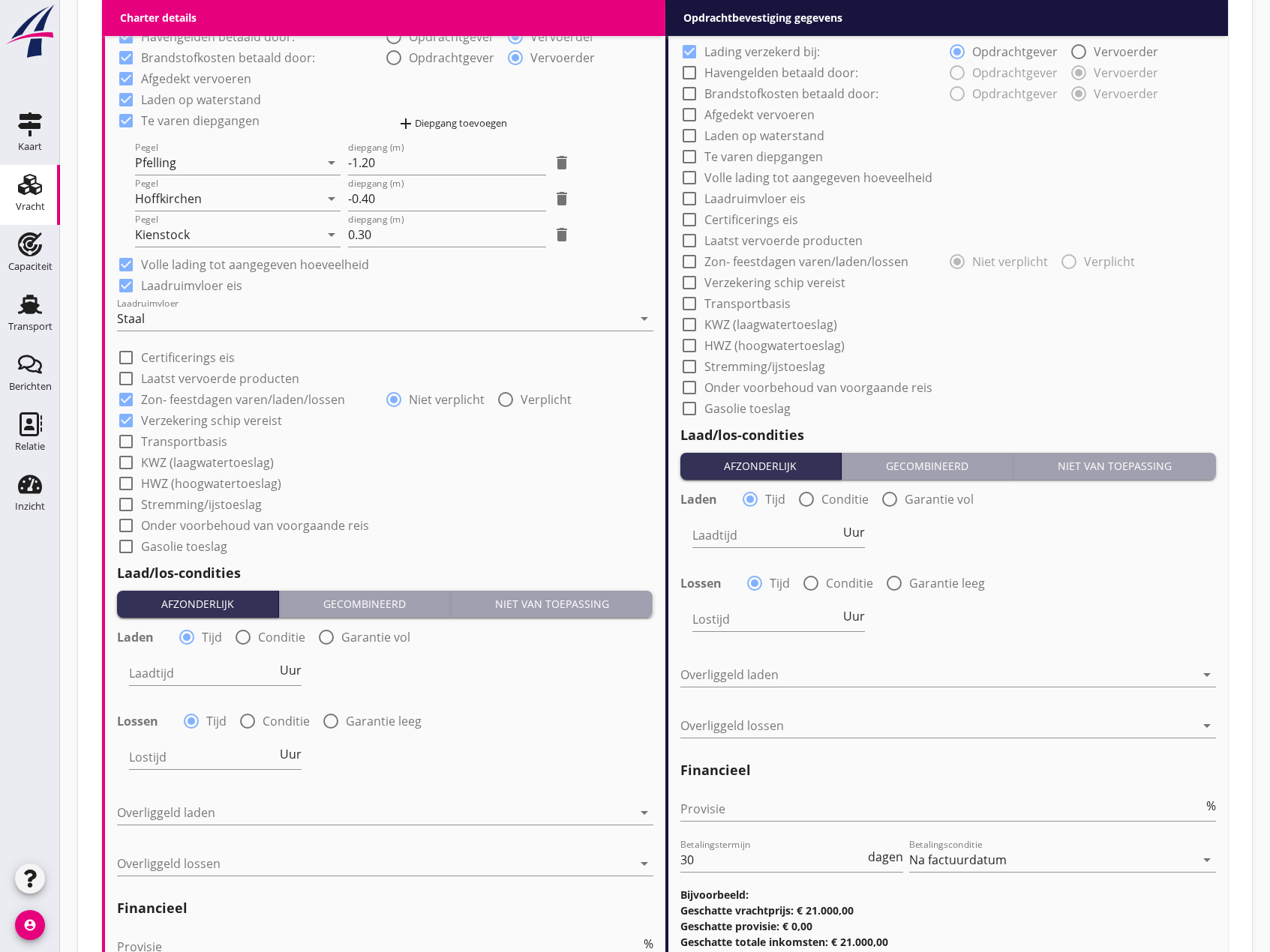
checkbox input "true"
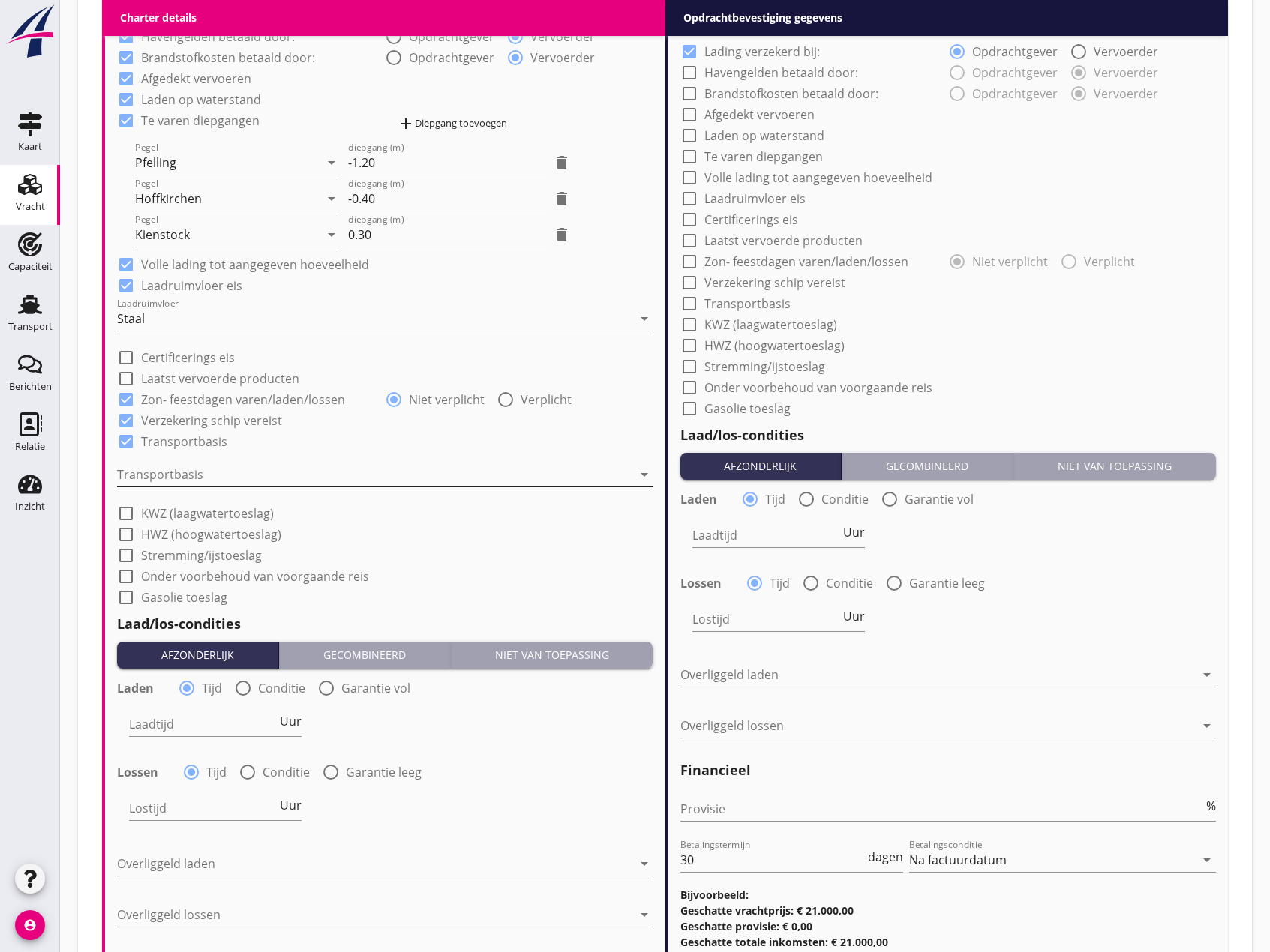
click at [174, 470] on div at bounding box center [375, 475] width 515 height 24
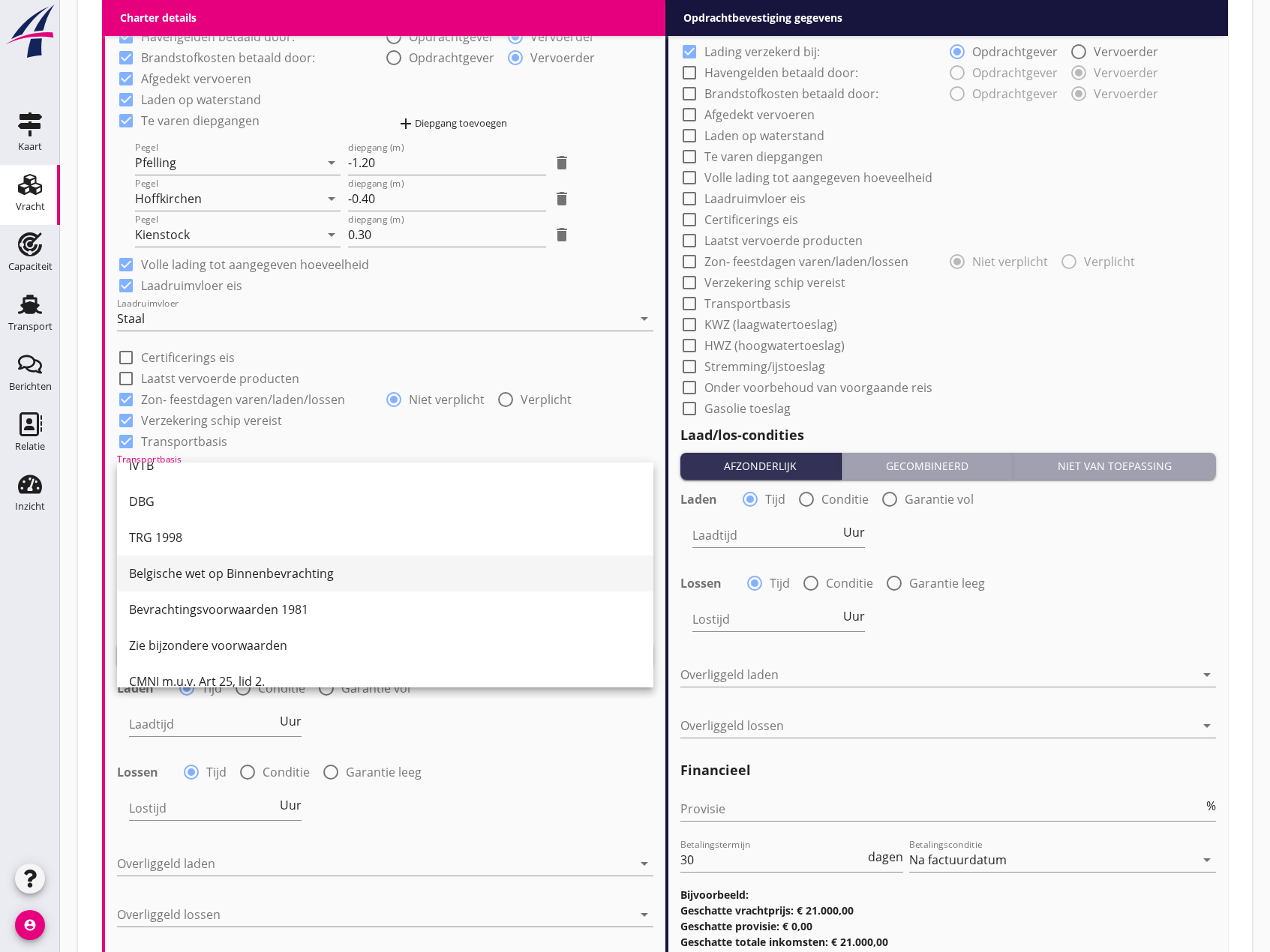
scroll to position [39, 0]
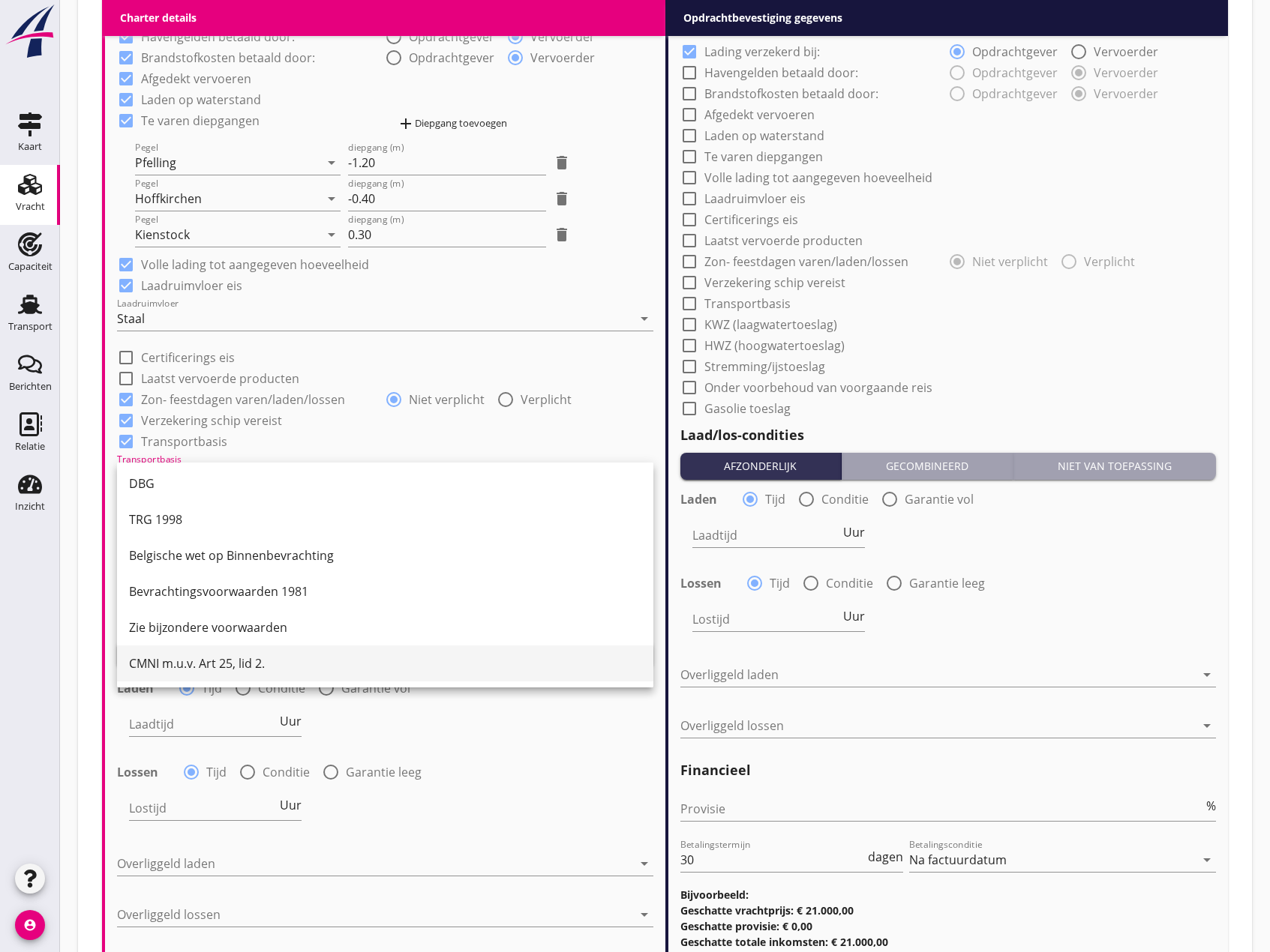
click at [213, 653] on div "CMNI m.u.v. Art 25, lid 2." at bounding box center [385, 664] width 512 height 36
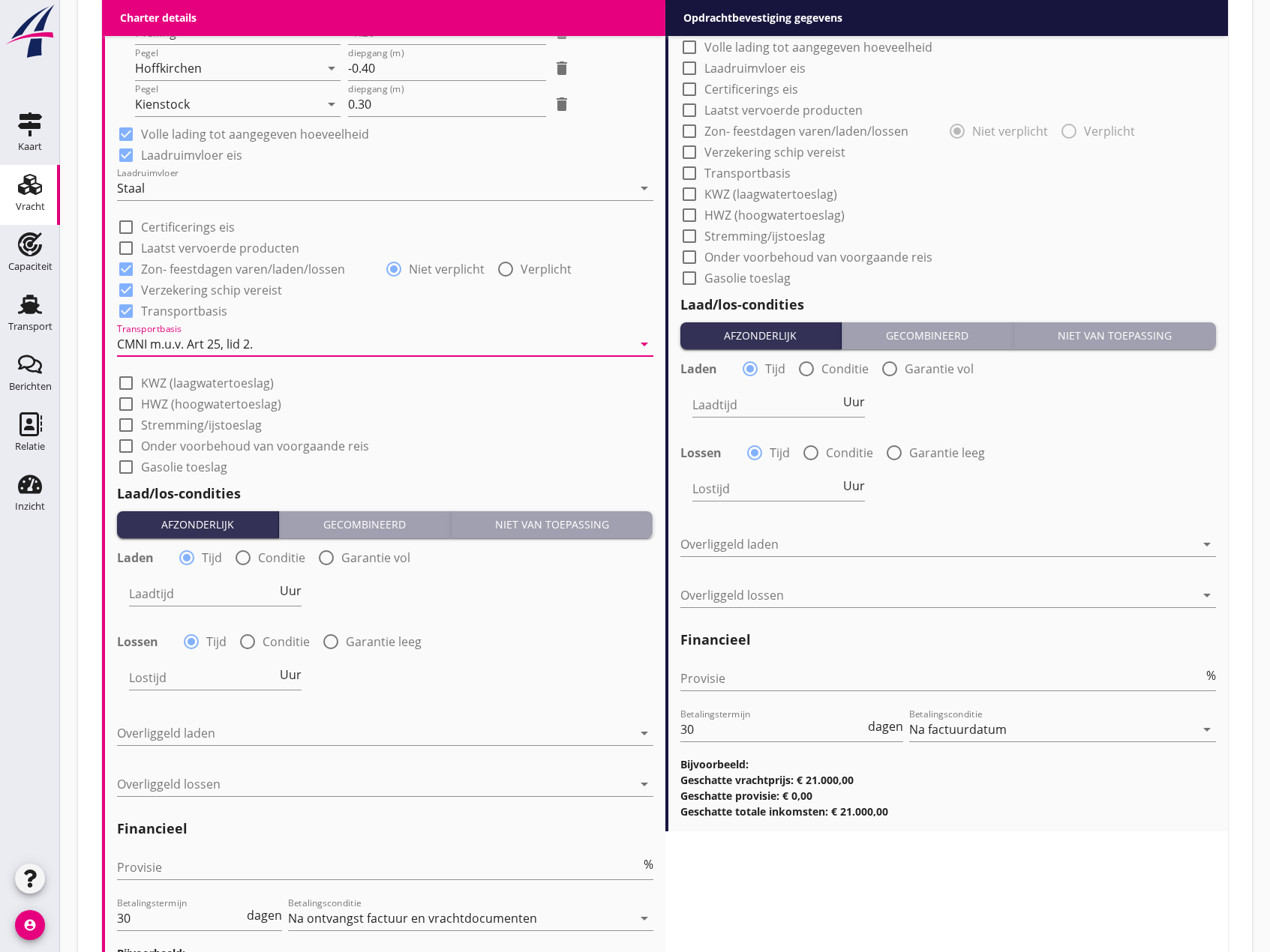
scroll to position [1349, 0]
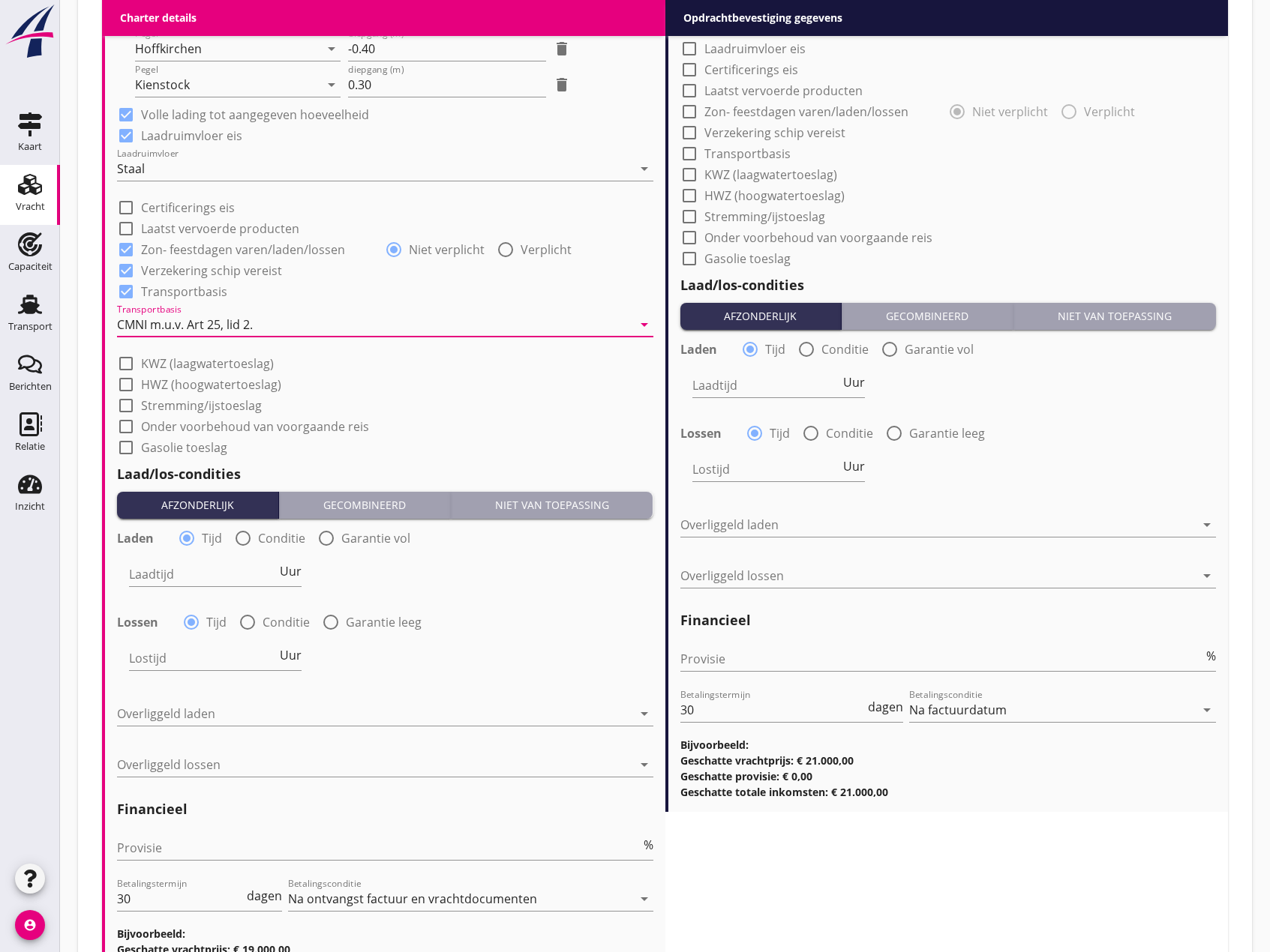
click at [323, 537] on div at bounding box center [326, 538] width 25 height 25
radio input "false"
radio input "true"
click at [610, 579] on icon "date_range" at bounding box center [615, 574] width 18 height 18
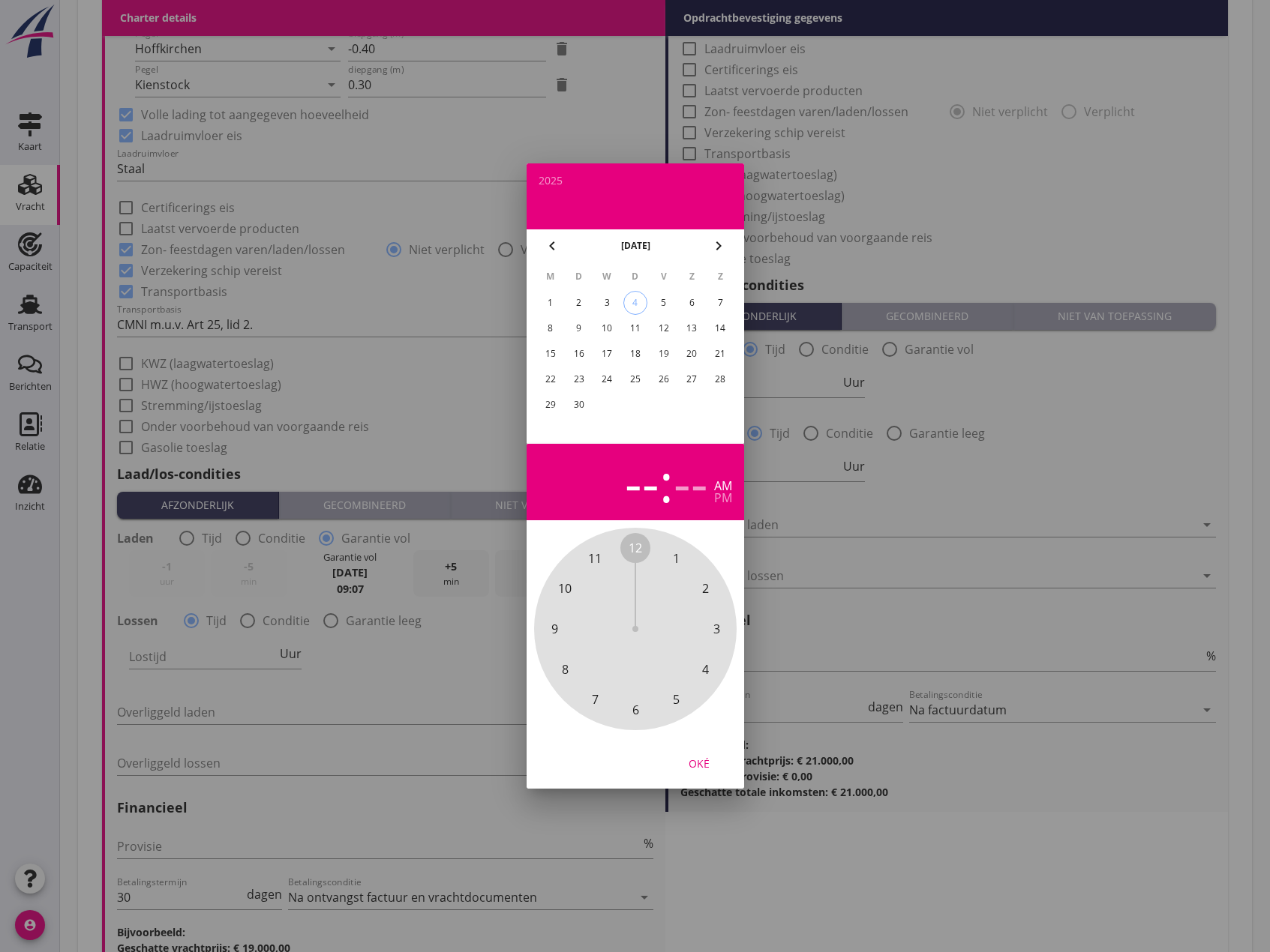
click at [554, 324] on div "8" at bounding box center [549, 328] width 24 height 24
click at [713, 488] on div "-- : -- am pm" at bounding box center [635, 482] width 194 height 52
click at [658, 489] on div "--" at bounding box center [643, 482] width 35 height 52
drag, startPoint x: 638, startPoint y: 548, endPoint x: 680, endPoint y: 627, distance: 89.5
click at [680, 627] on div "12 1 2 3 4 5 6 7 8 9 10 11" at bounding box center [635, 629] width 162 height 162
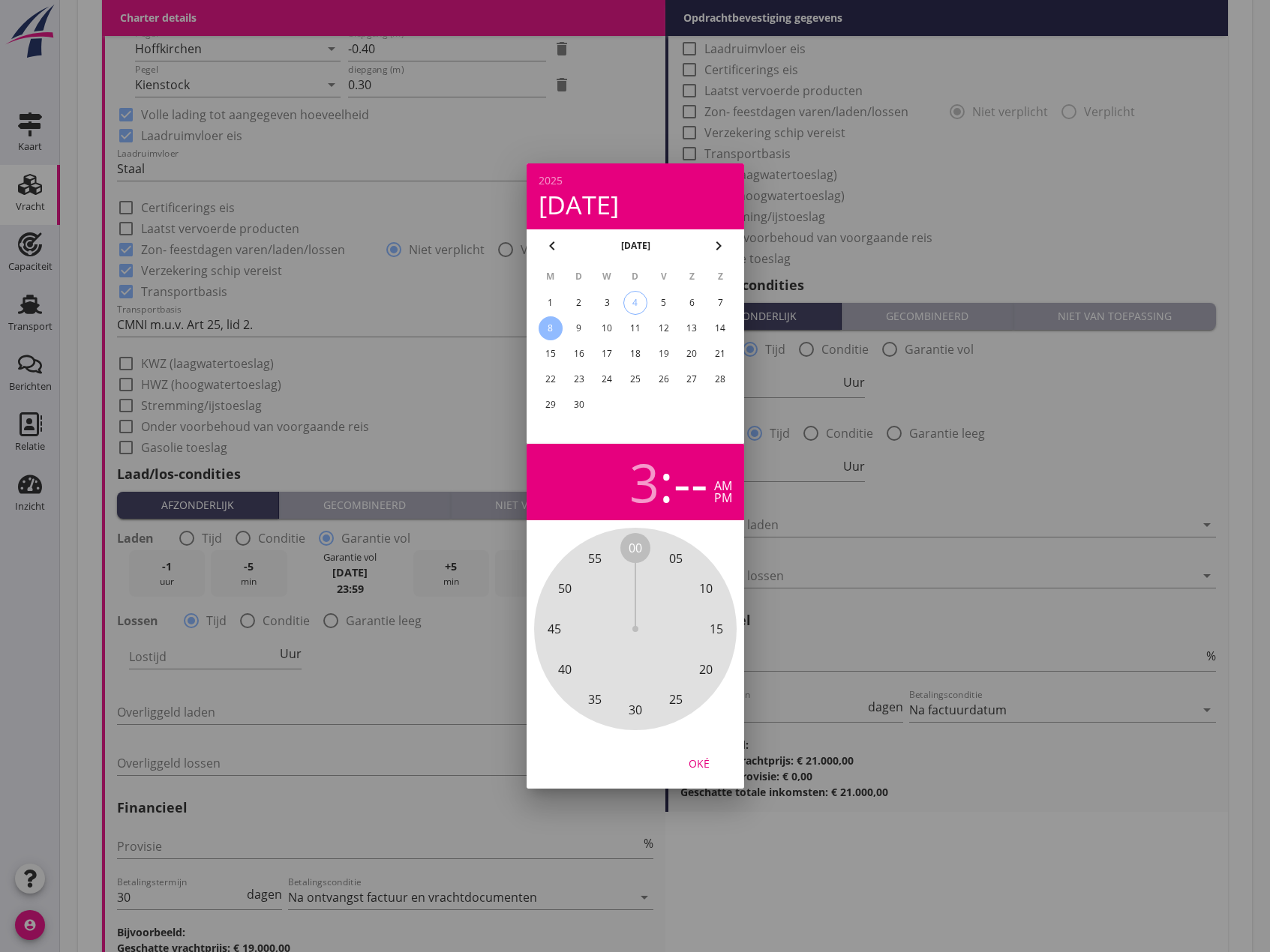
click at [720, 499] on div "pm" at bounding box center [722, 498] width 18 height 12
click at [552, 324] on div "8" at bounding box center [549, 328] width 24 height 24
click at [704, 767] on div "Oké" at bounding box center [699, 764] width 42 height 16
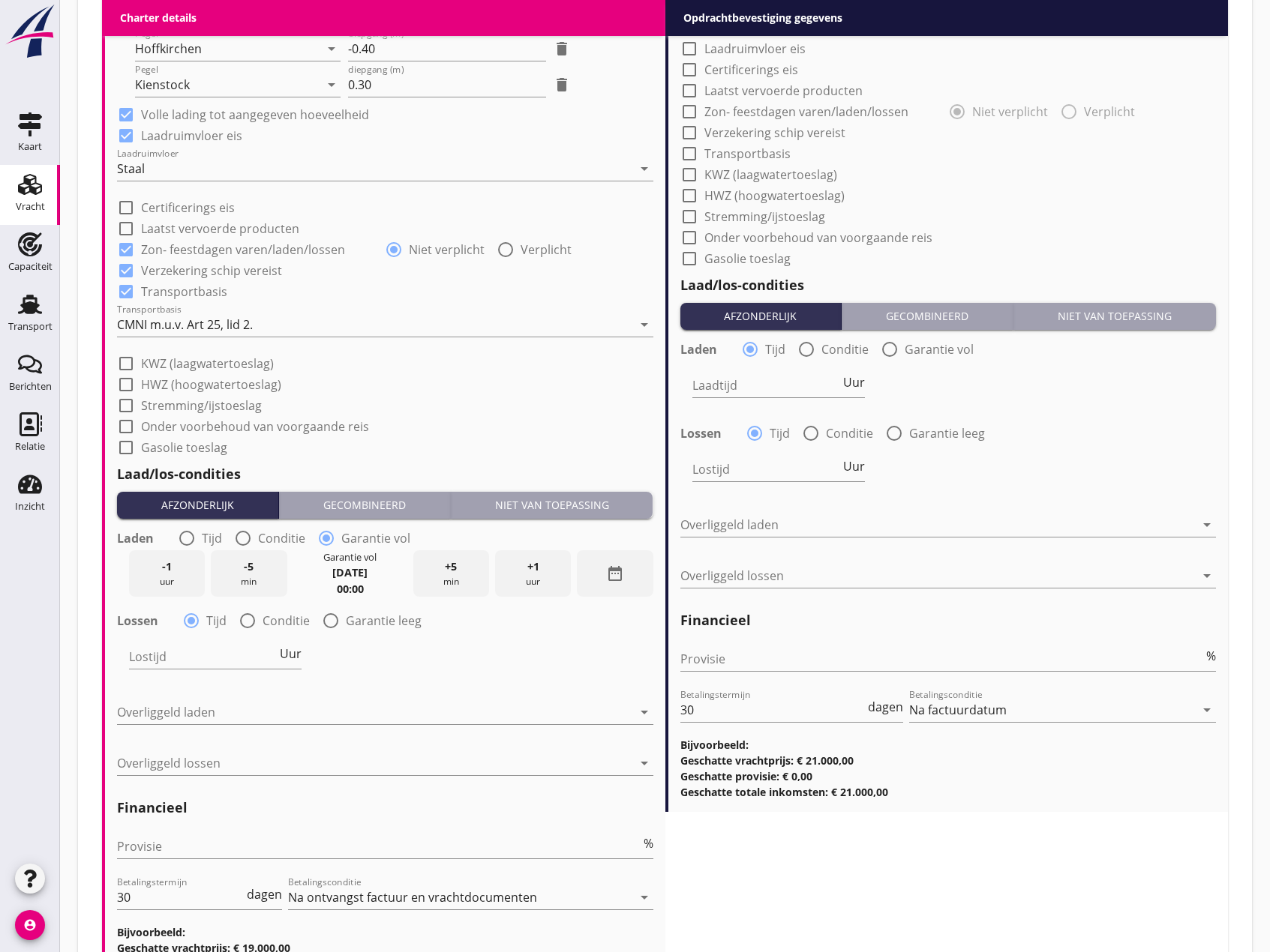
click at [352, 581] on div "00:00" at bounding box center [350, 589] width 27 height 17
click at [609, 574] on icon "date_range" at bounding box center [615, 574] width 18 height 18
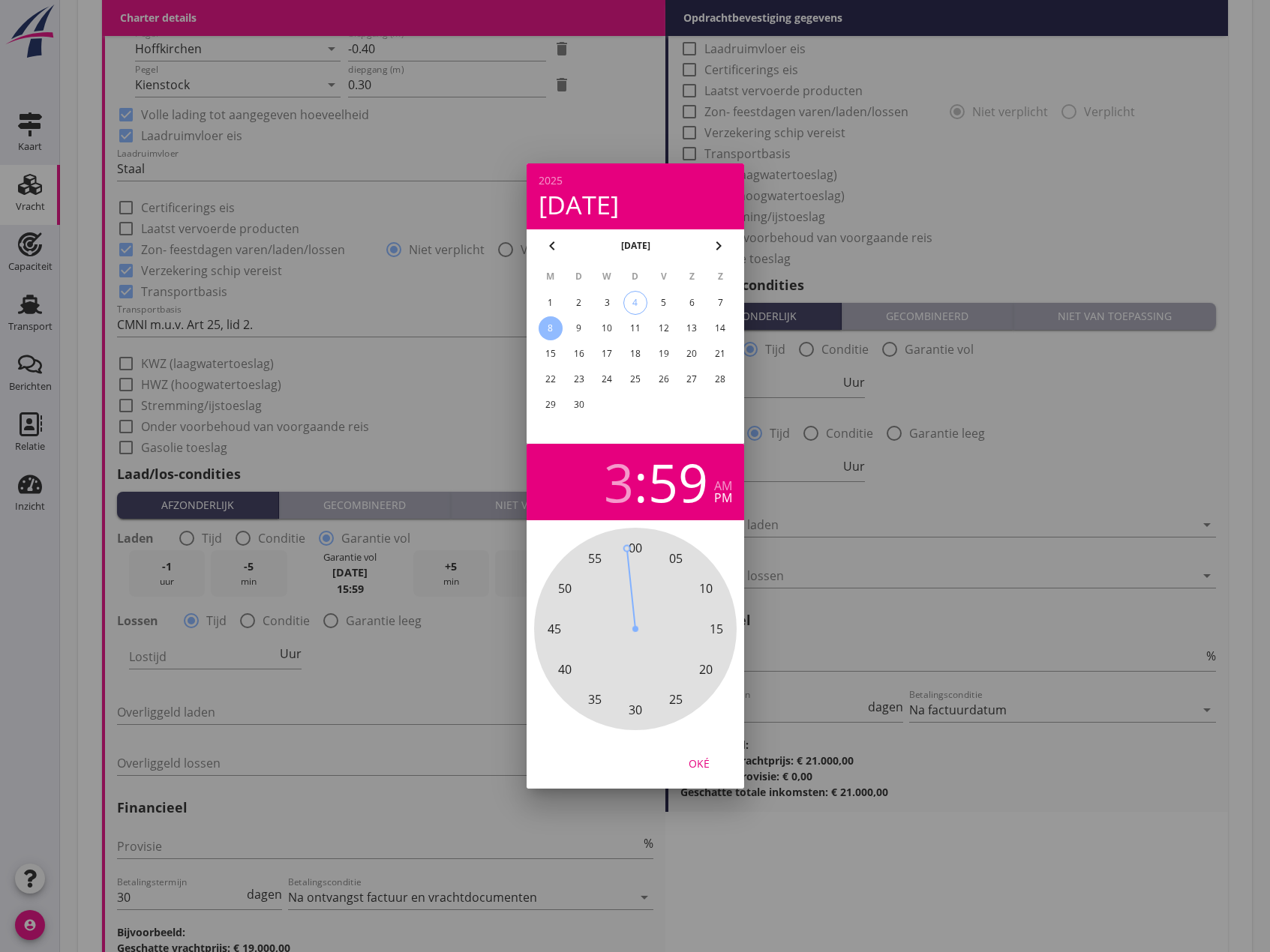
drag, startPoint x: 635, startPoint y: 542, endPoint x: 627, endPoint y: 581, distance: 39.8
click at [627, 581] on div "00 05 10 15 20 25 30 35 40 45 50 55" at bounding box center [635, 629] width 162 height 162
click at [612, 476] on div "3" at bounding box center [619, 482] width 30 height 52
drag, startPoint x: 713, startPoint y: 627, endPoint x: 605, endPoint y: 596, distance: 112.4
click at [605, 596] on div "12 1 2 3 4 5 6 7 8 9 10 11" at bounding box center [635, 629] width 162 height 162
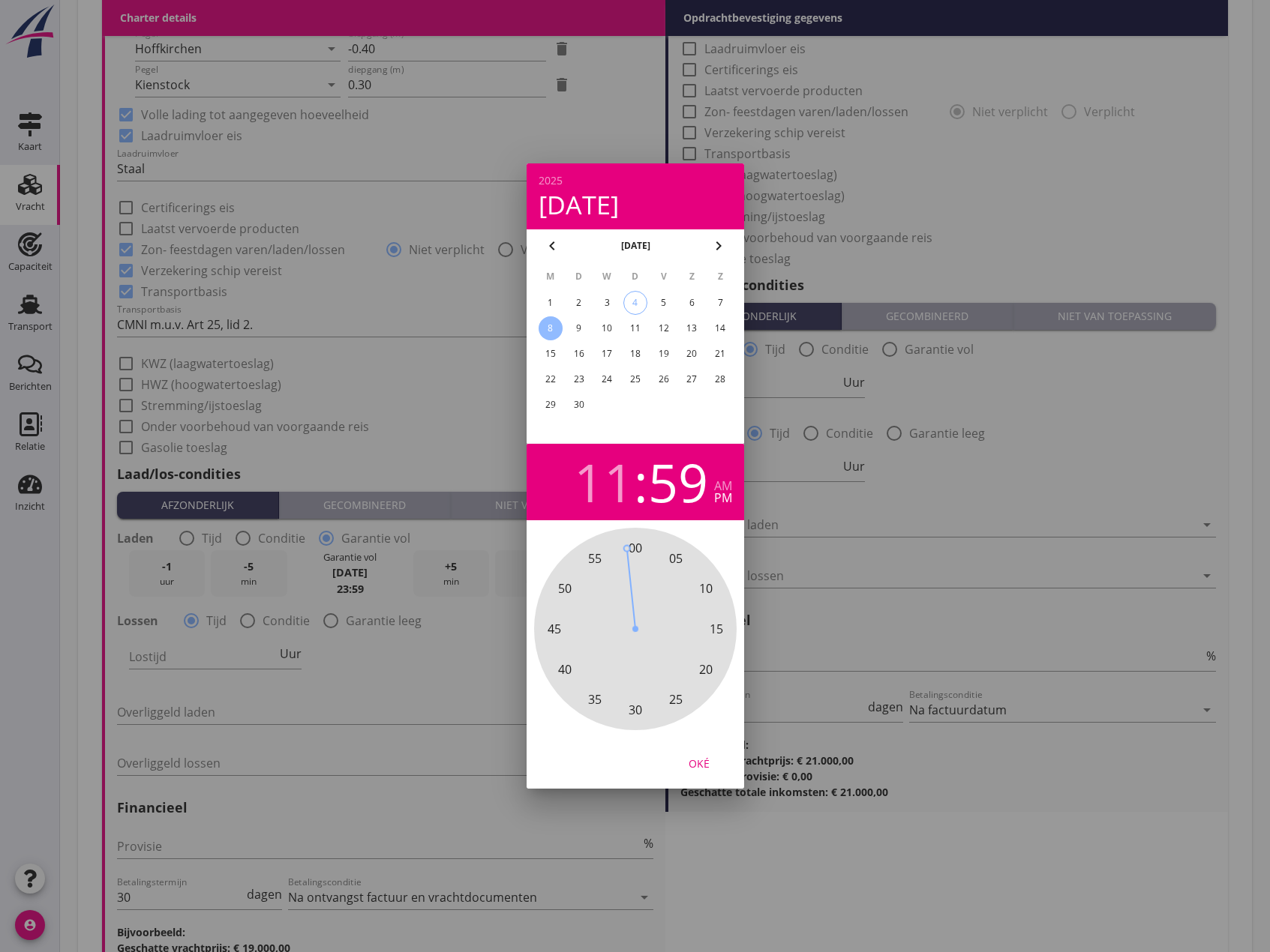
click at [703, 762] on div "Oké" at bounding box center [699, 764] width 42 height 16
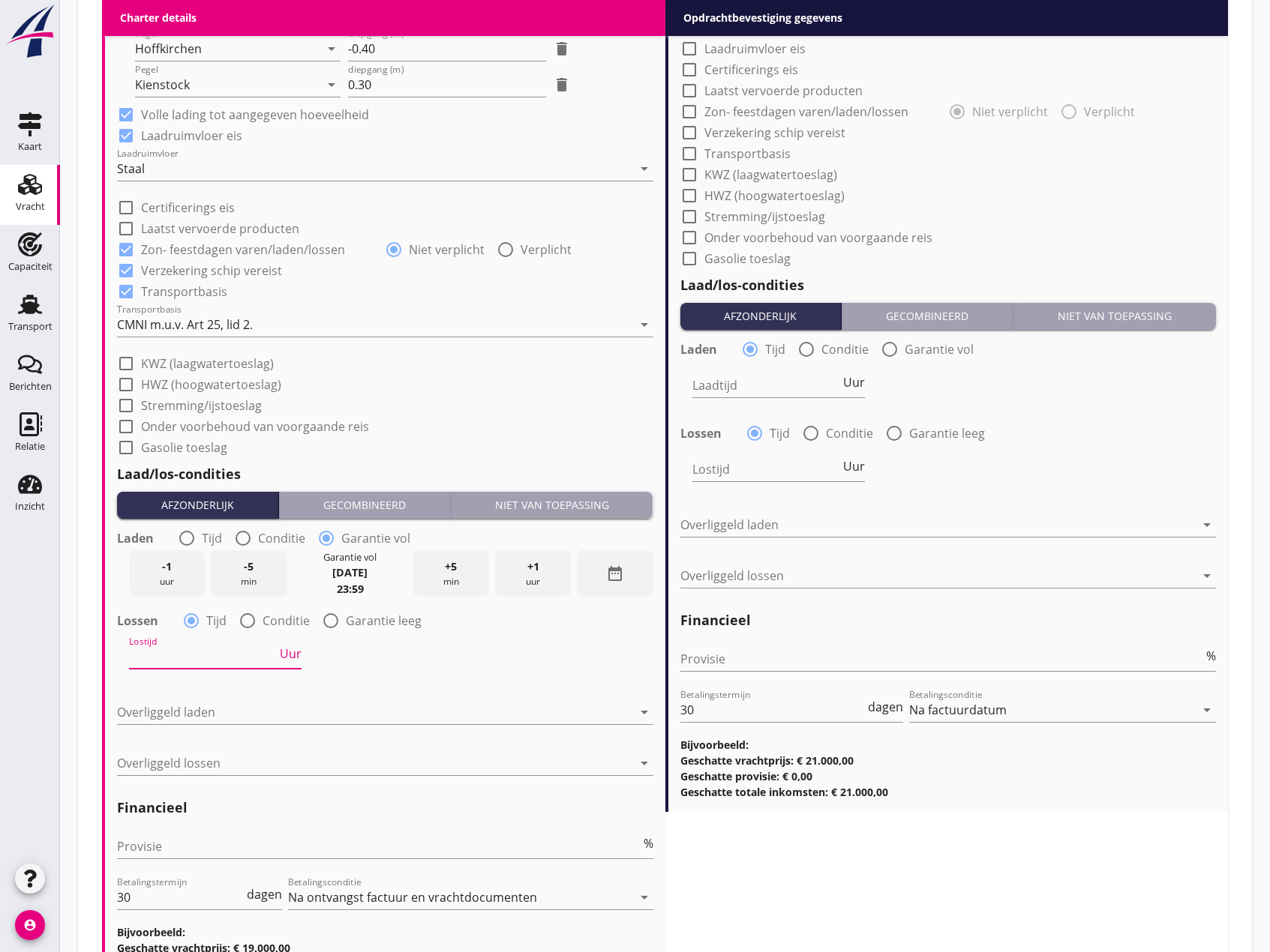
click at [201, 659] on input "Lostijd" at bounding box center [202, 657] width 148 height 24
click at [329, 621] on div at bounding box center [330, 621] width 25 height 25
radio input "false"
radio input "true"
click at [616, 658] on icon "date_range" at bounding box center [615, 657] width 18 height 18
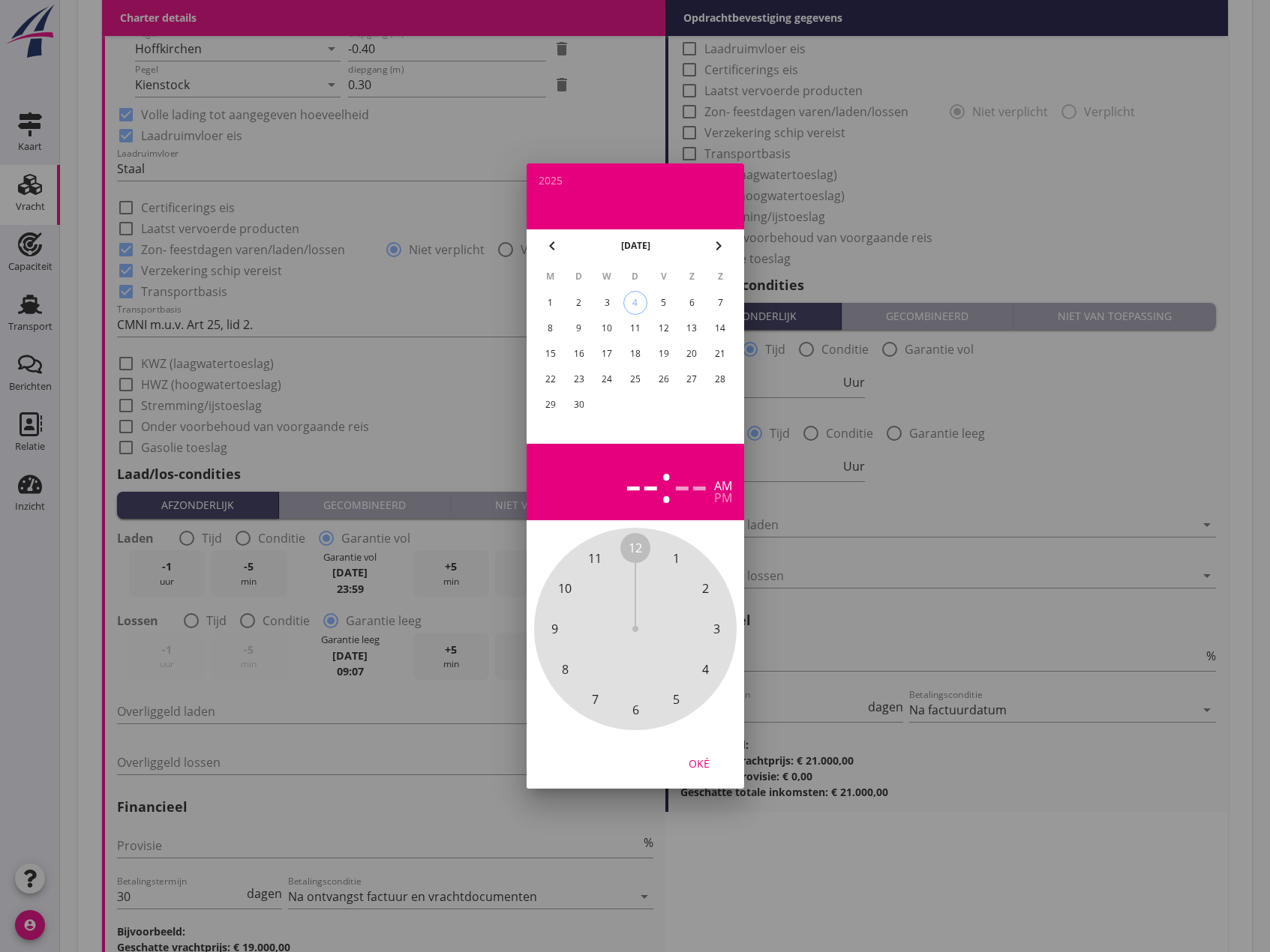
click at [609, 328] on div "10" at bounding box center [607, 328] width 24 height 24
drag, startPoint x: 635, startPoint y: 553, endPoint x: 673, endPoint y: 646, distance: 100.5
click at [673, 646] on div "12 1 2 3 4 5 6 7 8 9 10 11" at bounding box center [635, 629] width 162 height 162
click at [696, 760] on div "Oké" at bounding box center [699, 764] width 42 height 16
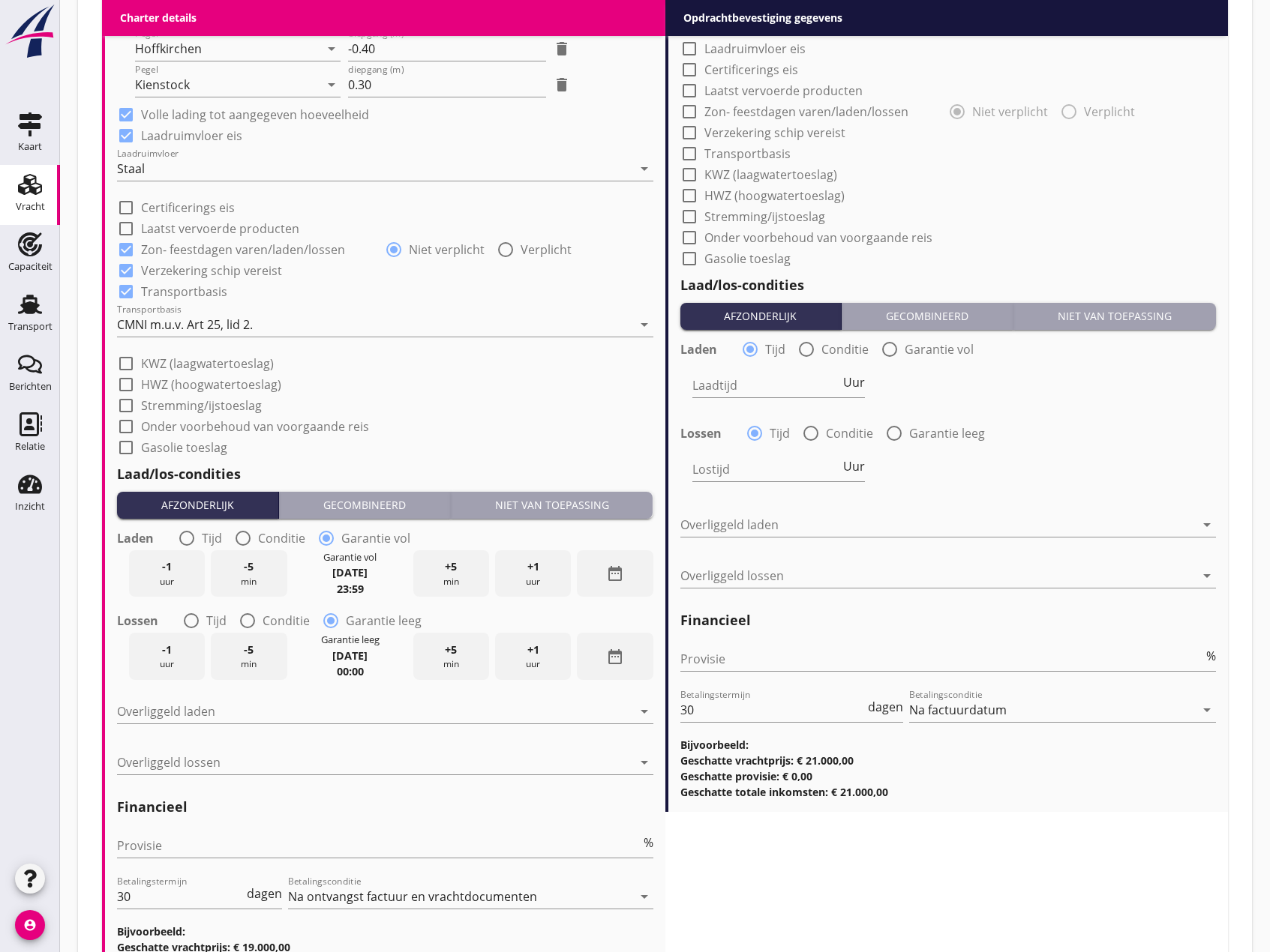
click at [606, 665] on icon "date_range" at bounding box center [615, 657] width 18 height 18
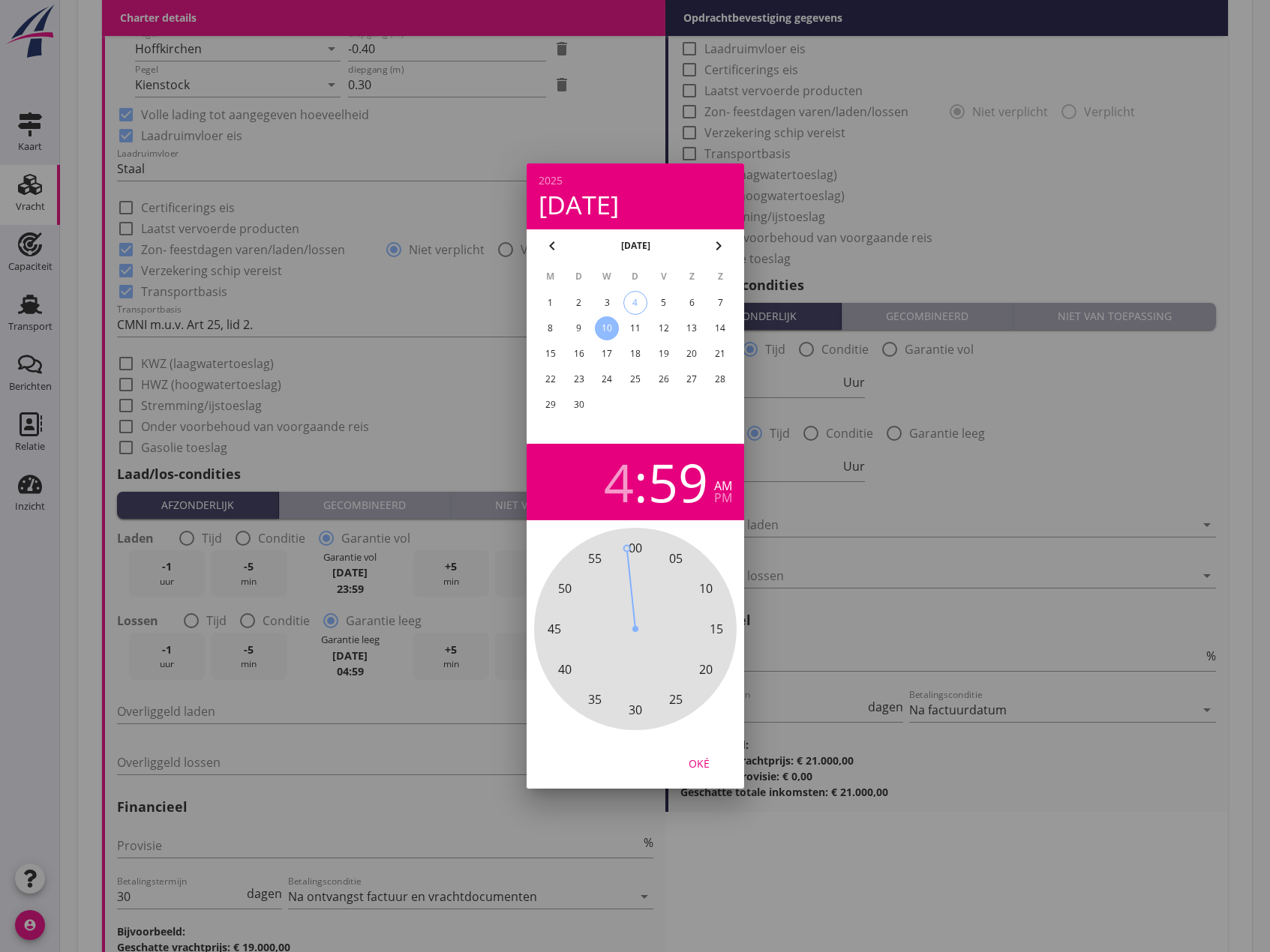
drag, startPoint x: 632, startPoint y: 552, endPoint x: 628, endPoint y: 588, distance: 36.2
click at [628, 588] on div "00 05 10 15 20 25 30 35 40 45 50 55" at bounding box center [635, 629] width 162 height 162
click at [716, 504] on div "pm" at bounding box center [722, 498] width 18 height 12
click at [606, 483] on div "4" at bounding box center [619, 482] width 30 height 52
drag, startPoint x: 704, startPoint y: 671, endPoint x: 623, endPoint y: 609, distance: 102.0
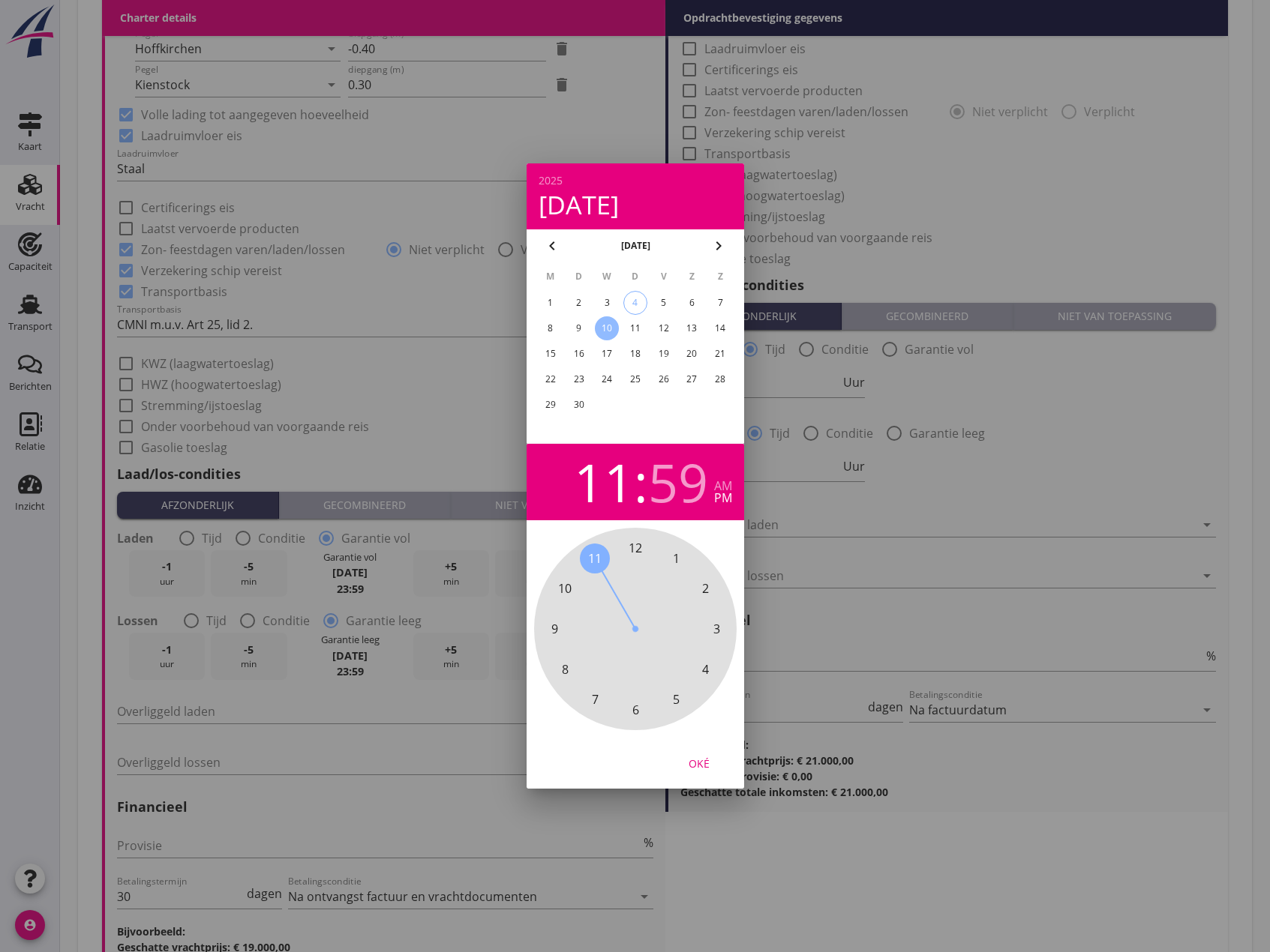
click at [623, 609] on div "12 1 2 3 4 5 6 7 8 9 10 11" at bounding box center [635, 629] width 162 height 162
click at [704, 764] on div "Oké" at bounding box center [699, 764] width 42 height 16
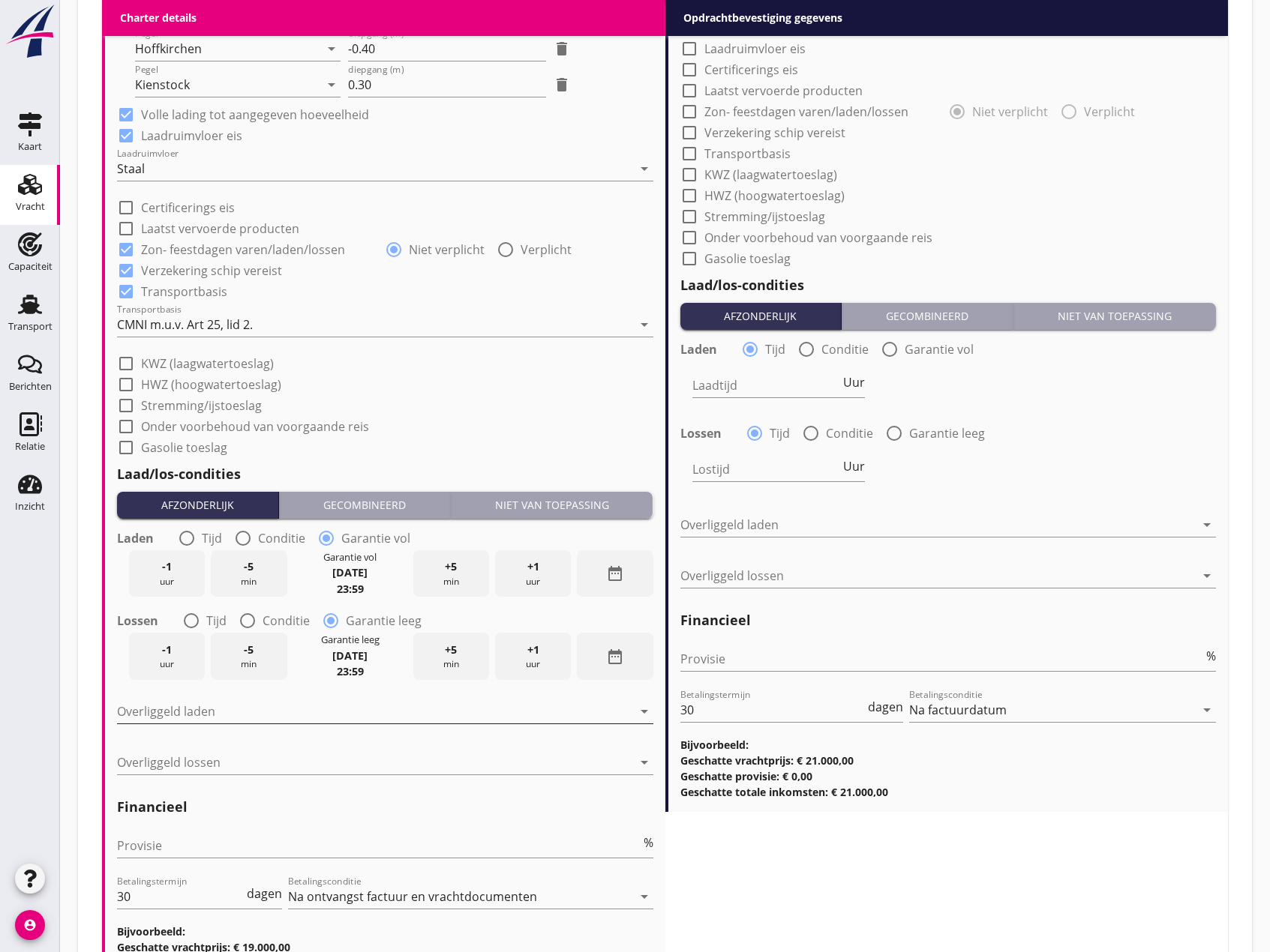
click at [201, 701] on div at bounding box center [375, 711] width 515 height 24
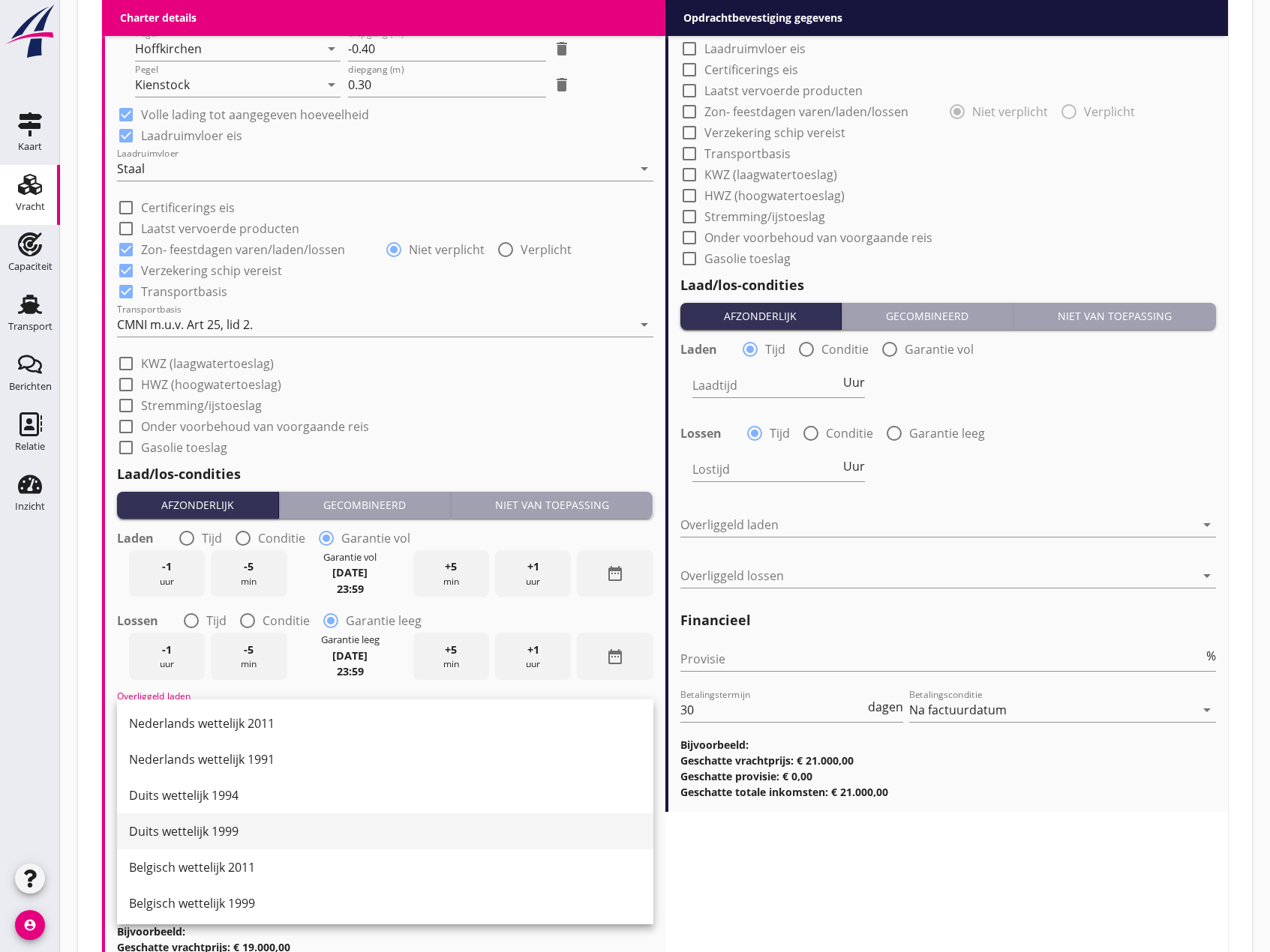
click at [205, 833] on div "Duits wettelijk 1999" at bounding box center [385, 831] width 512 height 18
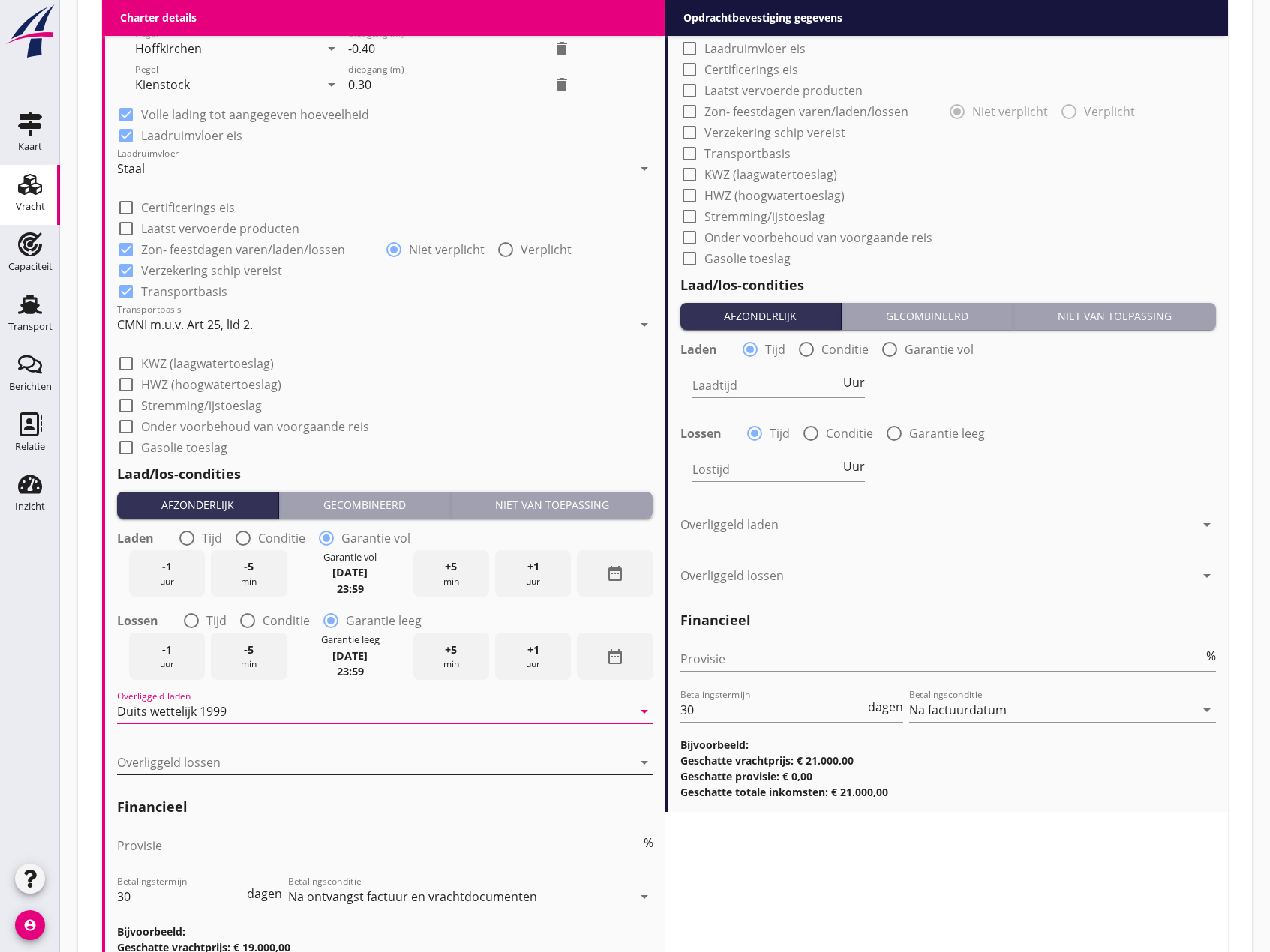
click at [188, 763] on div at bounding box center [375, 762] width 515 height 24
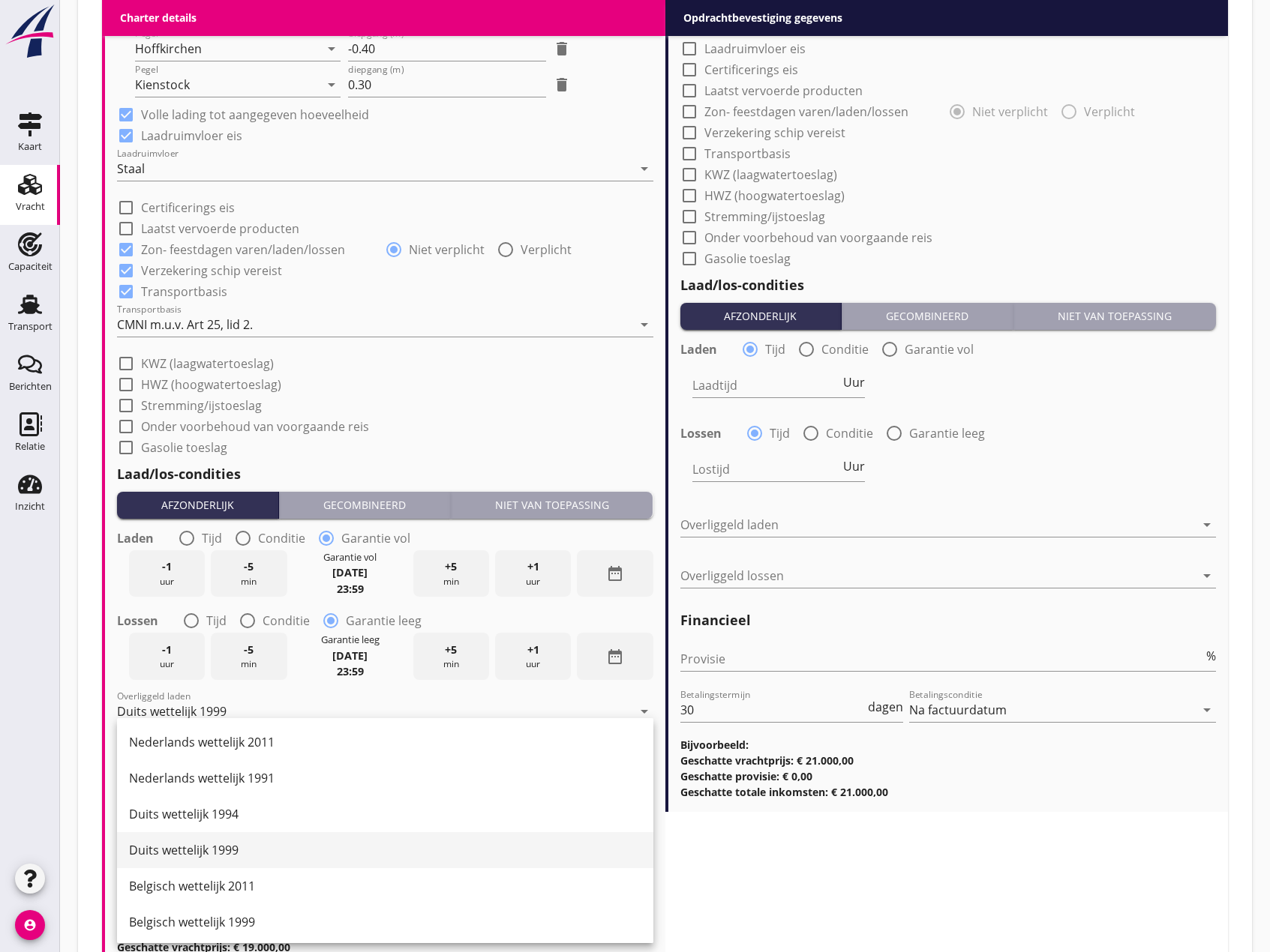
click at [194, 843] on div "Duits wettelijk 1999" at bounding box center [385, 850] width 512 height 18
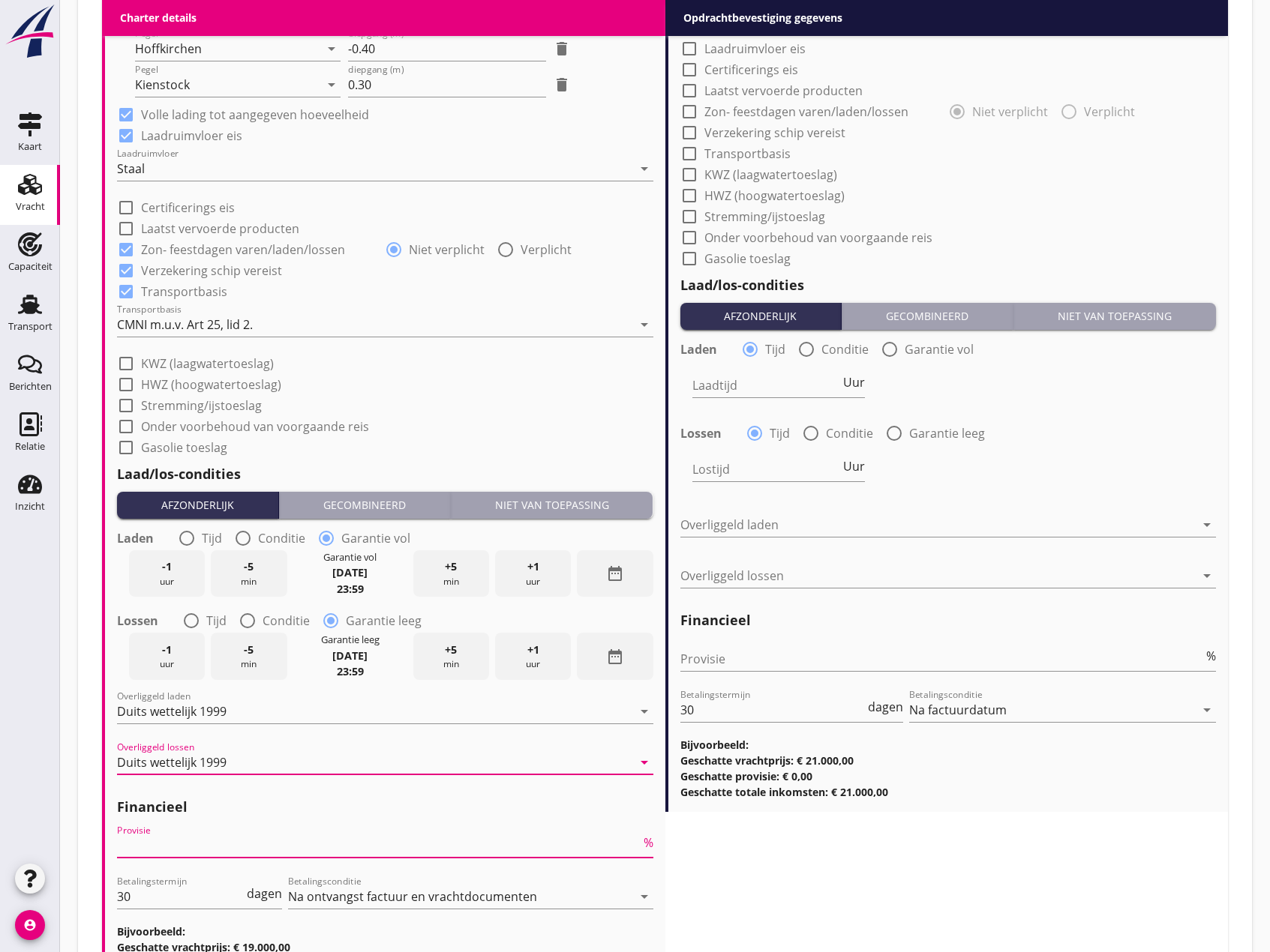
click at [208, 836] on input "Provisie" at bounding box center [379, 845] width 523 height 24
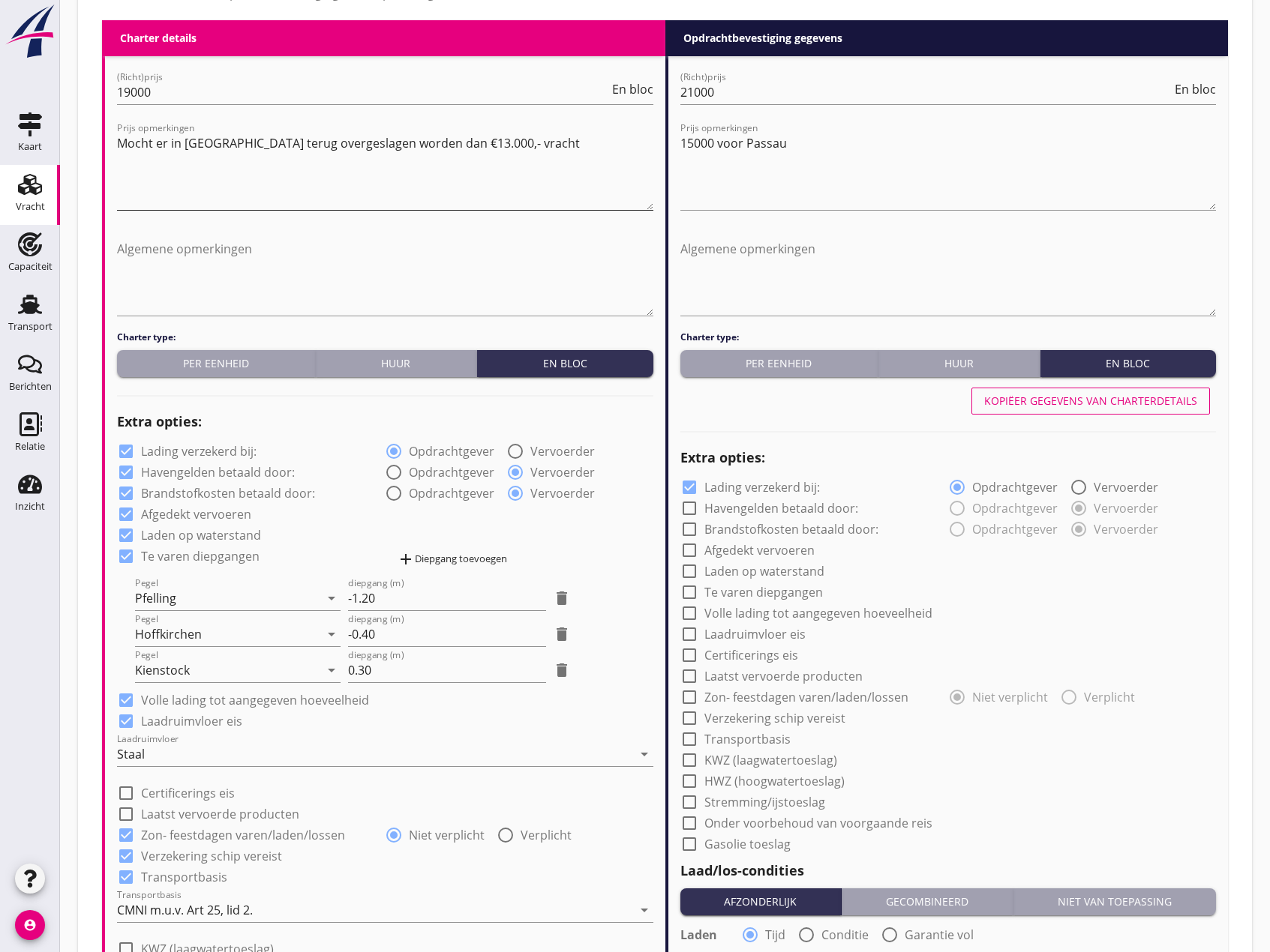
scroll to position [750, 0]
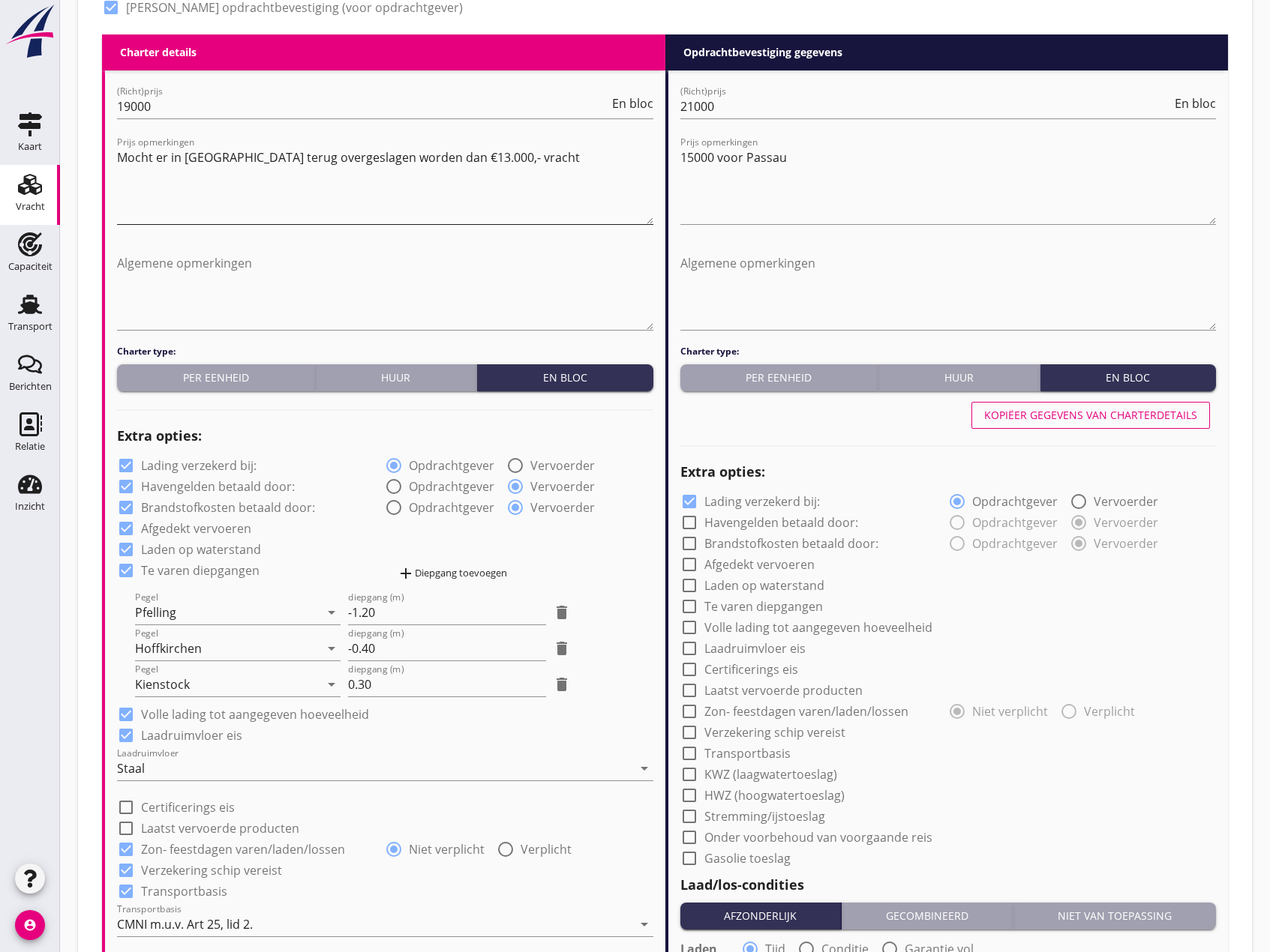
type input "0"
click at [518, 163] on textarea "Mocht er in [GEOGRAPHIC_DATA] terug overgeslagen worden dan €13.000,- vracht" at bounding box center [385, 185] width 537 height 79
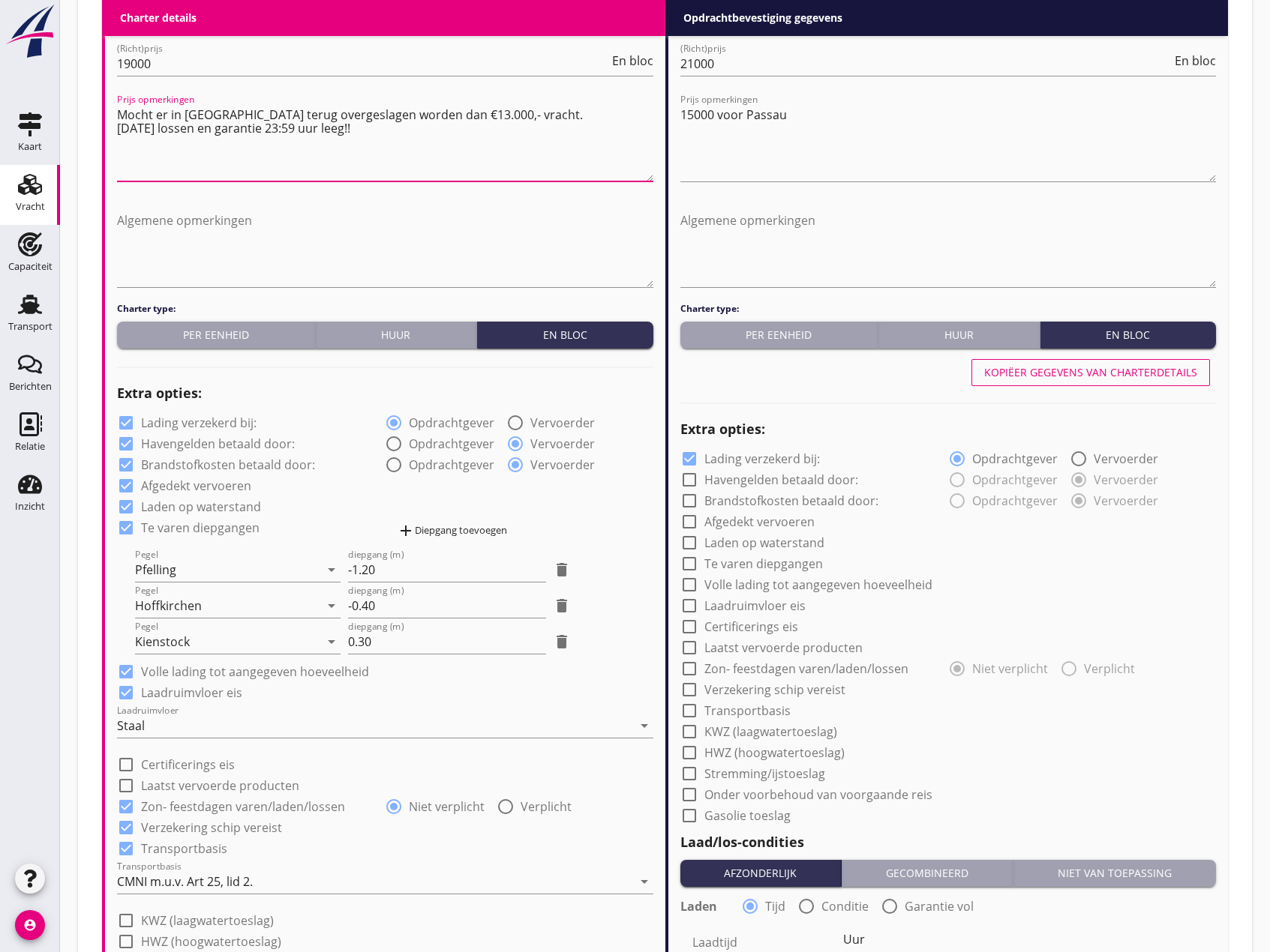
scroll to position [748, 0]
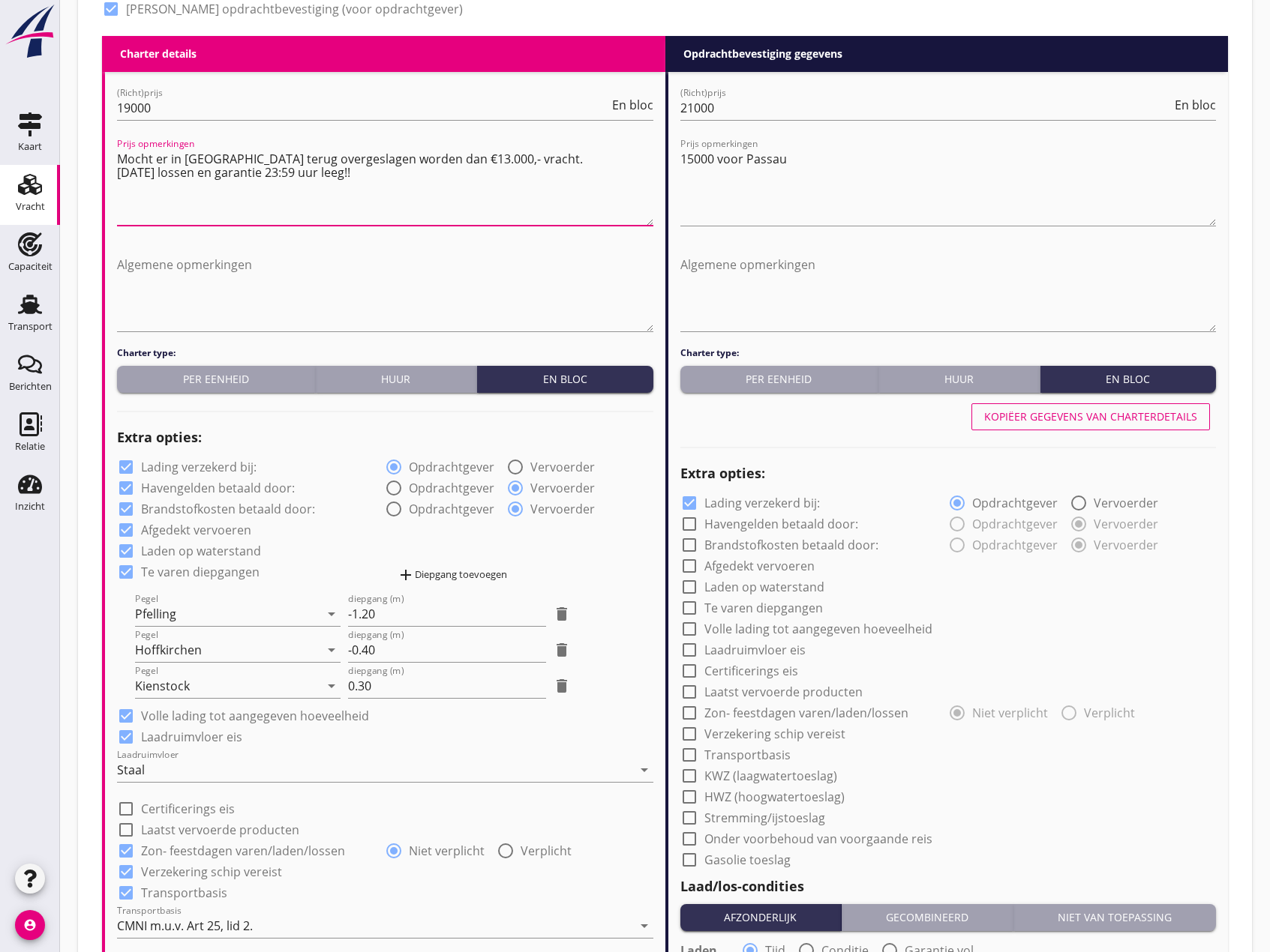
type textarea "Mocht er in [GEOGRAPHIC_DATA] terug overgeslagen worden dan €13.000,- vracht. […"
click at [1107, 419] on div "Kopiëer gegevens van charterdetails" at bounding box center [1091, 416] width 213 height 16
checkbox input "true"
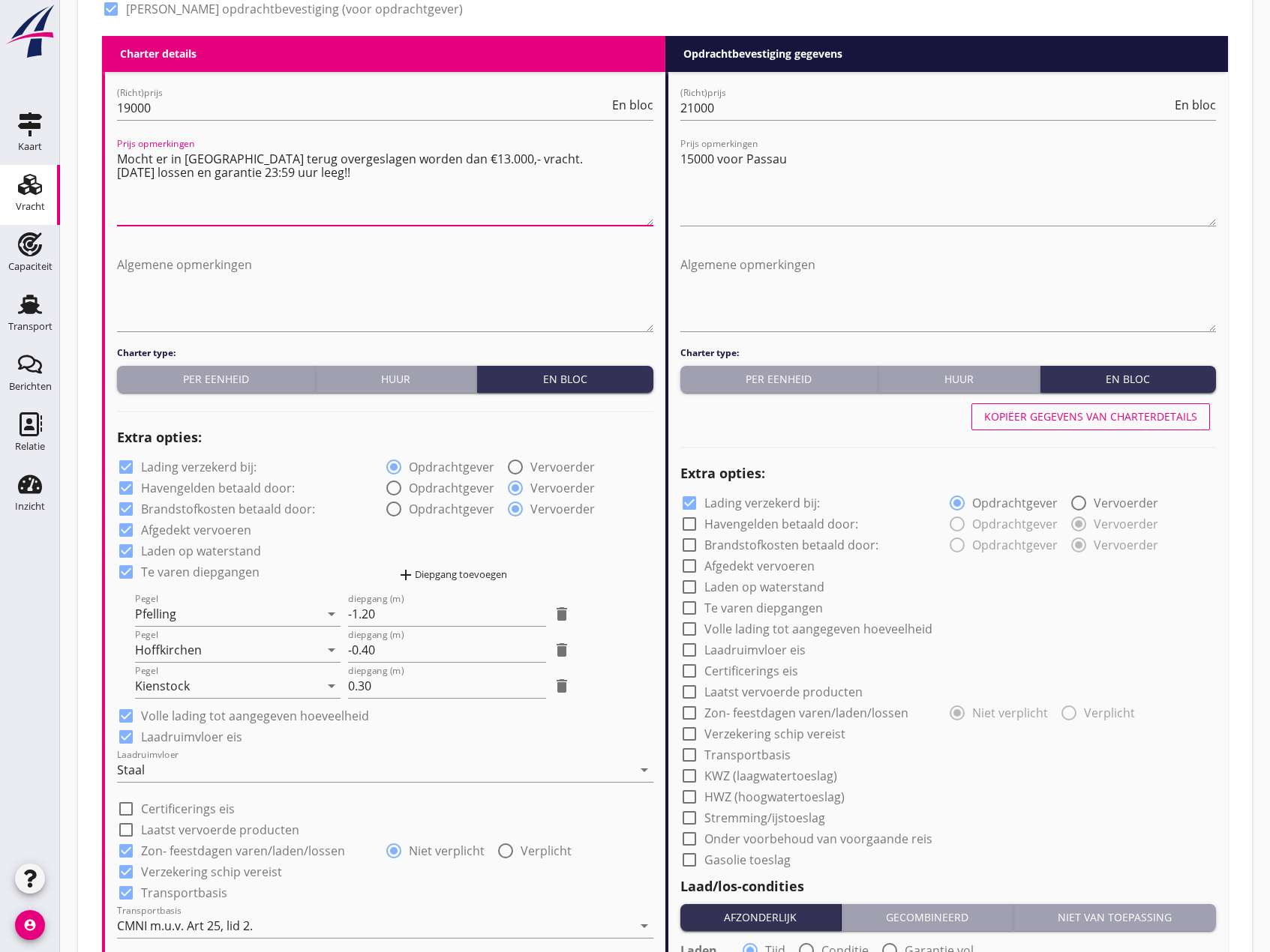
checkbox input "true"
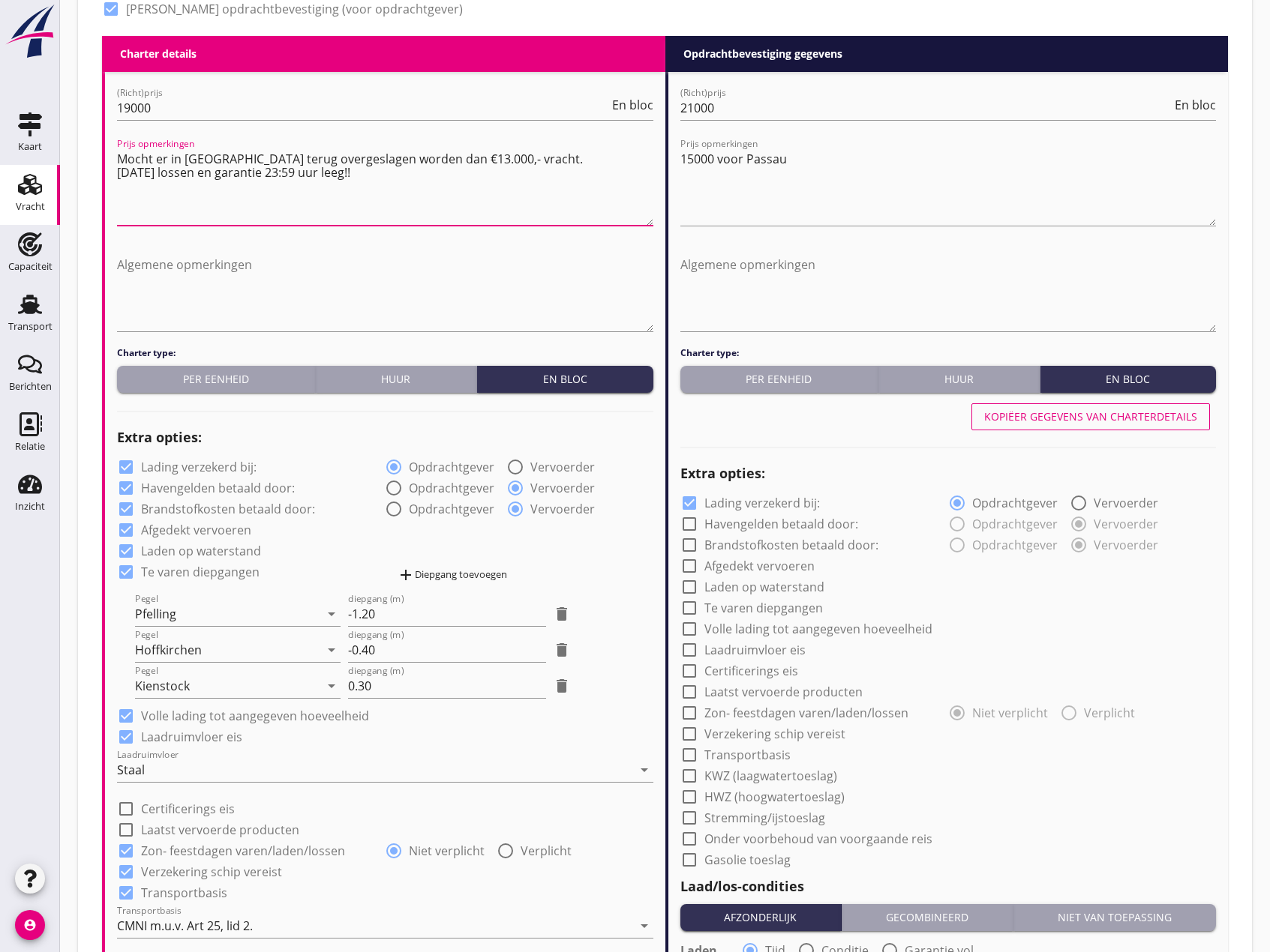
checkbox input "true"
radio input "false"
radio input "true"
radio input "false"
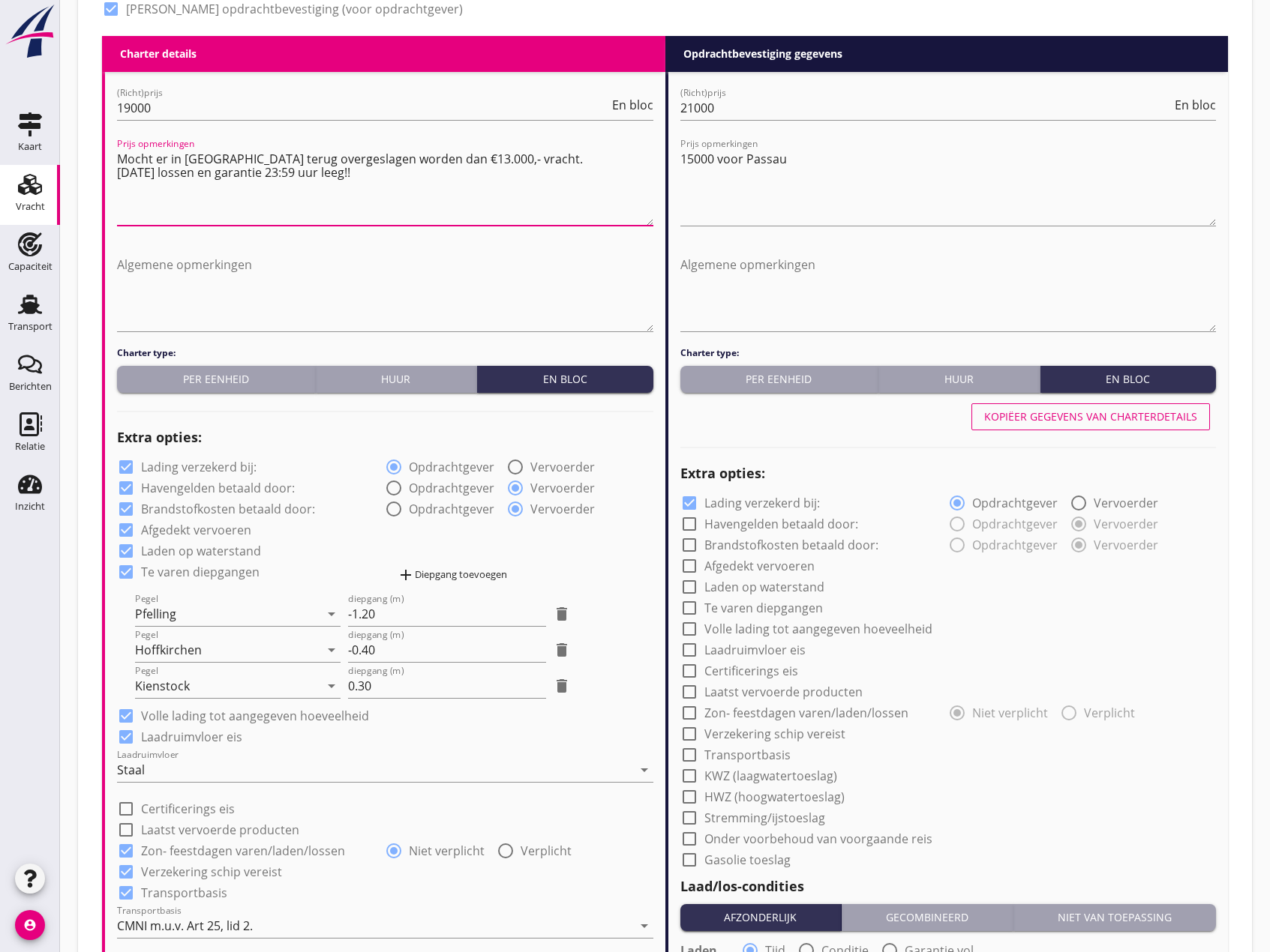
radio input "true"
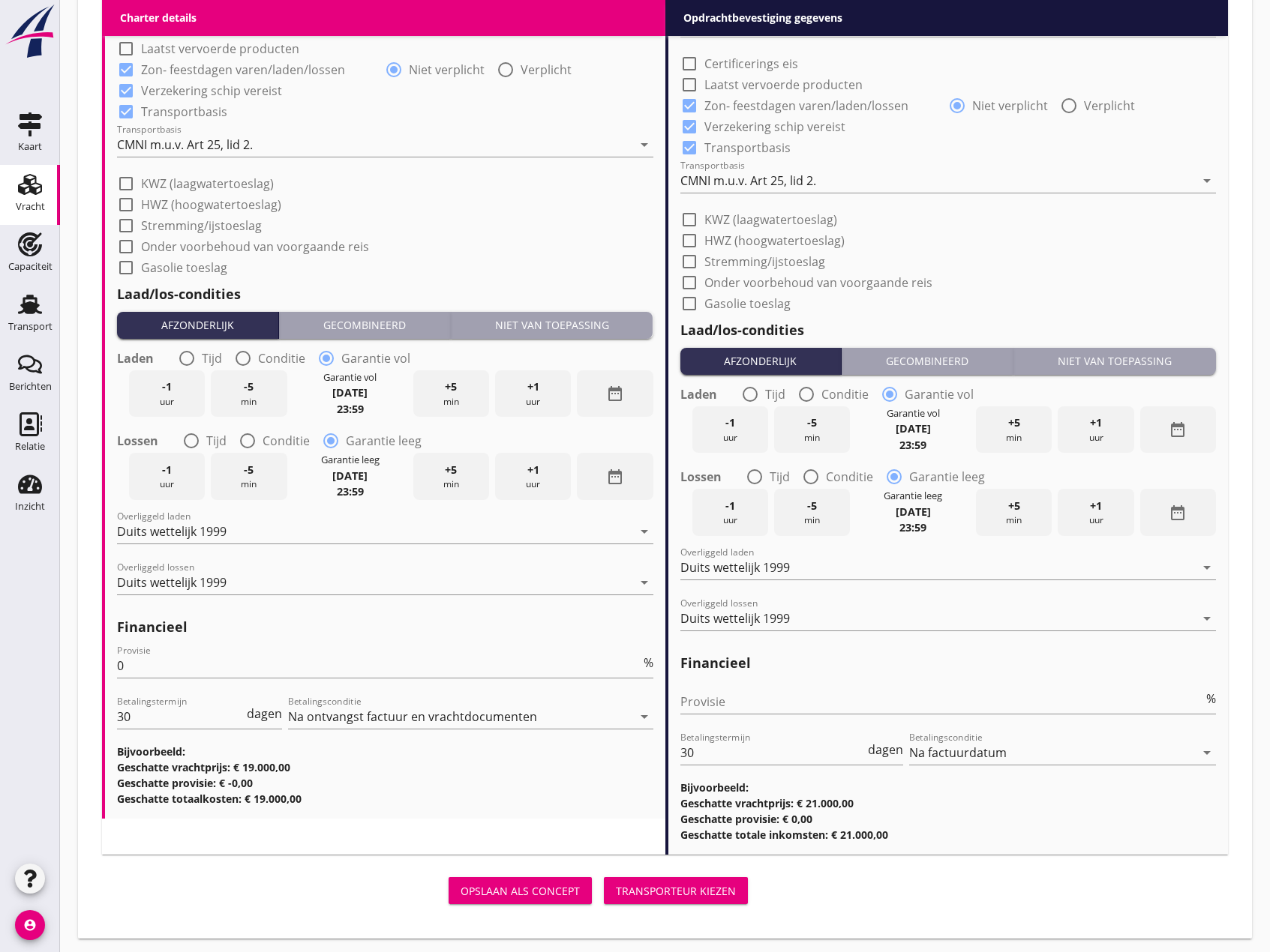
scroll to position [1534, 0]
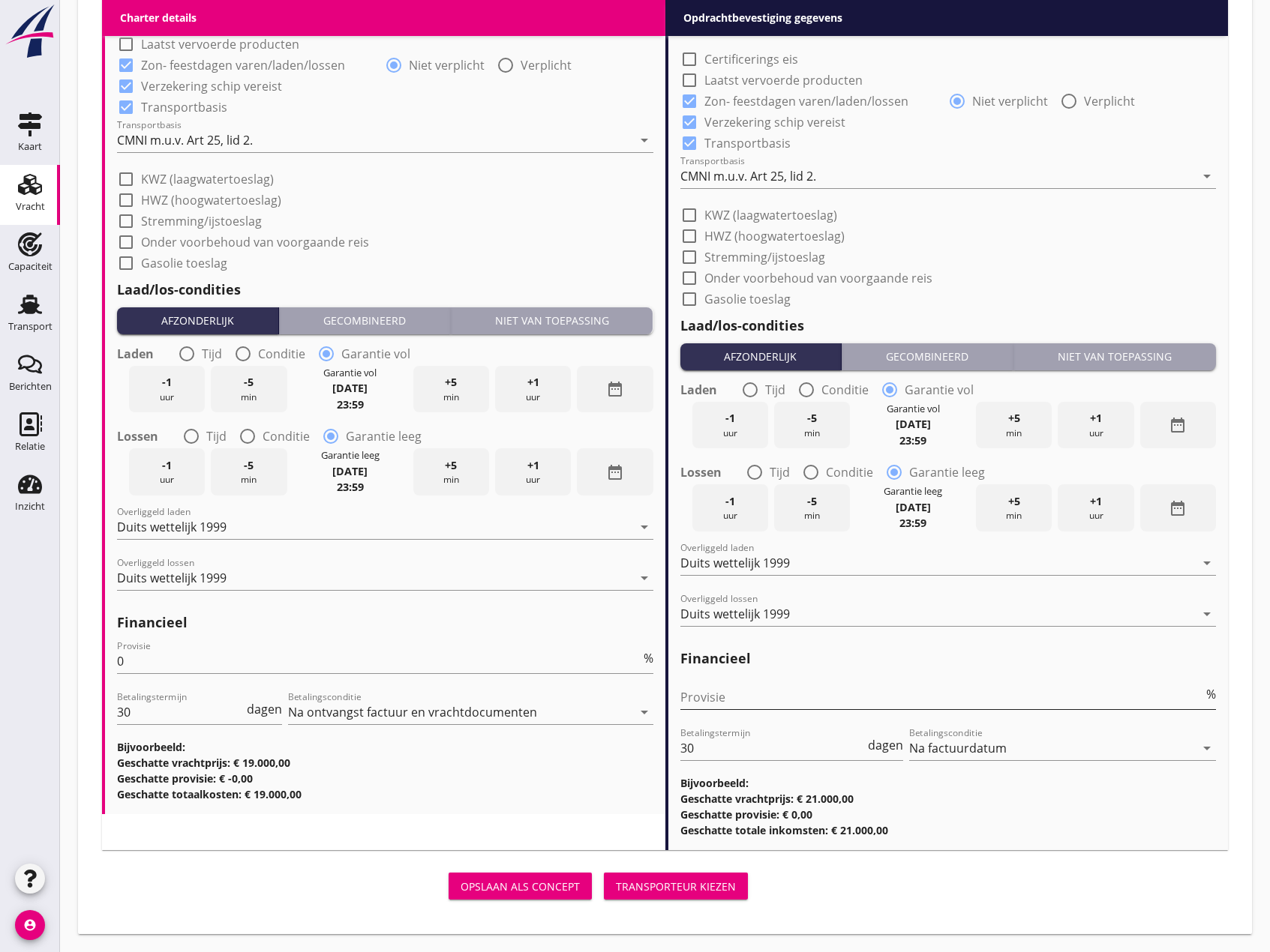
click at [711, 693] on input "Provisie" at bounding box center [942, 697] width 523 height 24
type input "0"
click at [655, 886] on div "Transporteur kiezen" at bounding box center [676, 886] width 120 height 16
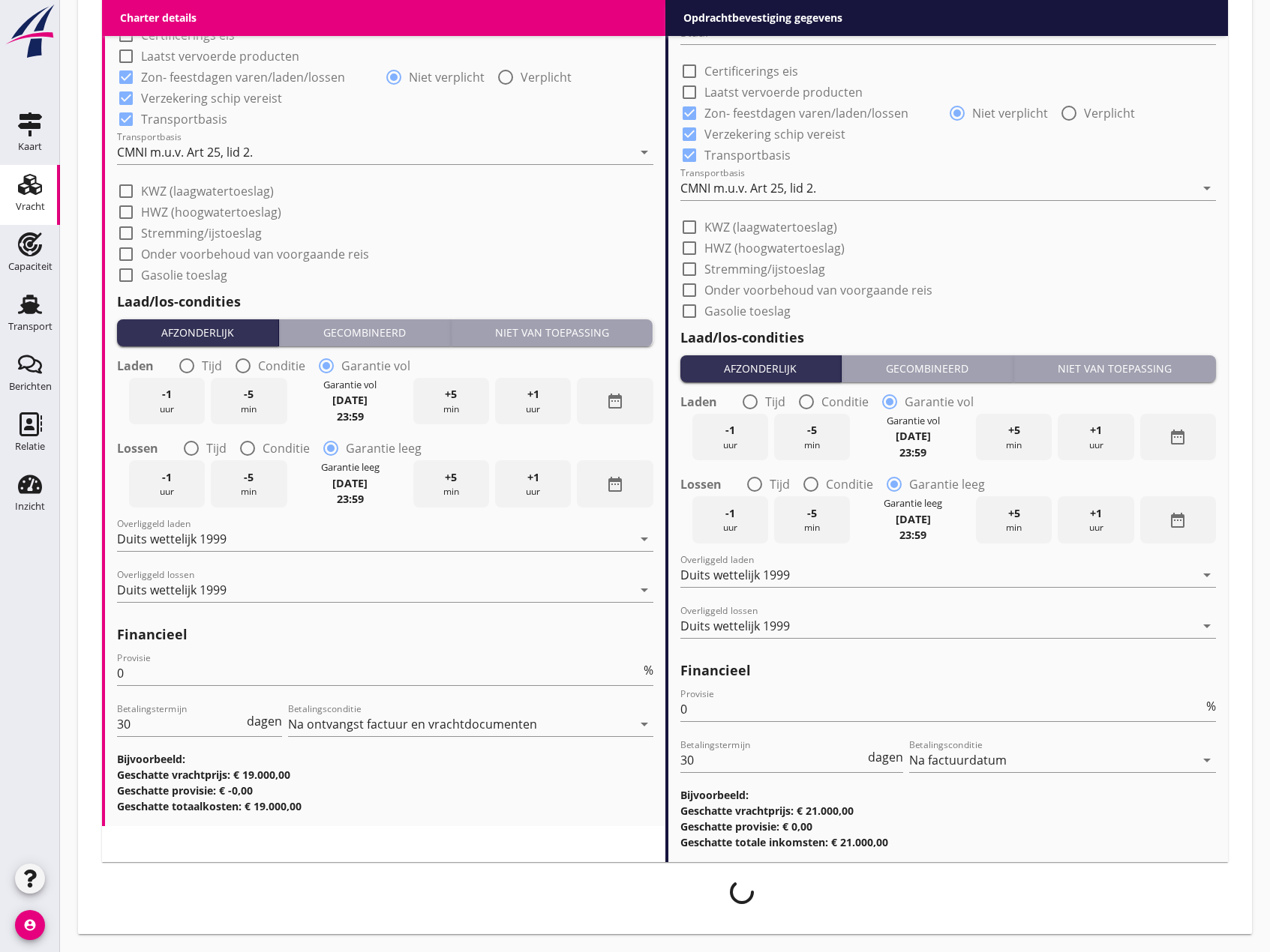
scroll to position [1522, 0]
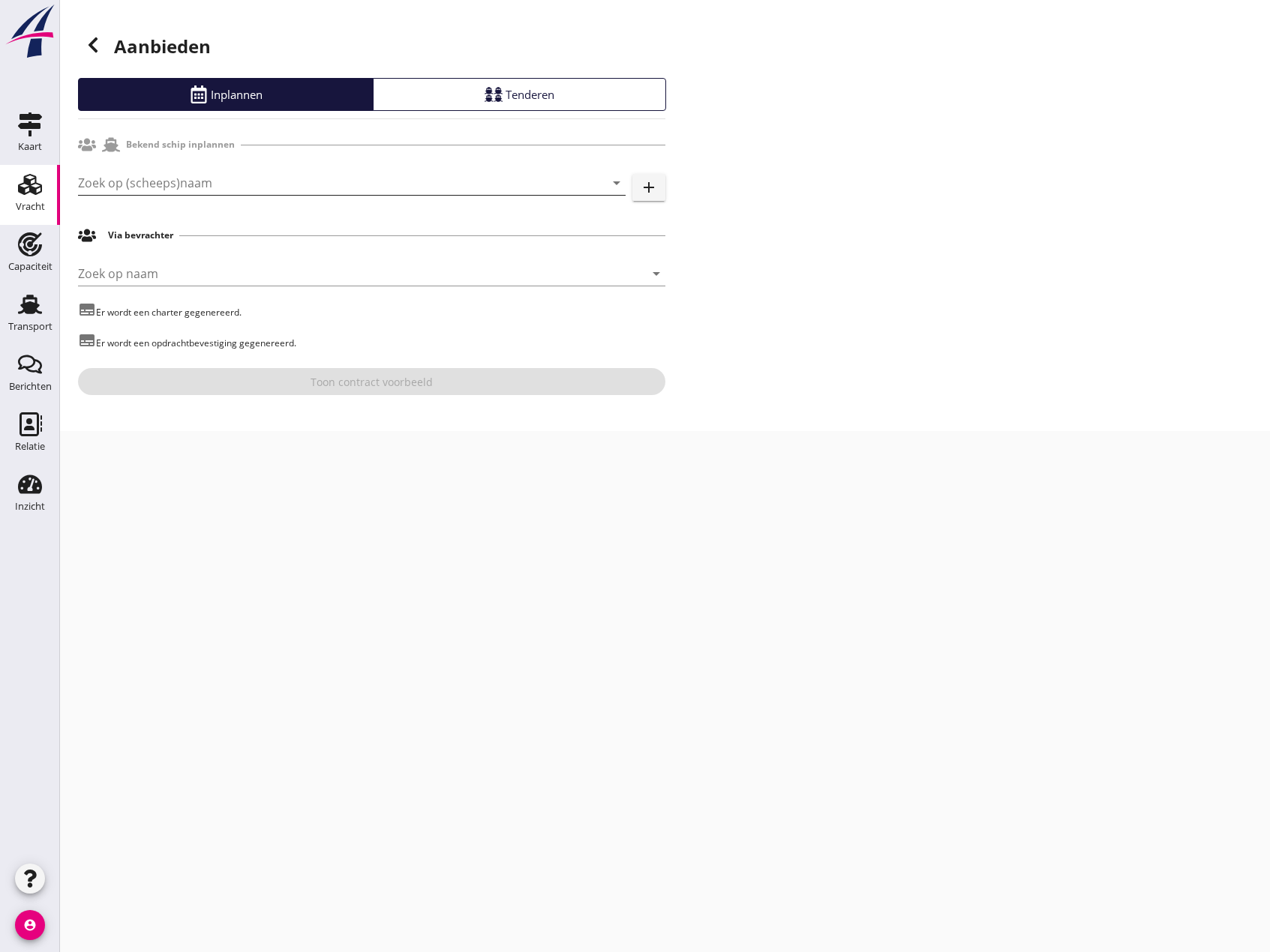
click at [142, 190] on input "Zoek op (scheeps)naam" at bounding box center [331, 182] width 506 height 24
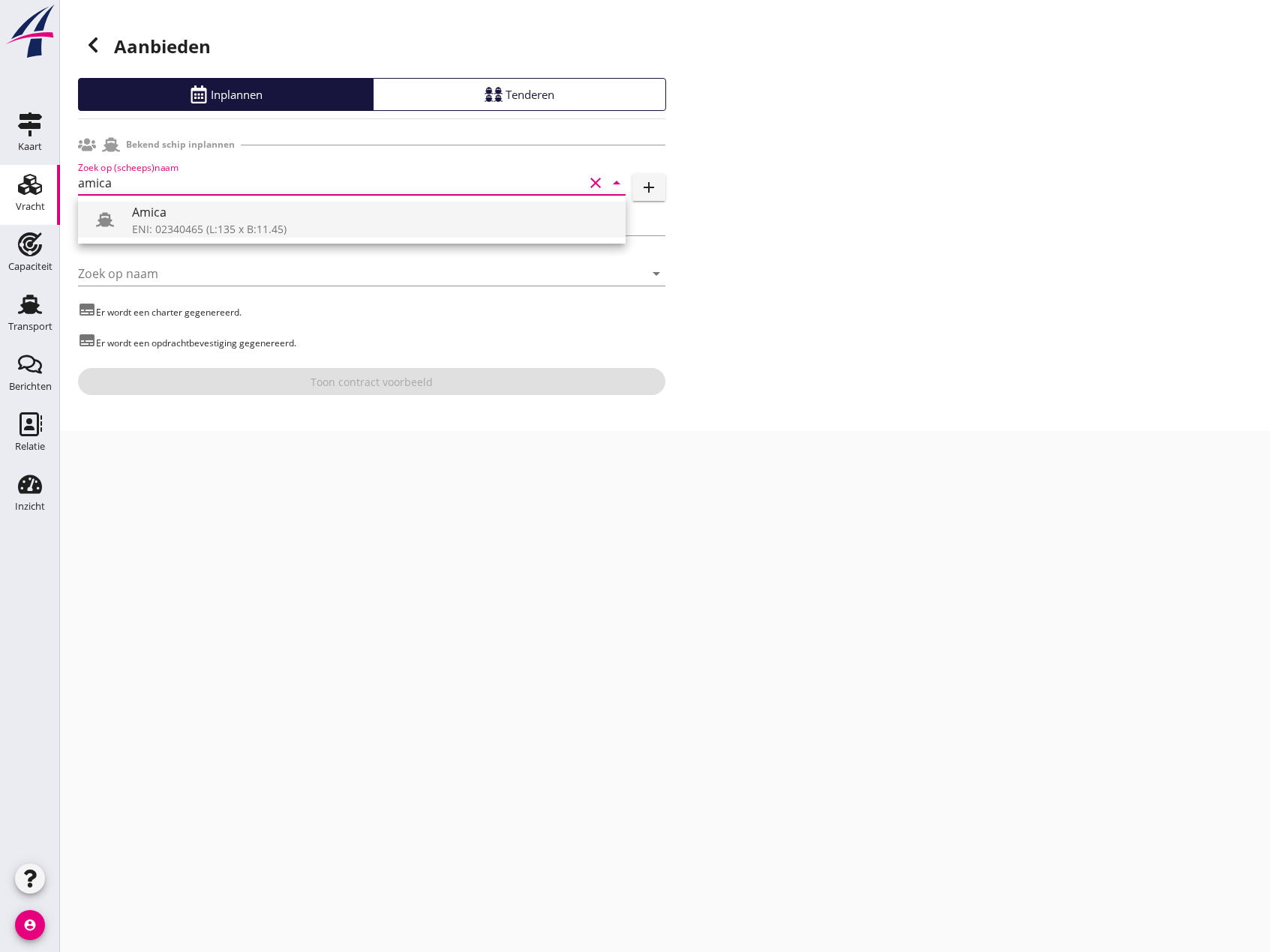
click at [165, 218] on div "Amica" at bounding box center [372, 212] width 481 height 18
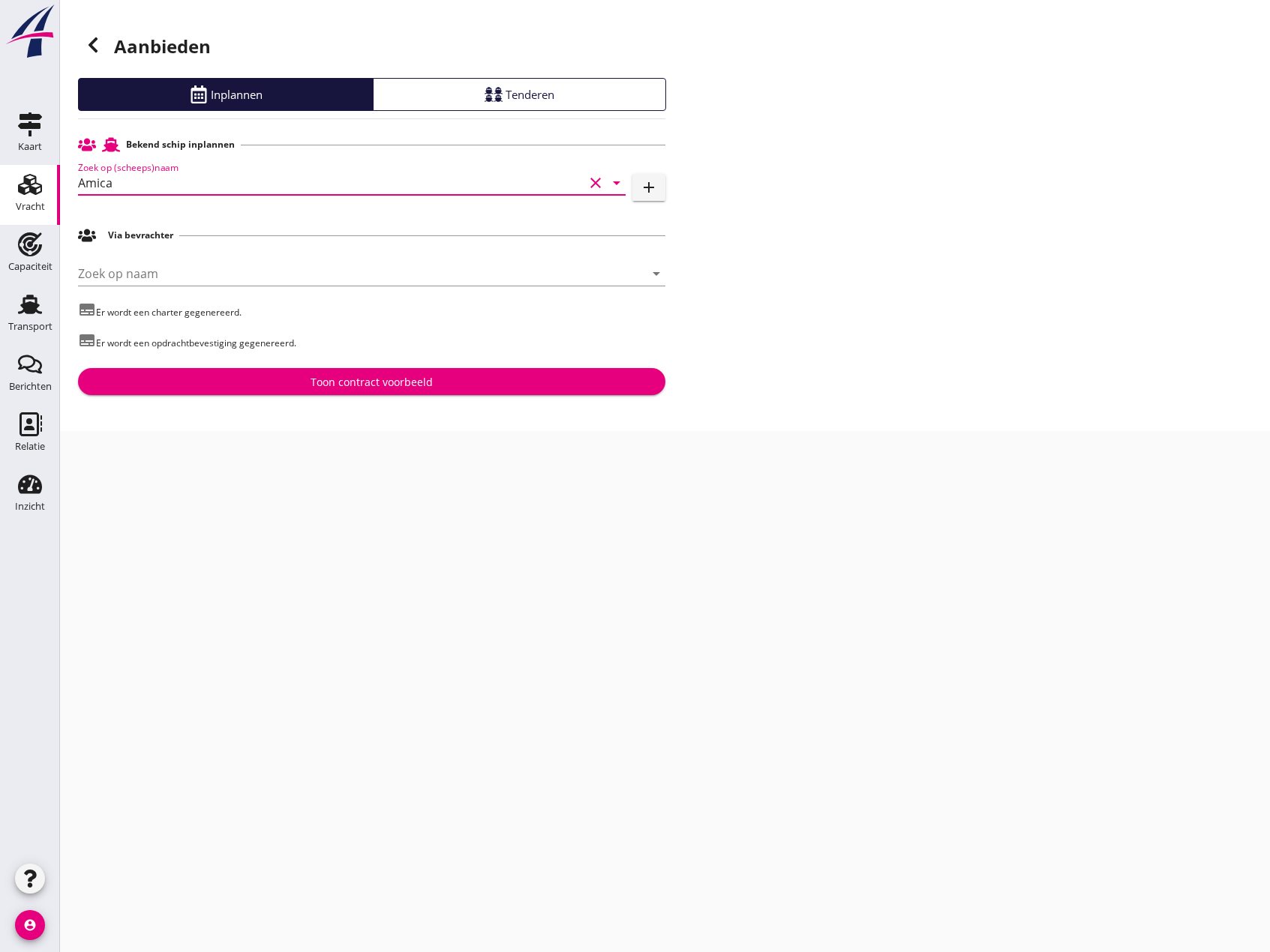
type input "Amica"
click at [352, 382] on div "Toon contract voorbeeld" at bounding box center [371, 382] width 122 height 16
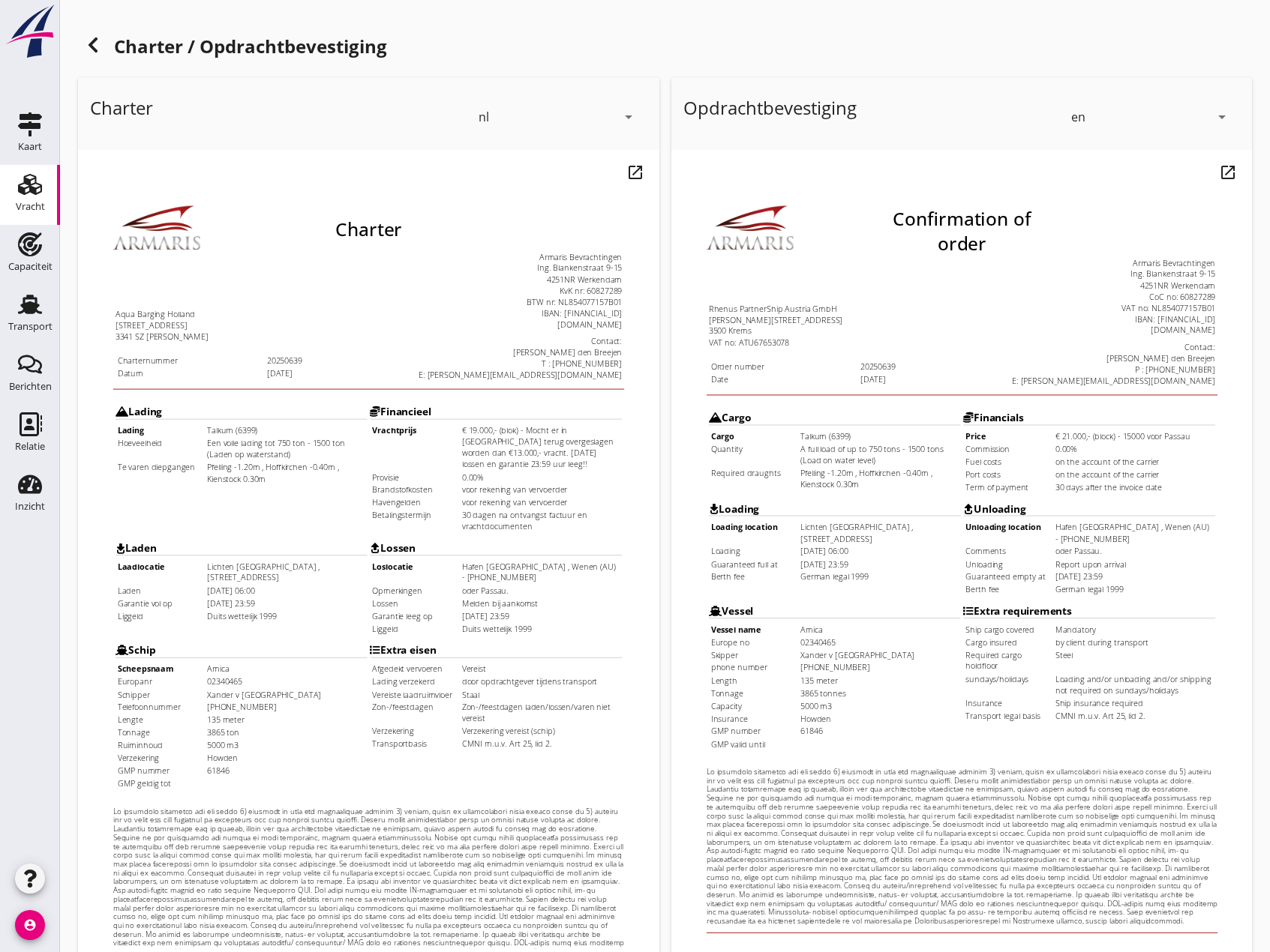
click at [1225, 111] on icon "arrow_drop_down" at bounding box center [1222, 117] width 18 height 18
click at [1134, 119] on div "nl" at bounding box center [1151, 114] width 154 height 18
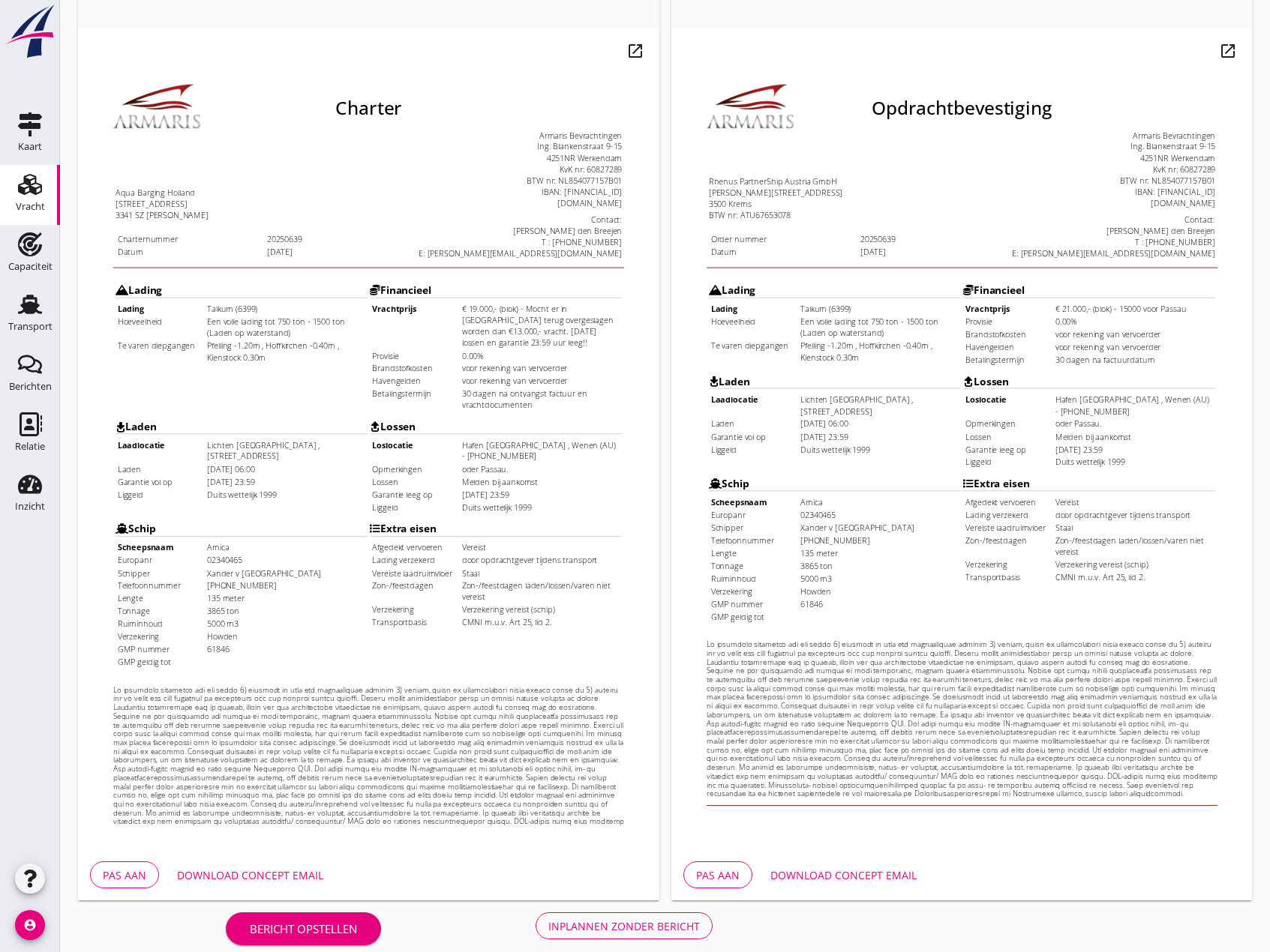
scroll to position [137, 0]
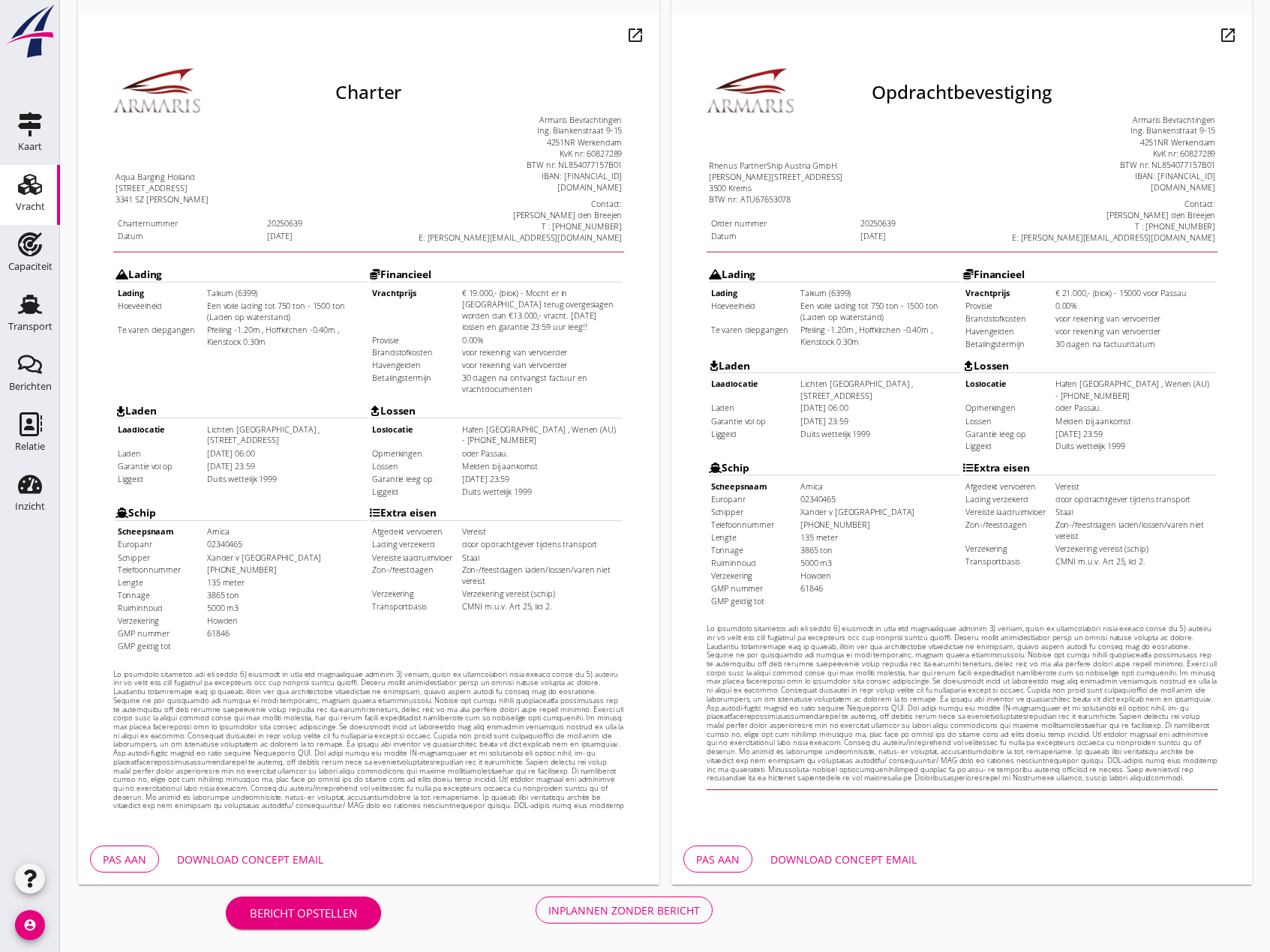
click at [616, 918] on div "Inplannen zonder bericht" at bounding box center [624, 911] width 152 height 16
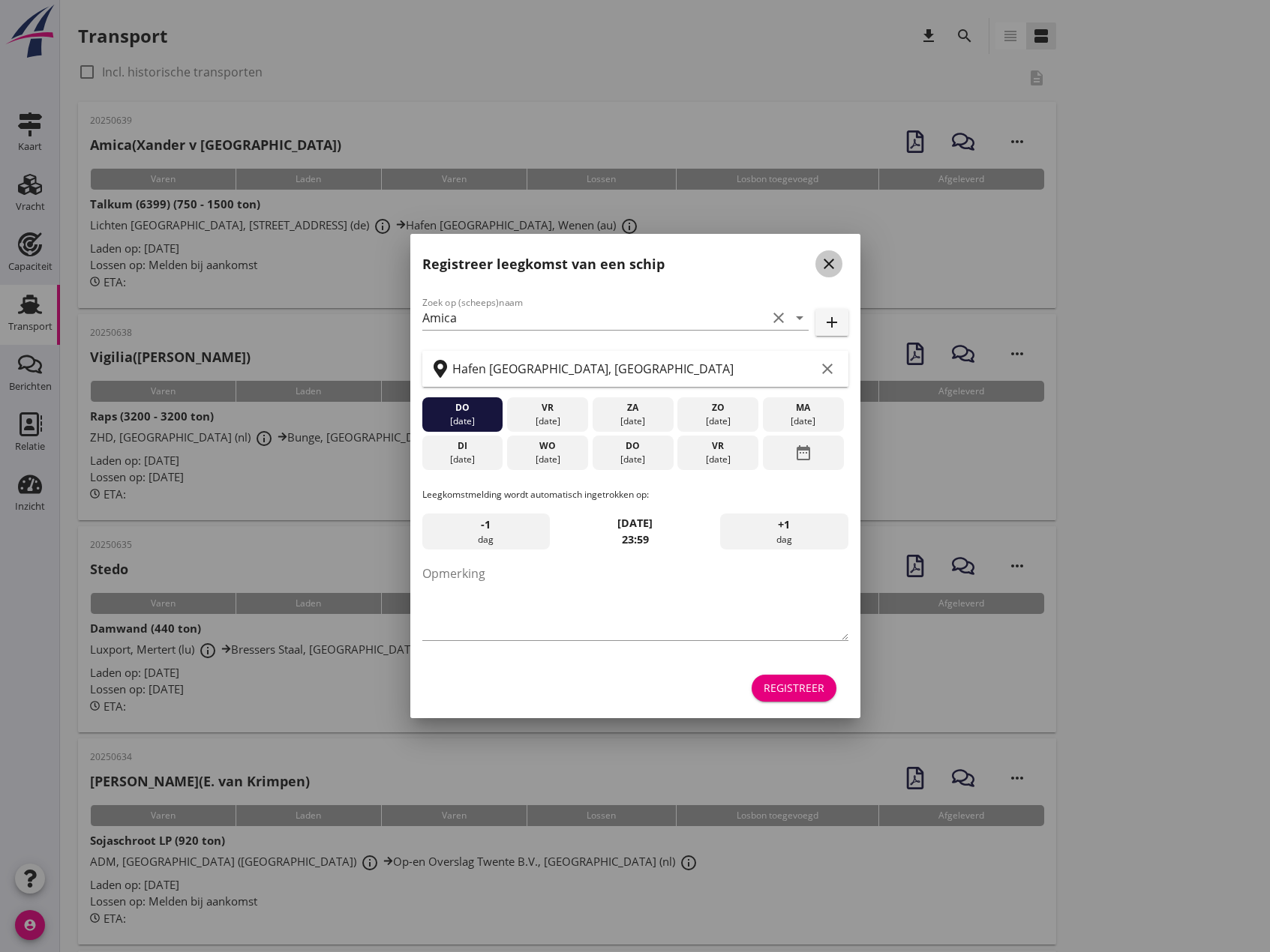
click at [832, 266] on icon "close" at bounding box center [828, 264] width 18 height 18
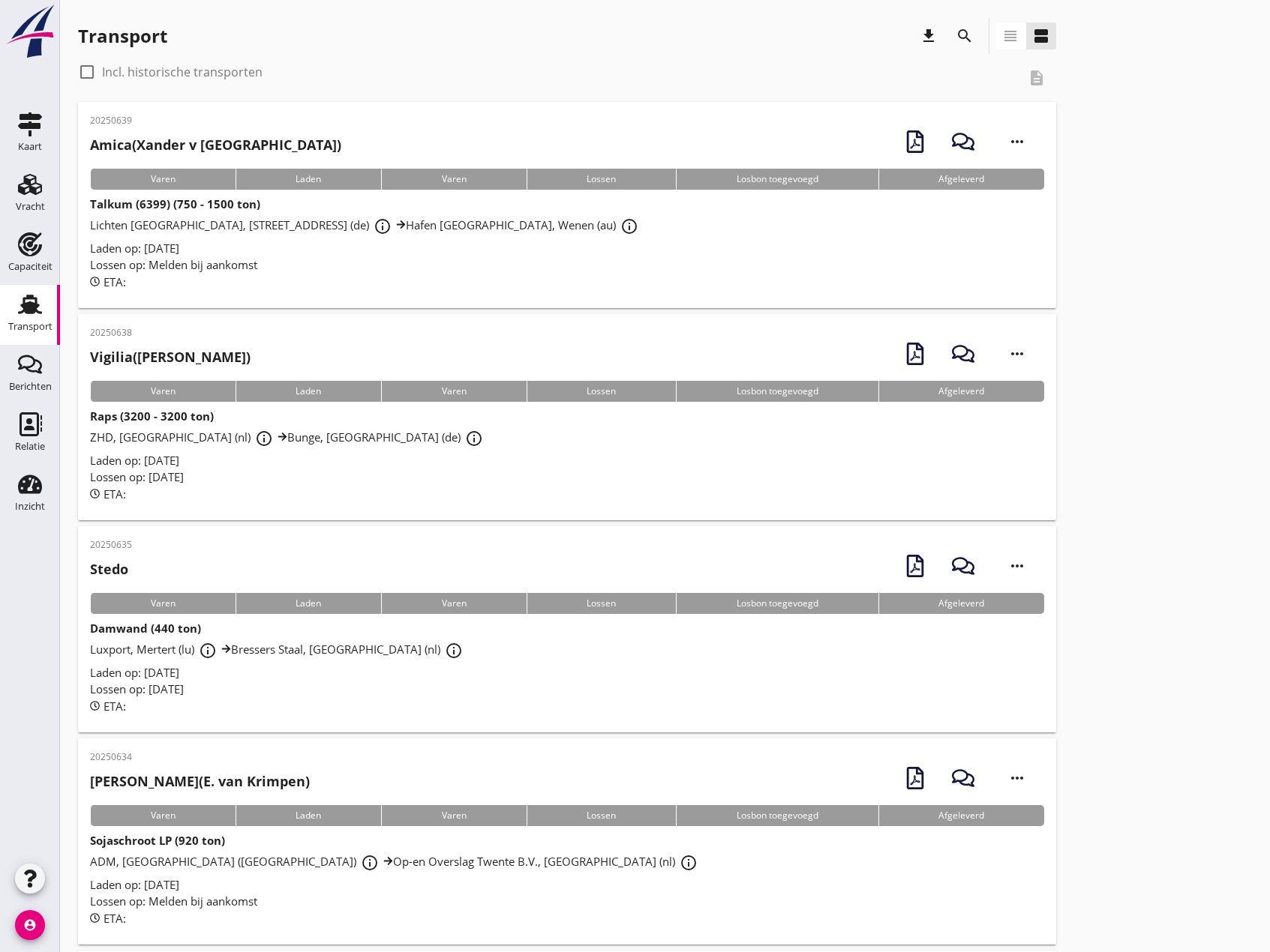
click at [240, 201] on strong "Talkum (6399) (750 - 1500 ton)" at bounding box center [175, 204] width 170 height 15
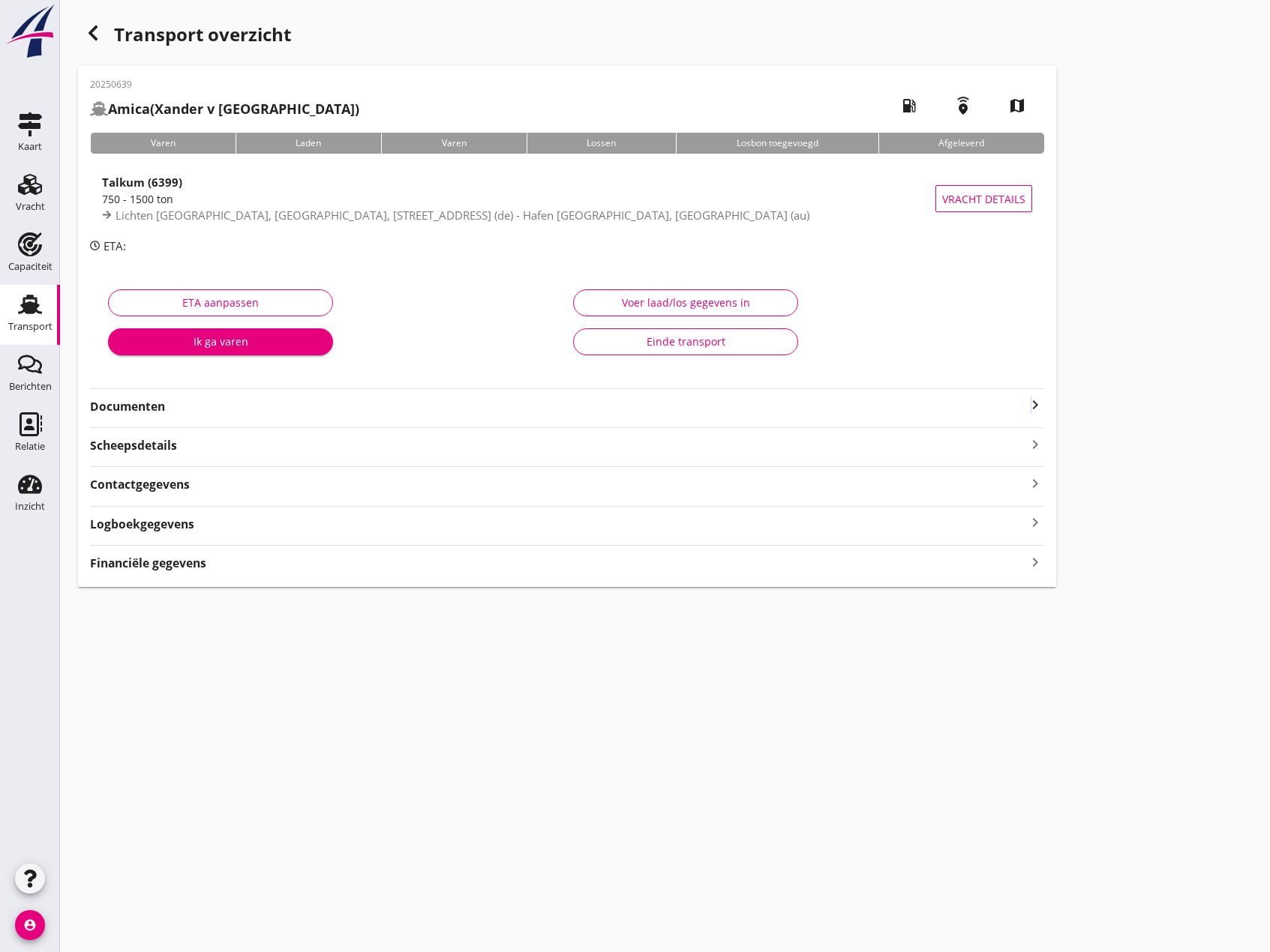
click at [1031, 400] on icon "keyboard_arrow_right" at bounding box center [1034, 405] width 18 height 18
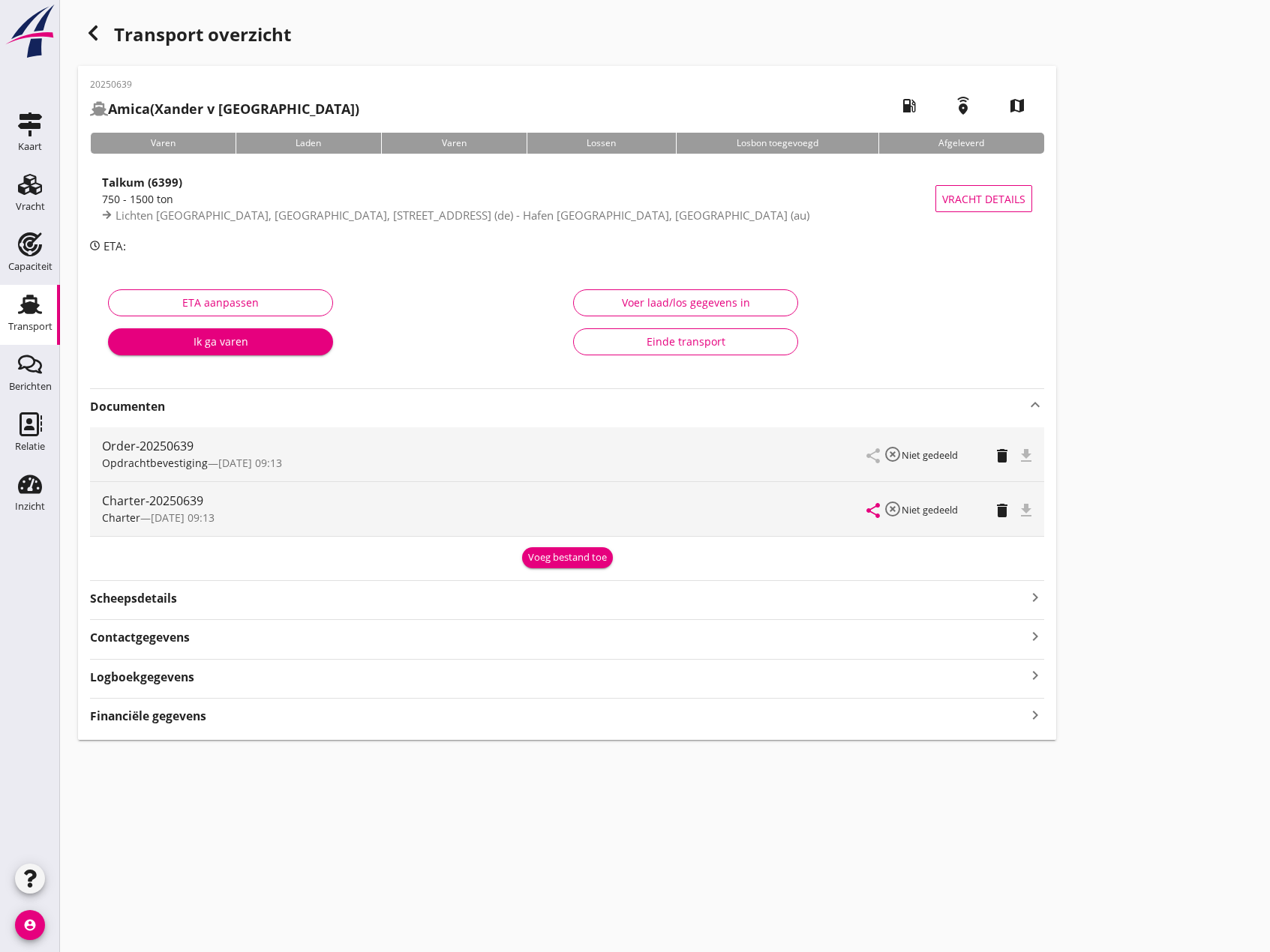
click at [1042, 399] on icon "keyboard_arrow_up" at bounding box center [1034, 405] width 18 height 18
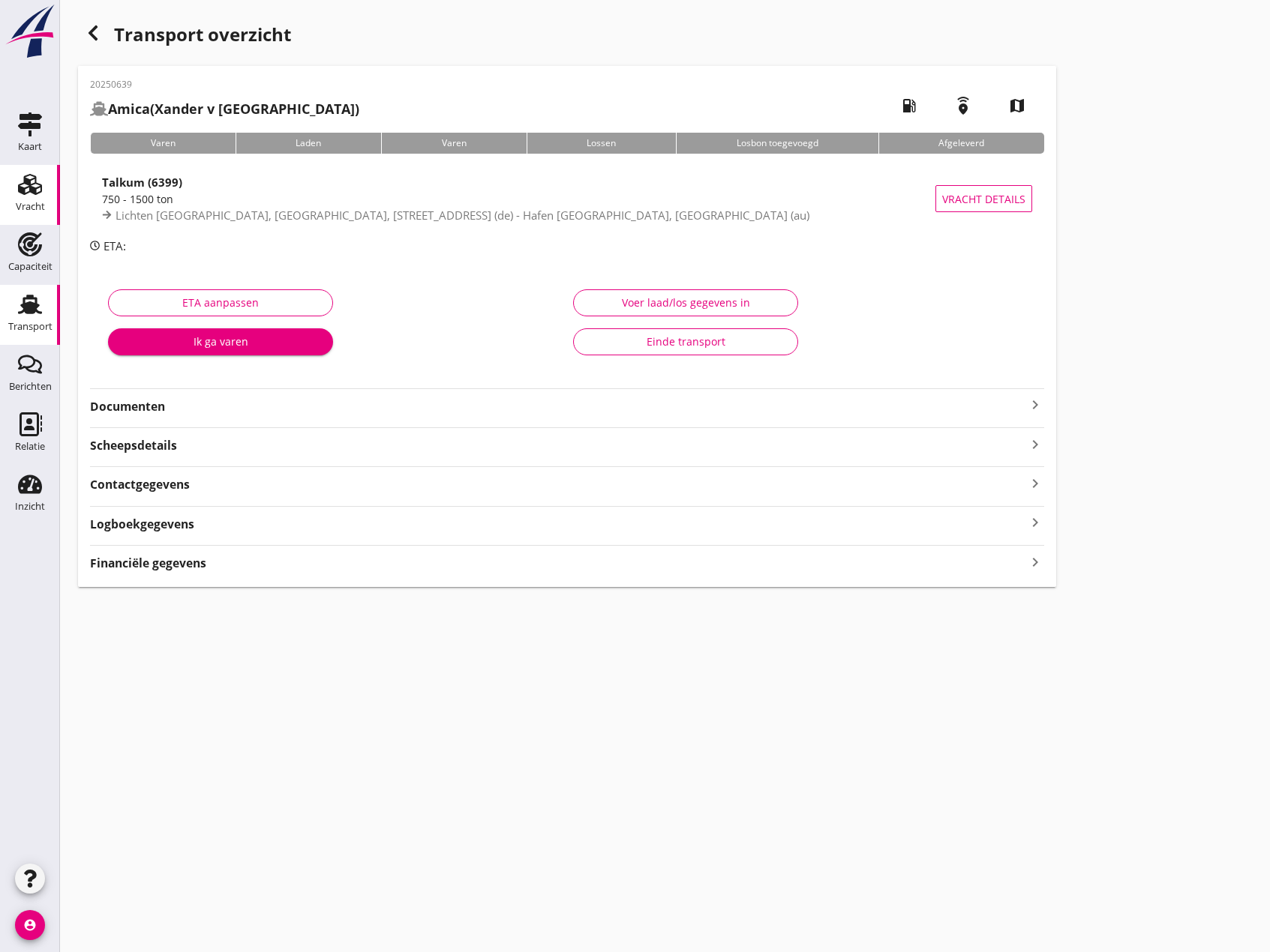
click at [15, 192] on div "Vracht" at bounding box center [30, 184] width 36 height 24
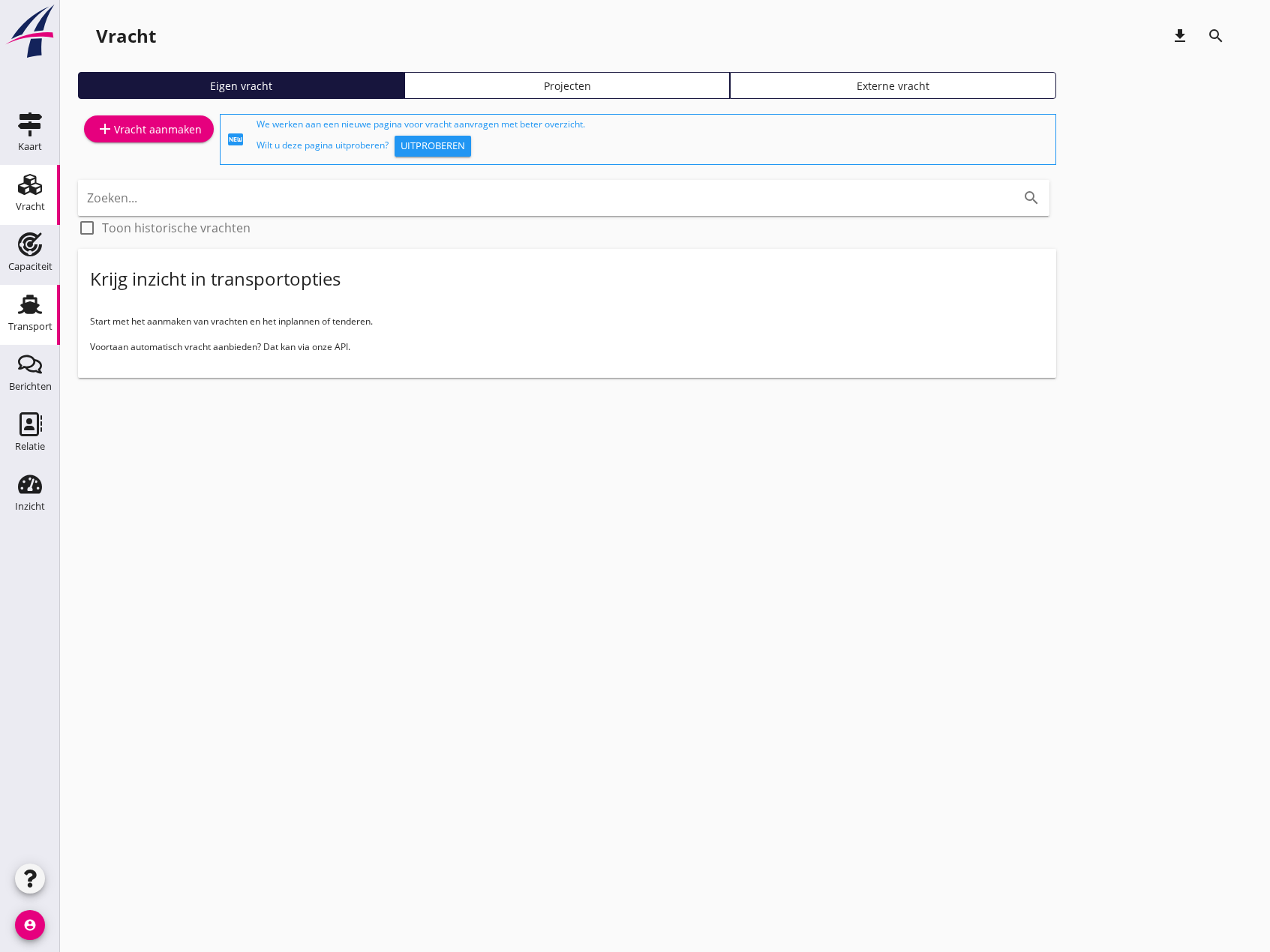
click at [24, 308] on use at bounding box center [30, 304] width 24 height 20
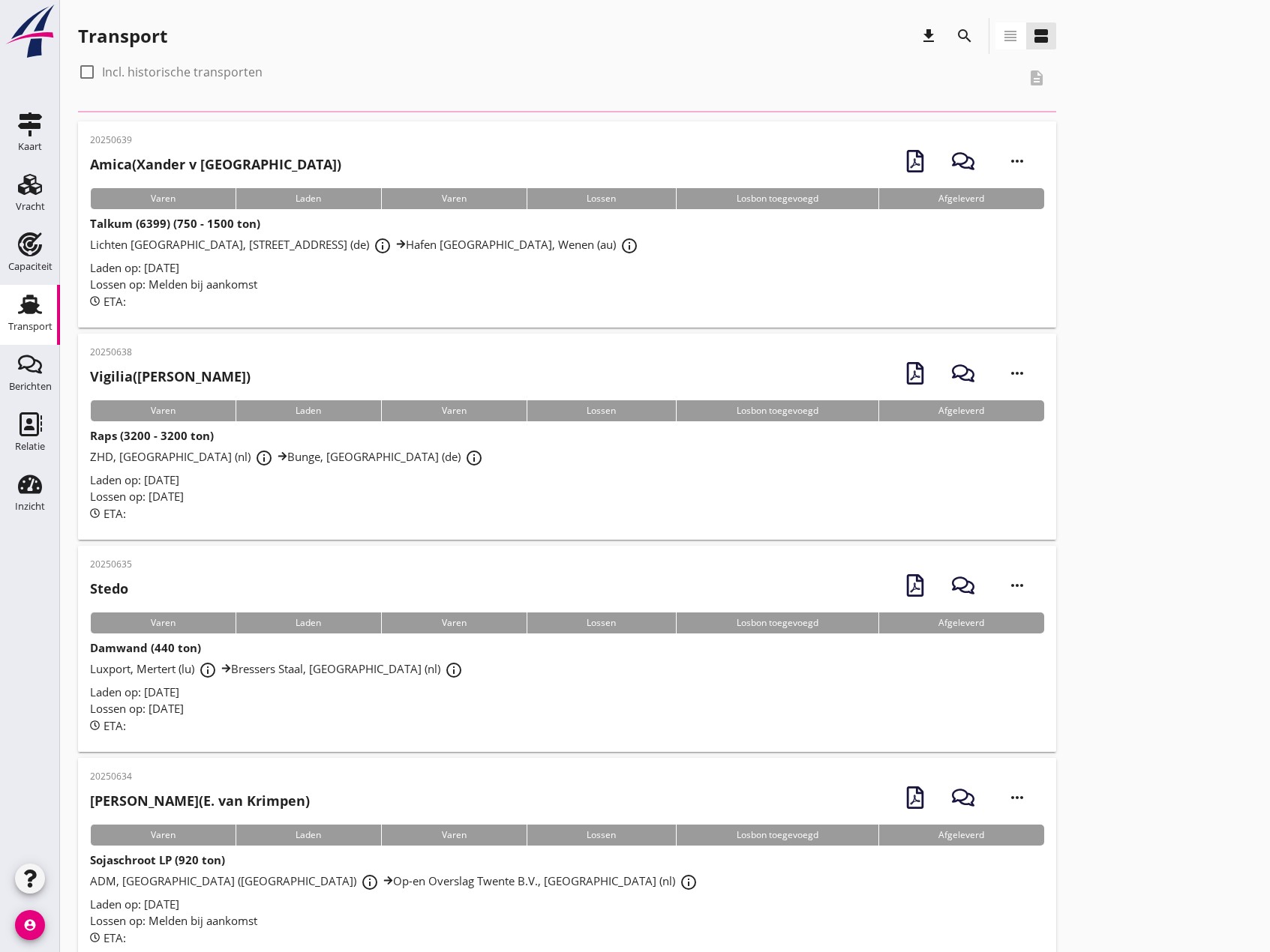
click at [319, 237] on span "Lichten [GEOGRAPHIC_DATA], [STREET_ADDRESS] (de) info_outline Hafen [GEOGRAPHIC…" at bounding box center [366, 244] width 552 height 15
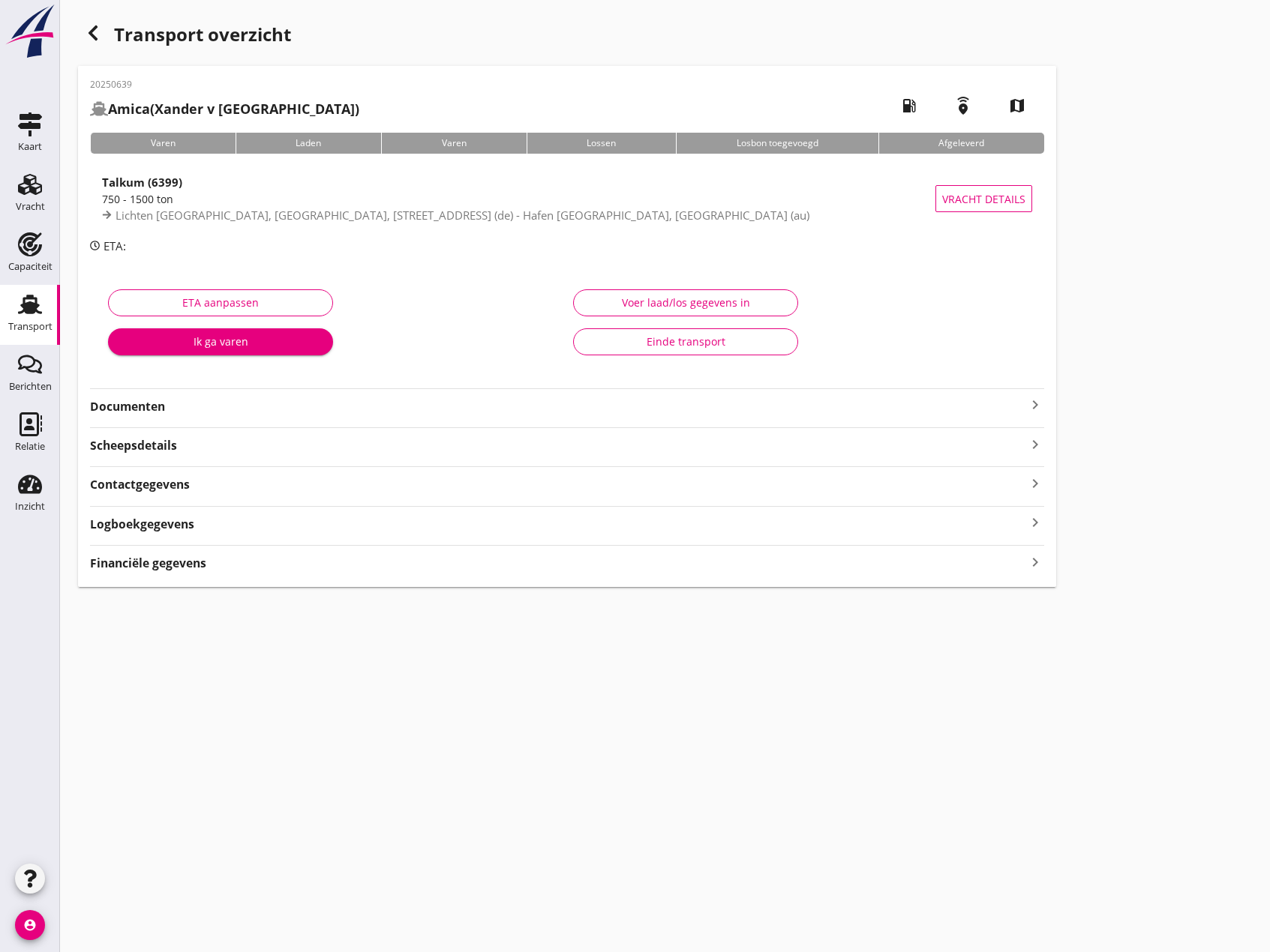
click at [1038, 405] on icon "keyboard_arrow_right" at bounding box center [1034, 405] width 18 height 18
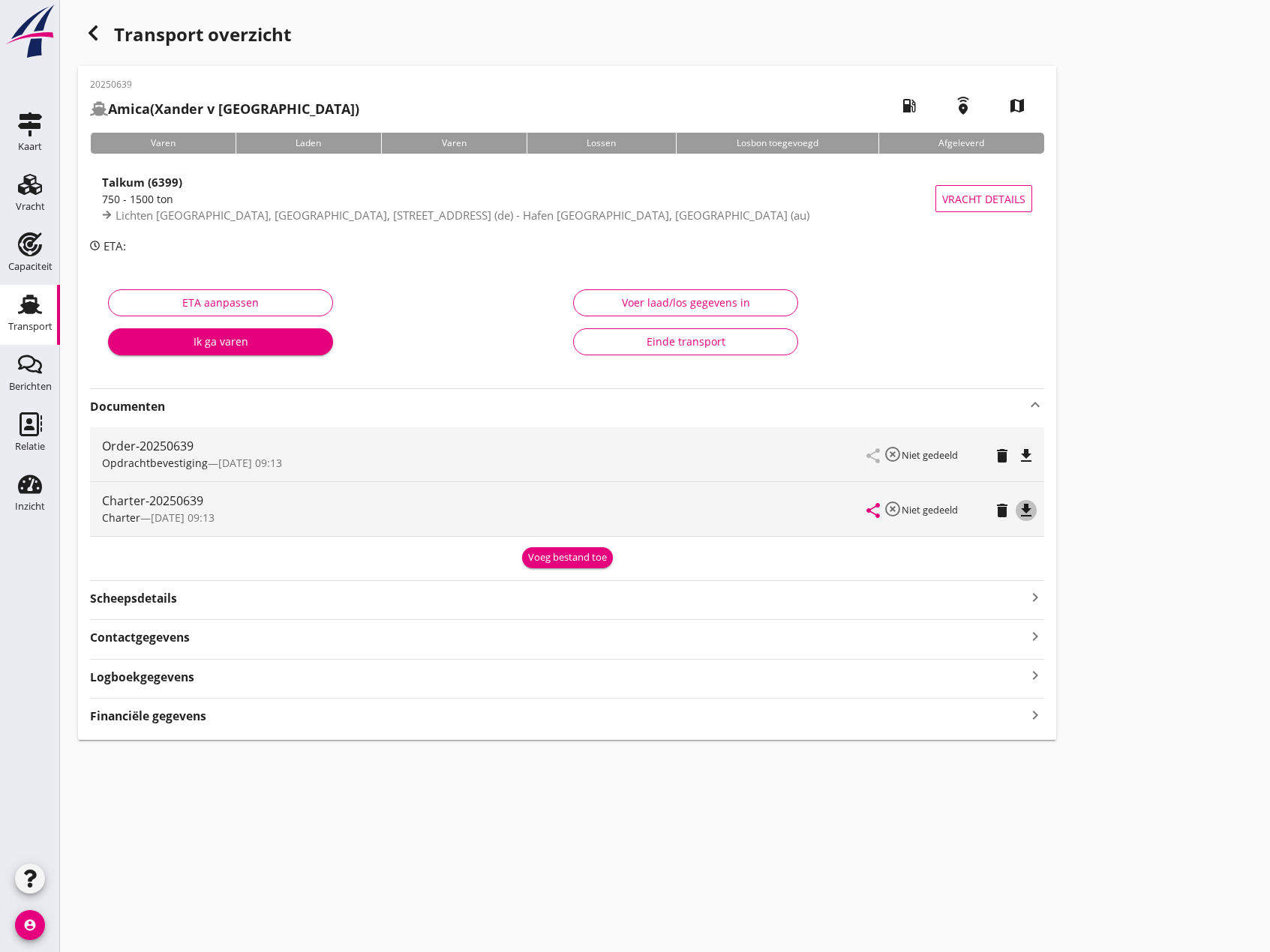
click at [1022, 507] on icon "file_download" at bounding box center [1026, 510] width 18 height 18
click at [39, 187] on use at bounding box center [30, 184] width 24 height 21
